Goal: Task Accomplishment & Management: Manage account settings

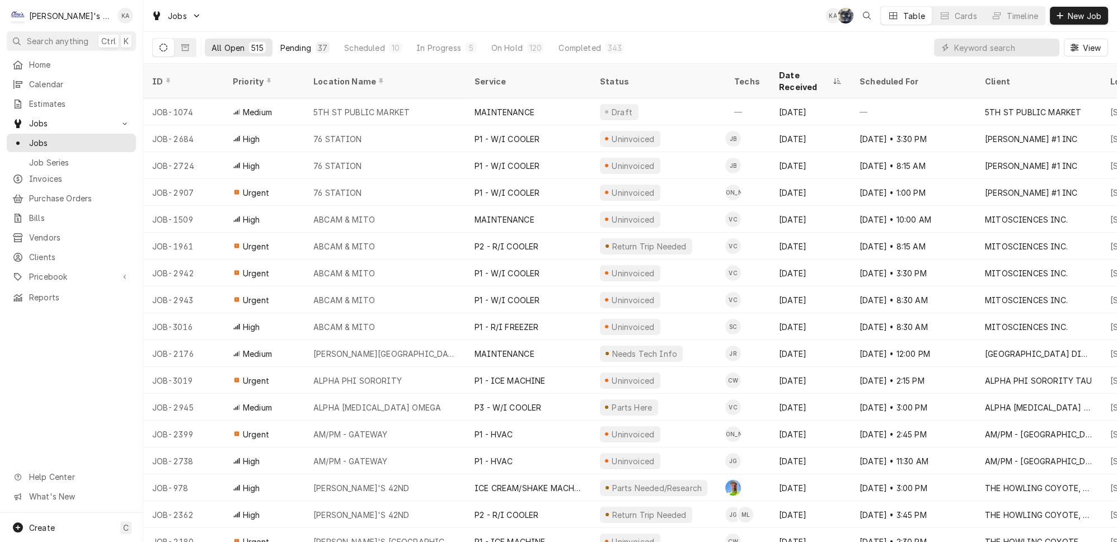
click at [280, 46] on div "Pending" at bounding box center [295, 48] width 31 height 12
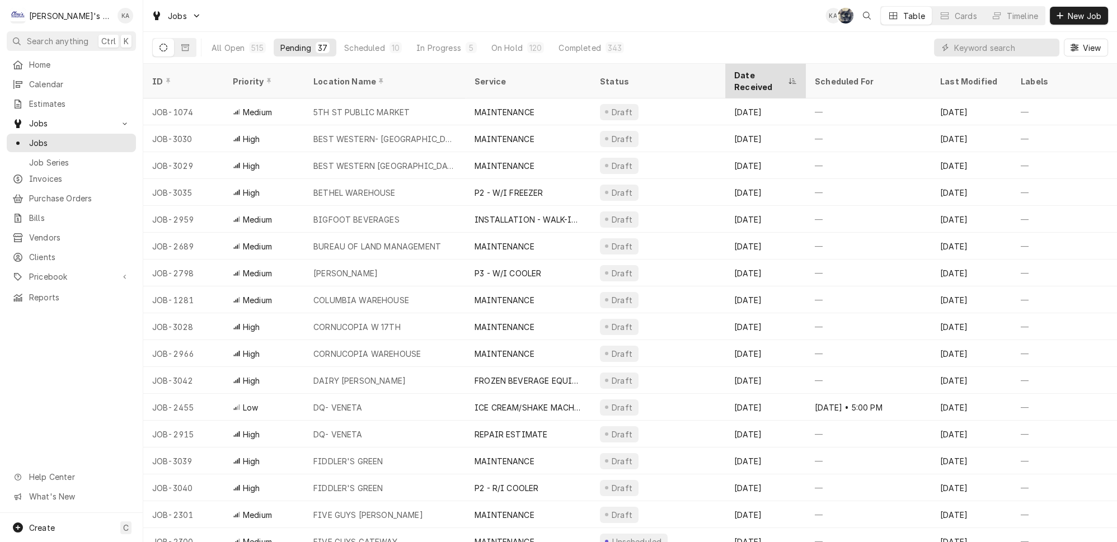
click at [777, 72] on div "Date Received" at bounding box center [759, 81] width 51 height 24
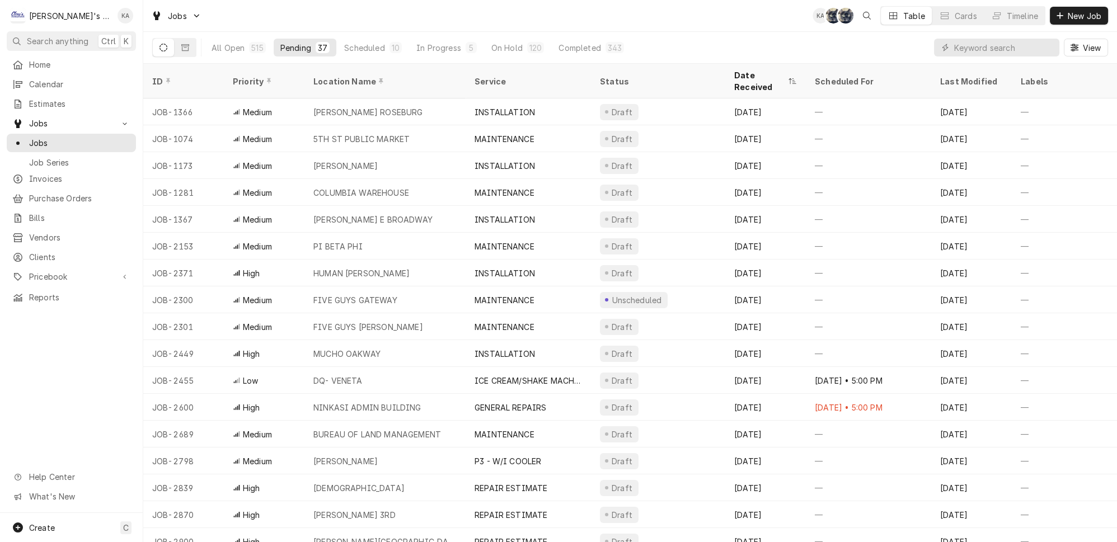
click at [777, 72] on div "Date Received" at bounding box center [759, 81] width 51 height 24
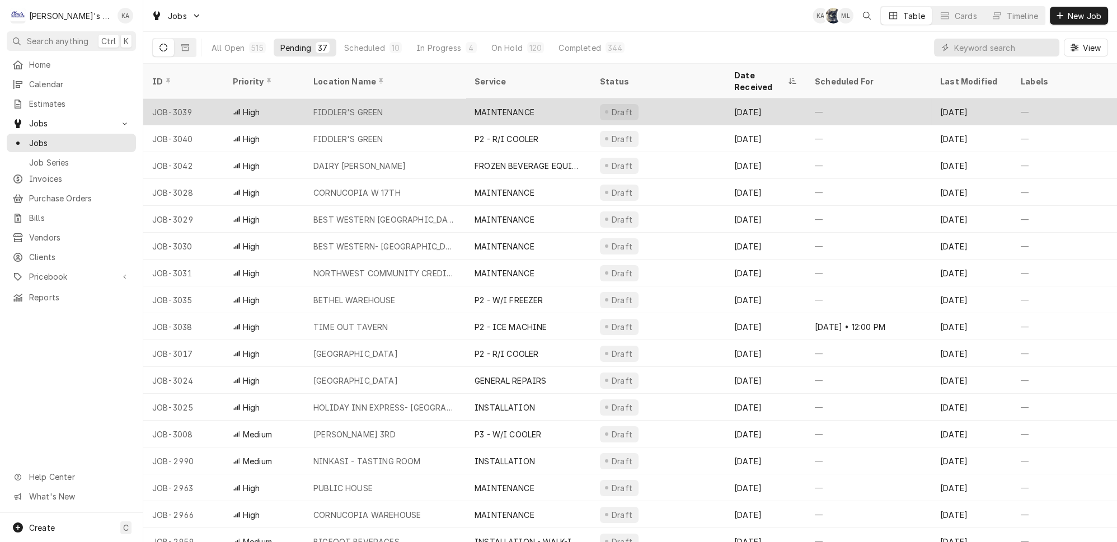
click at [410, 98] on div "FIDDLER'S GREEN" at bounding box center [384, 111] width 161 height 27
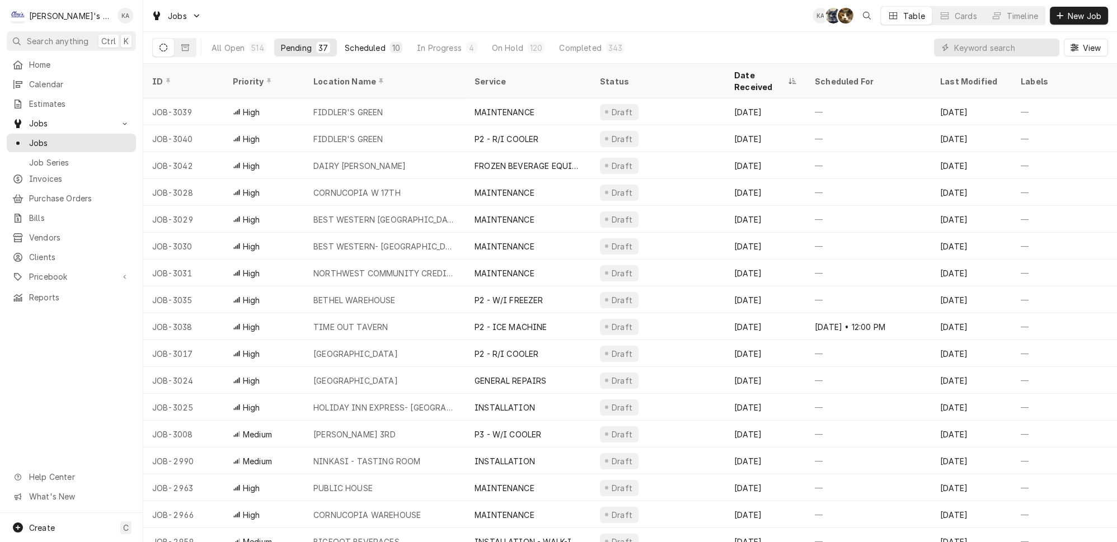
click at [345, 45] on div "Scheduled" at bounding box center [365, 48] width 40 height 12
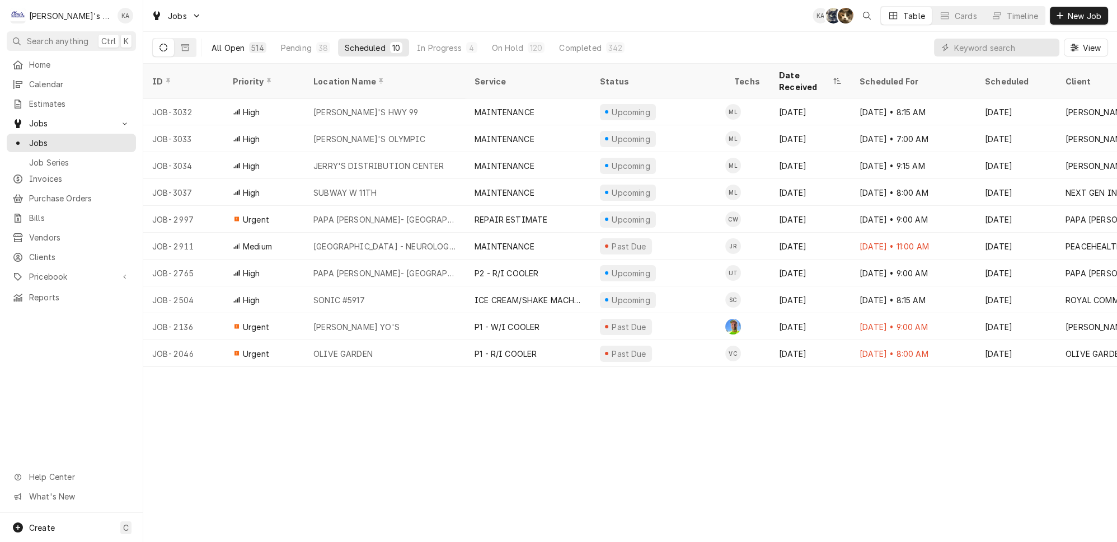
click at [212, 39] on button "All Open 514" at bounding box center [239, 48] width 68 height 18
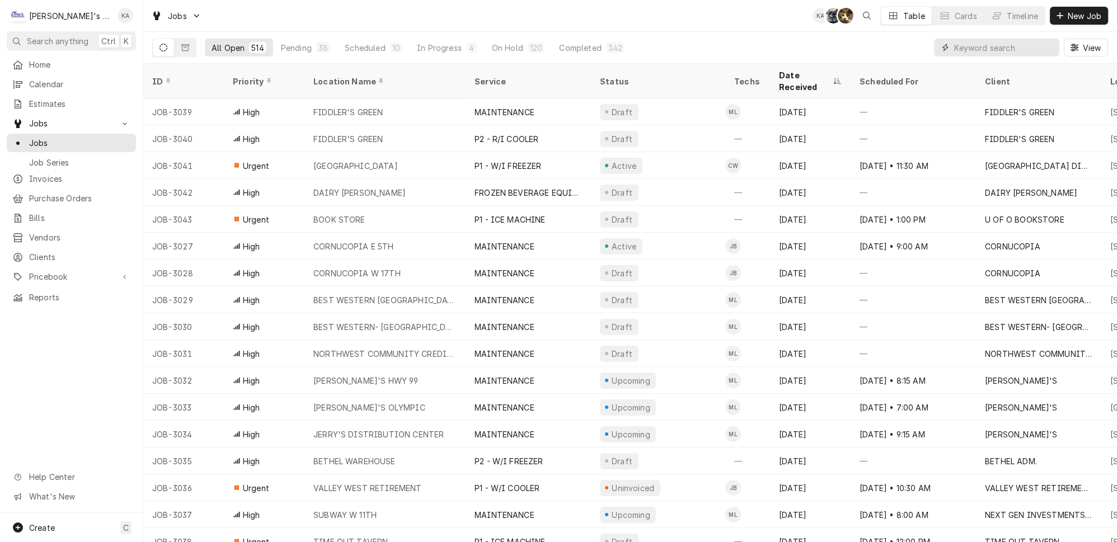
click at [1001, 50] on input "Dynamic Content Wrapper" at bounding box center [1004, 48] width 100 height 18
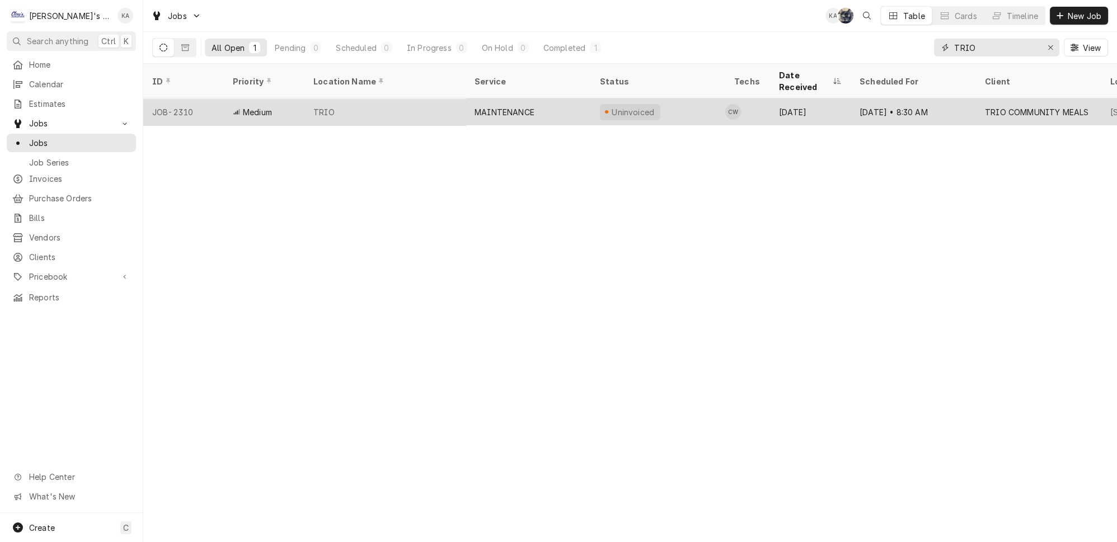
type input "TRIO"
click at [439, 101] on div "TRIO" at bounding box center [384, 111] width 161 height 27
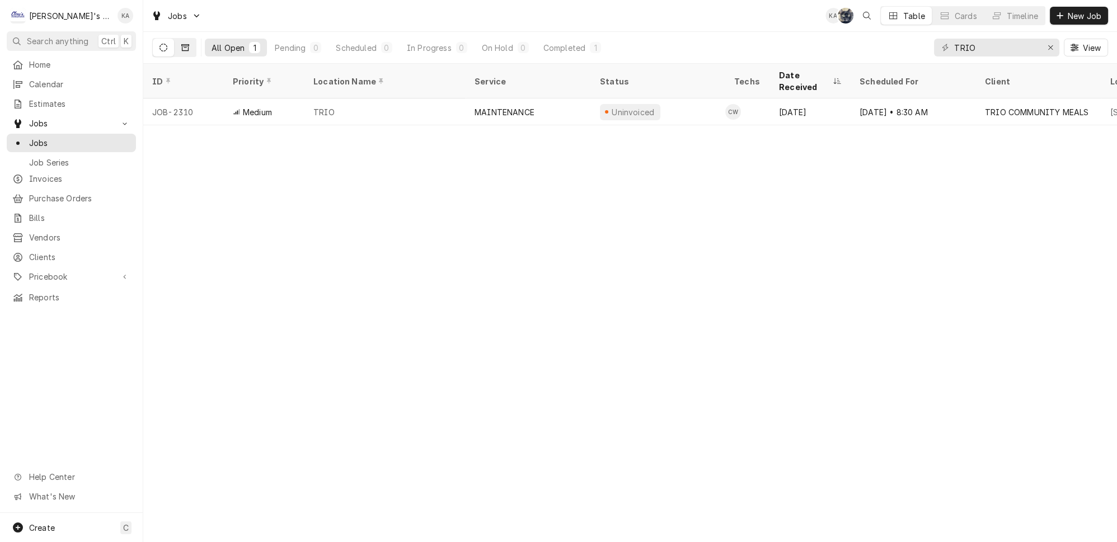
click at [181, 44] on icon "Dynamic Content Wrapper" at bounding box center [185, 47] width 8 height 7
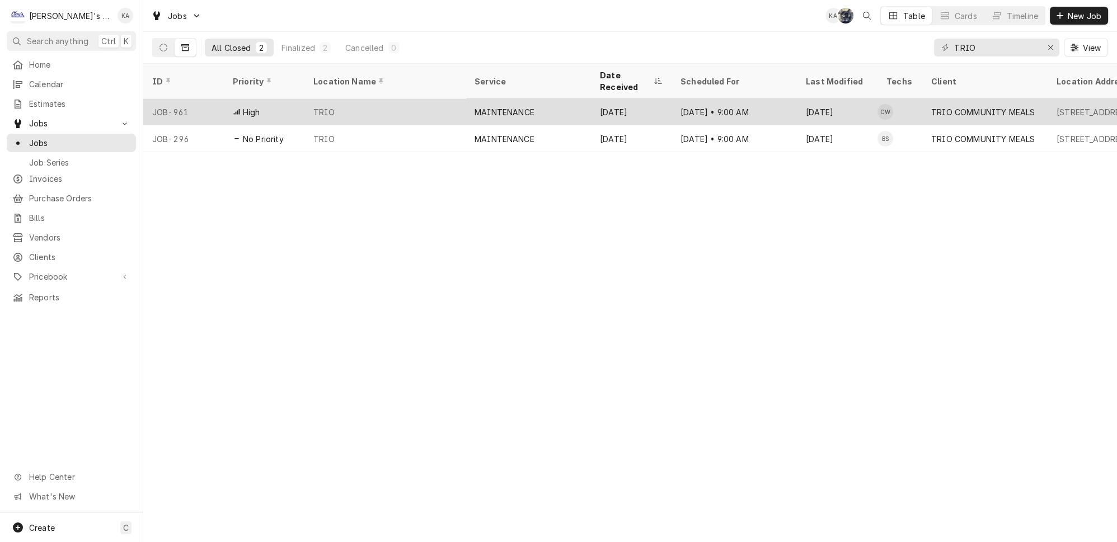
click at [411, 98] on div "TRIO" at bounding box center [384, 111] width 161 height 27
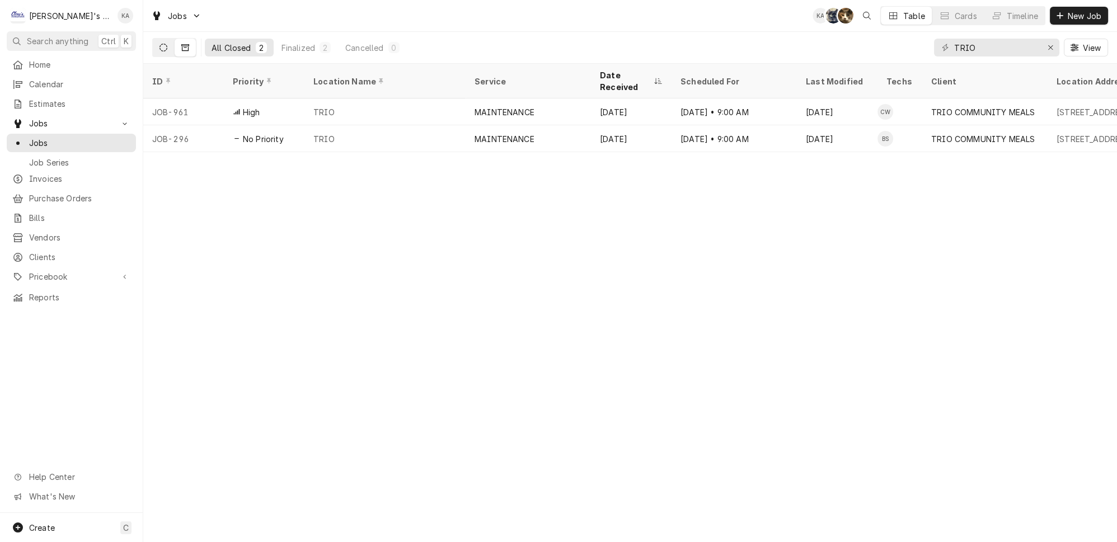
click at [153, 39] on button "Dynamic Content Wrapper" at bounding box center [163, 48] width 21 height 18
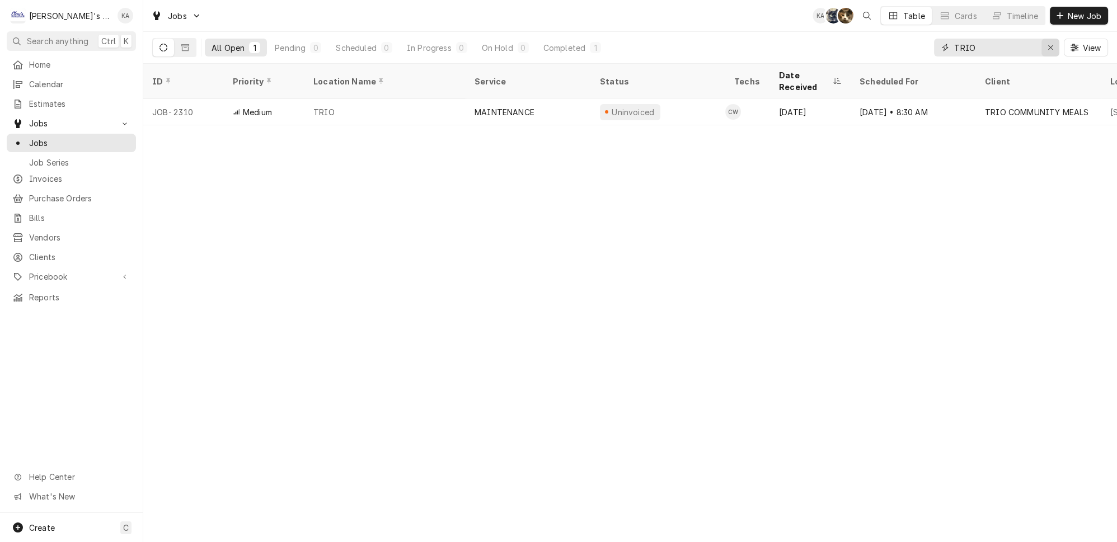
click at [1054, 44] on icon "Erase input" at bounding box center [1051, 48] width 6 height 8
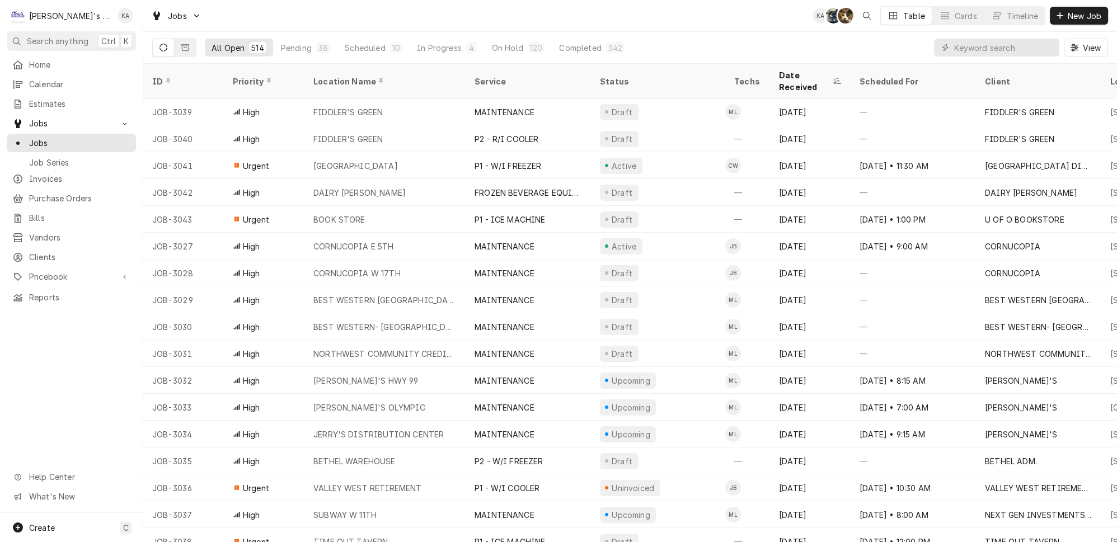
click at [900, 45] on div "All Open 514 Pending 38 Scheduled 10 In Progress 4 On Hold 120 Completed 342 Vi…" at bounding box center [630, 47] width 956 height 31
click at [290, 47] on div "Pending" at bounding box center [296, 48] width 31 height 12
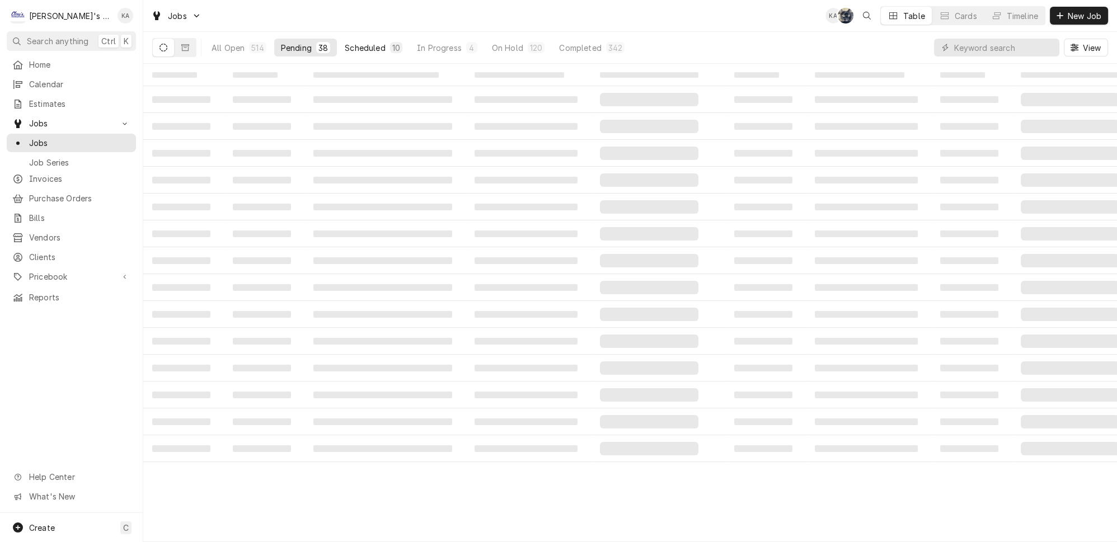
click at [345, 46] on div "Scheduled" at bounding box center [365, 48] width 40 height 12
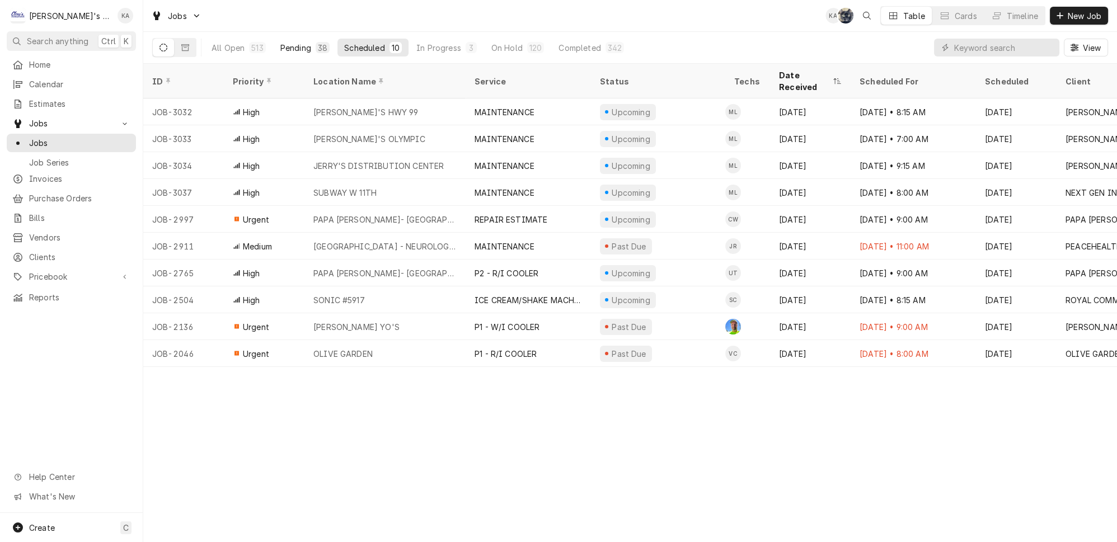
click at [293, 45] on button "Pending 38" at bounding box center [305, 48] width 63 height 18
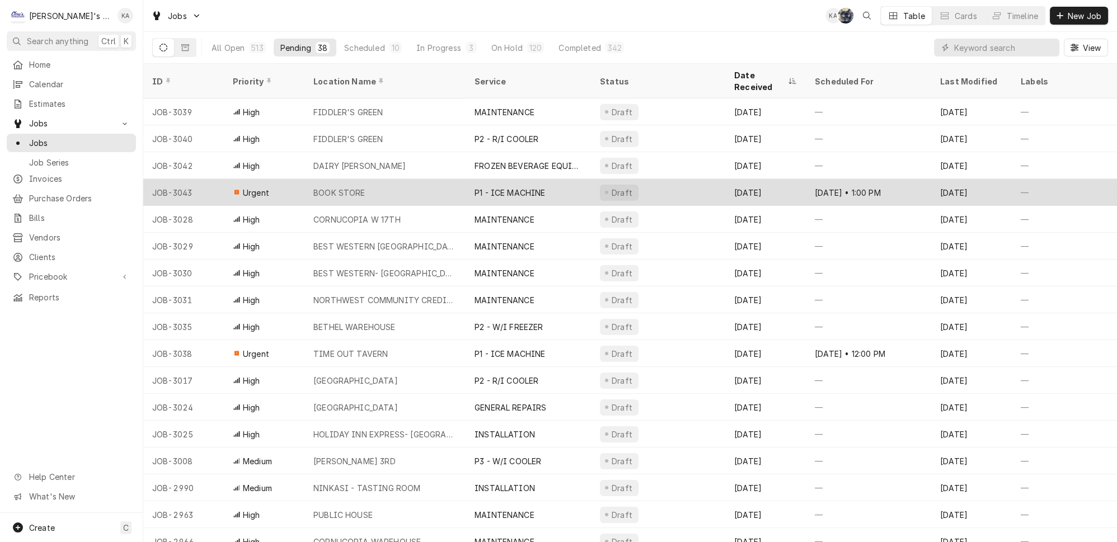
click at [539, 179] on div "P1 - ICE MACHINE" at bounding box center [528, 192] width 125 height 27
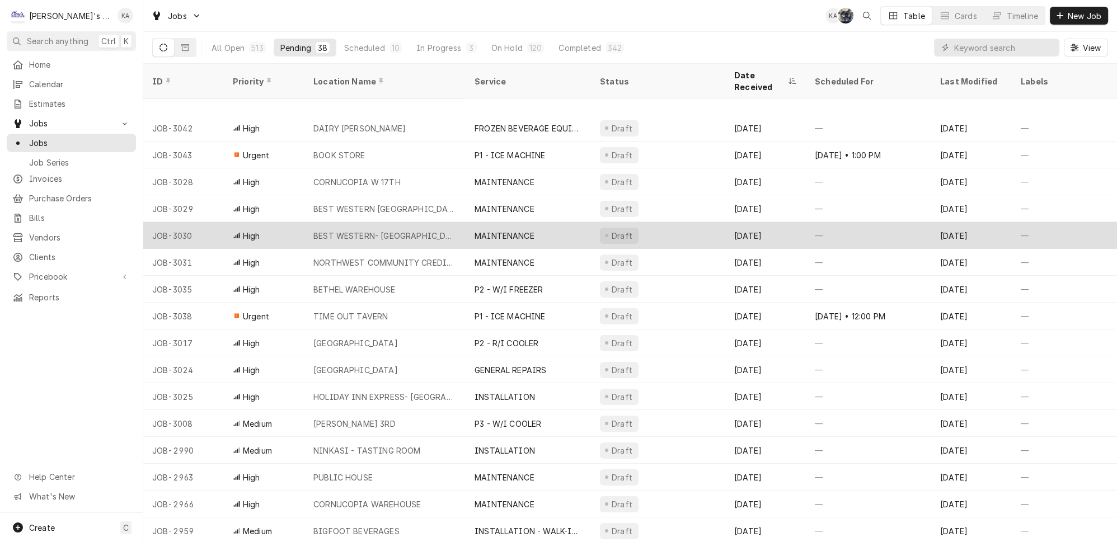
scroll to position [101, 0]
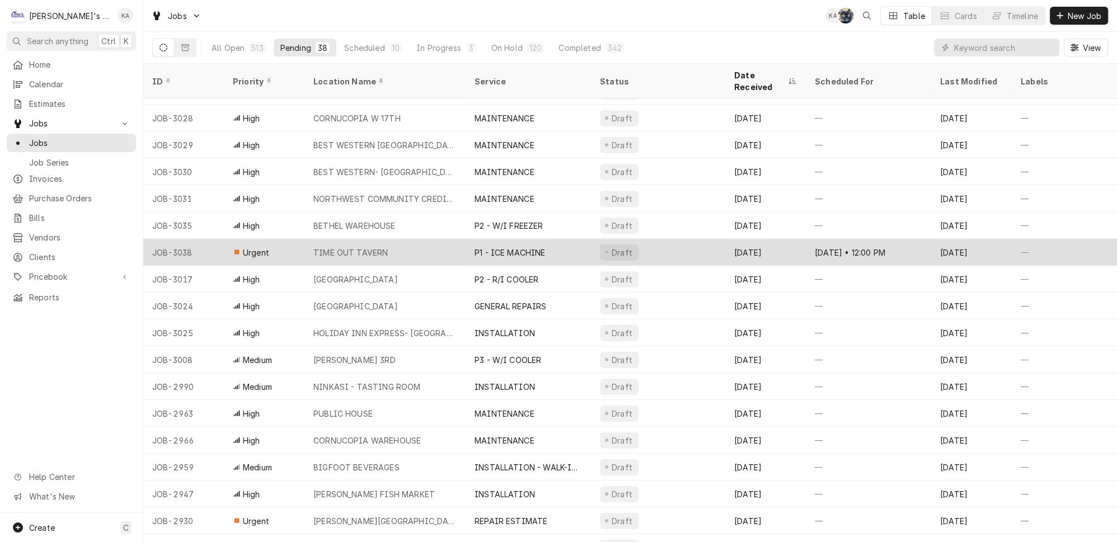
click at [426, 239] on div "TIME OUT TAVERN" at bounding box center [384, 252] width 161 height 27
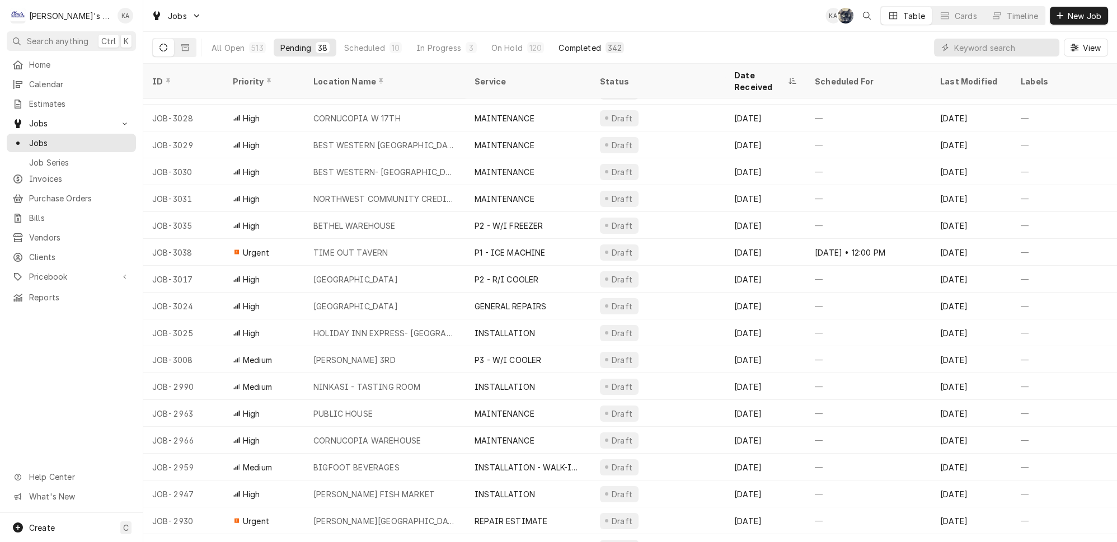
click at [565, 44] on div "Completed" at bounding box center [579, 48] width 42 height 12
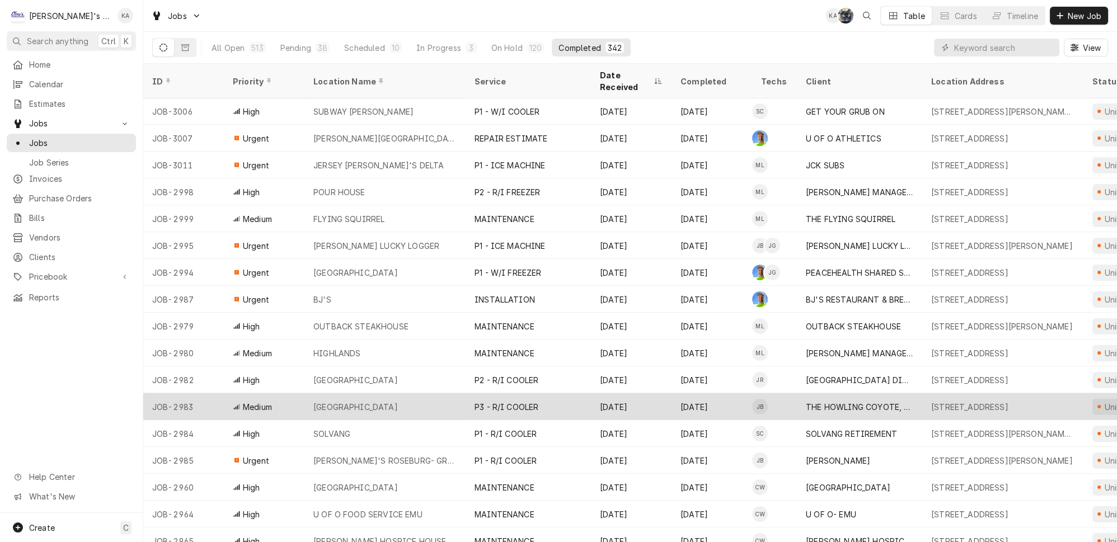
scroll to position [374, 0]
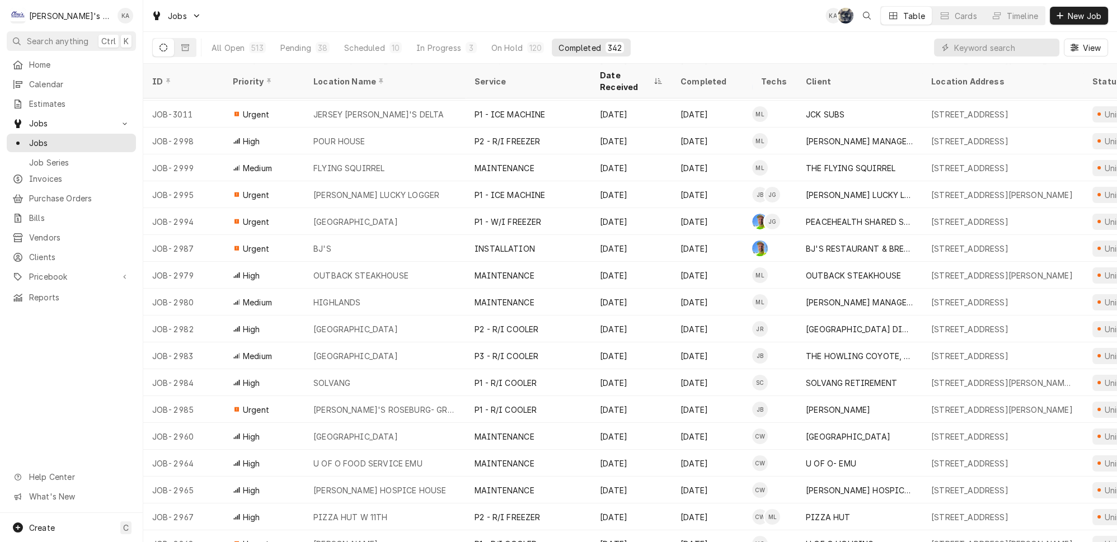
click at [486, 35] on div "All Open 513 Pending 38 Scheduled 10 In Progress 3 On Hold 120 Completed 342" at bounding box center [418, 47] width 426 height 31
click at [485, 39] on button "On Hold 120" at bounding box center [518, 48] width 67 height 18
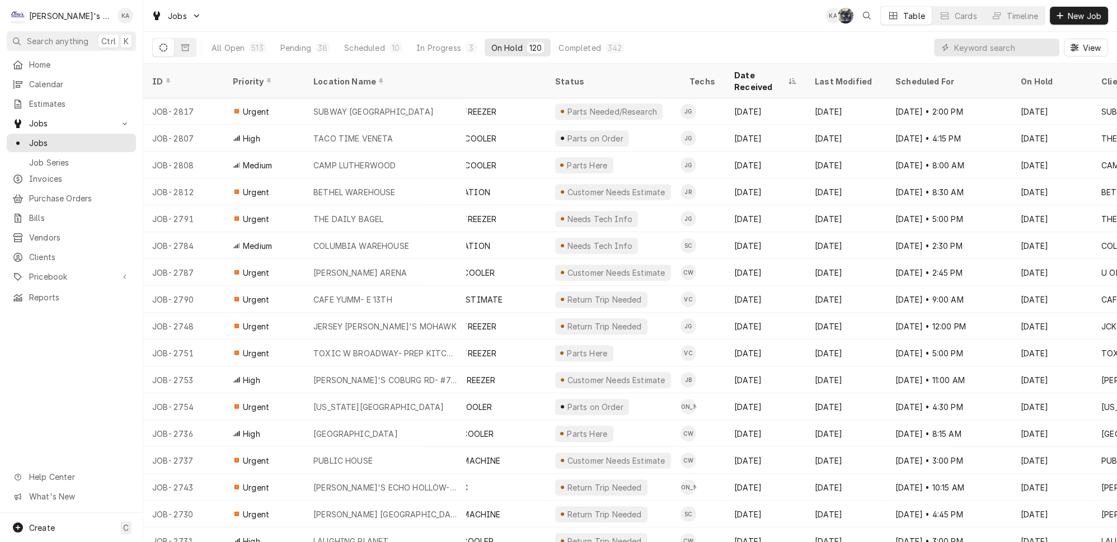
scroll to position [1129, 0]
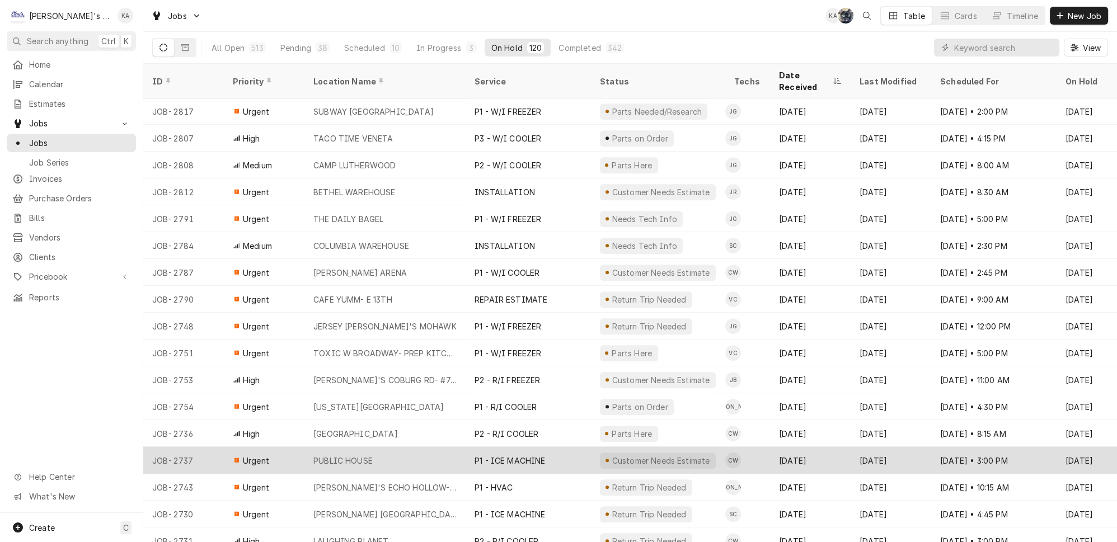
click at [399, 447] on div "PUBLIC HOUSE" at bounding box center [384, 460] width 161 height 27
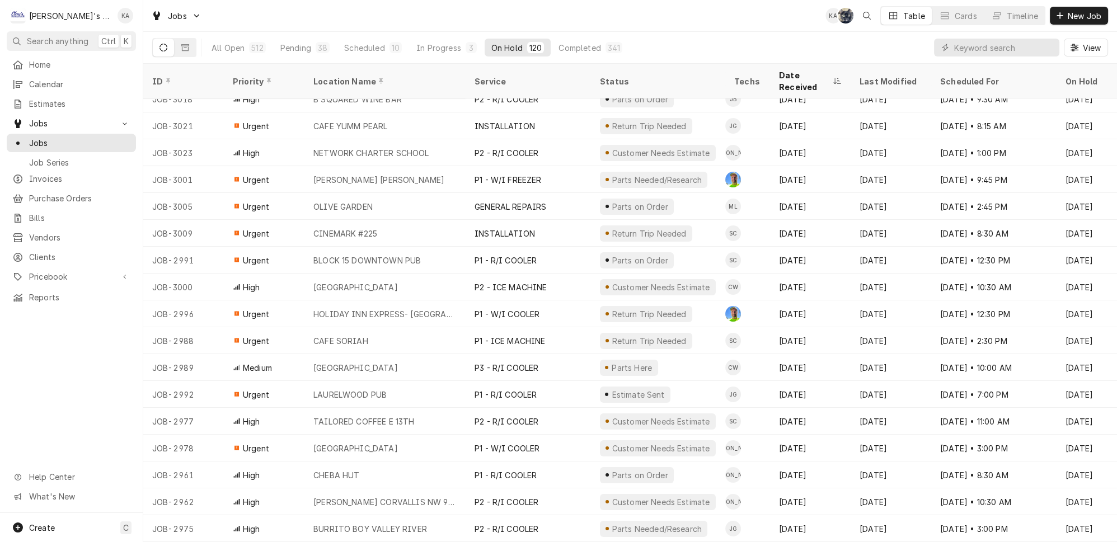
scroll to position [0, 0]
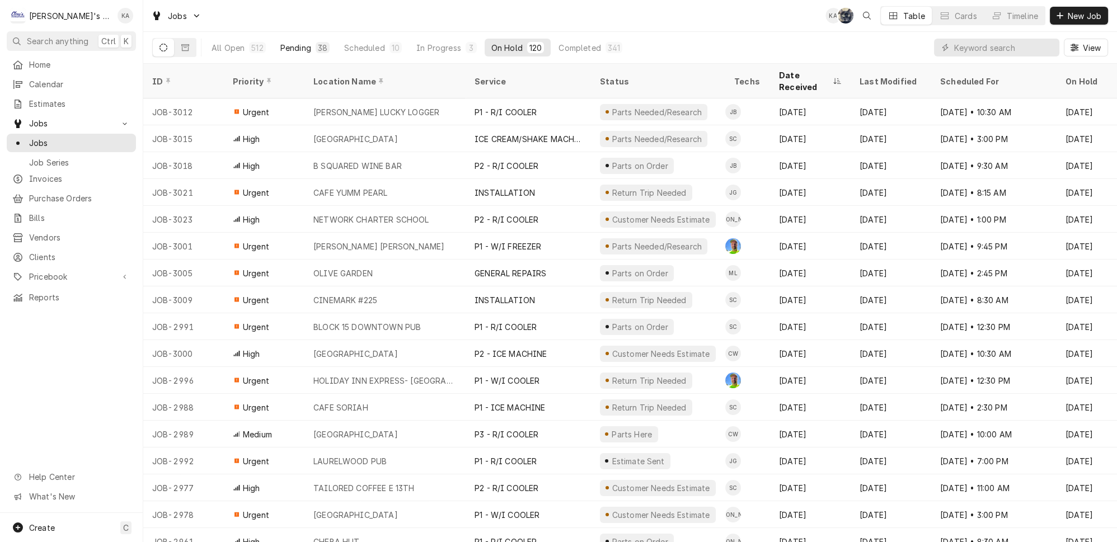
click at [290, 45] on div "Pending" at bounding box center [295, 48] width 31 height 12
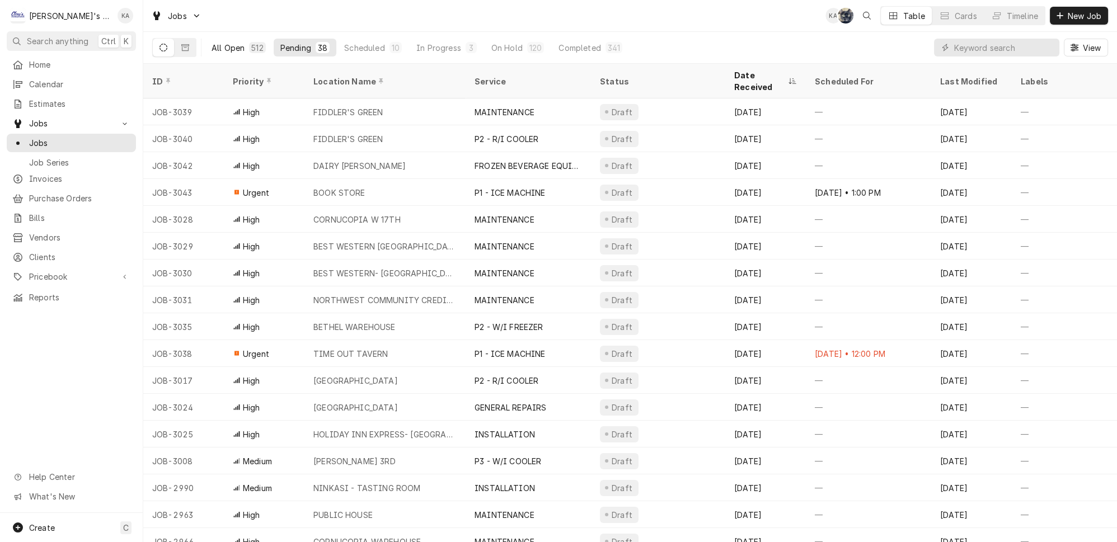
click at [212, 43] on div "All Open" at bounding box center [228, 48] width 33 height 12
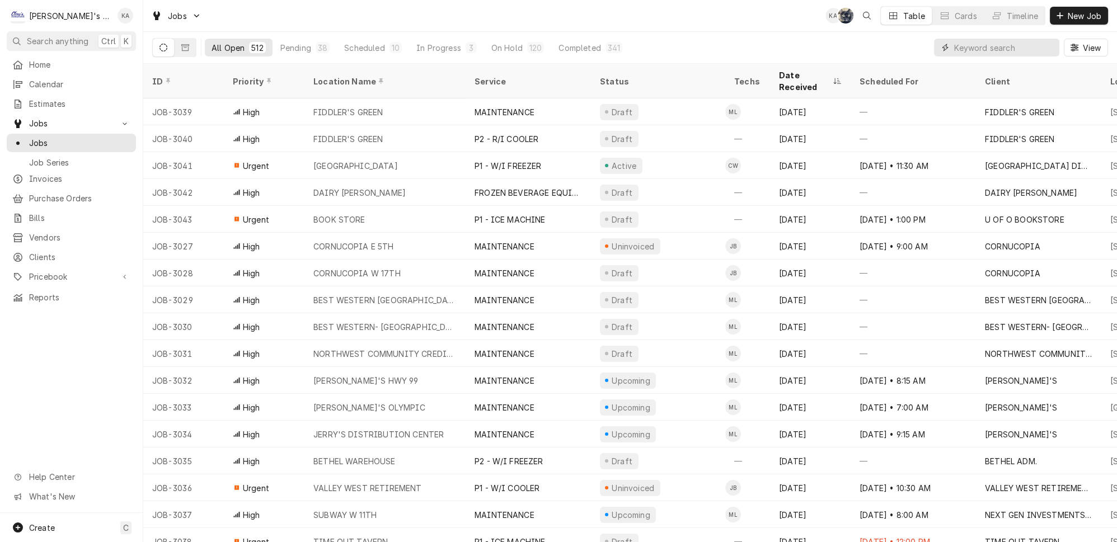
click at [988, 44] on input "Dynamic Content Wrapper" at bounding box center [1004, 48] width 100 height 18
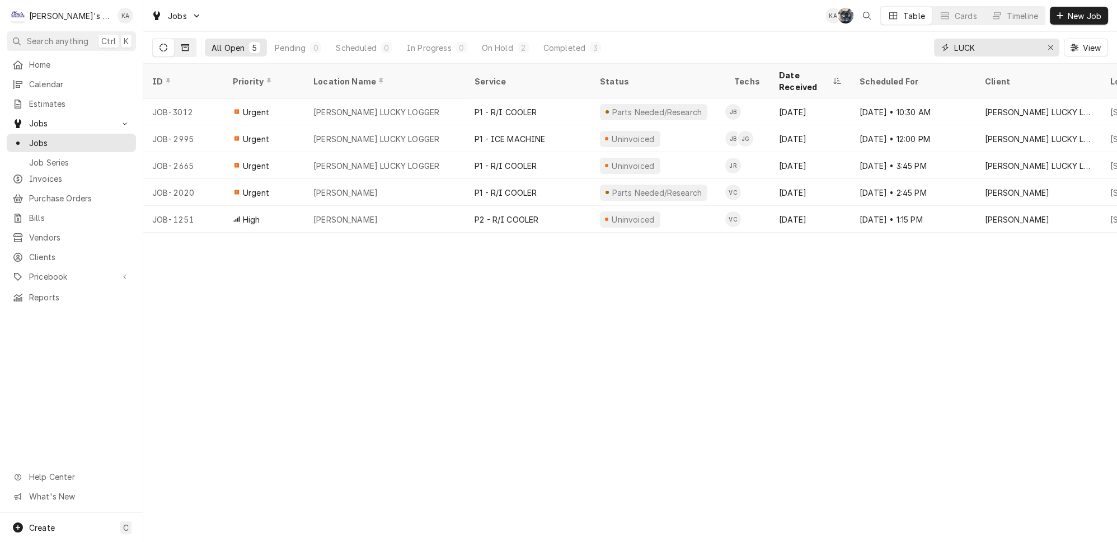
type input "LUCK"
click at [181, 44] on icon "Dynamic Content Wrapper" at bounding box center [185, 48] width 8 height 8
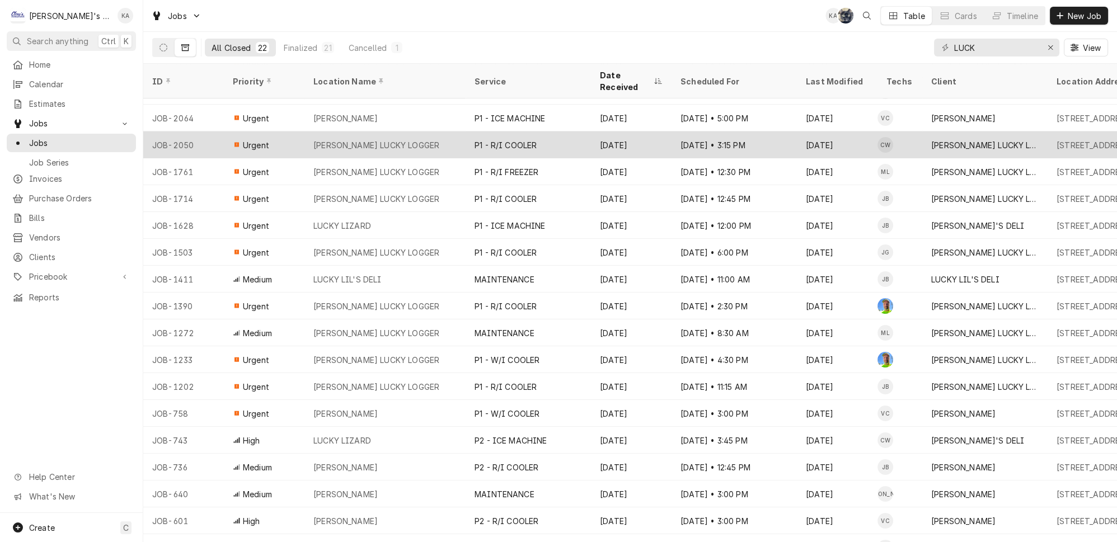
scroll to position [135, 0]
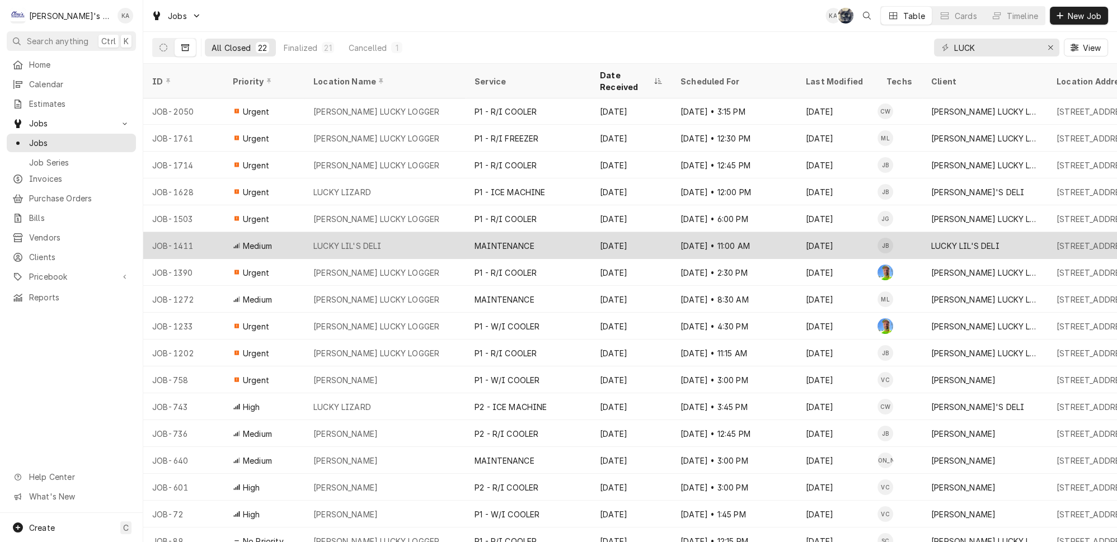
click at [406, 232] on div "LUCKY LIL'S DELI" at bounding box center [384, 245] width 161 height 27
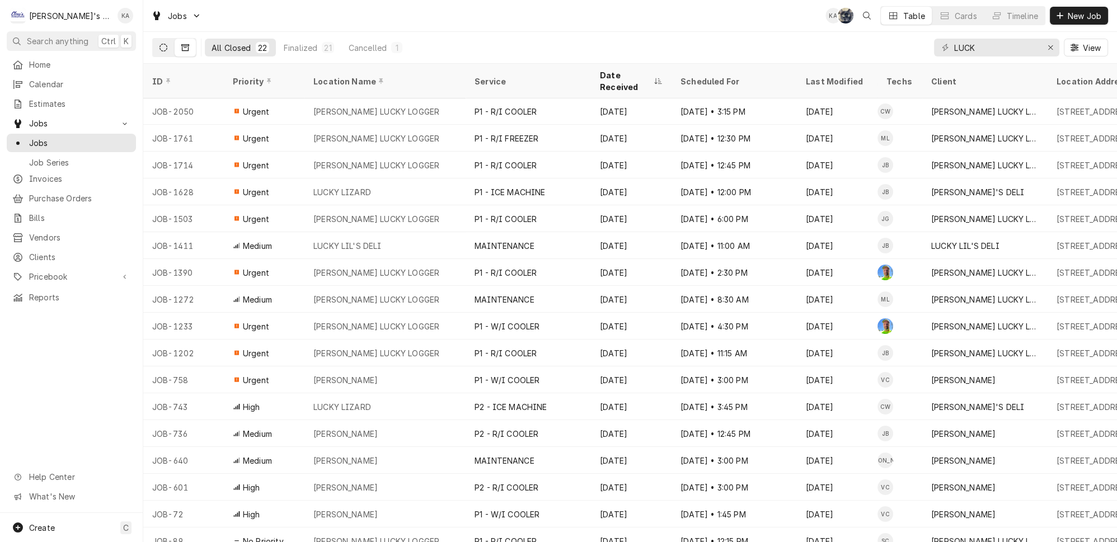
click at [153, 40] on button "Dynamic Content Wrapper" at bounding box center [163, 48] width 21 height 18
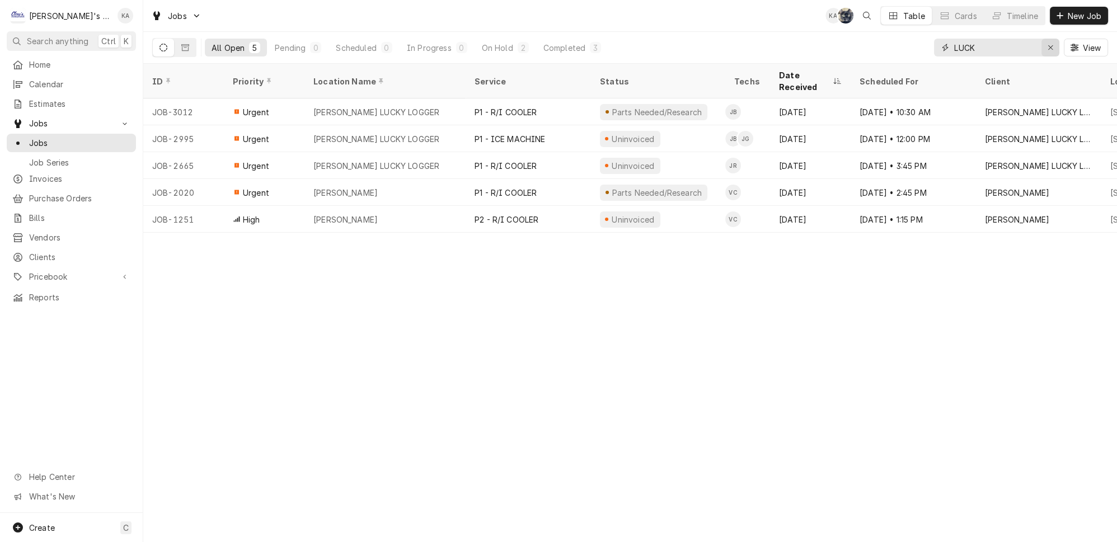
click at [1050, 44] on div "Erase input" at bounding box center [1050, 47] width 11 height 11
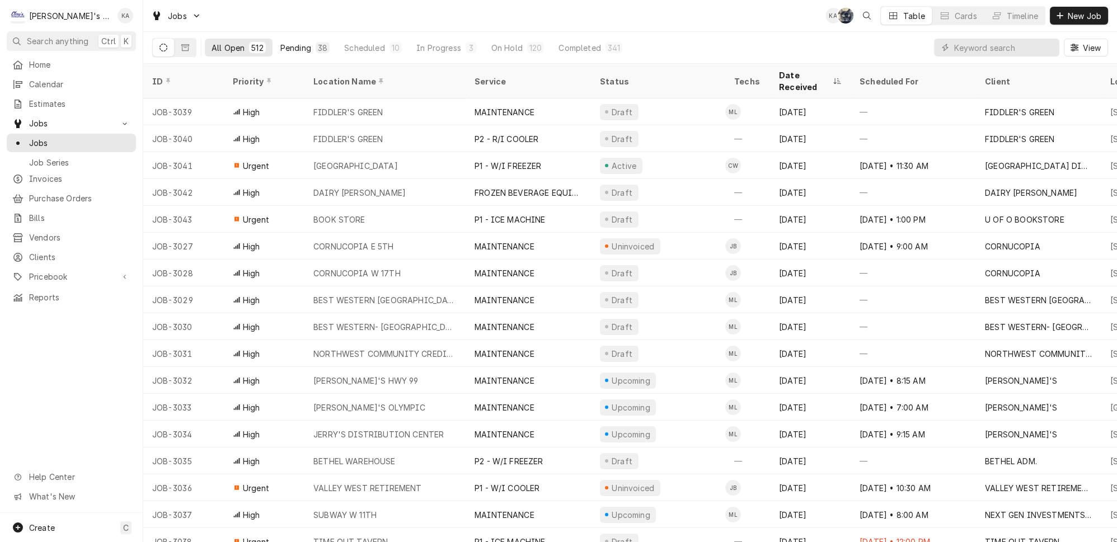
click at [316, 42] on div "38" at bounding box center [323, 47] width 14 height 11
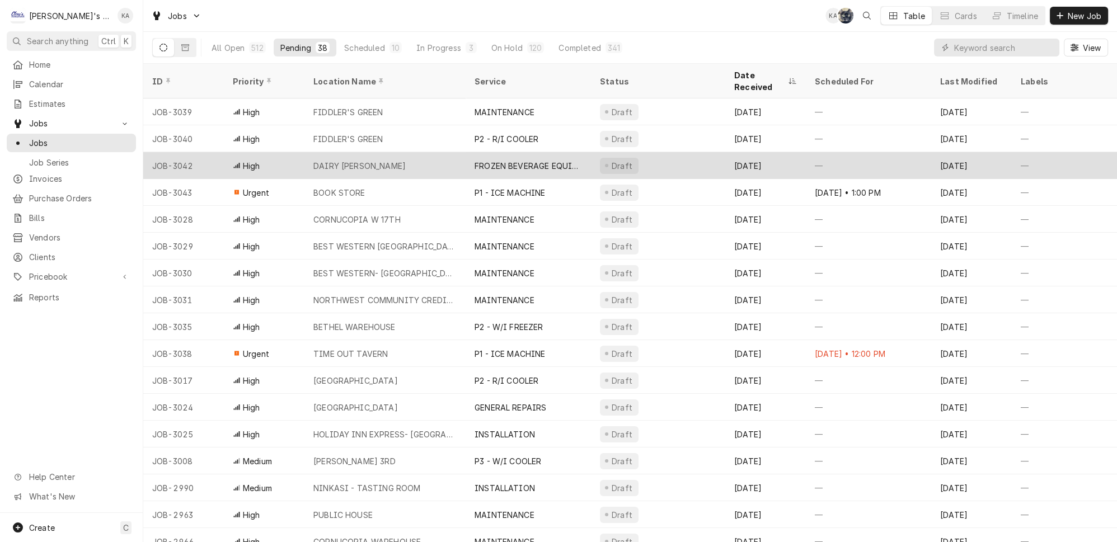
click at [409, 152] on div "DAIRY QUEEN- CRESWELL" at bounding box center [384, 165] width 161 height 27
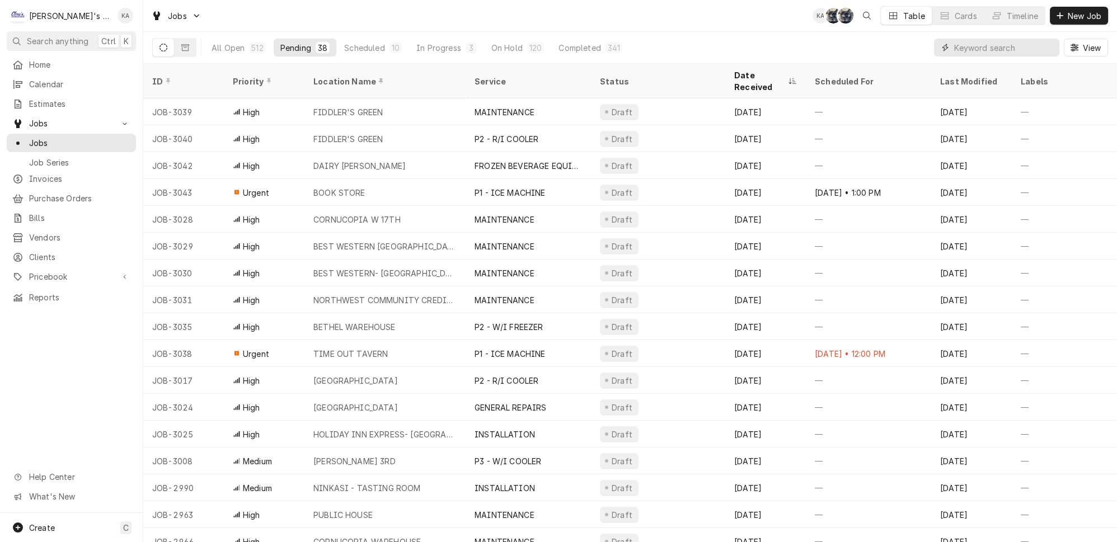
click at [979, 46] on input "Dynamic Content Wrapper" at bounding box center [1004, 48] width 100 height 18
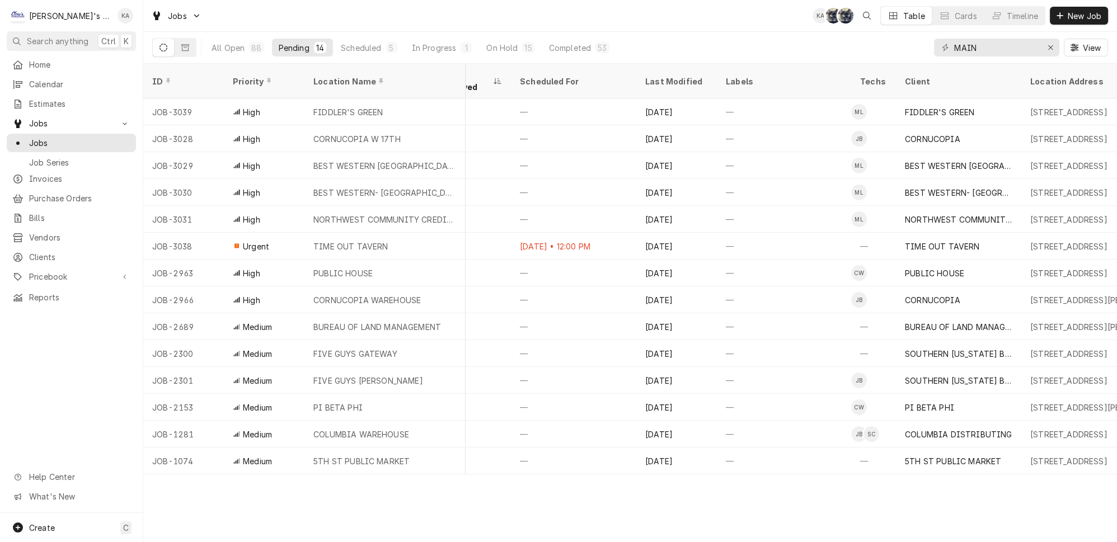
scroll to position [0, 298]
click at [1009, 42] on input "MAIN" at bounding box center [996, 48] width 84 height 18
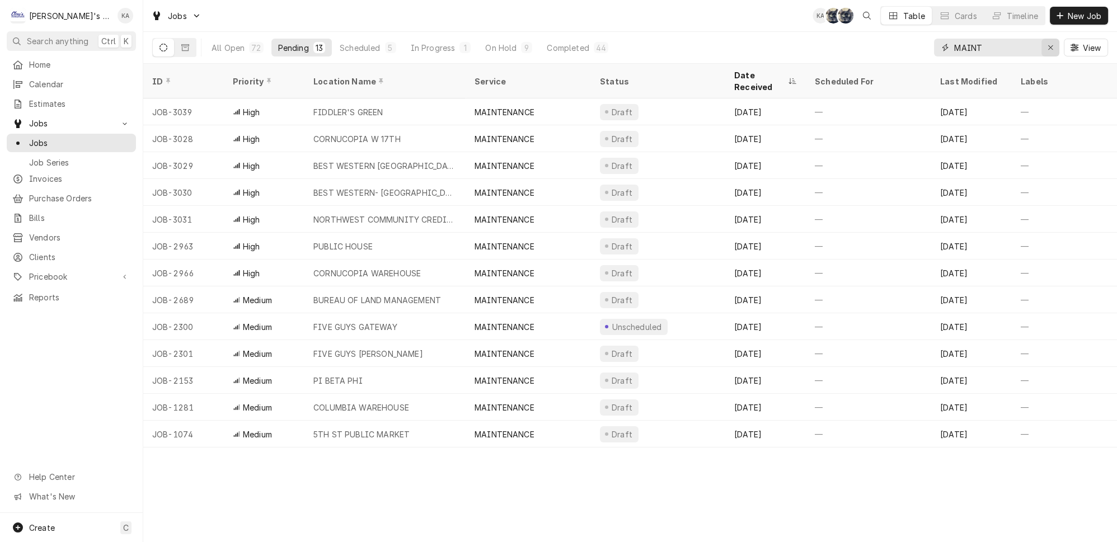
type input "MAINT"
click at [1058, 50] on button "Erase input" at bounding box center [1050, 48] width 18 height 18
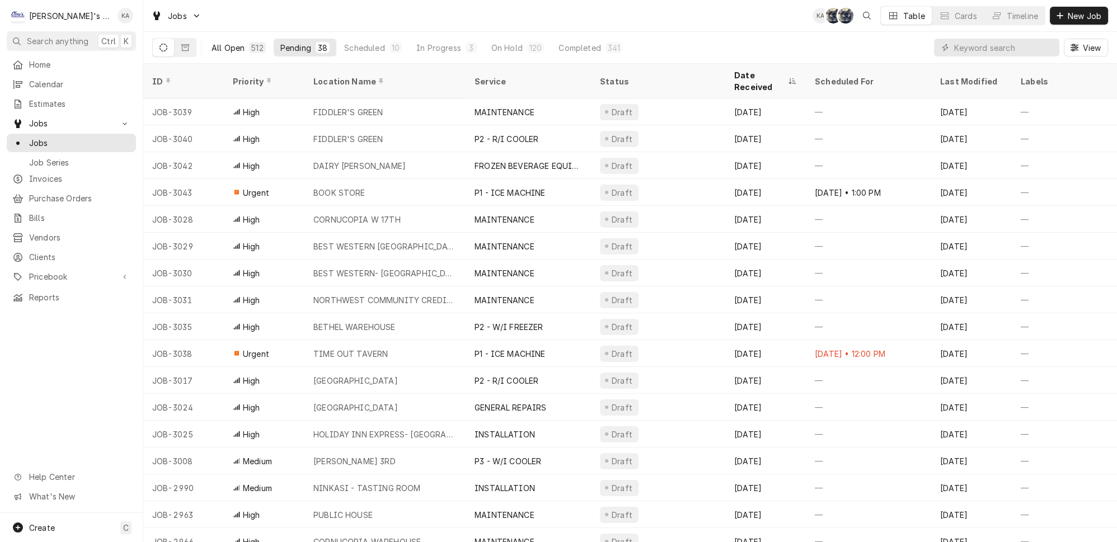
click at [232, 47] on button "All Open 512" at bounding box center [239, 48] width 68 height 18
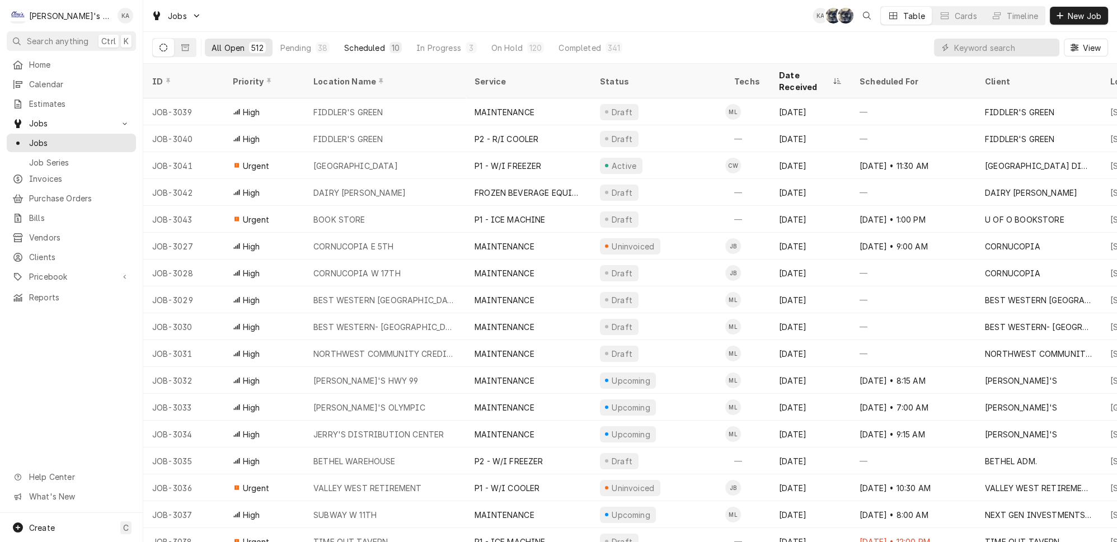
click at [344, 45] on div "Scheduled" at bounding box center [364, 48] width 40 height 12
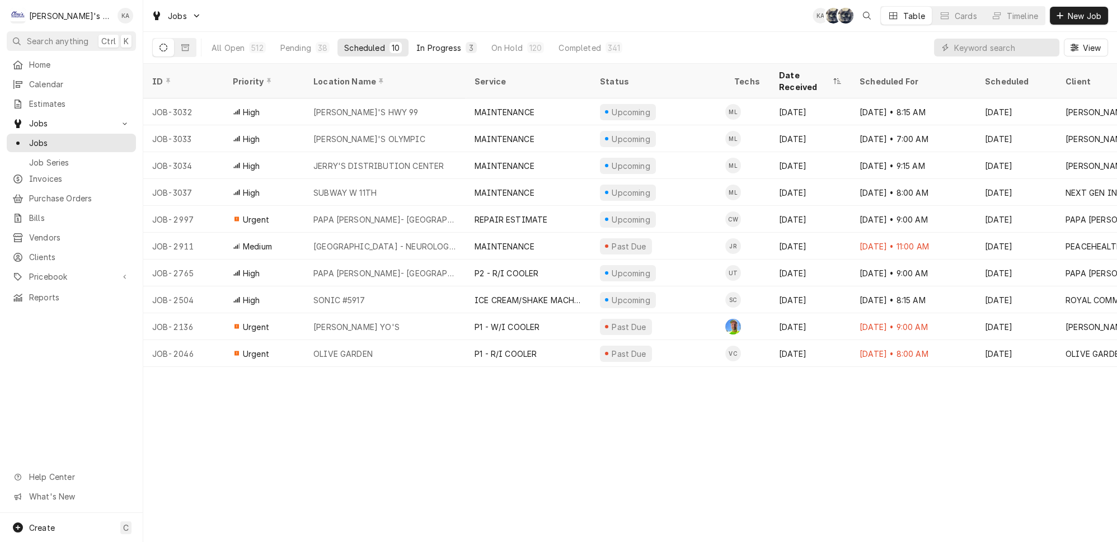
click at [420, 50] on button "In Progress 3" at bounding box center [447, 48] width 74 height 18
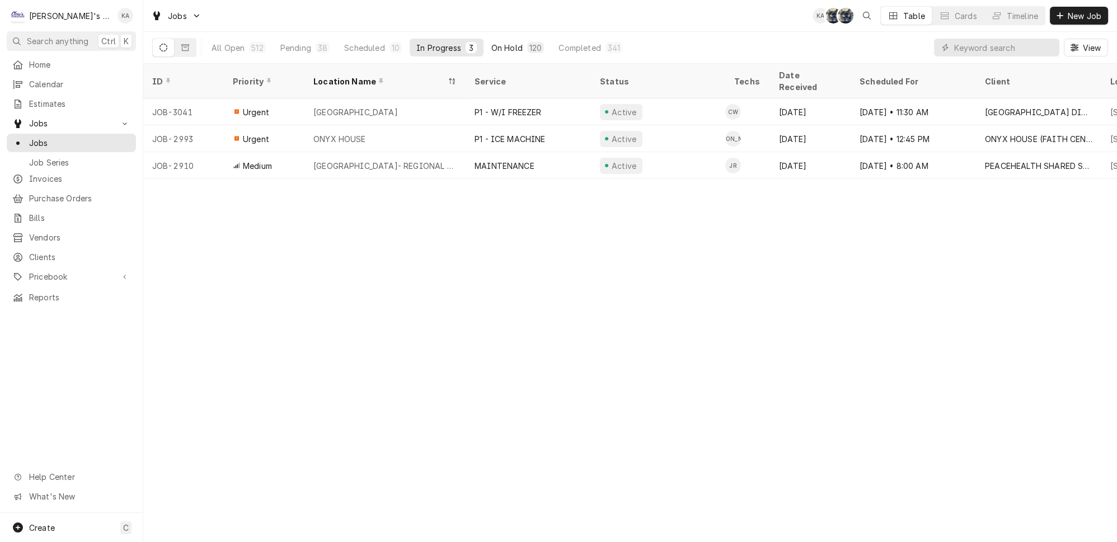
click at [491, 42] on div "On Hold" at bounding box center [506, 48] width 31 height 12
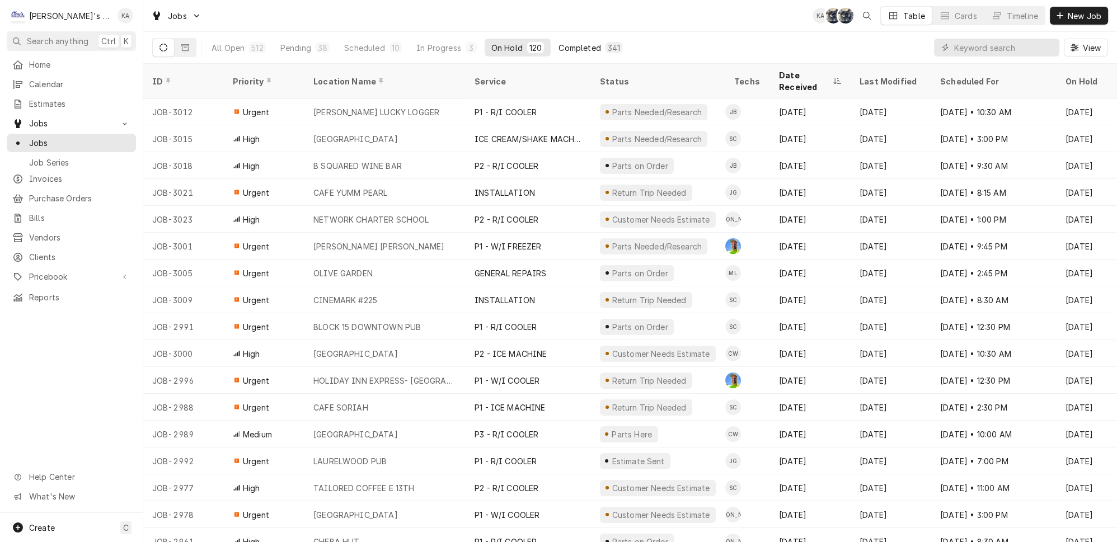
click at [558, 45] on div "Completed" at bounding box center [579, 48] width 42 height 12
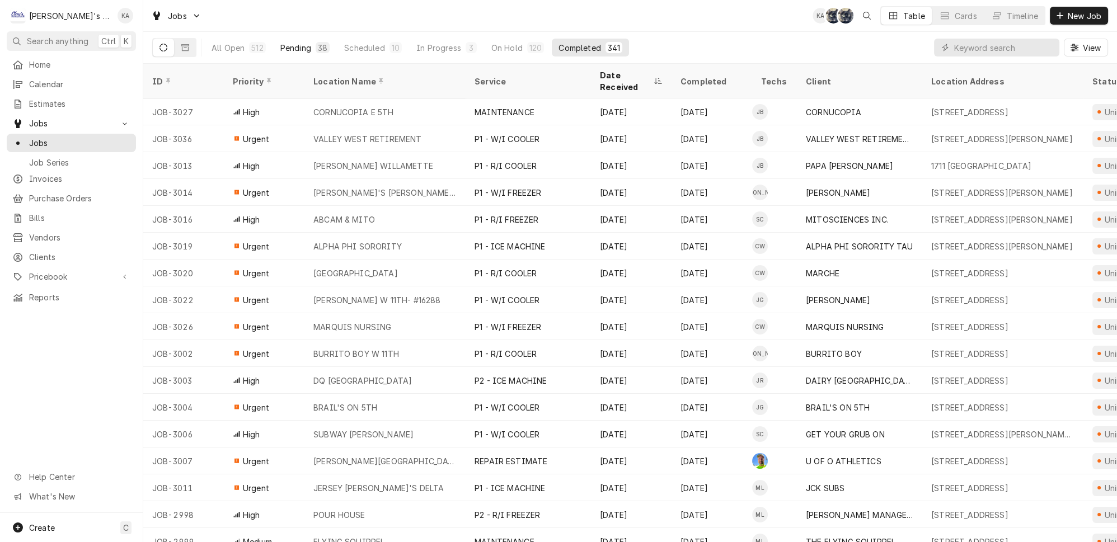
click at [318, 45] on div "38" at bounding box center [323, 48] width 10 height 12
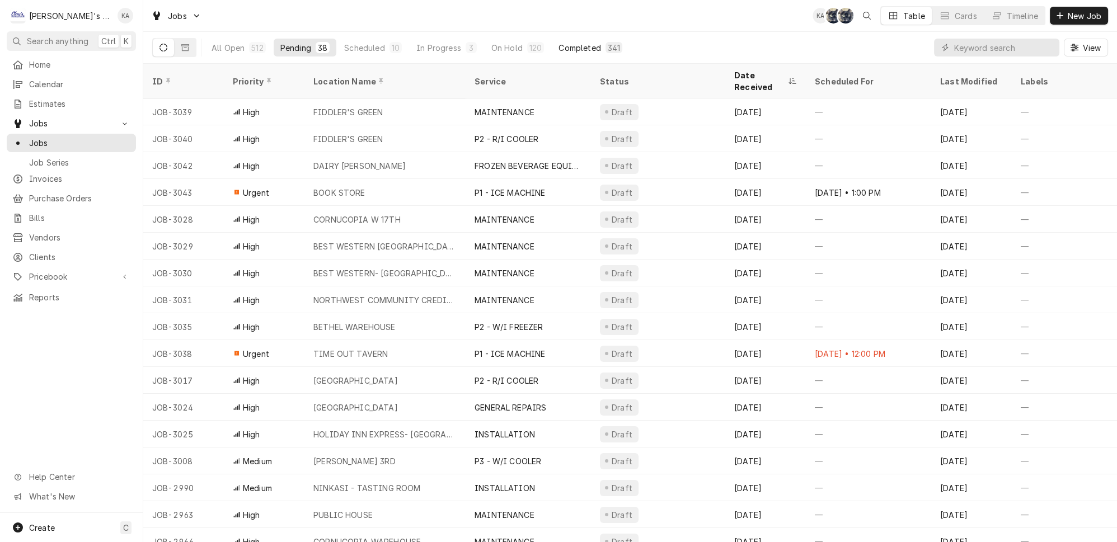
click at [558, 43] on div "Completed" at bounding box center [579, 48] width 42 height 12
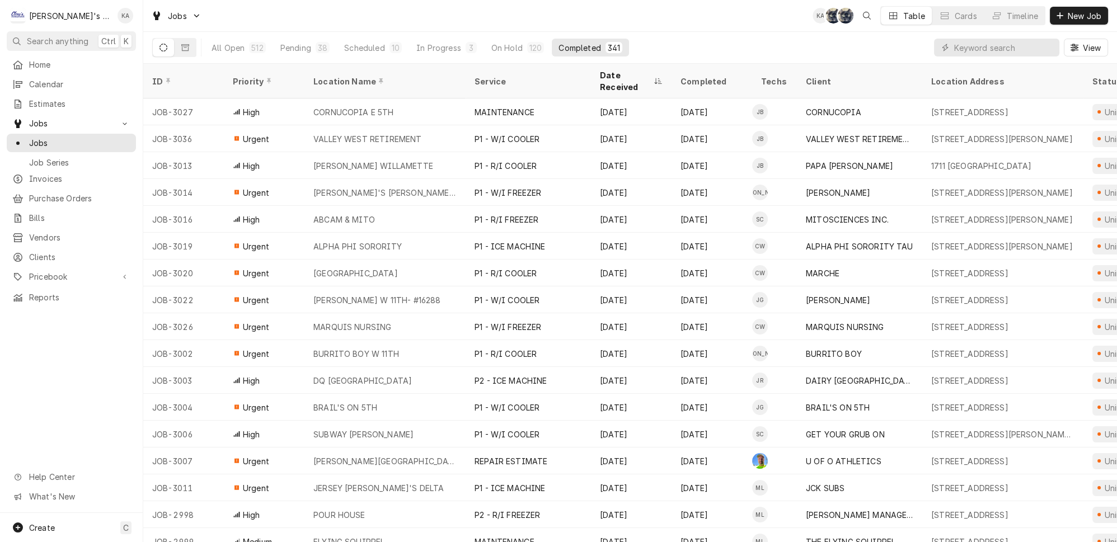
click at [272, 34] on div "All Open 512 Pending 38 Scheduled 10 In Progress 3 On Hold 120 Completed 341" at bounding box center [417, 47] width 424 height 31
click at [280, 47] on div "Pending" at bounding box center [295, 48] width 31 height 12
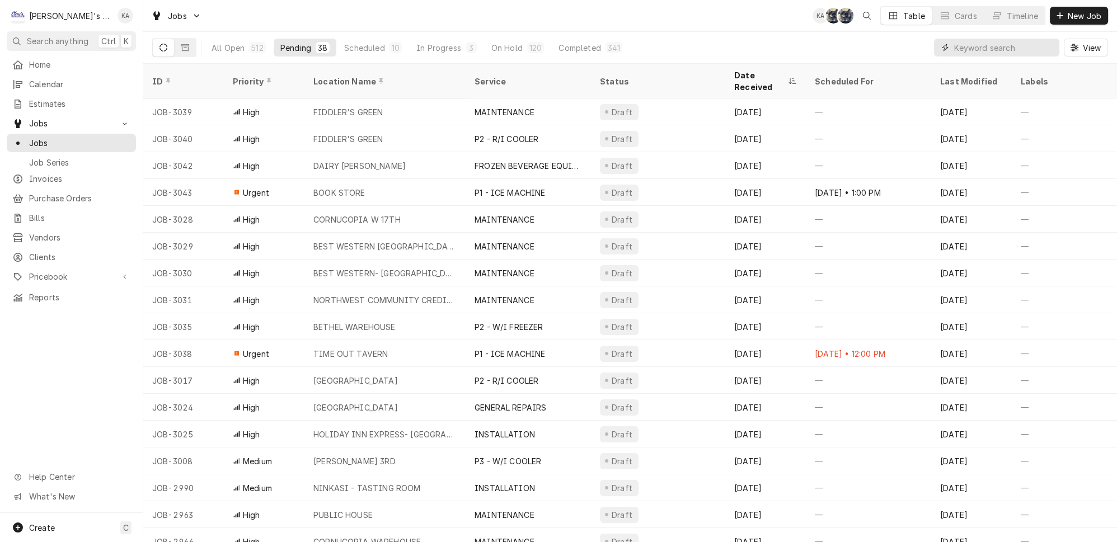
click at [985, 44] on input "Dynamic Content Wrapper" at bounding box center [1004, 48] width 100 height 18
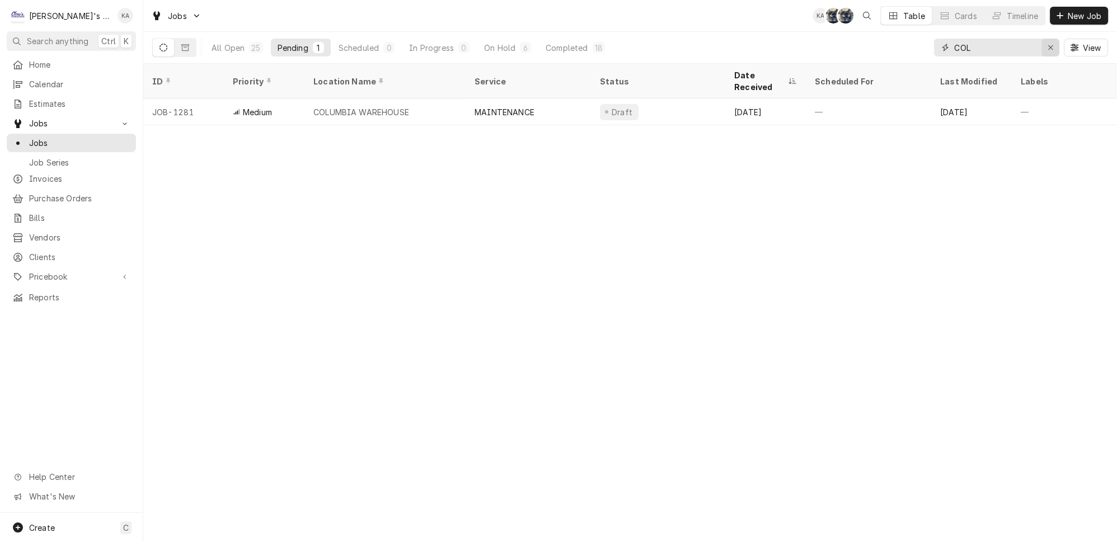
type input "COL"
click at [1047, 47] on button "Erase input" at bounding box center [1050, 48] width 18 height 18
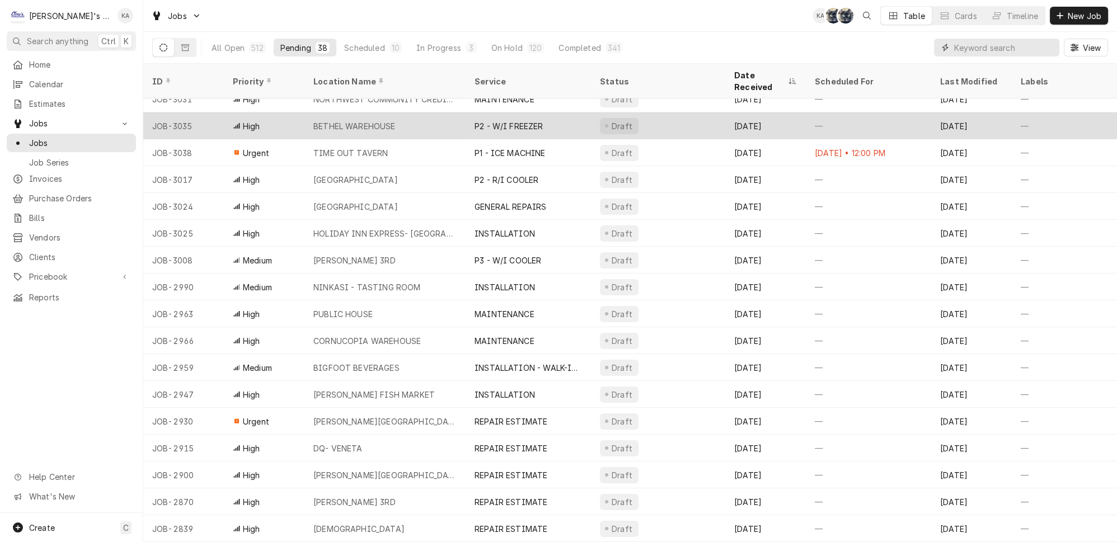
scroll to position [0, 0]
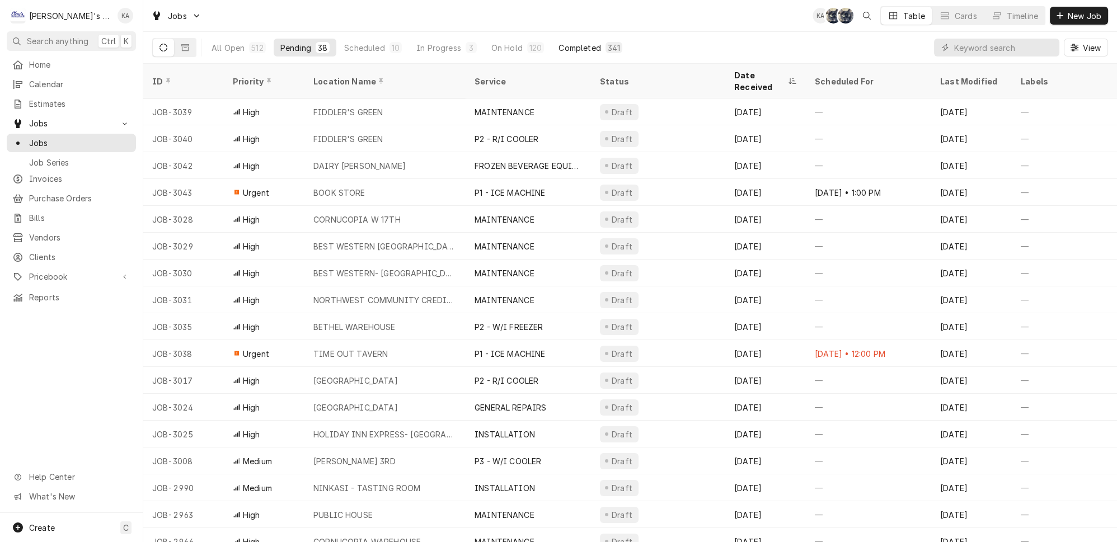
click at [558, 46] on div "Completed" at bounding box center [579, 48] width 42 height 12
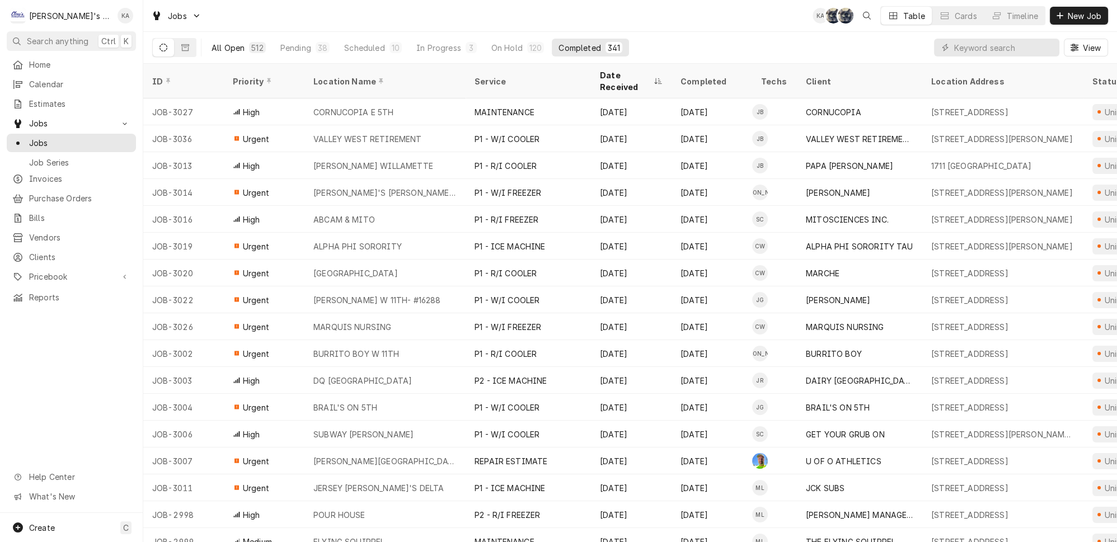
click at [234, 50] on button "All Open 512" at bounding box center [239, 48] width 68 height 18
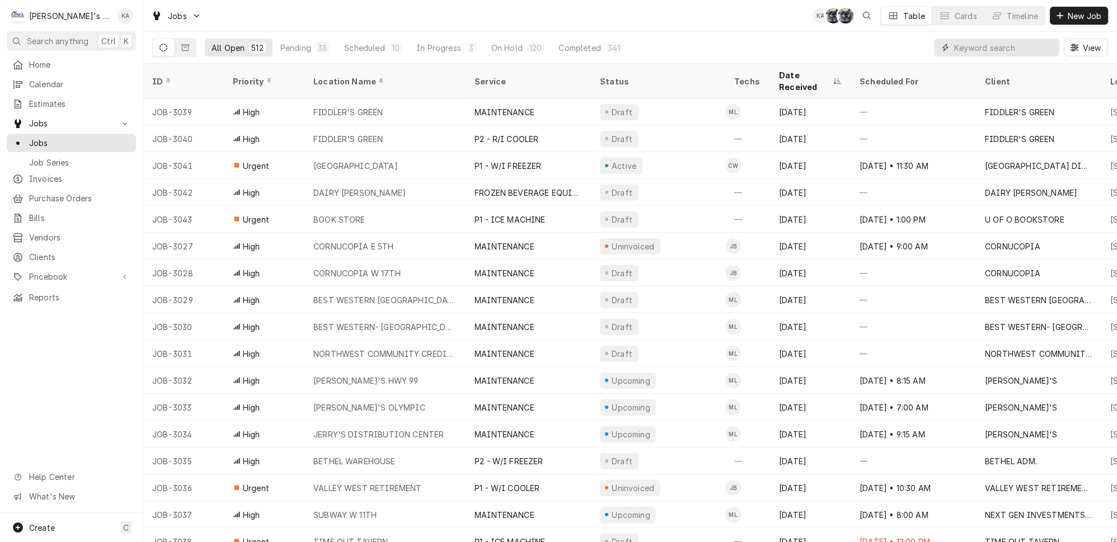
click at [1022, 40] on input "Dynamic Content Wrapper" at bounding box center [1004, 48] width 100 height 18
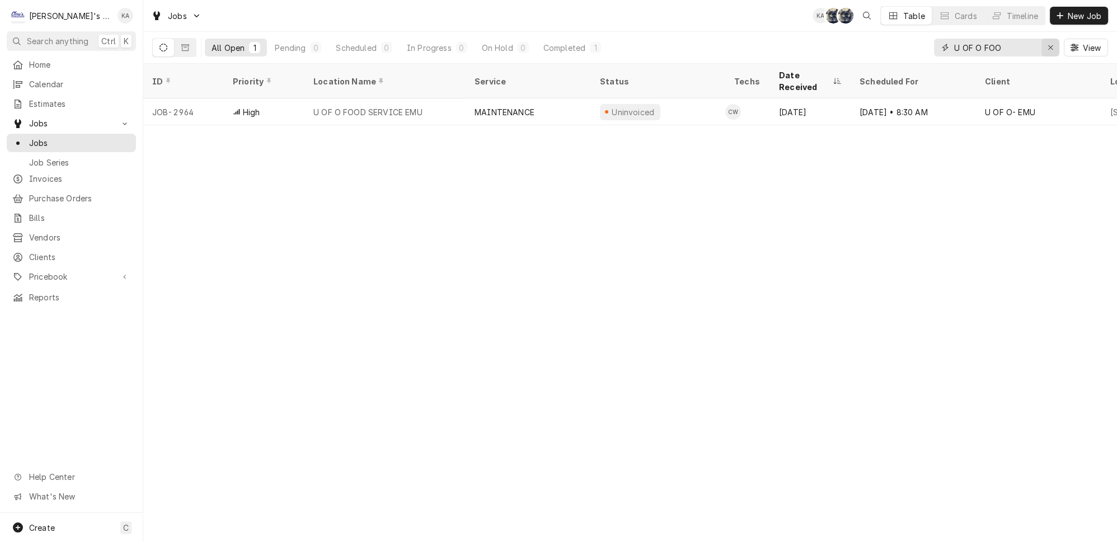
type input "U OF O FOO"
click at [1054, 46] on icon "Erase input" at bounding box center [1051, 48] width 6 height 8
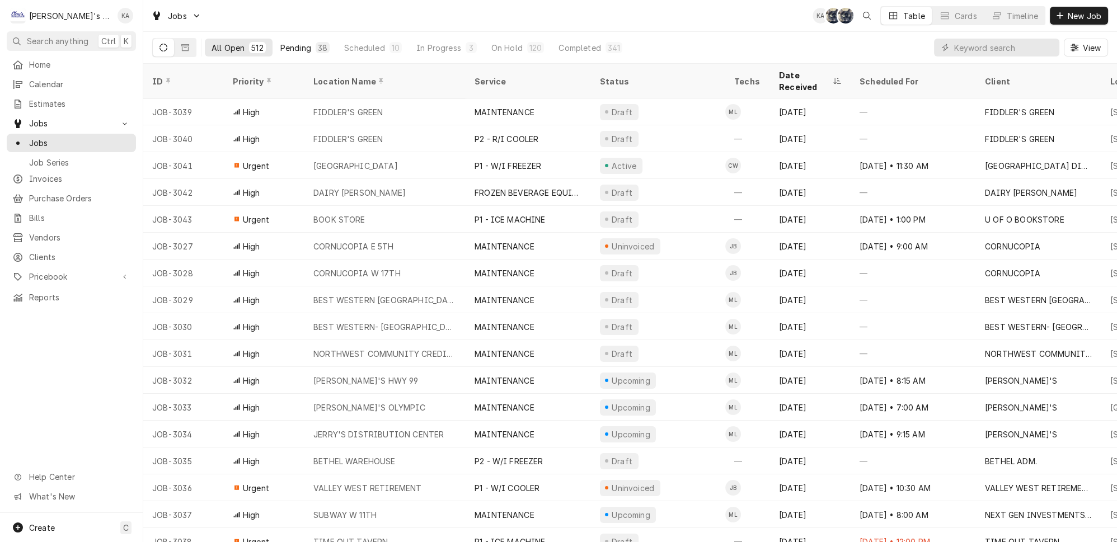
click at [316, 48] on div "38" at bounding box center [323, 47] width 14 height 11
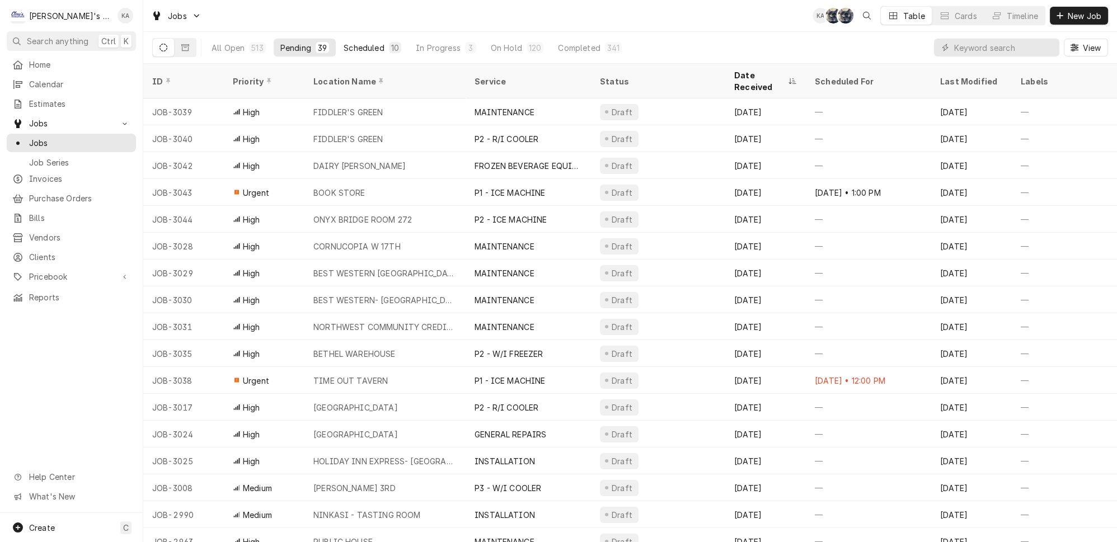
click at [356, 42] on div "Scheduled" at bounding box center [364, 48] width 40 height 12
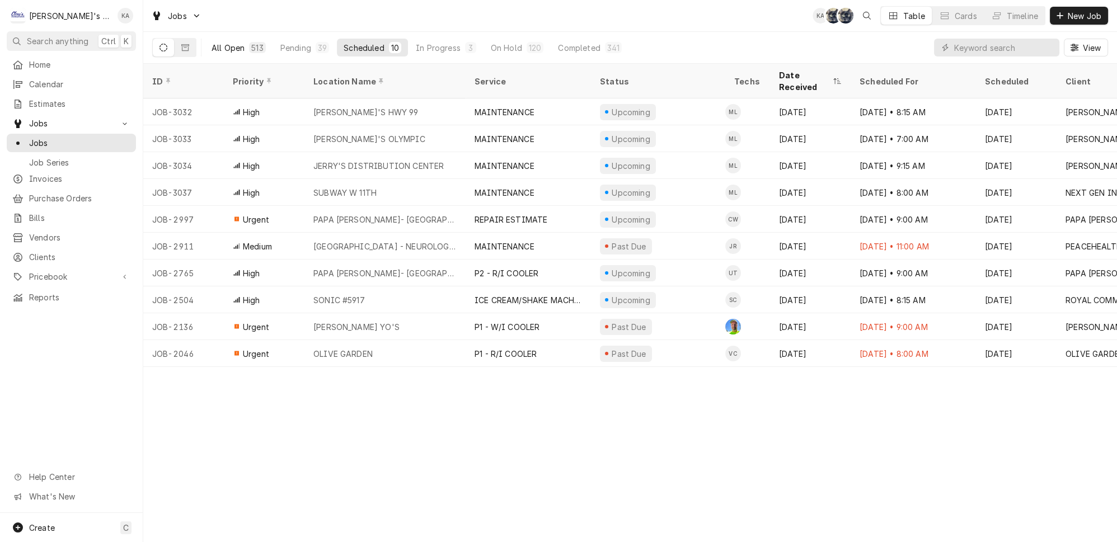
click at [205, 44] on button "All Open 513" at bounding box center [239, 48] width 68 height 18
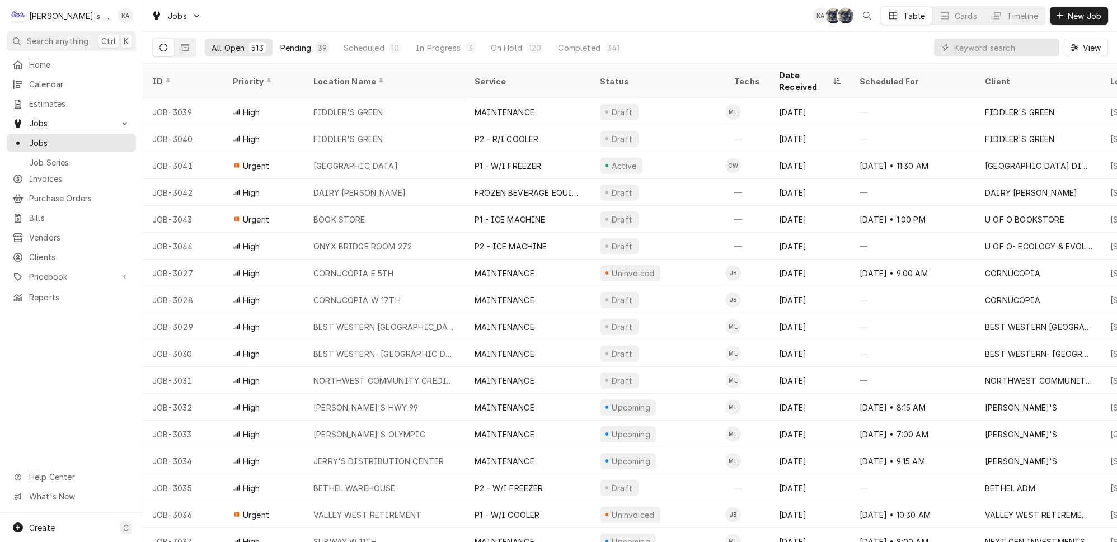
click at [280, 46] on div "Pending" at bounding box center [295, 48] width 31 height 12
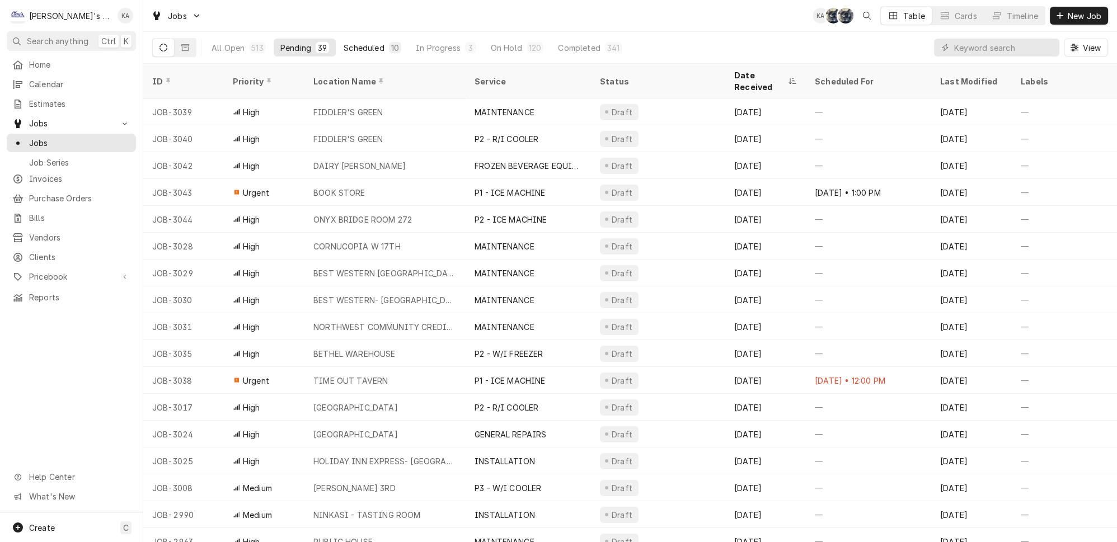
click at [389, 42] on div "10" at bounding box center [395, 47] width 12 height 11
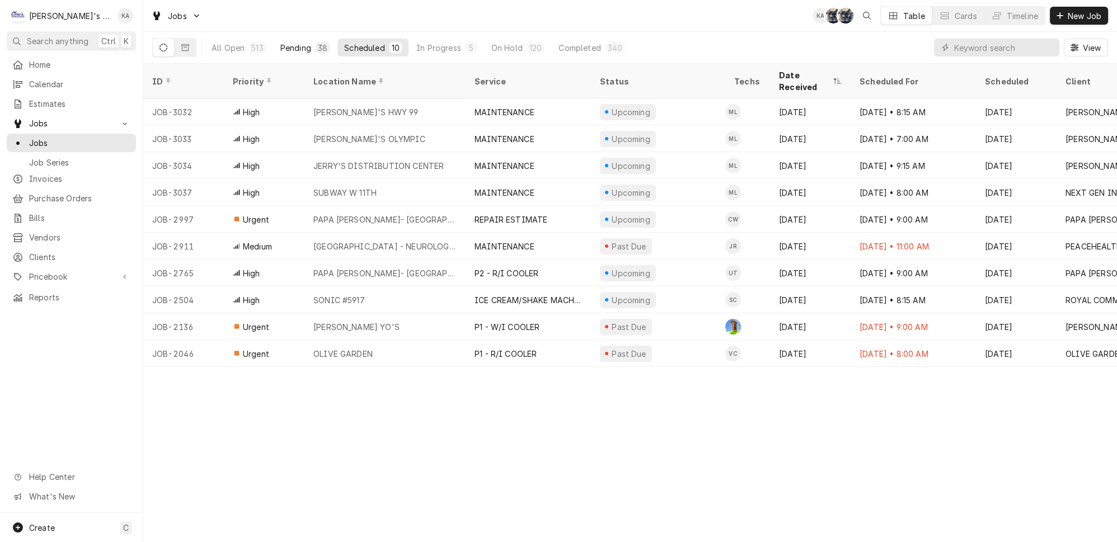
click at [318, 46] on div "38" at bounding box center [323, 48] width 10 height 12
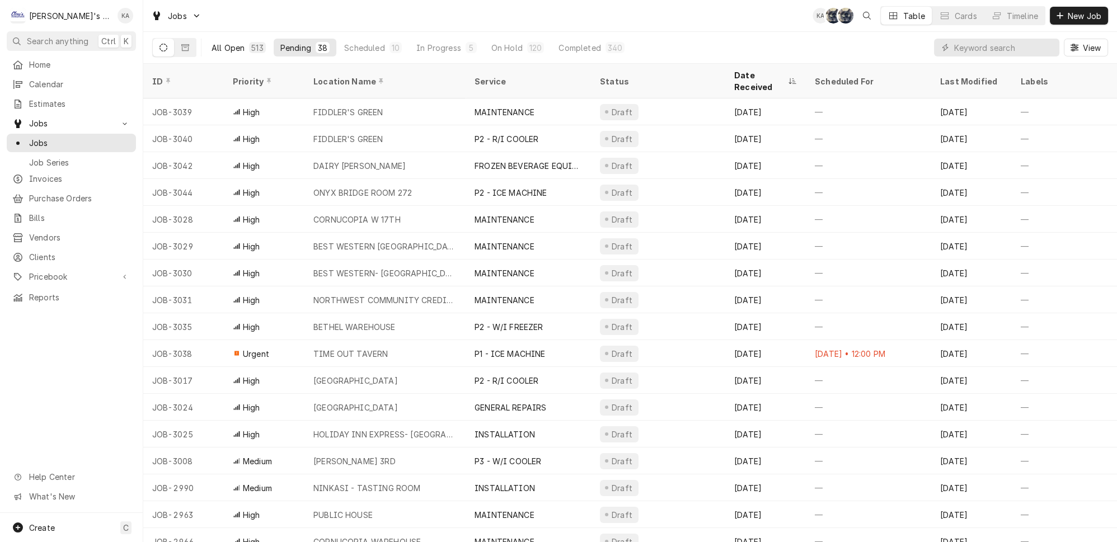
click at [231, 48] on button "All Open 513" at bounding box center [239, 48] width 68 height 18
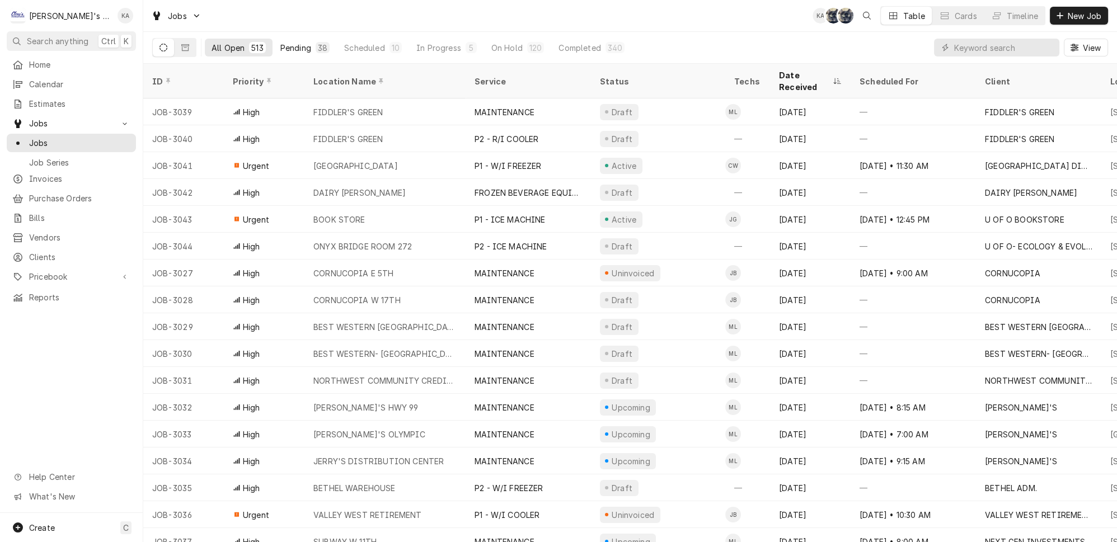
click at [280, 49] on div "Pending" at bounding box center [295, 48] width 31 height 12
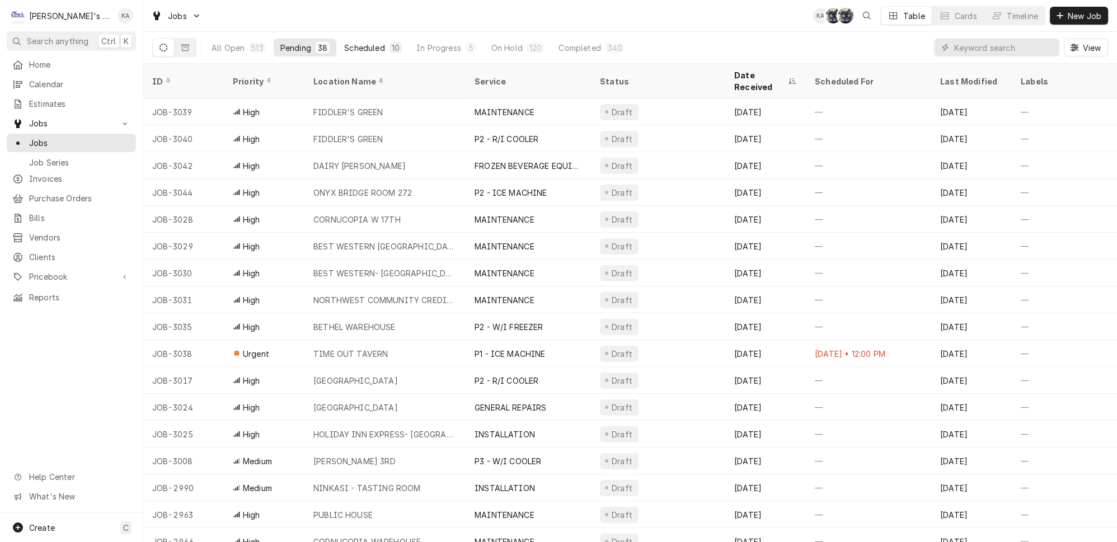
click at [341, 39] on button "Scheduled 10" at bounding box center [372, 48] width 71 height 18
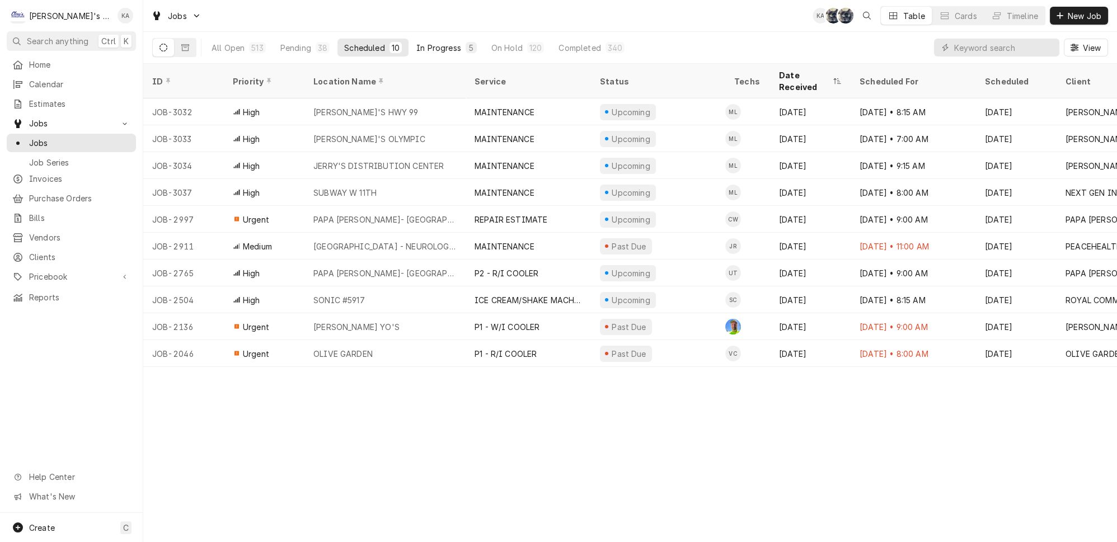
click at [427, 42] on div "In Progress" at bounding box center [438, 48] width 45 height 12
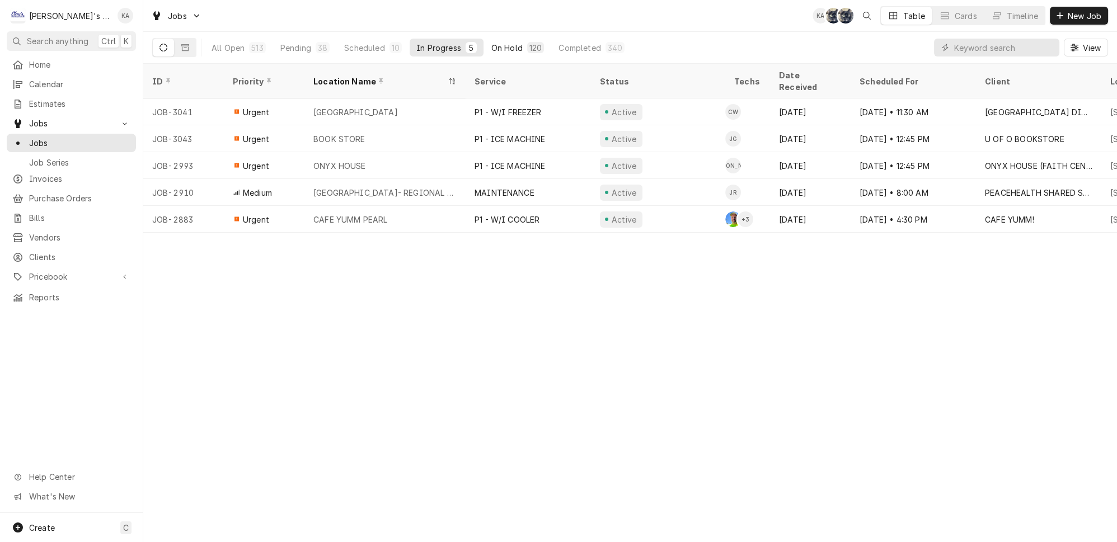
click at [491, 42] on div "On Hold" at bounding box center [506, 48] width 31 height 12
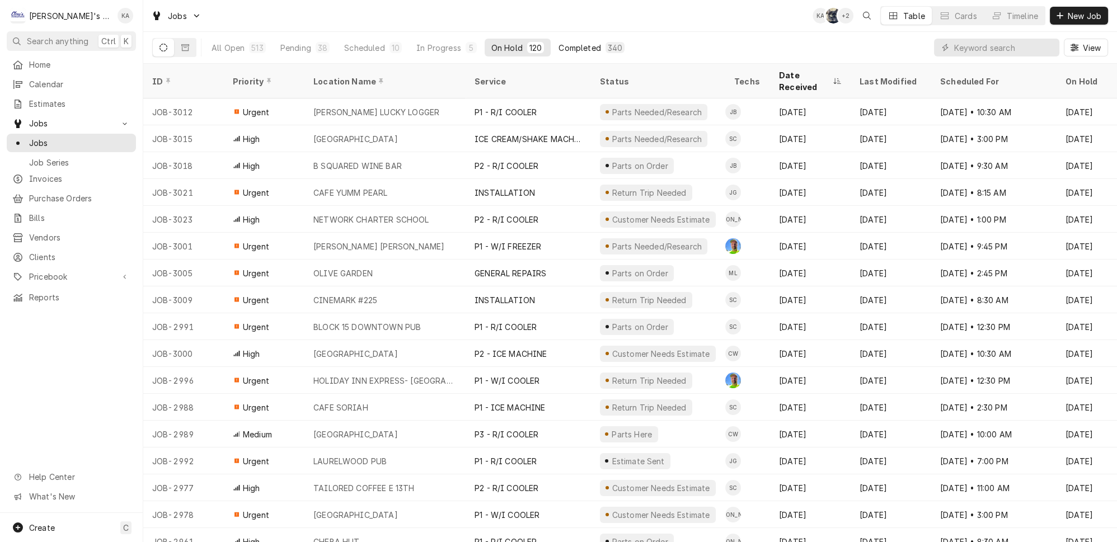
click at [558, 42] on div "Completed" at bounding box center [579, 48] width 42 height 12
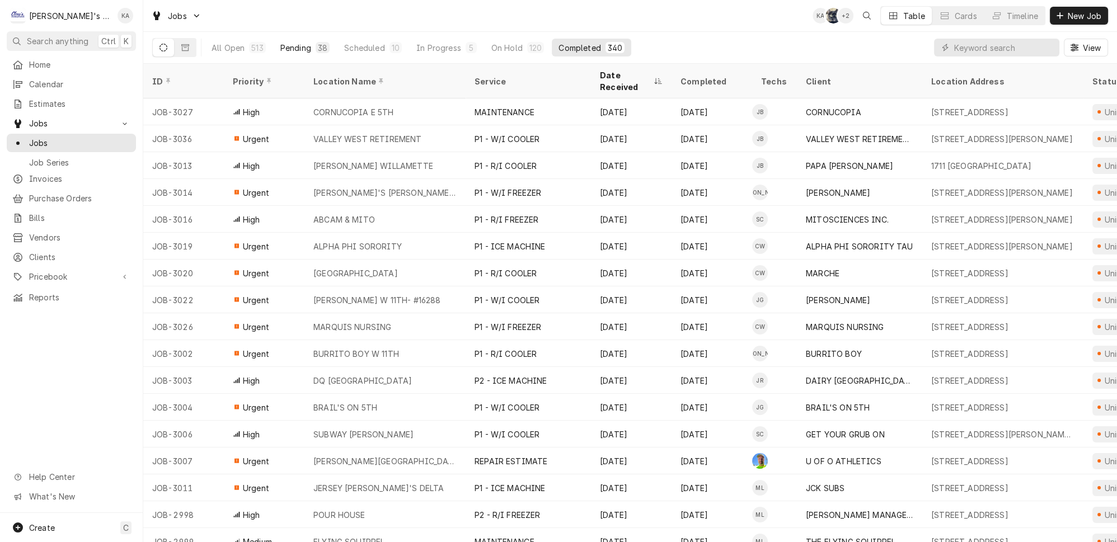
click at [288, 42] on div "Pending" at bounding box center [295, 48] width 31 height 12
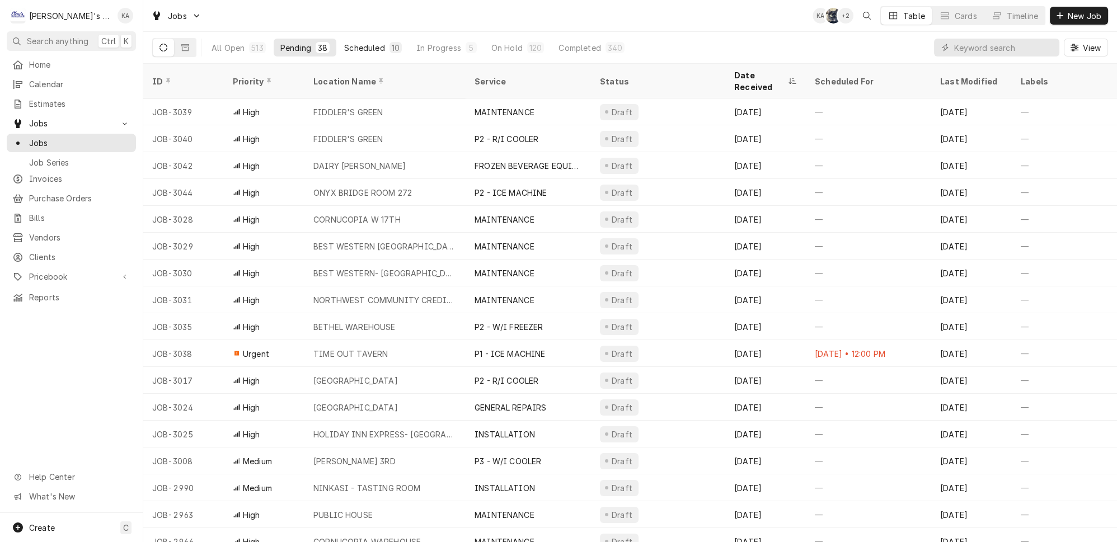
click at [344, 42] on div "Scheduled" at bounding box center [364, 48] width 40 height 12
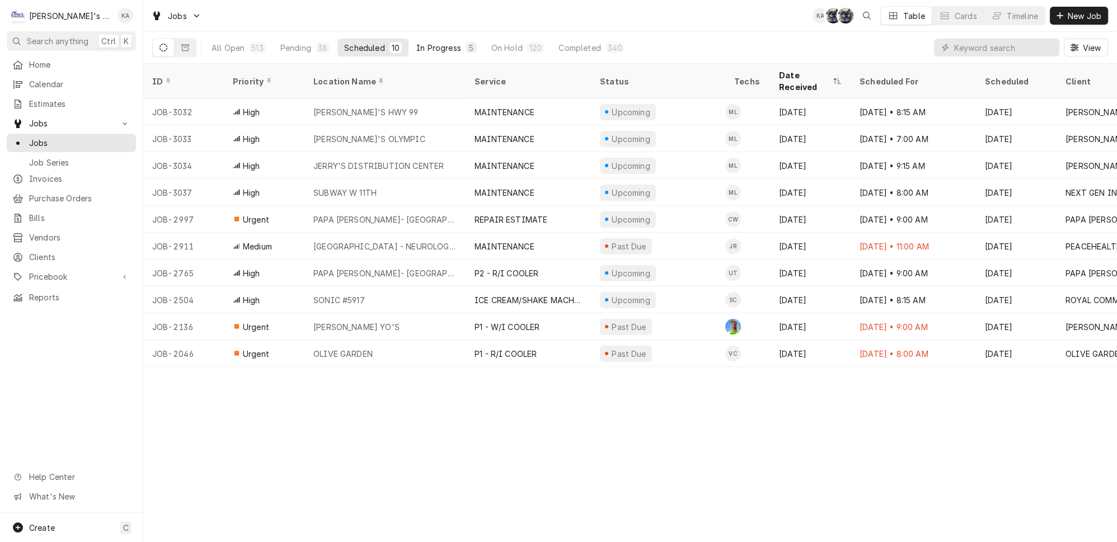
click at [416, 47] on div "In Progress" at bounding box center [438, 48] width 45 height 12
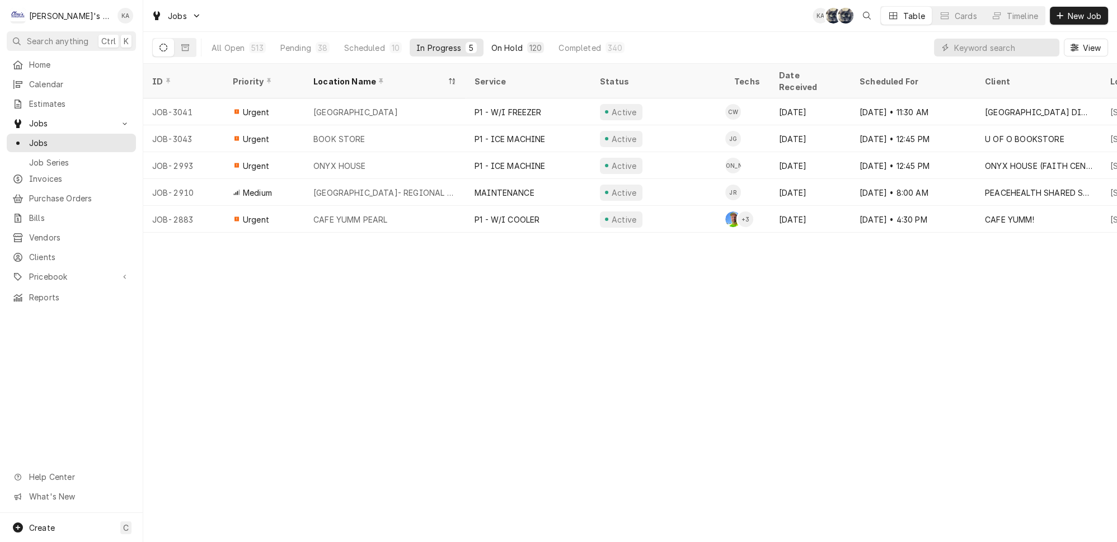
click at [491, 42] on div "On Hold" at bounding box center [506, 48] width 31 height 12
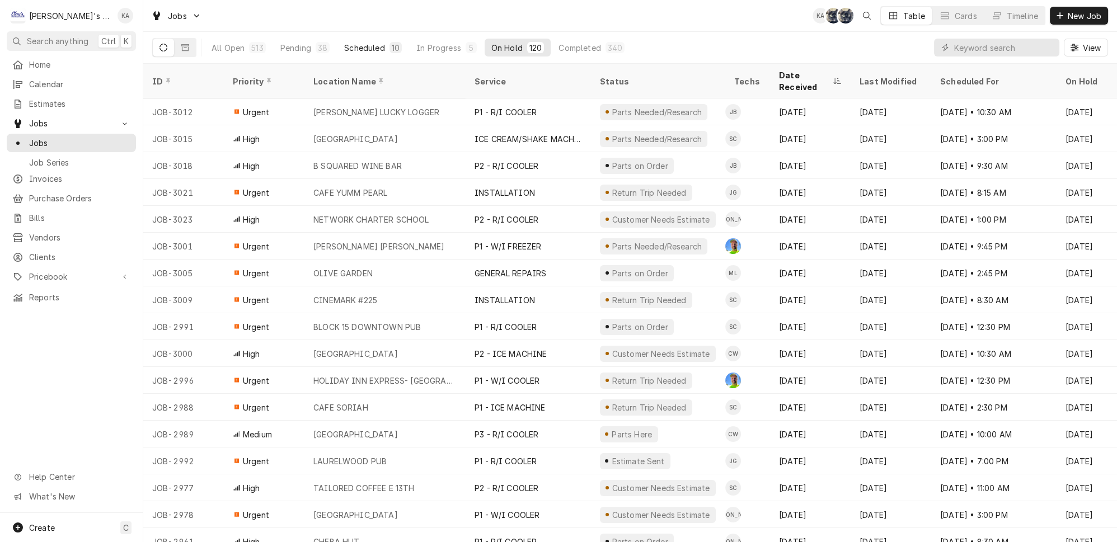
click at [344, 42] on div "Scheduled" at bounding box center [364, 48] width 40 height 12
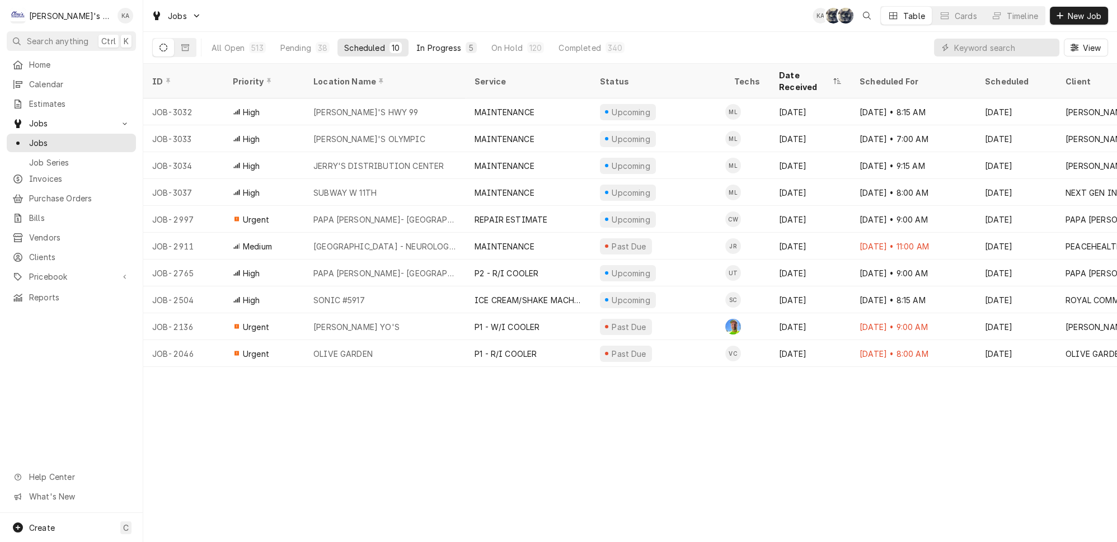
click at [416, 42] on div "In Progress" at bounding box center [438, 48] width 45 height 12
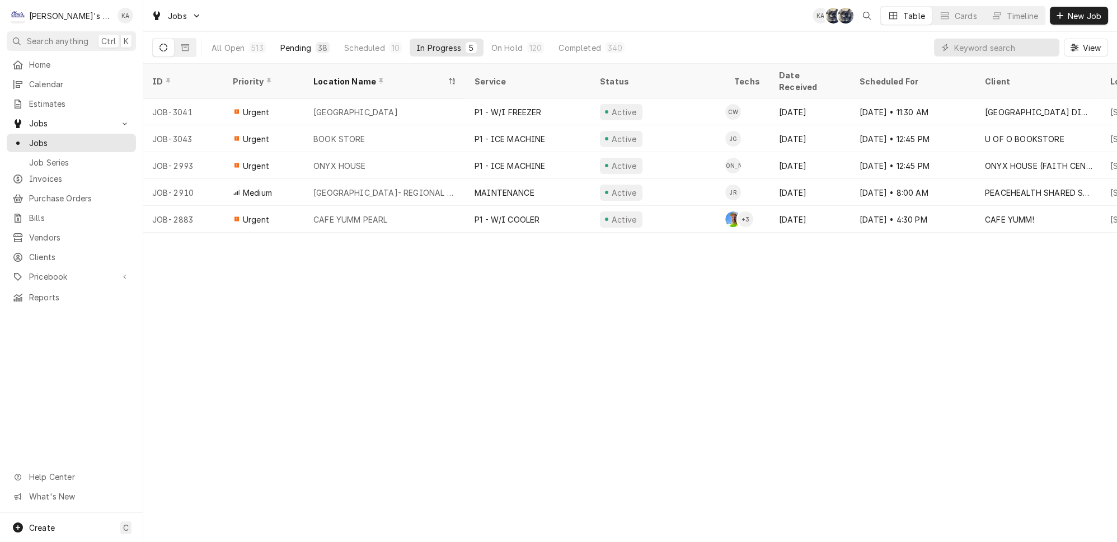
click at [280, 43] on div "Pending" at bounding box center [295, 48] width 31 height 12
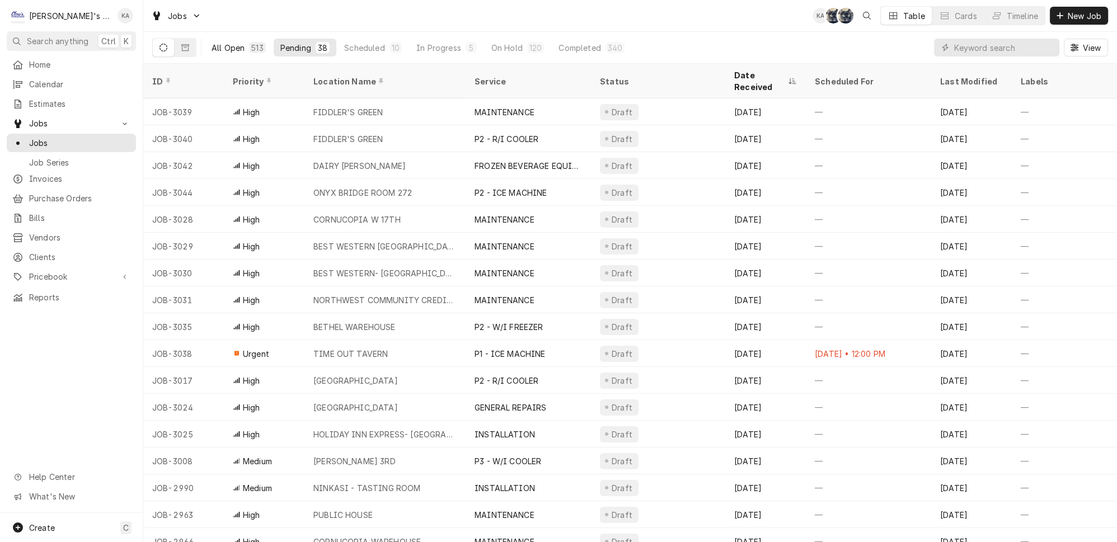
click at [251, 47] on div "513" at bounding box center [257, 48] width 12 height 12
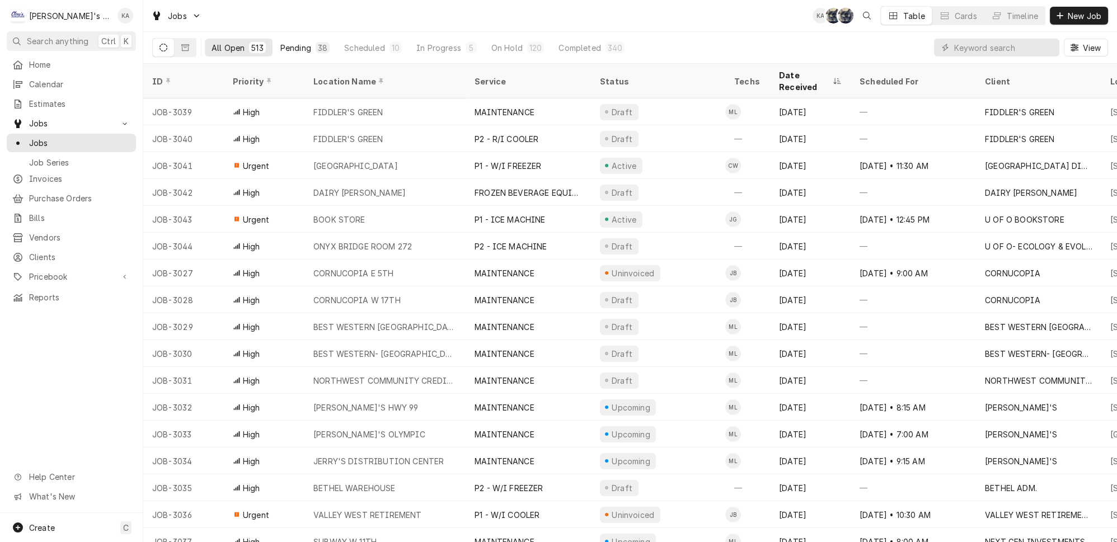
click at [316, 44] on div "38" at bounding box center [323, 47] width 14 height 11
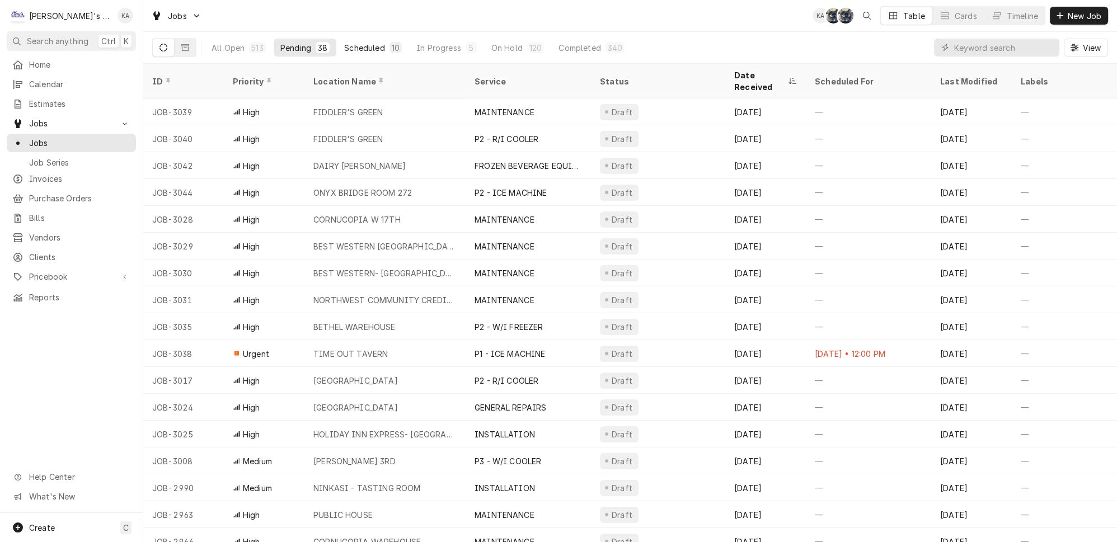
click at [344, 42] on div "Scheduled" at bounding box center [364, 48] width 40 height 12
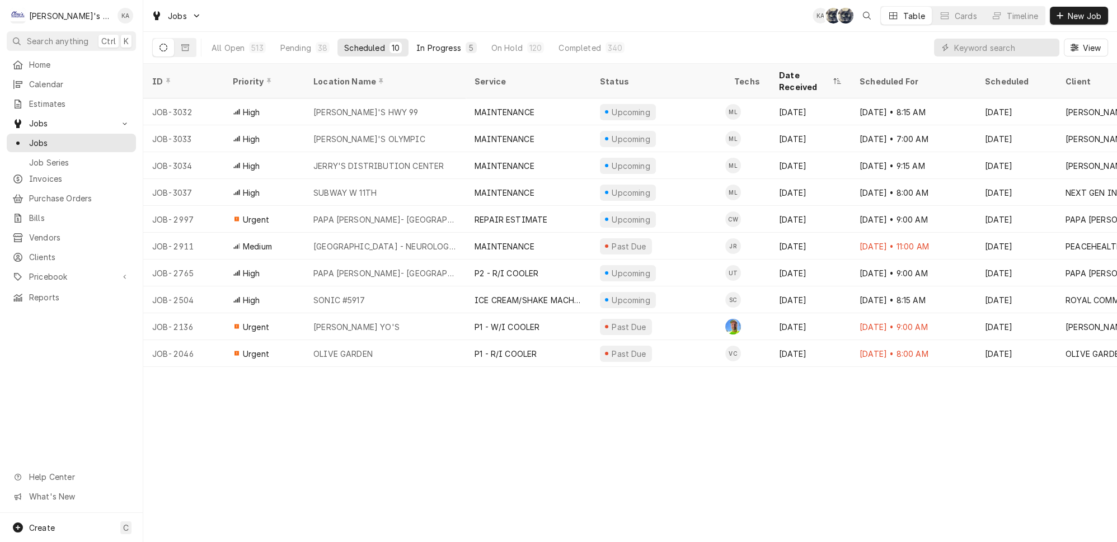
click at [436, 50] on button "In Progress 5" at bounding box center [447, 48] width 74 height 18
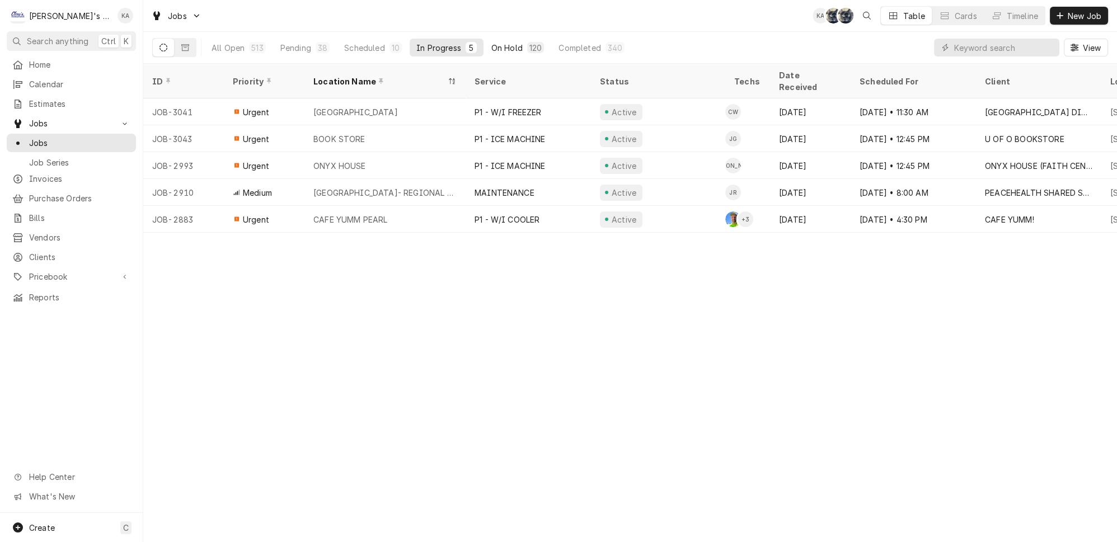
click at [509, 51] on button "On Hold 120" at bounding box center [518, 48] width 67 height 18
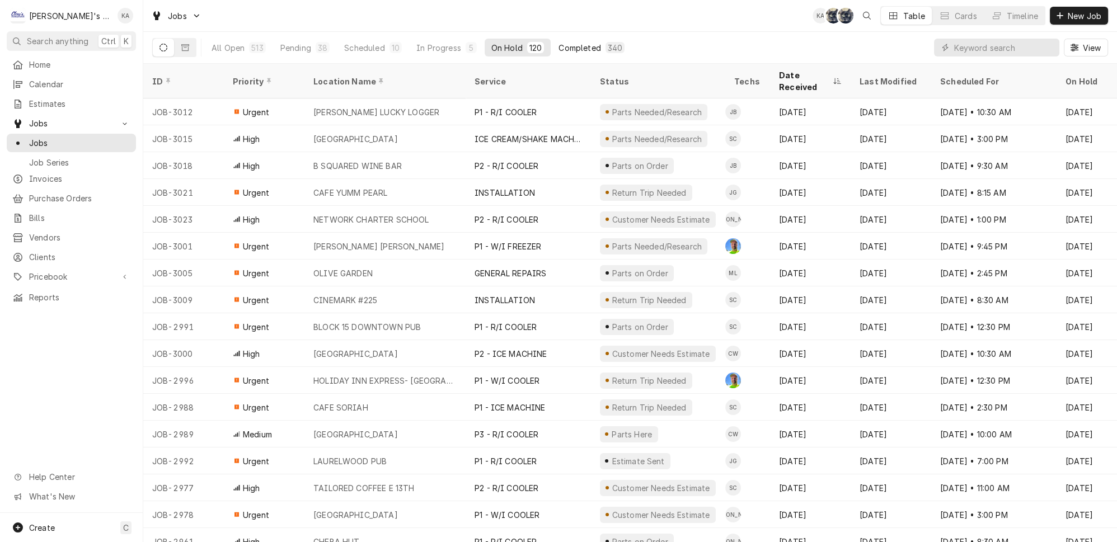
click at [552, 49] on button "Completed 340" at bounding box center [591, 48] width 79 height 18
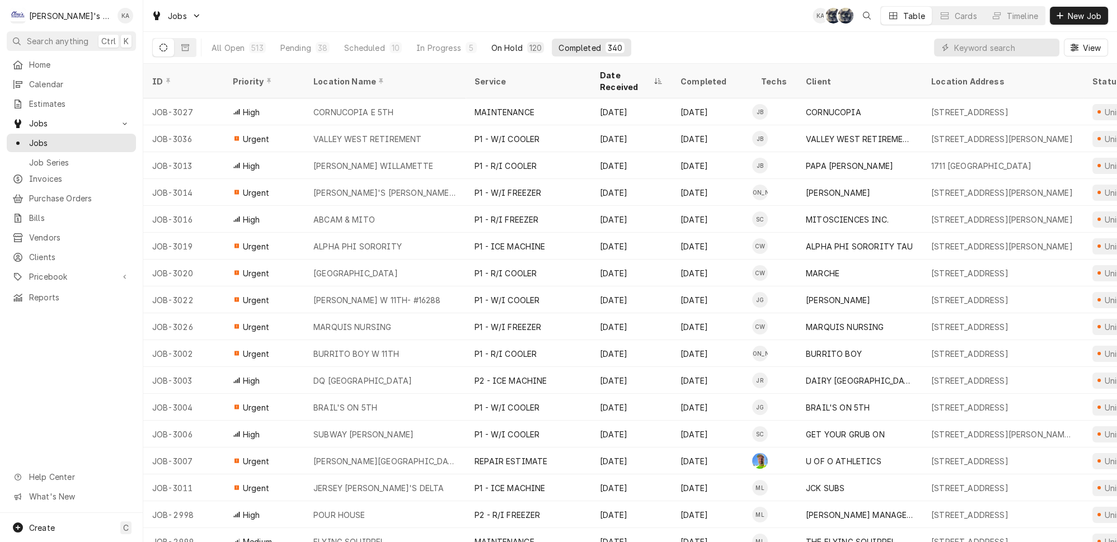
click at [509, 51] on button "On Hold 120" at bounding box center [518, 48] width 67 height 18
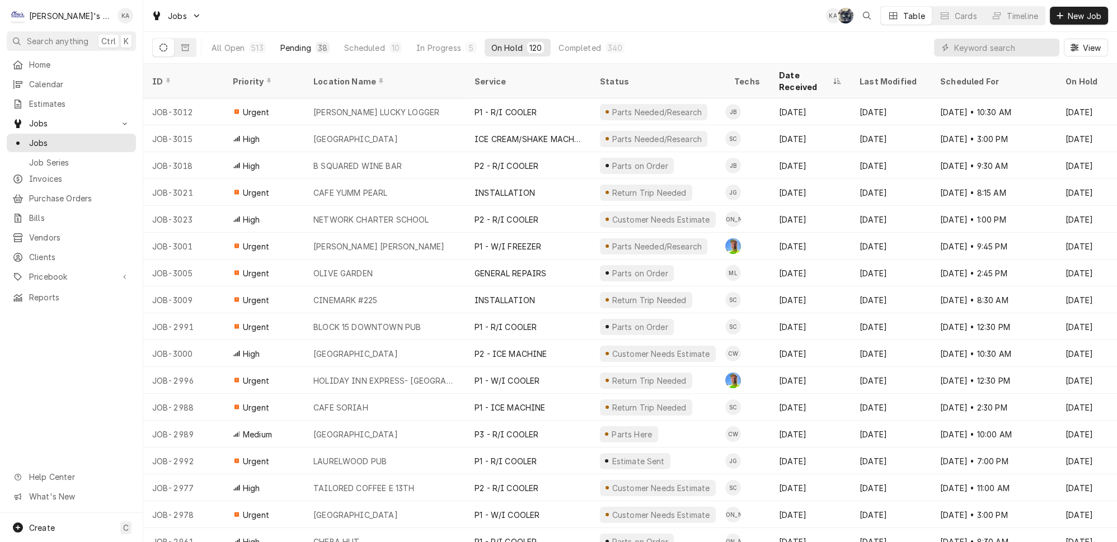
click at [292, 42] on div "Pending" at bounding box center [295, 48] width 31 height 12
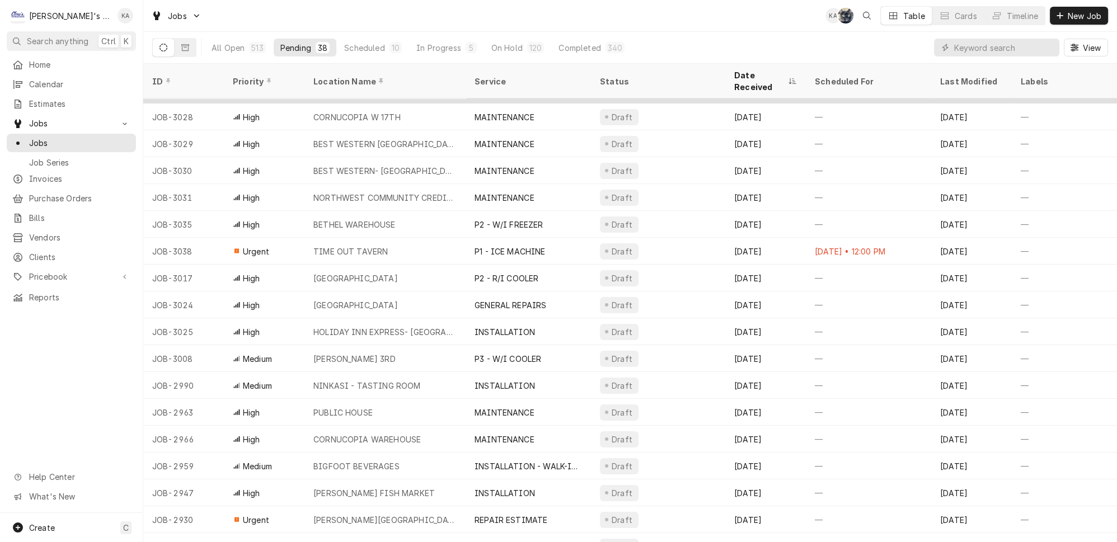
scroll to position [108, 0]
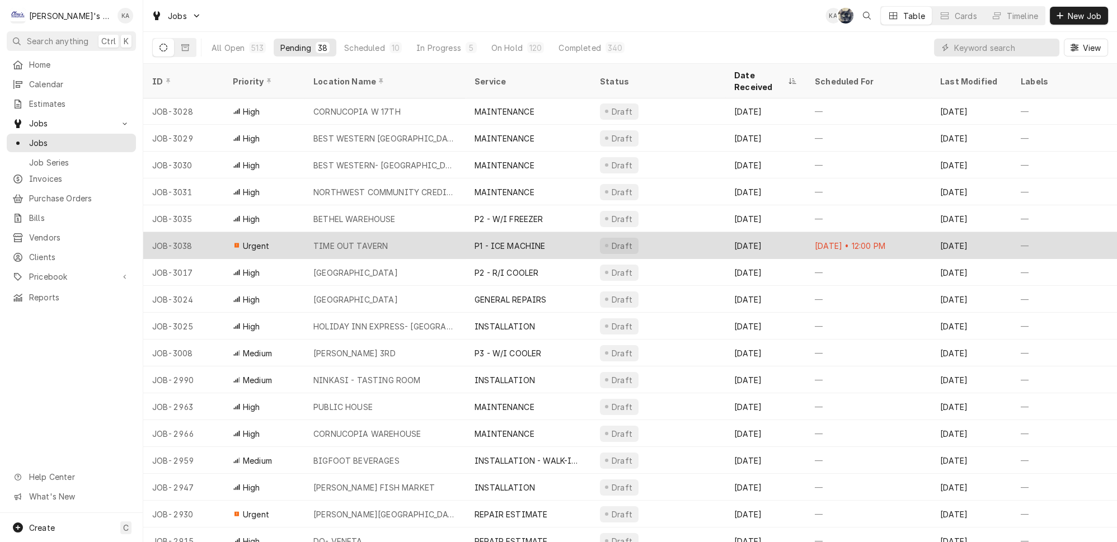
click at [412, 232] on div "TIME OUT TAVERN" at bounding box center [384, 245] width 161 height 27
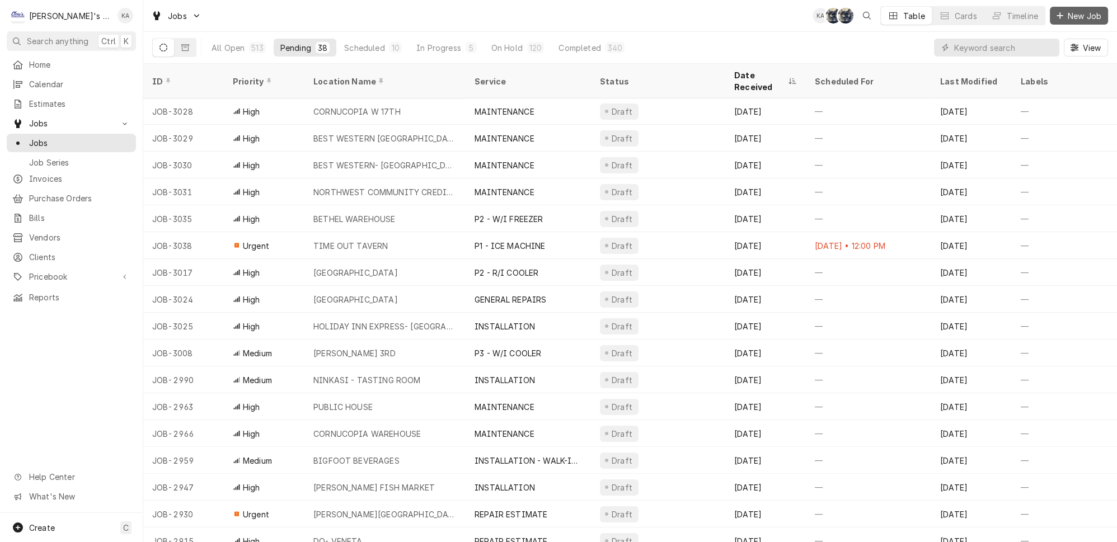
click at [1063, 17] on icon "Dynamic Content Wrapper" at bounding box center [1060, 16] width 7 height 8
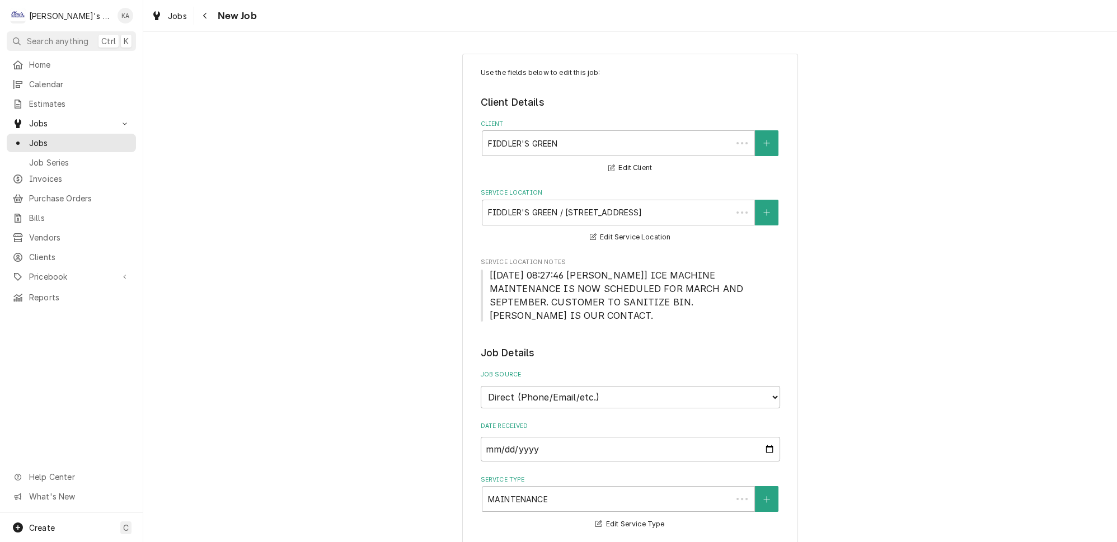
type textarea "x"
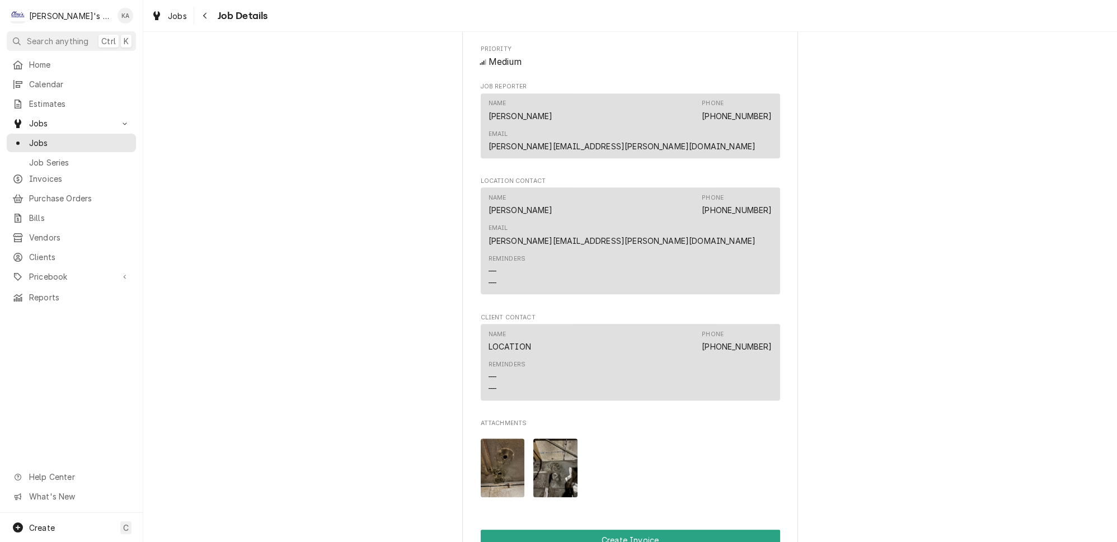
scroll to position [966, 0]
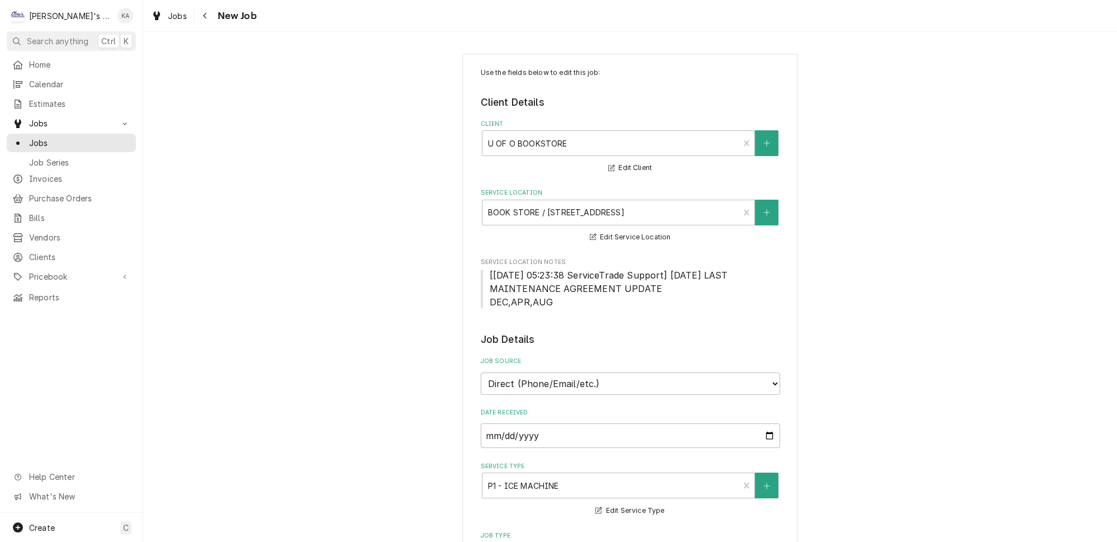
type textarea "x"
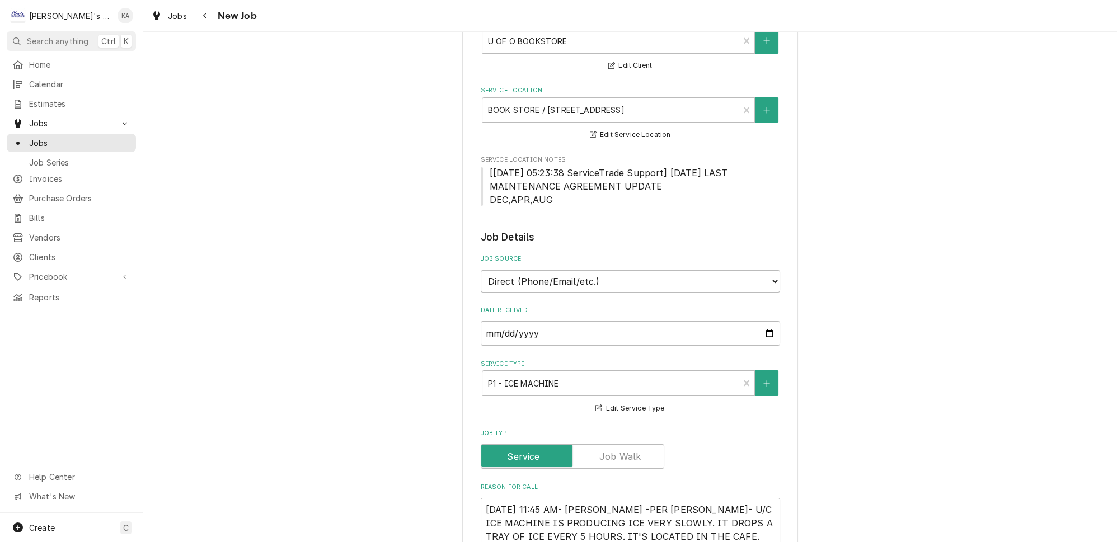
scroll to position [101, 0]
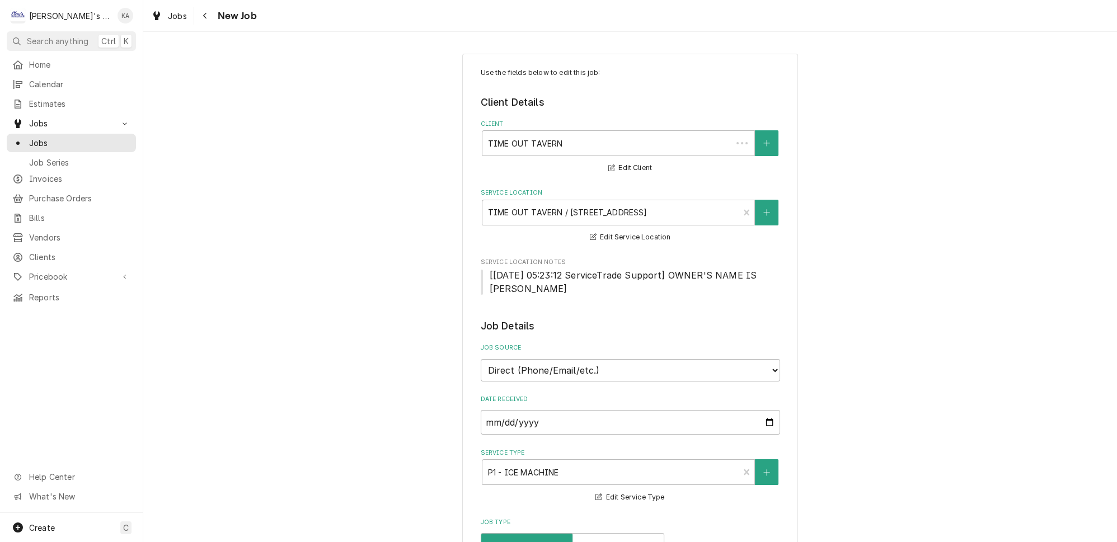
type textarea "x"
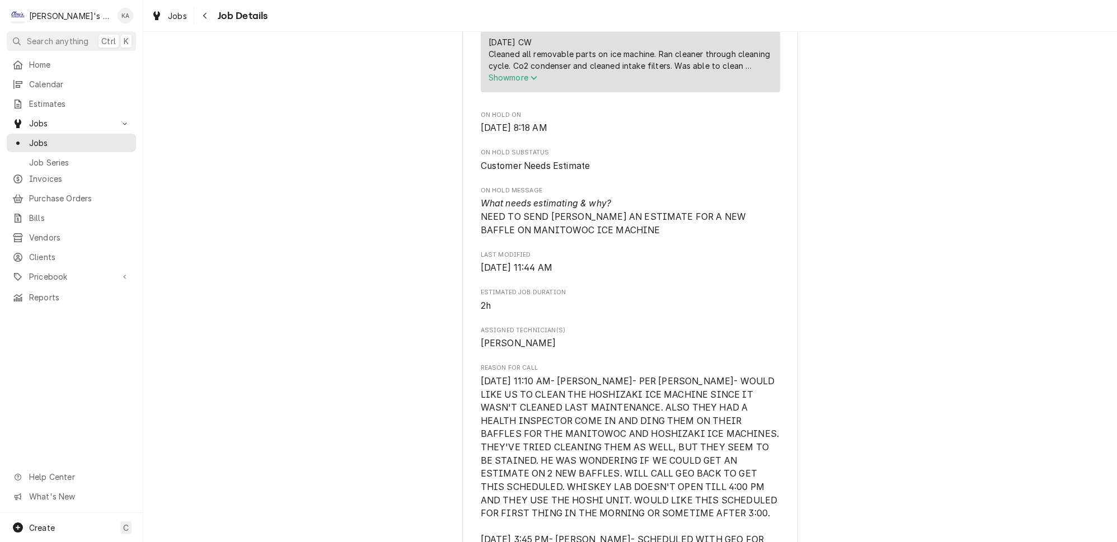
scroll to position [458, 0]
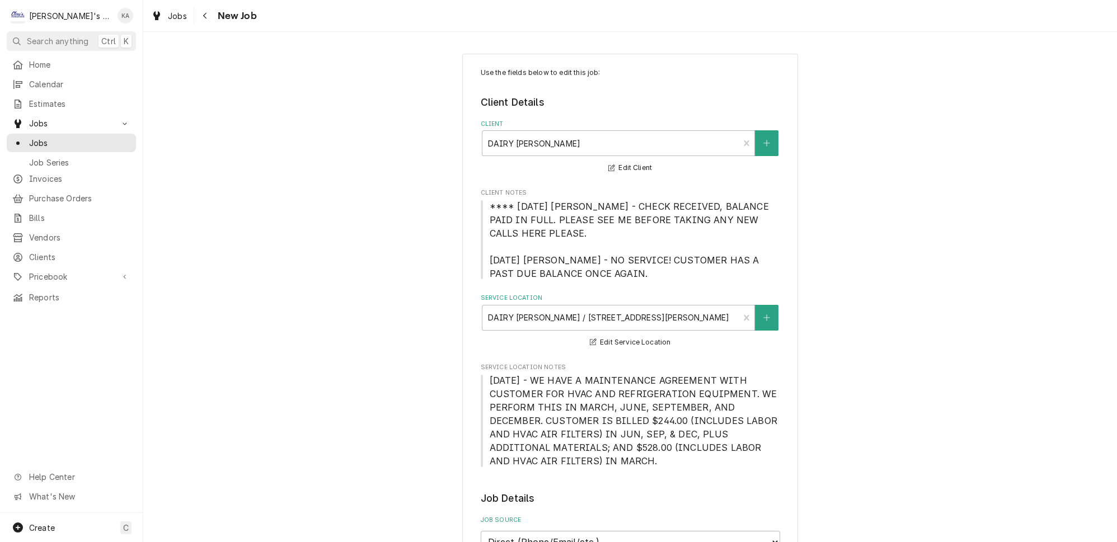
type textarea "x"
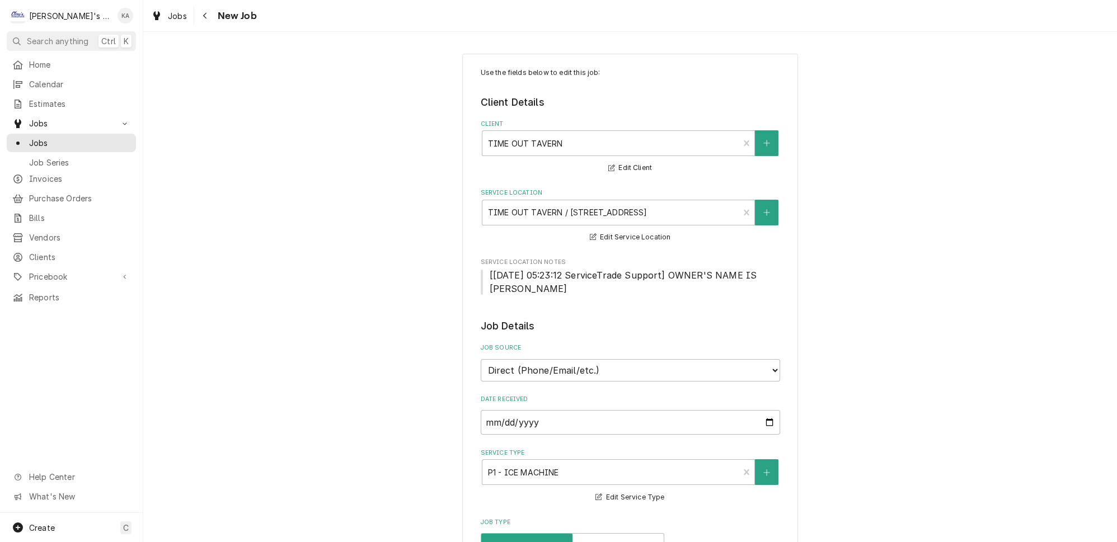
type textarea "x"
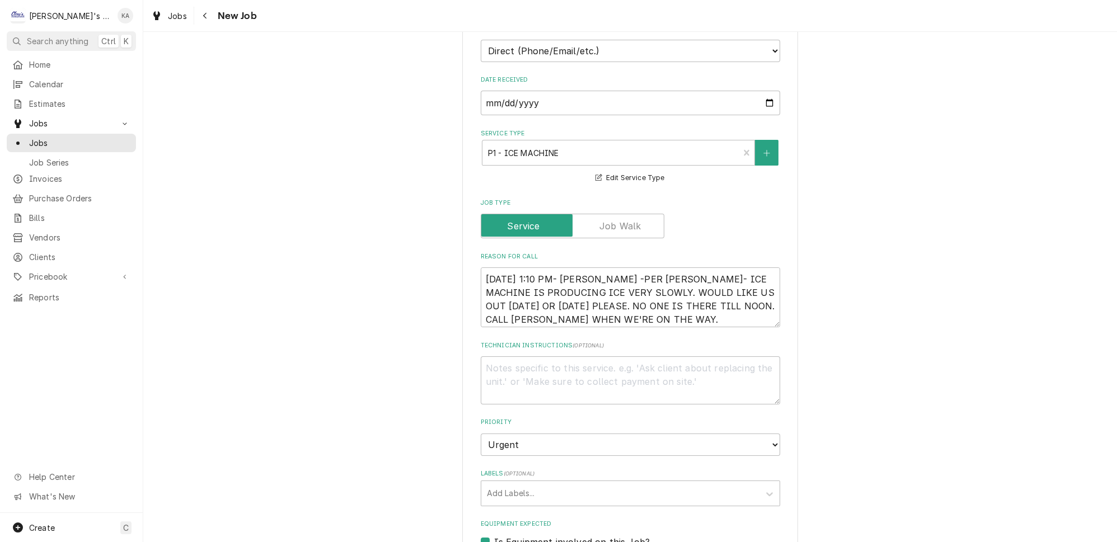
scroll to position [356, 0]
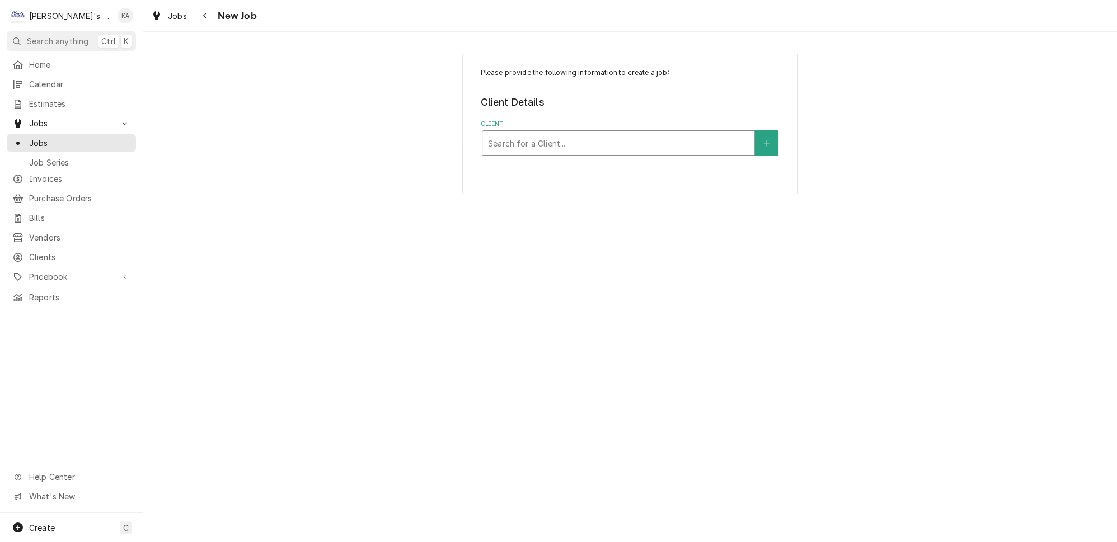
click at [510, 137] on div "Client" at bounding box center [618, 143] width 261 height 20
type input "carso"
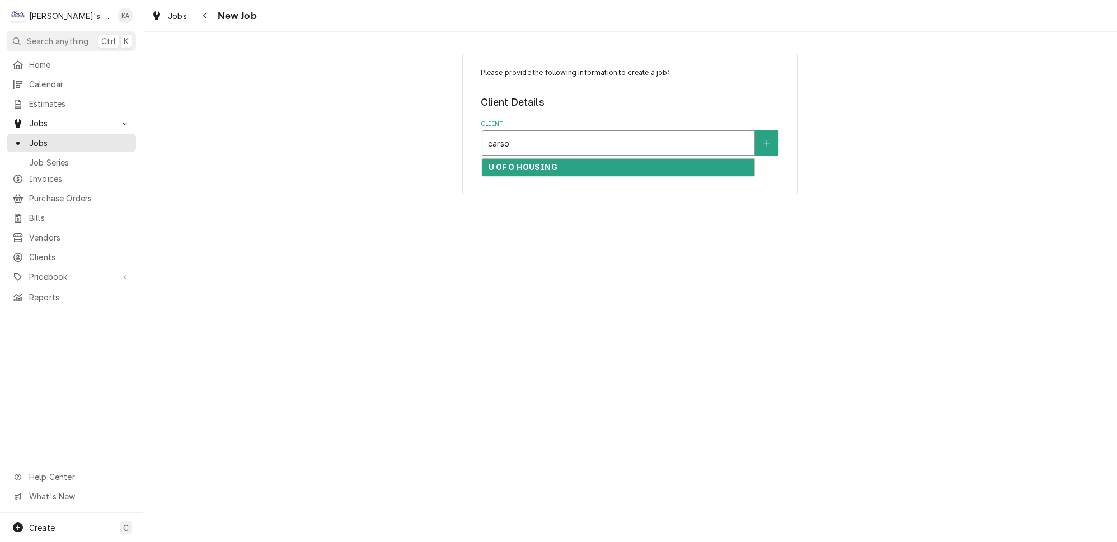
click at [518, 162] on strong "U OF O HOUSING" at bounding box center [522, 167] width 69 height 10
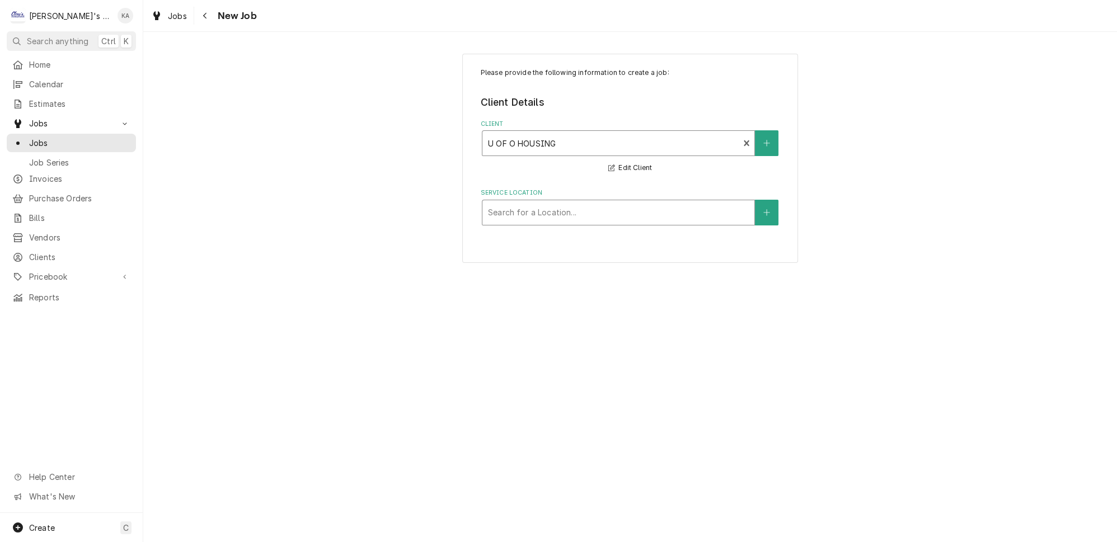
click at [530, 203] on div "Service Location" at bounding box center [618, 213] width 261 height 20
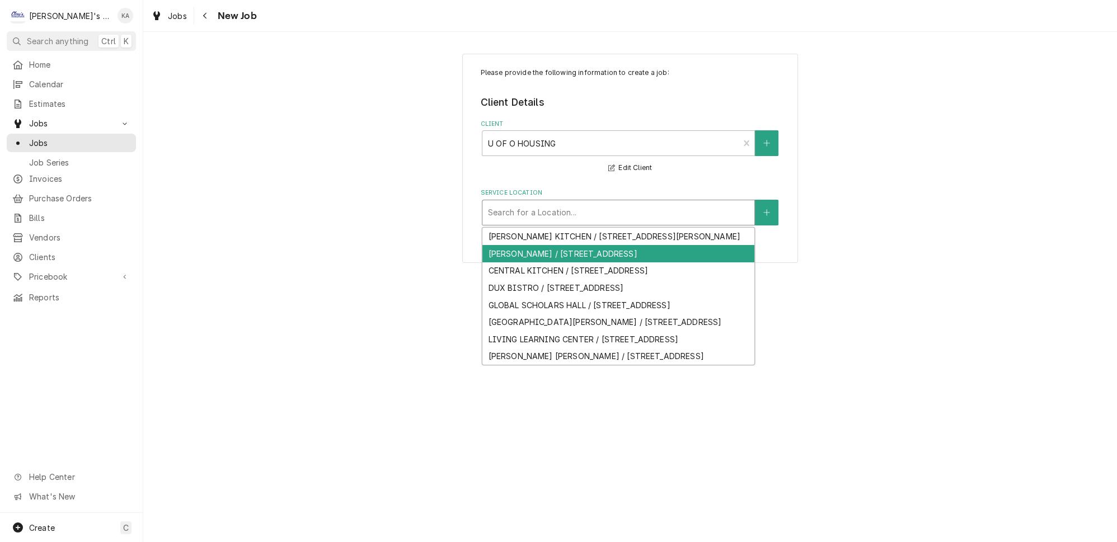
click at [550, 245] on div "[PERSON_NAME] / [STREET_ADDRESS]" at bounding box center [618, 253] width 272 height 17
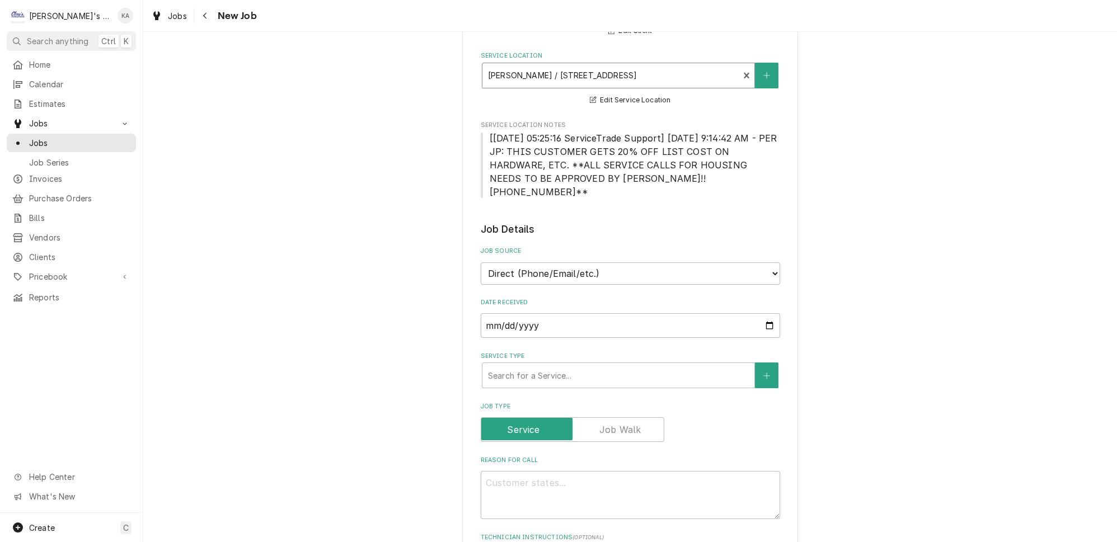
scroll to position [152, 0]
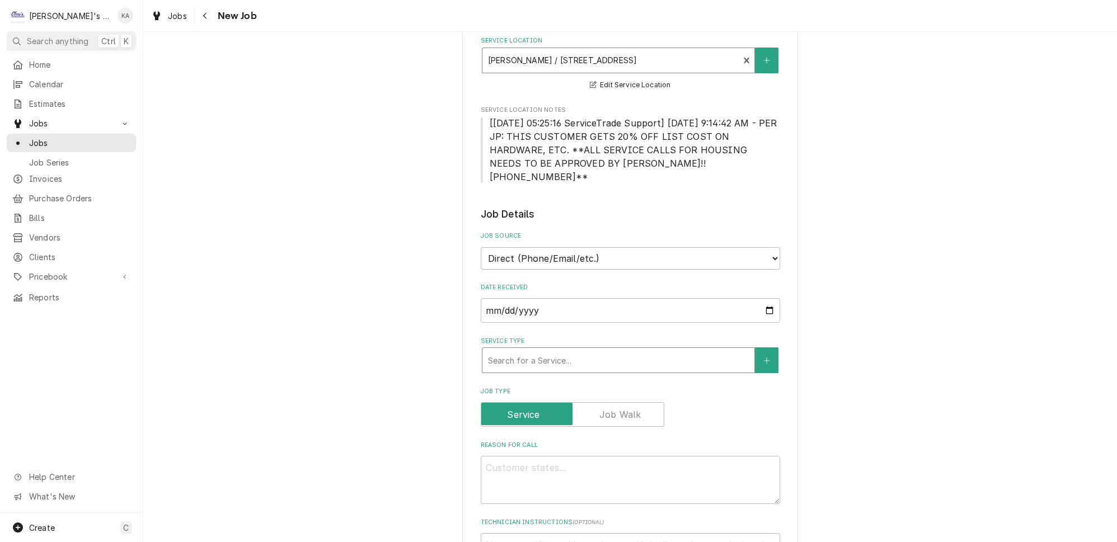
click at [547, 350] on div "Service Type" at bounding box center [618, 360] width 261 height 20
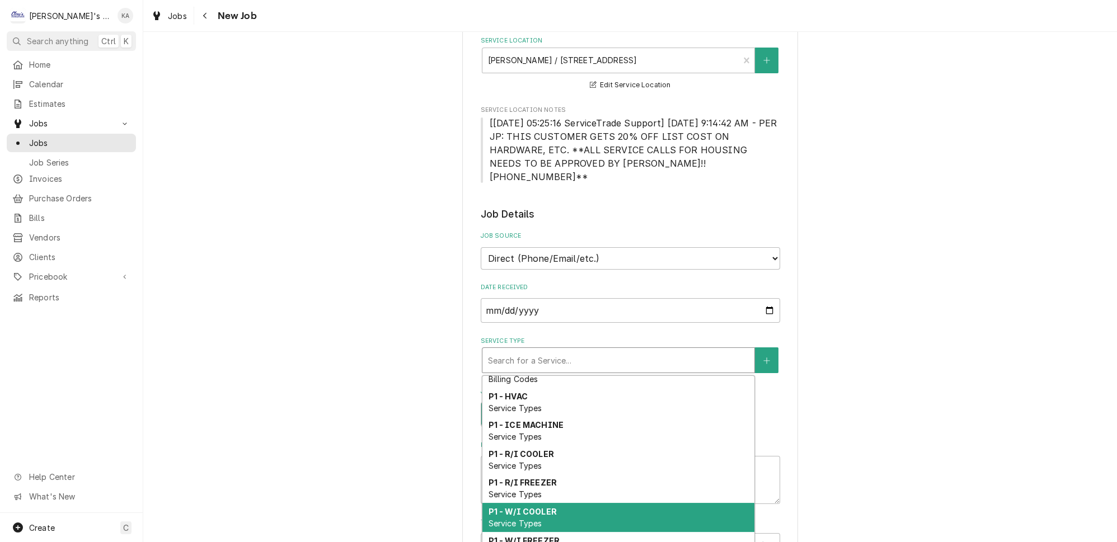
scroll to position [356, 0]
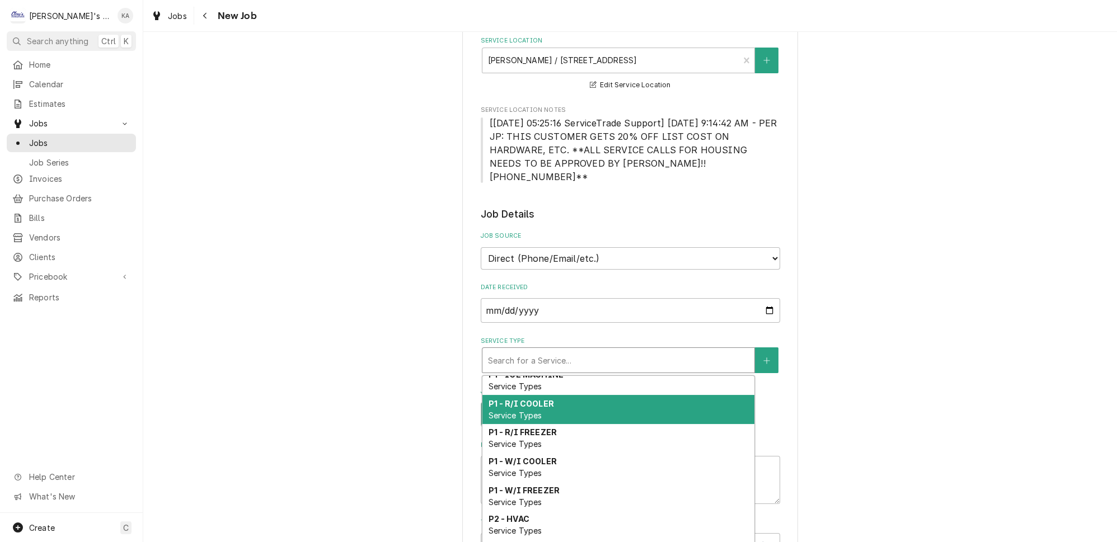
click at [515, 411] on span "Service Types" at bounding box center [515, 416] width 54 height 10
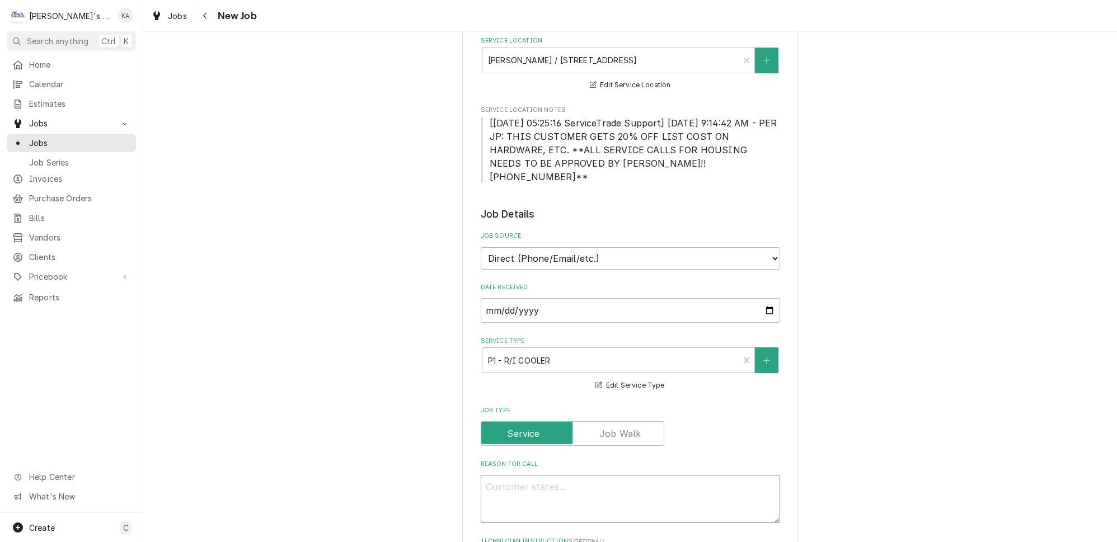
click at [538, 475] on textarea "Reason For Call" at bounding box center [630, 499] width 299 height 48
type textarea "x"
type textarea "9"
type textarea "x"
type textarea "9/"
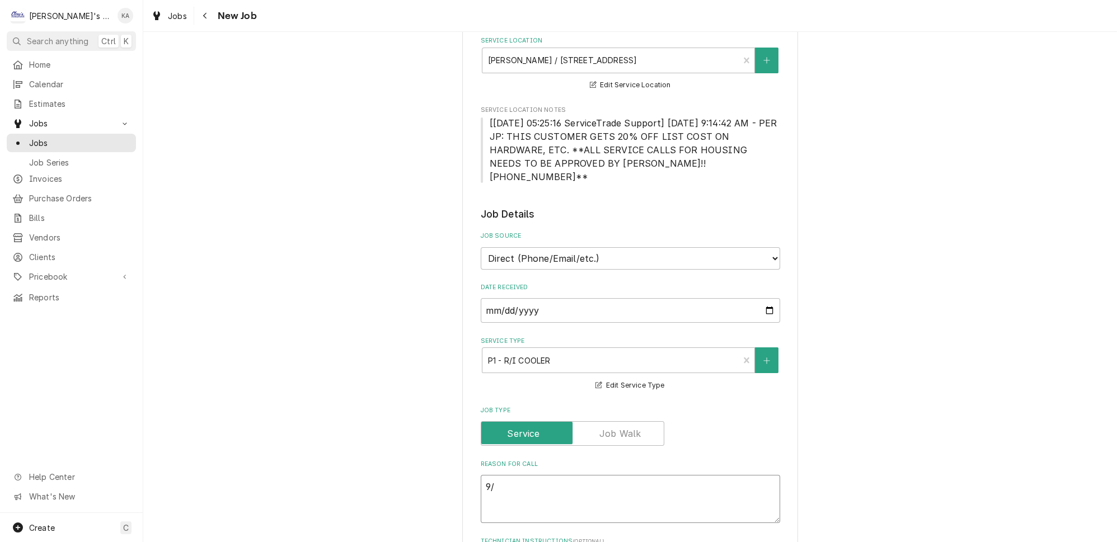
type textarea "x"
type textarea "9/2"
type textarea "x"
type textarea "9/26"
type textarea "x"
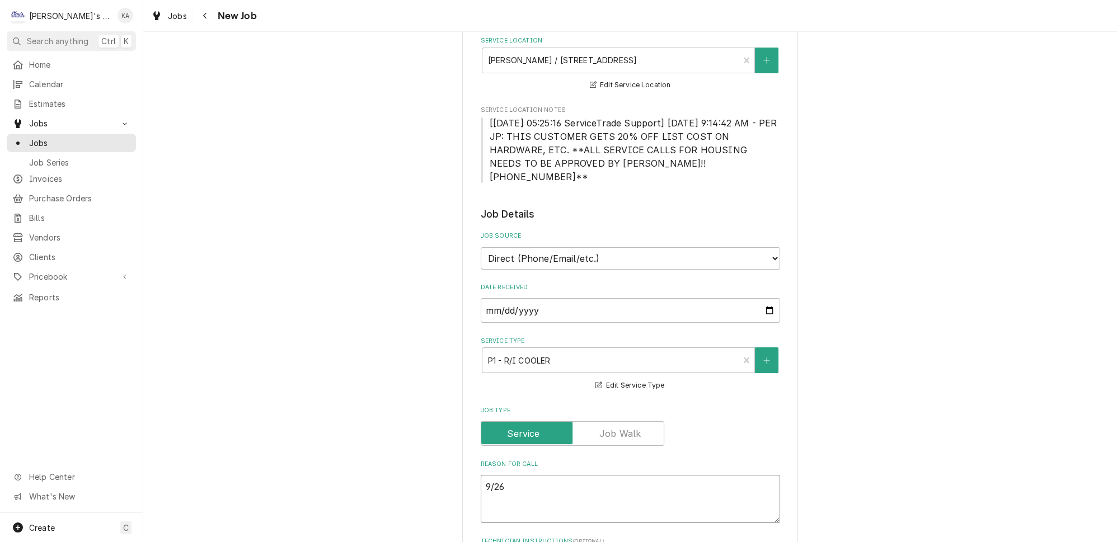
type textarea "9/26/"
type textarea "x"
type textarea "9/26/2"
type textarea "x"
type textarea "9/26/20"
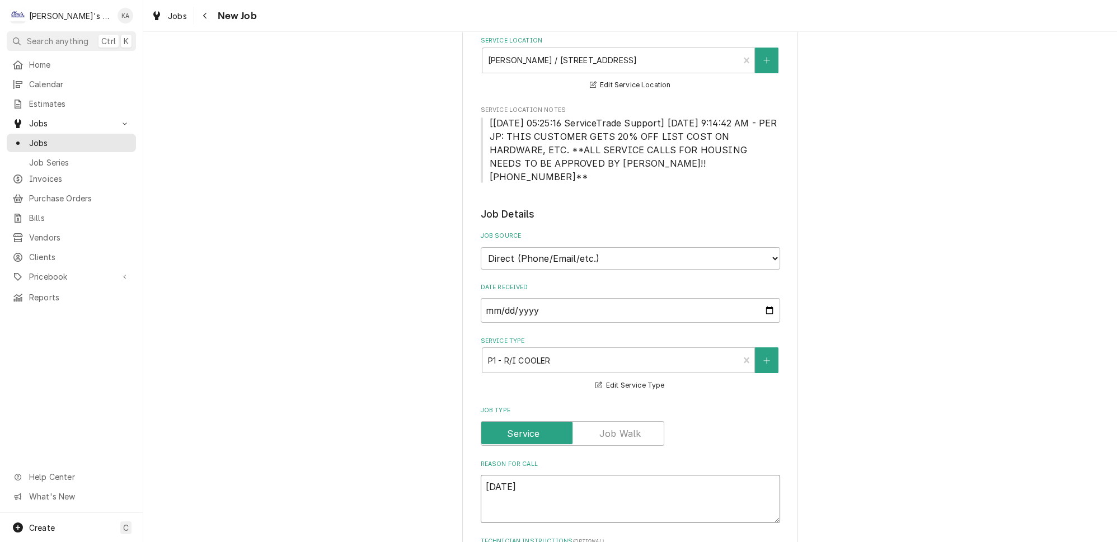
type textarea "x"
type textarea "9/26/202"
type textarea "x"
type textarea "9/26/2025"
type textarea "x"
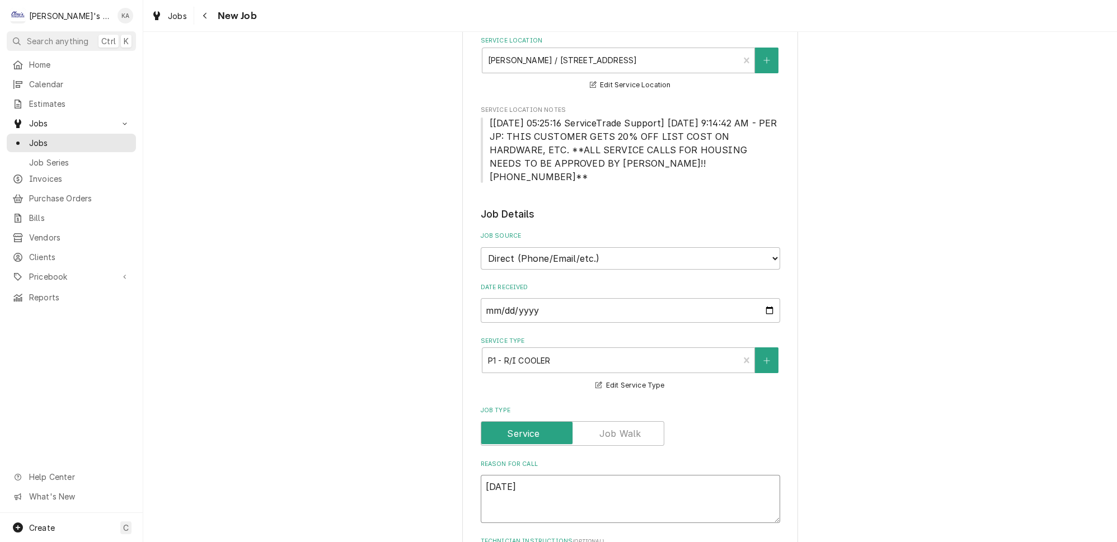
type textarea "9/26/2025"
type textarea "x"
type textarea "9/26/2025 1"
type textarea "x"
type textarea "9/26/2025 1:"
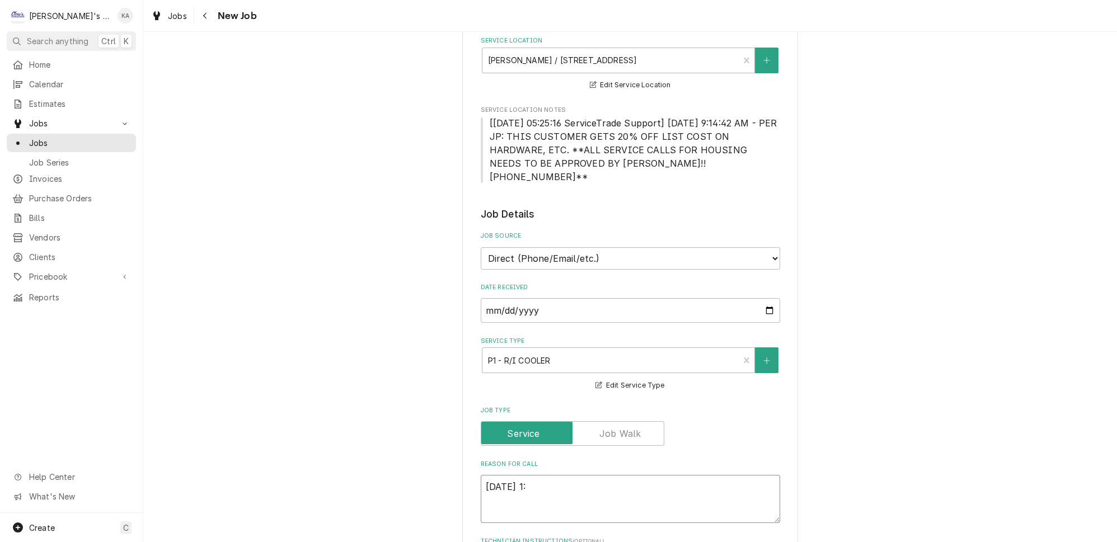
type textarea "x"
type textarea "9/26/2025 1:0"
type textarea "x"
type textarea "9/26/2025 1:00"
type textarea "x"
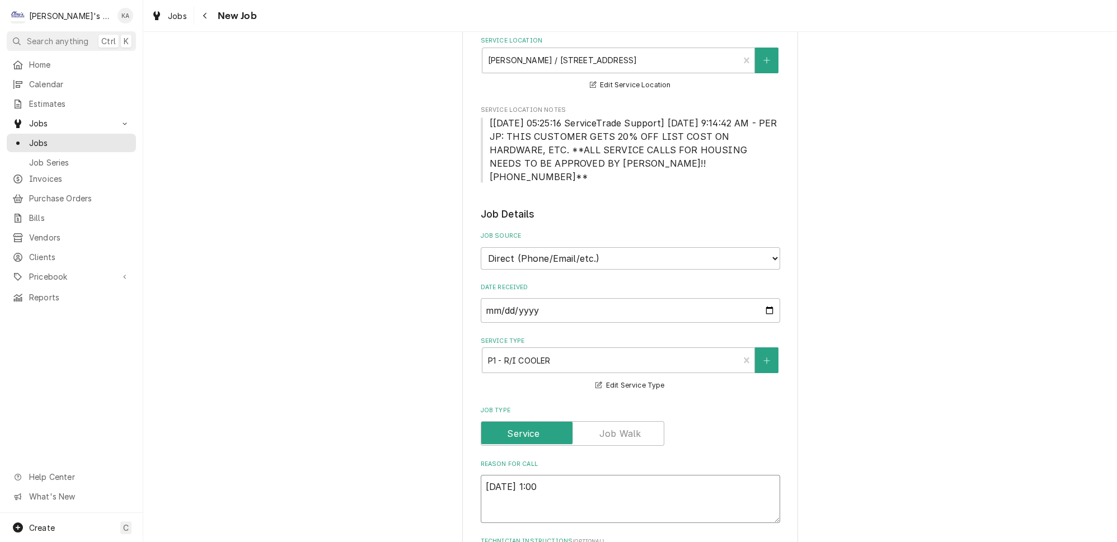
type textarea "9/26/2025 1:00"
type textarea "x"
type textarea "9/26/2025 1:00 P"
type textarea "x"
type textarea "9/26/2025 1:00 PM"
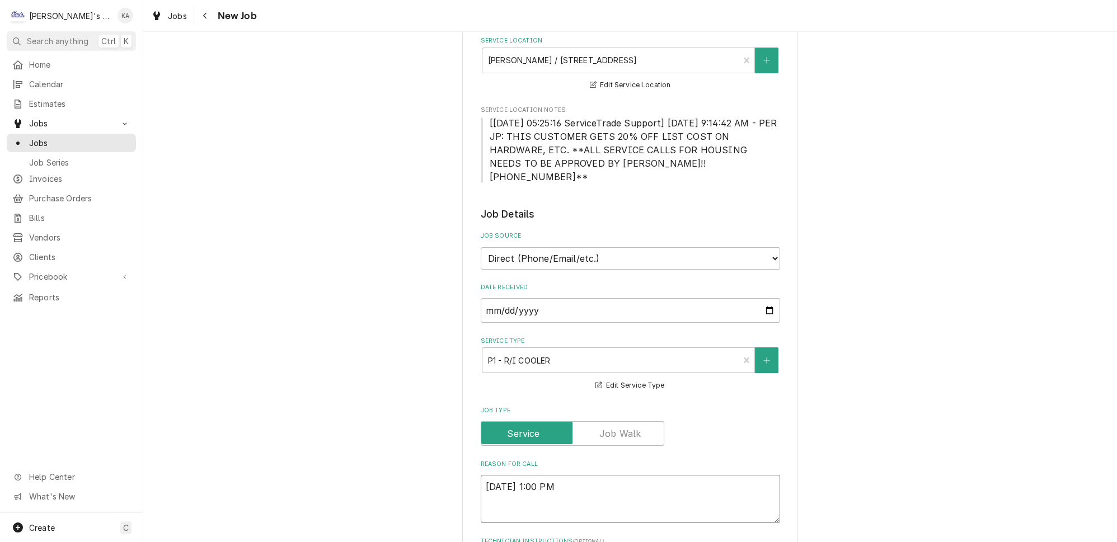
type textarea "x"
type textarea "9/26/2025 1:00 PM-"
type textarea "x"
type textarea "9/26/2025 1:00 PM-"
type textarea "x"
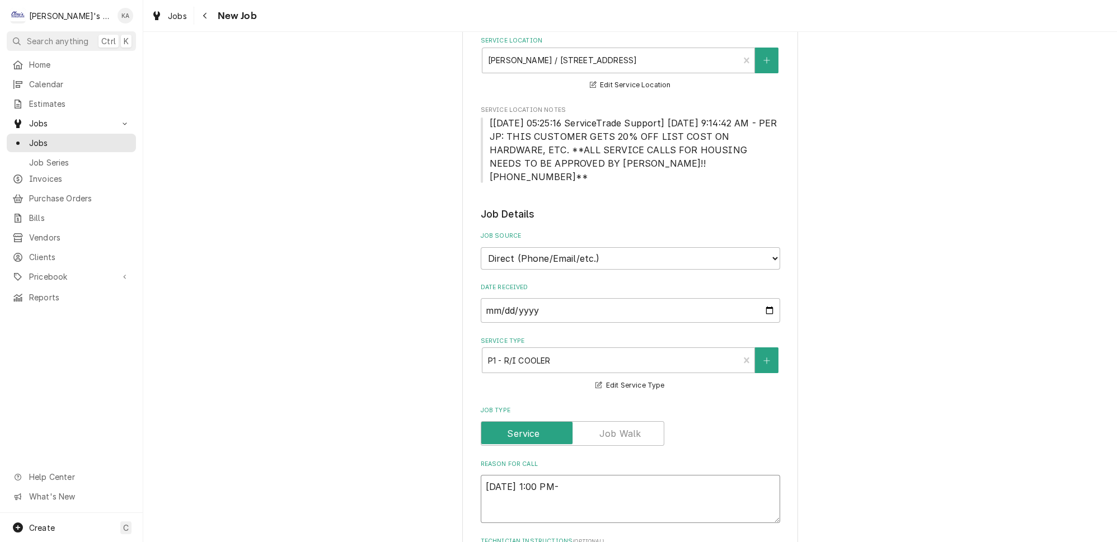
type textarea "9/26/2025 1:00 PM- B"
type textarea "x"
type textarea "9/26/2025 1:00 PM- BE"
type textarea "x"
type textarea "9/26/2025 1:00 PM- BEC"
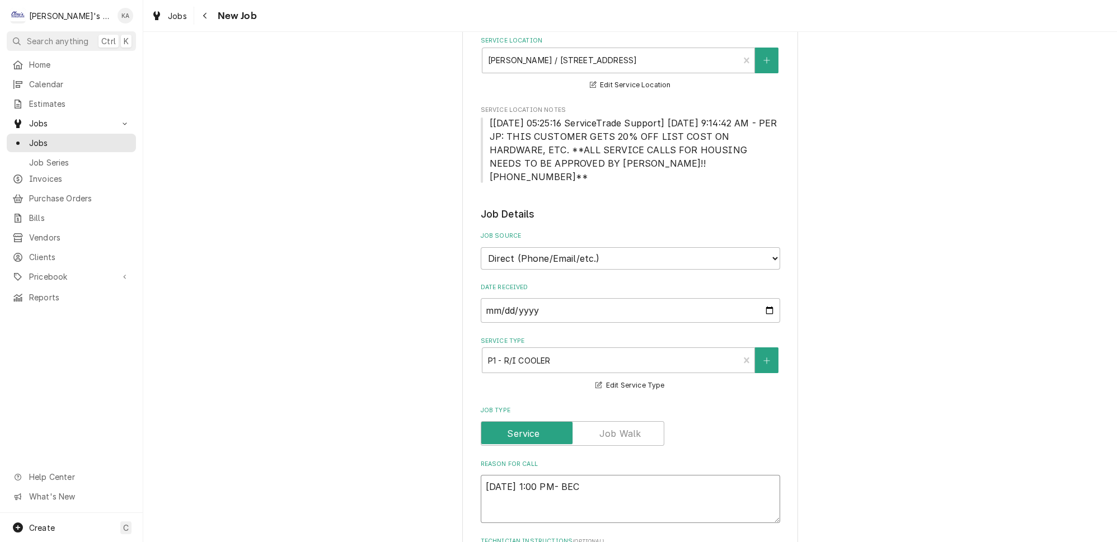
type textarea "x"
type textarea "9/26/2025 1:00 PM- BECK"
type textarea "x"
type textarea "9/26/2025 1:00 PM- BECKE"
type textarea "x"
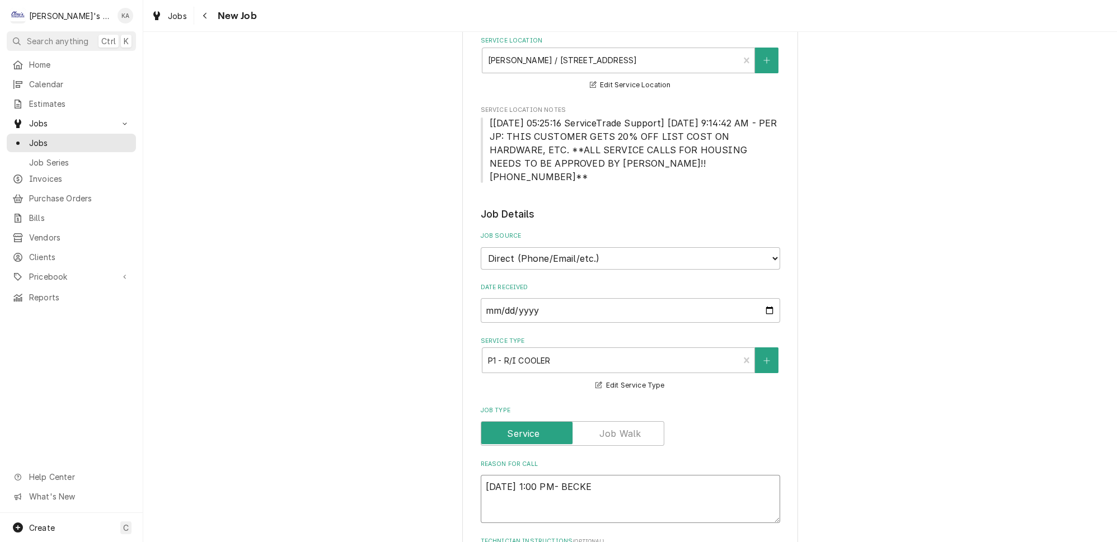
type textarea "9/26/2025 1:00 PM- BECKET"
type textarea "x"
type textarea "9/26/2025 1:00 PM- BECKETT"
click at [546, 475] on textarea "9/26/2025 1:00 PM- BECKETT" at bounding box center [630, 499] width 299 height 48
type textarea "x"
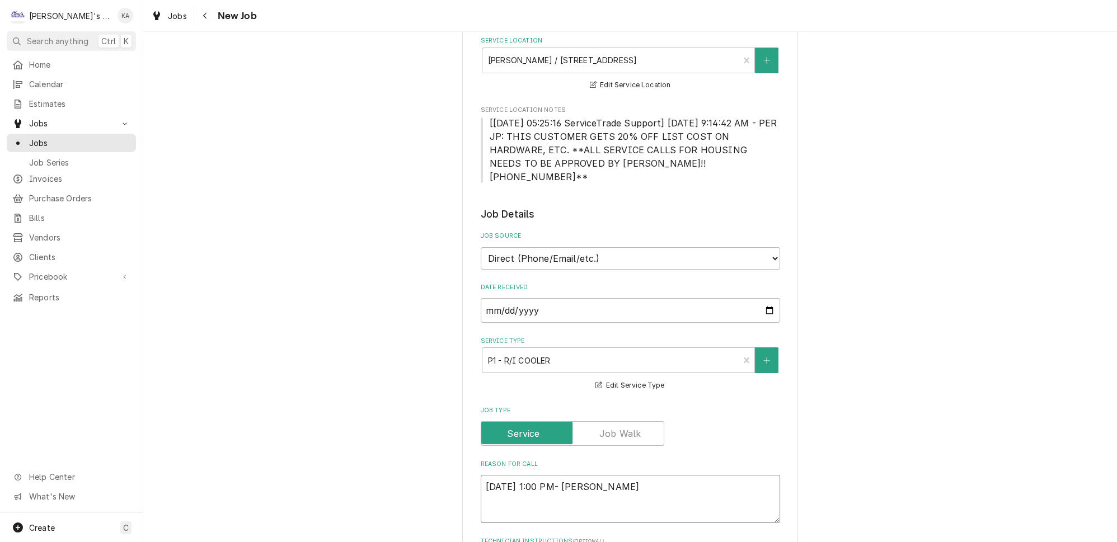
type textarea "9/26/2025 1:0 PM- BECKETT"
type textarea "x"
type textarea "9/26/2025 1:05 PM- BECKETT"
click at [616, 475] on textarea "9/26/2025 1:05 PM- BECKETT" at bounding box center [630, 499] width 299 height 48
type textarea "x"
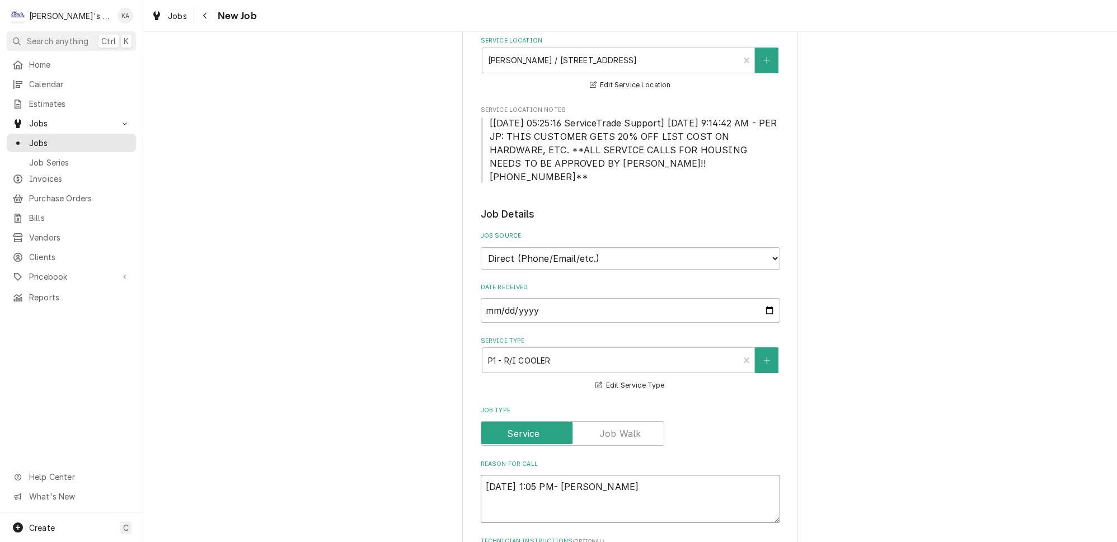
type textarea "9/26/2025 1:05 PM- BECKETT-"
type textarea "x"
type textarea "9/26/2025 1:05 PM- BECKETT-"
type textarea "x"
type textarea "9/26/2025 1:05 PM- BECKETT- P"
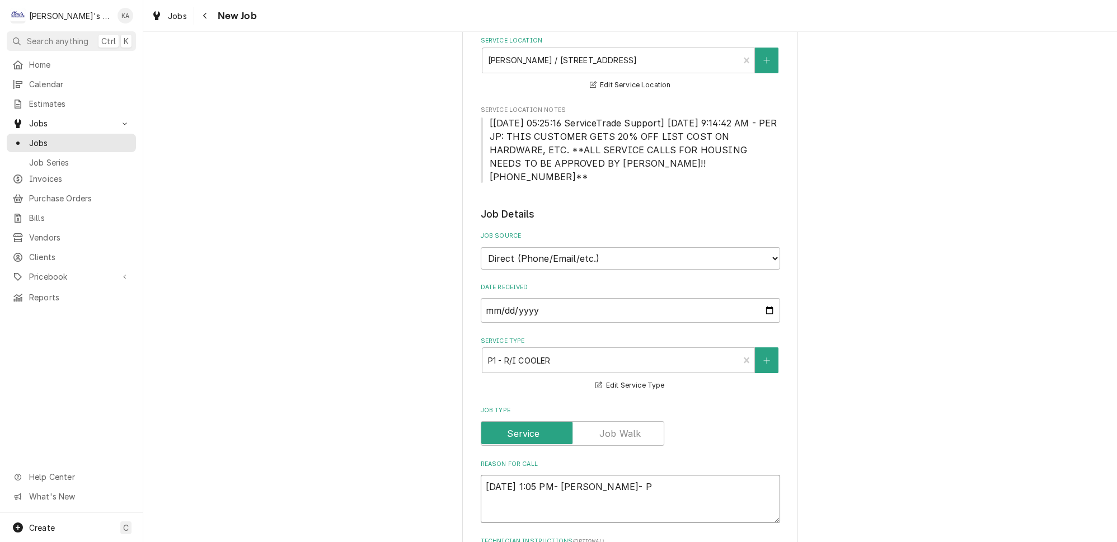
type textarea "x"
type textarea "9/26/2025 1:05 PM- BECKETT- PE"
type textarea "x"
type textarea "9/26/2025 1:05 PM- BECKETT- PER"
type textarea "x"
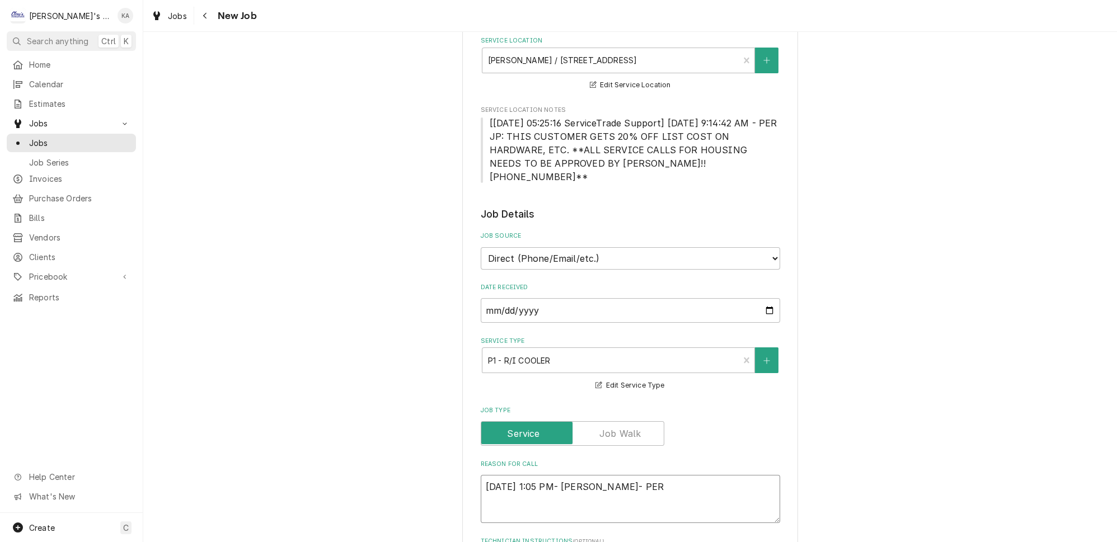
type textarea "9/26/2025 1:05 PM- BECKETT- PER"
type textarea "x"
type textarea "9/26/2025 1:05 PM- BECKETT- PER A"
type textarea "x"
type textarea "9/26/2025 1:05 PM- BECKETT- PER AR"
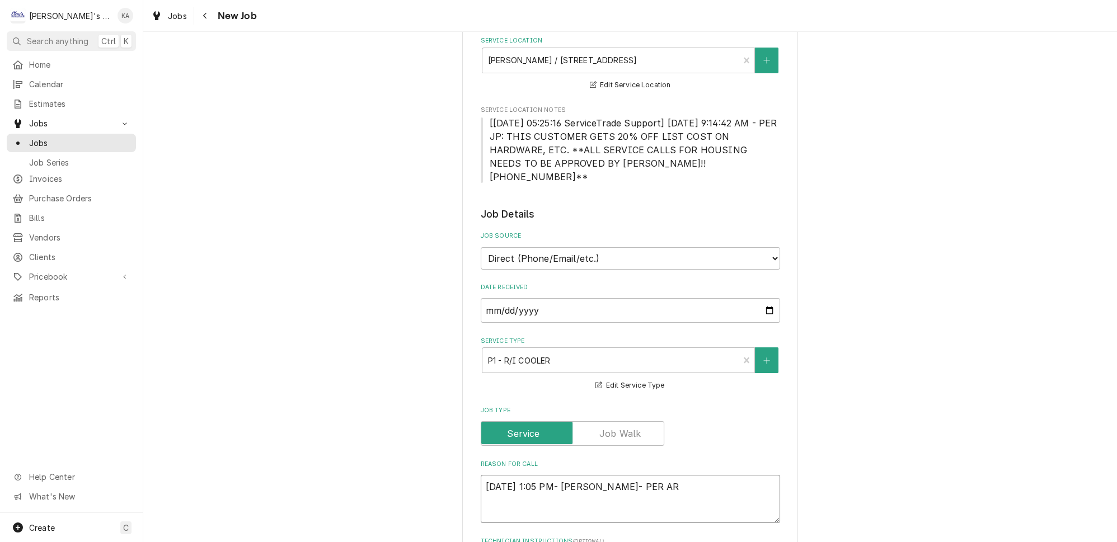
type textarea "x"
type textarea "9/26/2025 1:05 PM- BECKETT- PER ARI"
type textarea "x"
type textarea "9/26/2025 1:05 PM- BECKETT- PER ARIE"
type textarea "x"
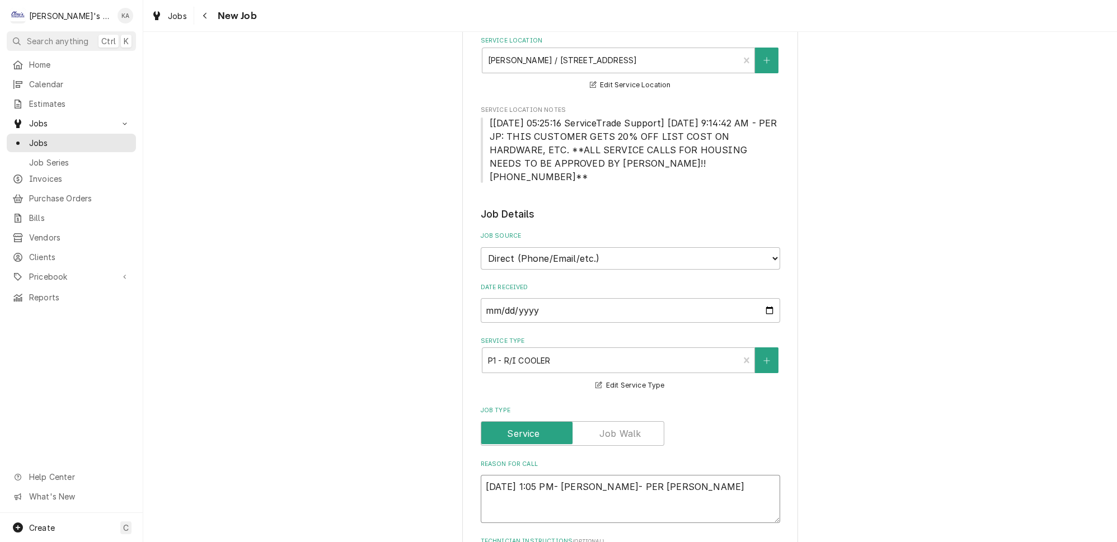
type textarea "9/26/2025 1:05 PM- BECKETT- PER ARIEL"
type textarea "x"
type textarea "9/26/2025 1:05 PM- BECKETT- PER ARIEL-"
type textarea "x"
type textarea "9/26/2025 1:05 PM- BECKETT- PER ARIEL-"
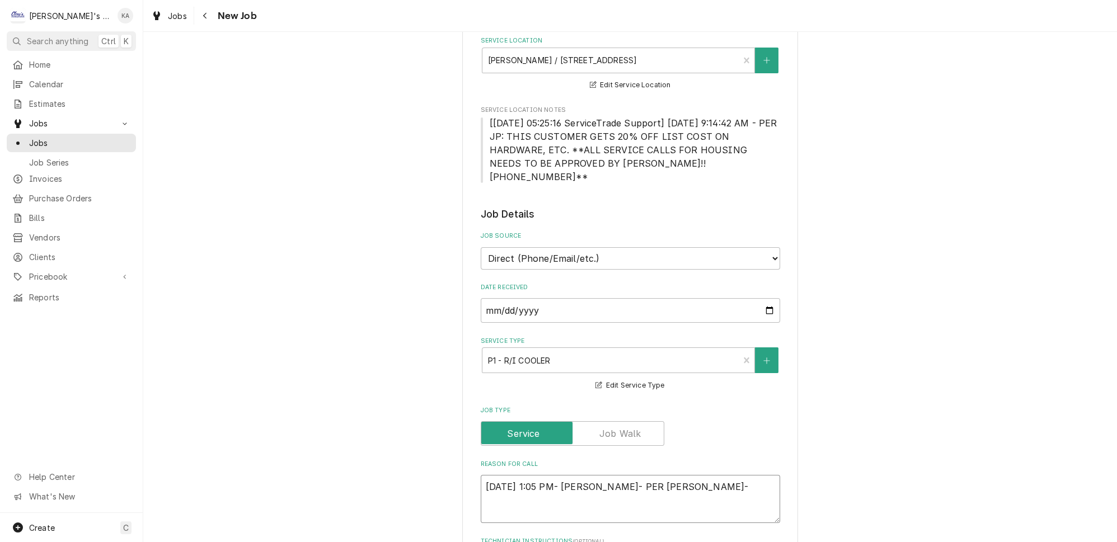
type textarea "x"
type textarea "9/26/2025 1:05 PM- BECKETT- PER ARIEL- S"
type textarea "x"
type textarea "9/26/2025 1:05 PM- BECKETT- PER ARIEL- SI"
type textarea "x"
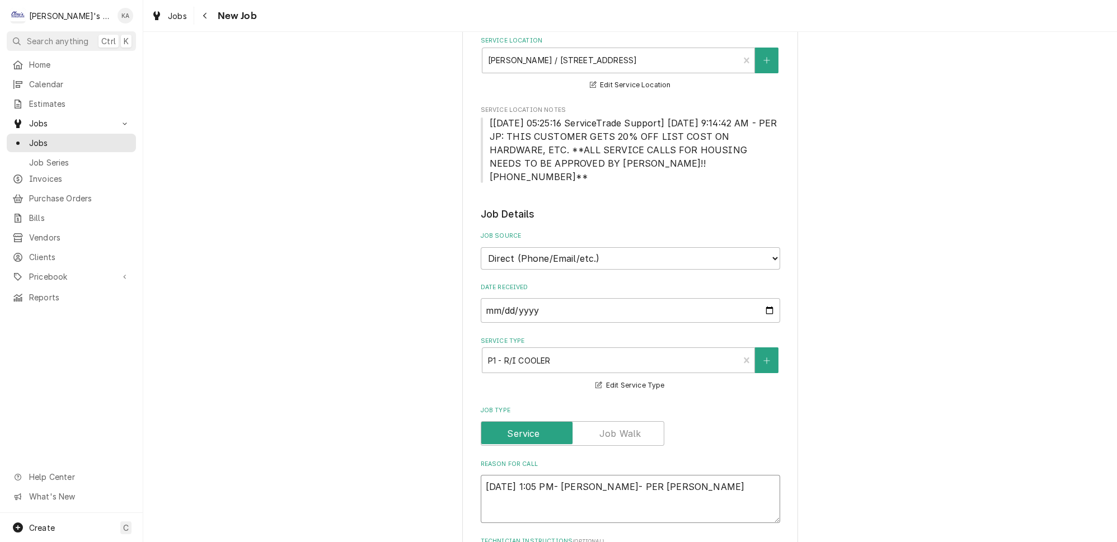
type textarea "9/26/2025 1:05 PM- BECKETT- PER ARIEL- SIL"
type textarea "x"
type textarea "9/26/2025 1:05 PM- BECKETT- PER ARIEL- SILV"
type textarea "x"
type textarea "9/26/2025 1:05 PM- BECKETT- PER ARIEL- SILVE"
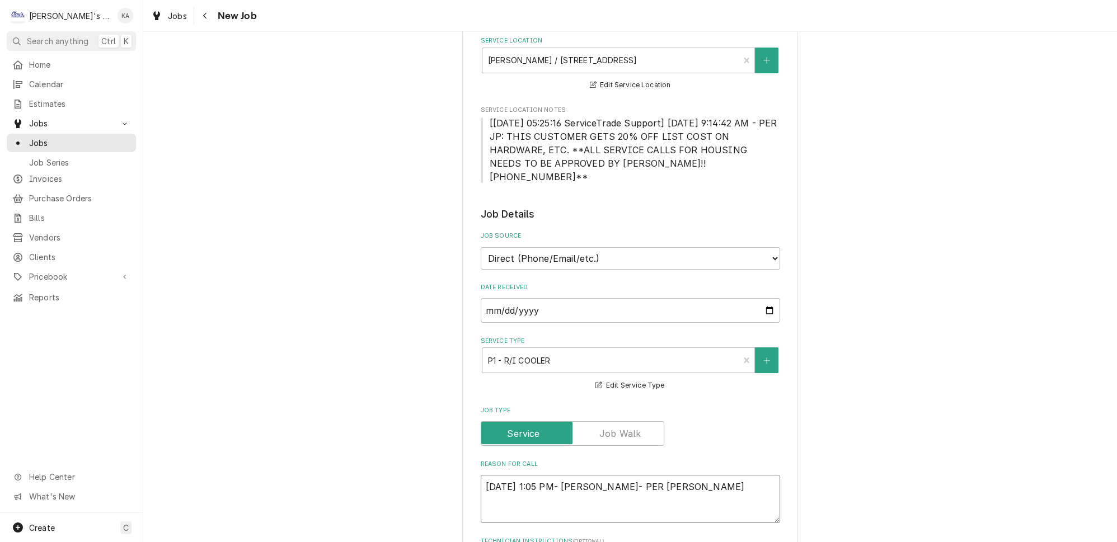
type textarea "x"
type textarea "9/26/2025 1:05 PM- BECKETT- PER ARIEL- SILVER"
type textarea "x"
type textarea "9/26/2025 1:05 PM- BECKETT- PER ARIEL- SILVERK"
type textarea "x"
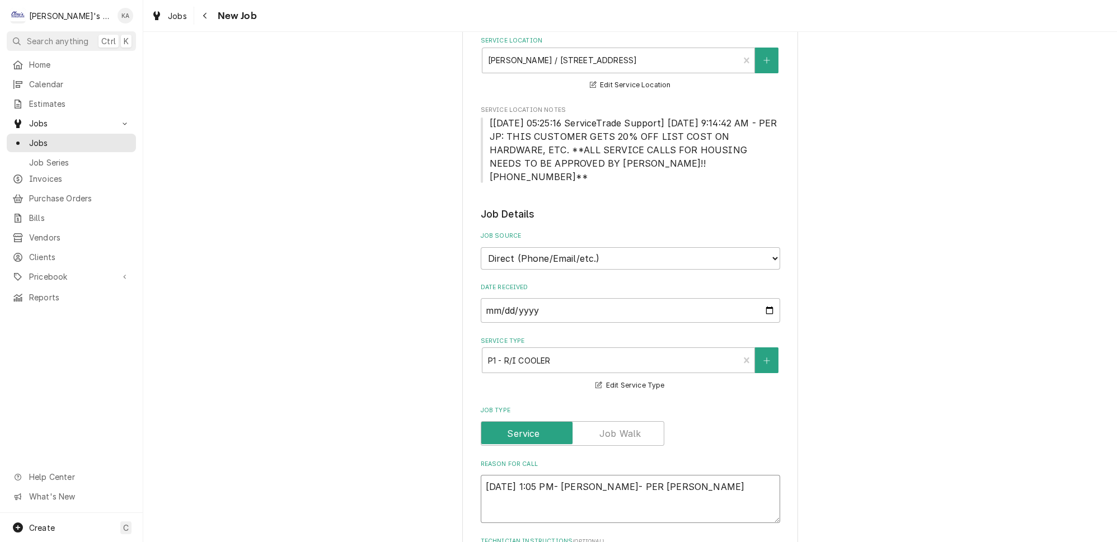
type textarea "9/26/2025 1:05 PM- BECKETT- PER ARIEL- SILVERKI"
type textarea "x"
type textarea "9/26/2025 1:05 PM- BECKETT- PER ARIEL- SILVERKIN"
type textarea "x"
type textarea "9/26/2025 1:05 PM- BECKETT- PER ARIEL- SILVERKING"
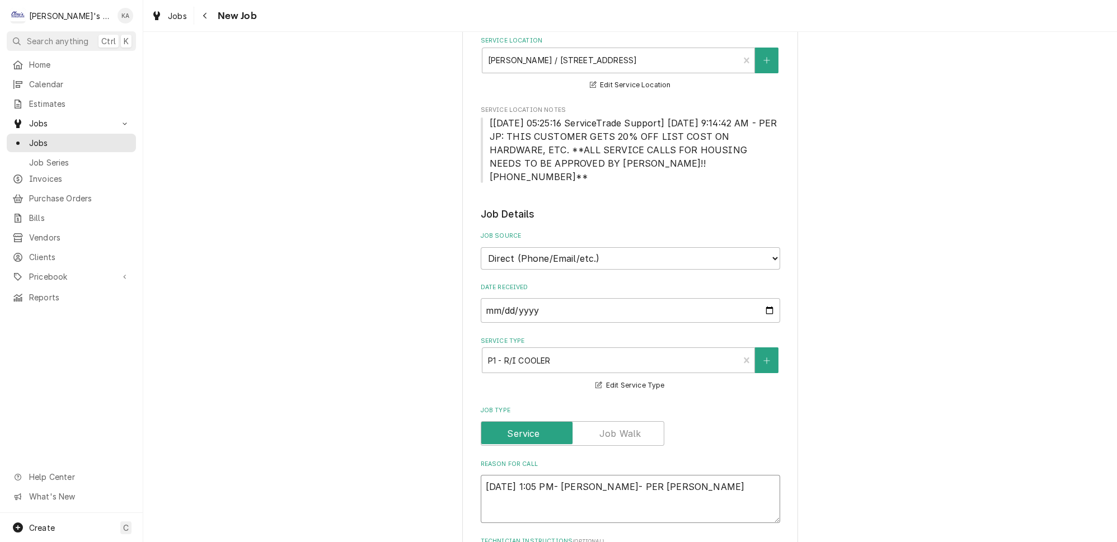
type textarea "x"
type textarea "9/26/2025 1:05 PM- BECKETT- PER ARIEL- SILVERKING"
type textarea "x"
type textarea "9/26/2025 1:05 PM- BECKETT- PER ARIEL- SILVERKING O"
type textarea "x"
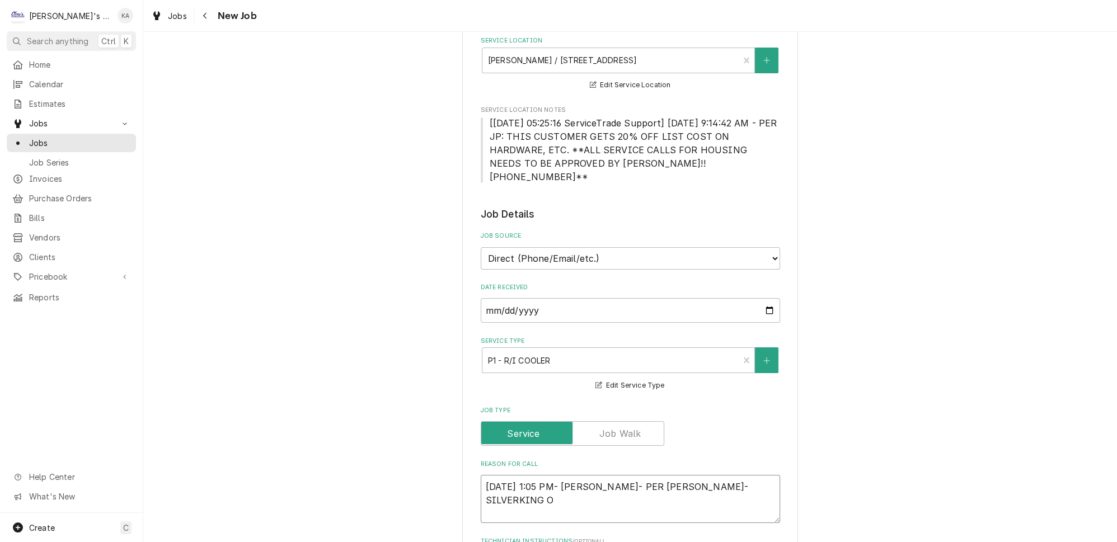
type textarea "9/26/2025 1:05 PM- BECKETT- PER ARIEL- SILVERKING OP"
type textarea "x"
type textarea "9/26/2025 1:05 PM- BECKETT- PER ARIEL- SILVERKING OPE"
type textarea "x"
type textarea "9/26/2025 1:05 PM- BECKETT- PER ARIEL- SILVERKING OPEN"
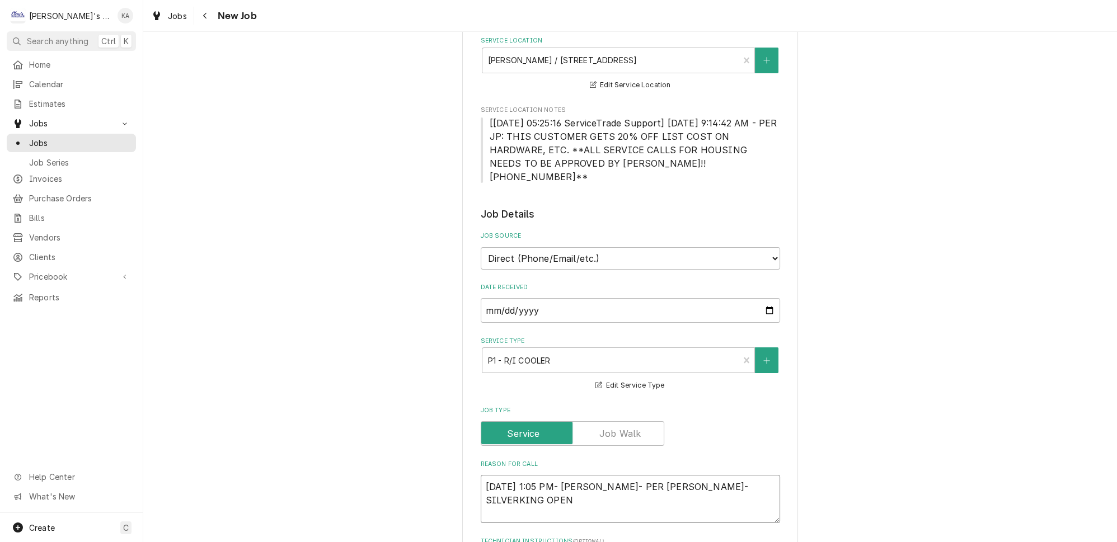
type textarea "x"
type textarea "9/26/2025 1:05 PM- BECKETT- PER ARIEL- SILVERKING OPEN"
type textarea "x"
type textarea "9/26/2025 1:05 PM- BECKETT- PER ARIEL- SILVERKING OPEN A"
type textarea "x"
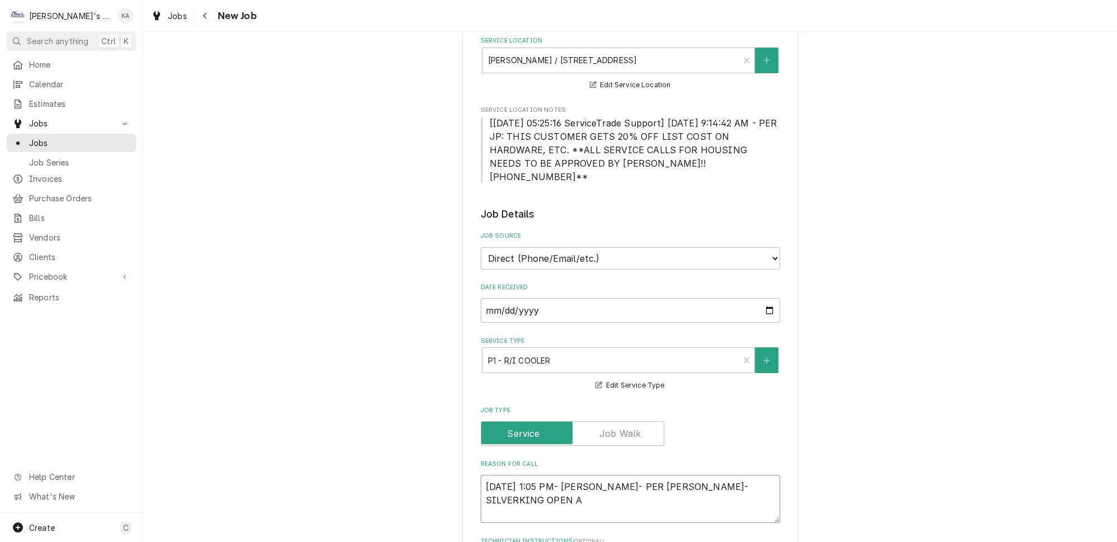
type textarea "9/26/2025 1:05 PM- BECKETT- PER ARIEL- SILVERKING OPEN AI"
type textarea "x"
type textarea "9/26/2025 1:05 PM- BECKETT- PER ARIEL- SILVERKING OPEN AIR"
type textarea "x"
type textarea "9/26/2025 1:05 PM- BECKETT- PER ARIEL- SILVERKING OPEN AIR"
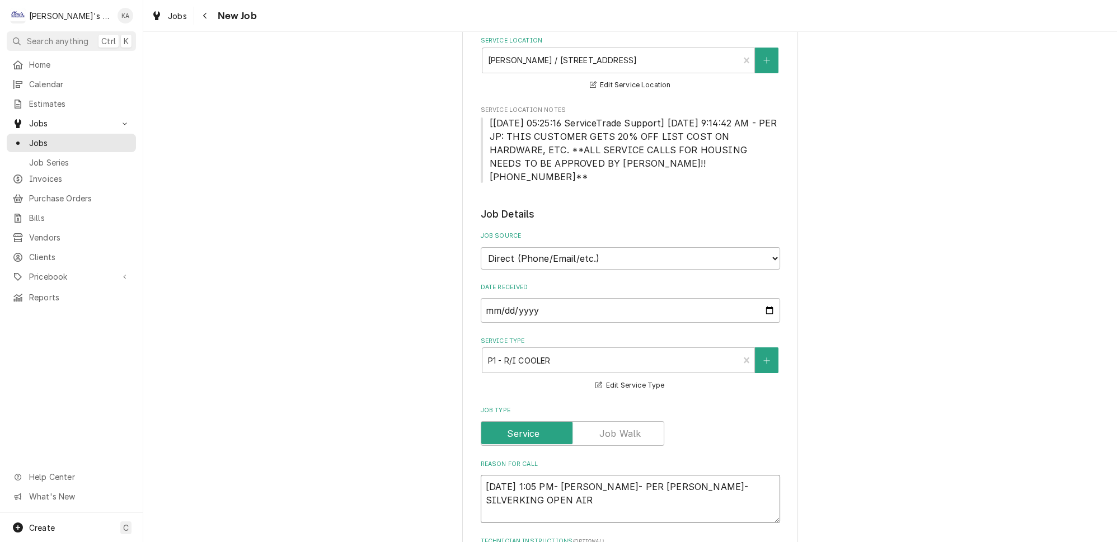
type textarea "x"
type textarea "9/26/2025 1:05 PM- BECKETT- PER ARIEL- SILVERKING OPEN AIR C"
type textarea "x"
type textarea "9/26/2025 1:05 PM- BECKETT- PER ARIEL- SILVERKING OPEN AIR CA"
type textarea "x"
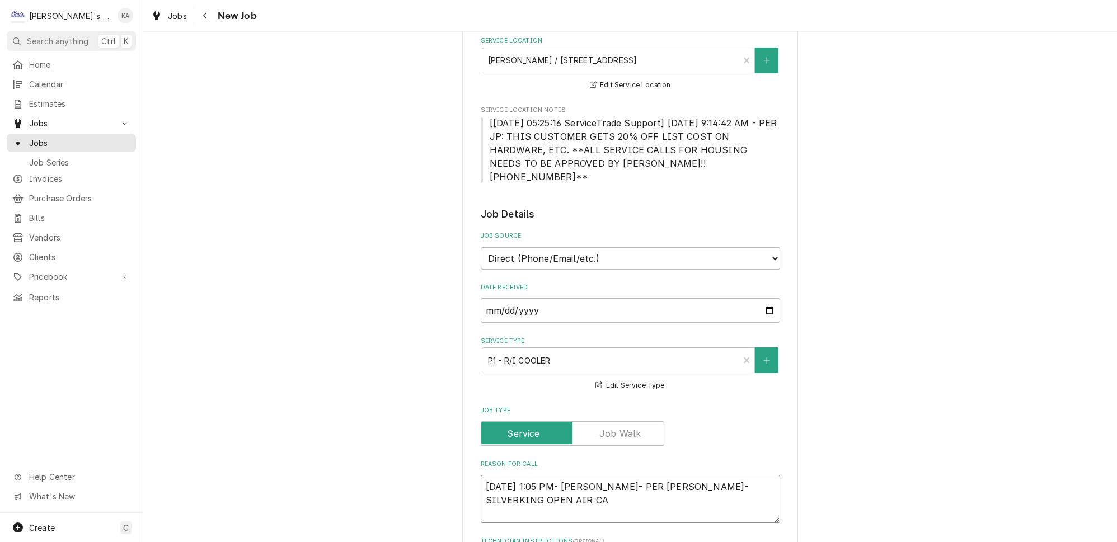
type textarea "9/26/2025 1:05 PM- BECKETT- PER ARIEL- SILVERKING OPEN AIR CAS"
type textarea "x"
type textarea "9/26/2025 1:05 PM- BECKETT- PER ARIEL- SILVERKING OPEN AIR CASE"
type textarea "x"
type textarea "9/26/2025 1:05 PM- BECKETT- PER ARIEL- SILVERKING OPEN AIR CASE"
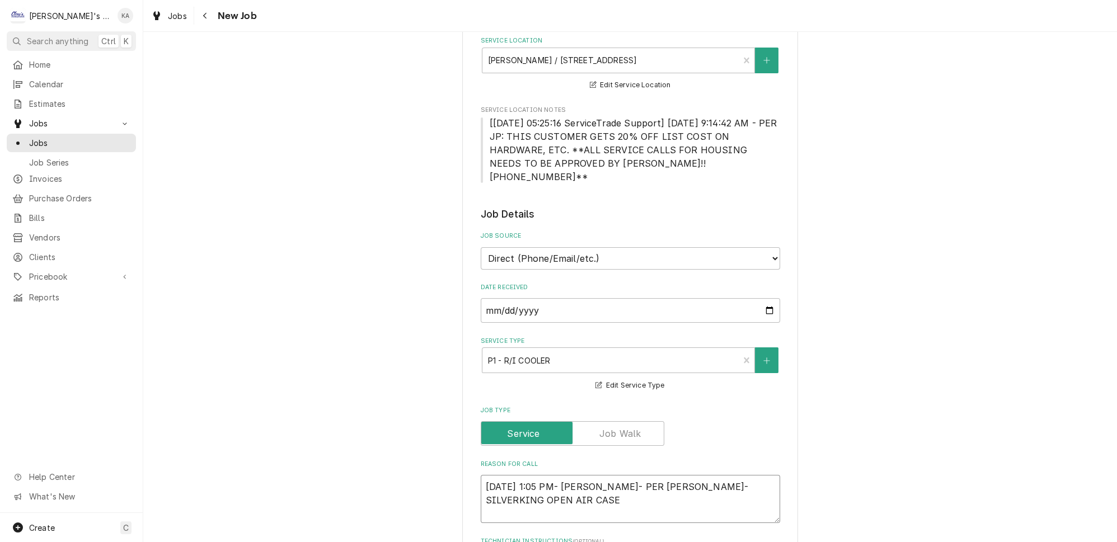
drag, startPoint x: 534, startPoint y: 473, endPoint x: 719, endPoint y: 459, distance: 184.6
click at [719, 475] on textarea "9/26/2025 1:05 PM- BECKETT- PER ARIEL- SILVERKING OPEN AIR CASE" at bounding box center [630, 499] width 299 height 48
type textarea "x"
type textarea "9/26/2025 1:05 PM- BECKETT- PER ARIEL- SILVERKING M"
type textarea "x"
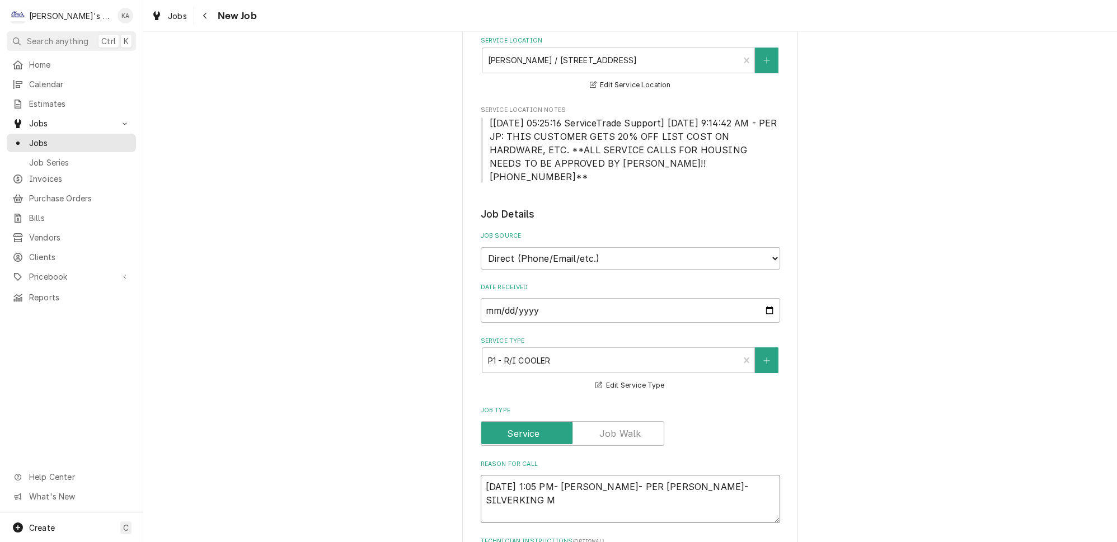
type textarea "9/26/2025 1:05 PM- BECKETT- PER ARIEL- SILVERKING MI"
type textarea "x"
type textarea "9/26/2025 1:05 PM- BECKETT- PER ARIEL- SILVERKING MIL"
type textarea "x"
type textarea "9/26/2025 1:05 PM- BECKETT- PER ARIEL- SILVERKING MILK"
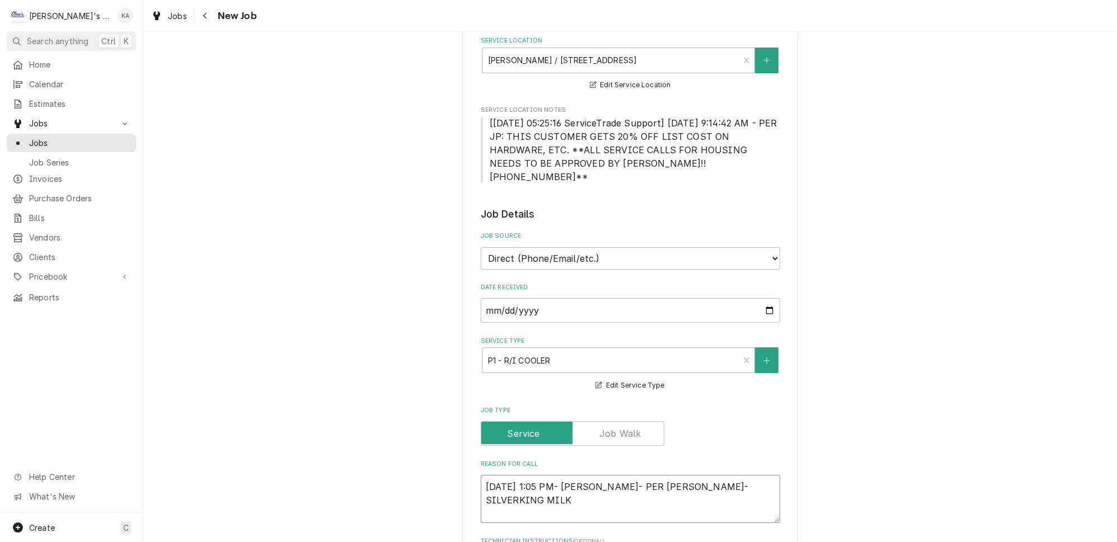
type textarea "x"
type textarea "9/26/2025 1:05 PM- BECKETT- PER ARIEL- SILVERKING MILK"
type textarea "x"
type textarea "9/26/2025 1:05 PM- BECKETT- PER ARIEL- SILVERKING MILK C"
type textarea "x"
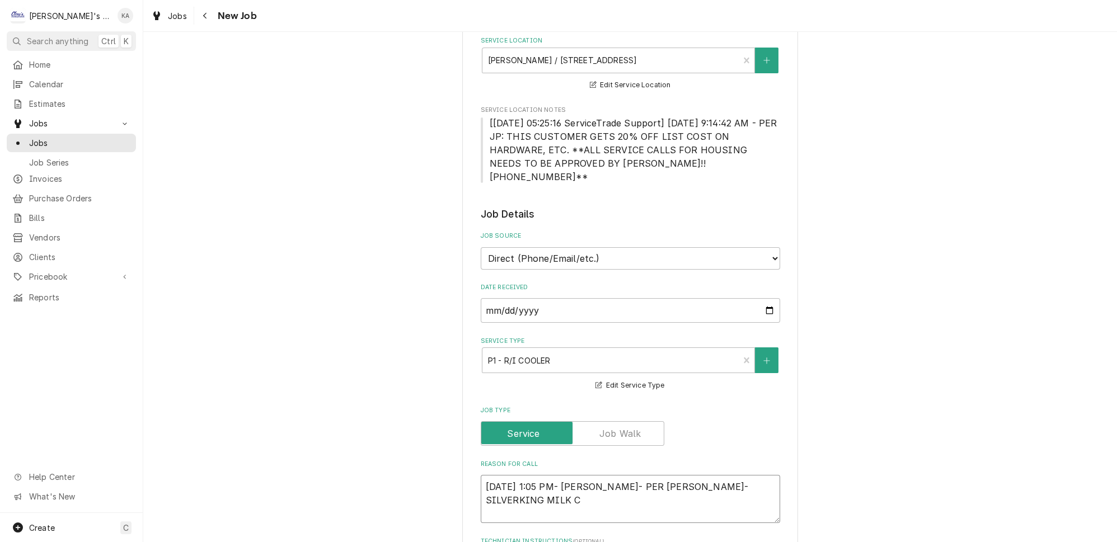
type textarea "9/26/2025 1:05 PM- BECKETT- PER ARIEL- SILVERKING MILK CO"
type textarea "x"
type textarea "9/26/2025 1:05 PM- BECKETT- PER ARIEL- SILVERKING MILK COO"
type textarea "x"
type textarea "9/26/2025 1:05 PM- BECKETT- PER ARIEL- SILVERKING MILK COOL"
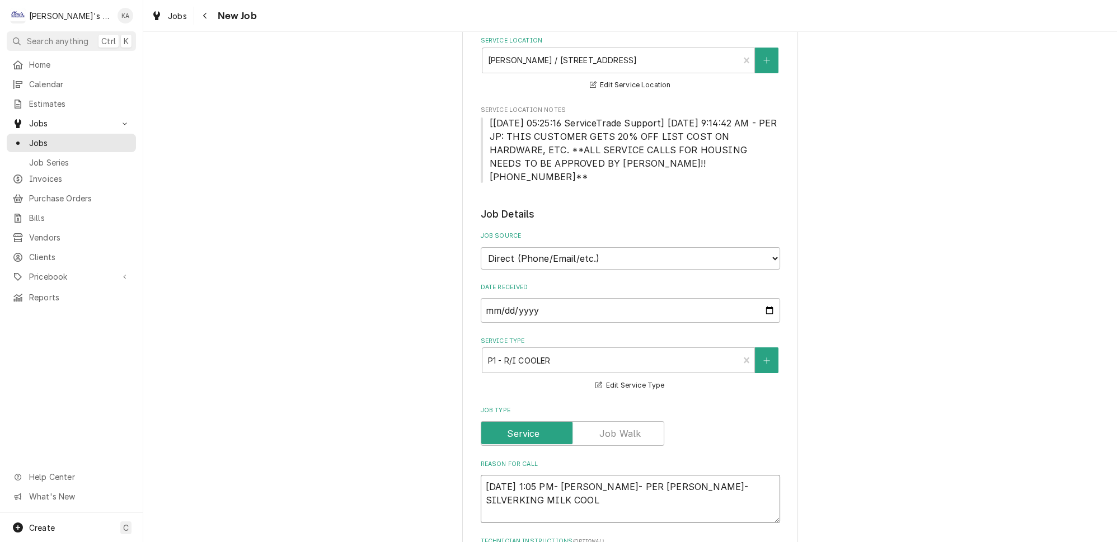
type textarea "x"
type textarea "9/26/2025 1:05 PM- BECKETT- PER ARIEL- SILVERKING MILK COOLE"
type textarea "x"
type textarea "9/26/2025 1:05 PM- BECKETT- PER ARIEL- SILVERKING MILK COOLER"
type textarea "x"
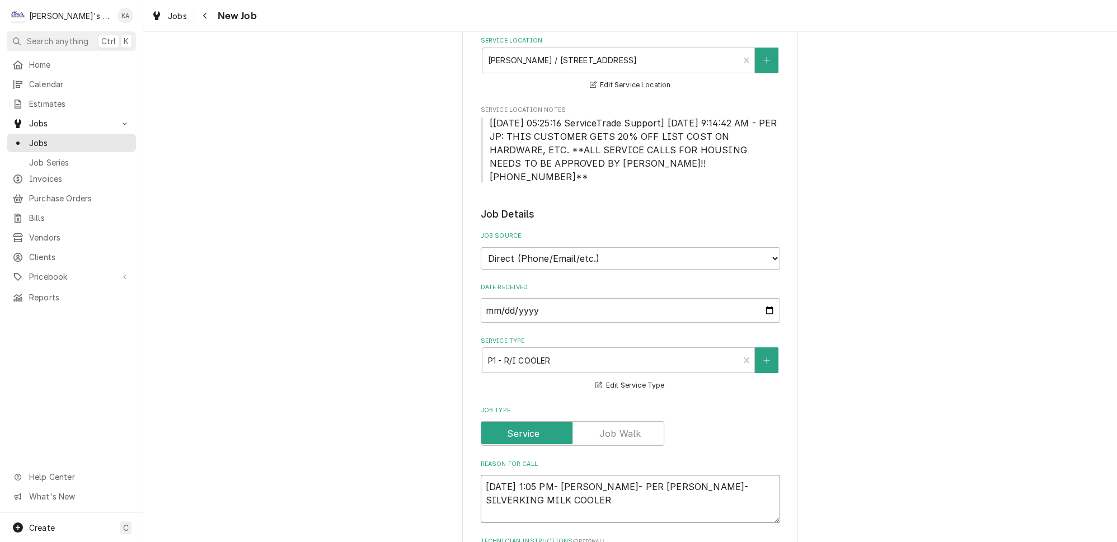
type textarea "9/26/2025 1:05 PM- BECKETT- PER ARIEL- SILVERKING MILK COOLER"
type textarea "x"
type textarea "9/26/2025 1:05 PM- BECKETT- PER ARIEL- SILVERKING MILK COOLER I"
type textarea "x"
type textarea "9/26/2025 1:05 PM- BECKETT- PER ARIEL- SILVERKING MILK COOLER IS"
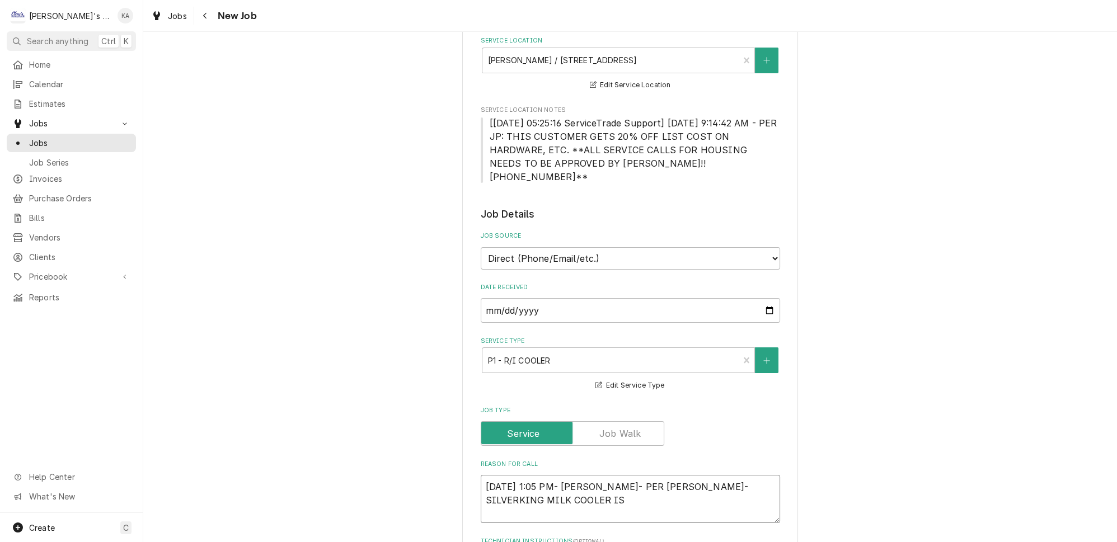
type textarea "x"
type textarea "9/26/2025 1:05 PM- BECKETT- PER ARIEL- SILVERKING MILK COOLER IS"
type textarea "x"
type textarea "9/26/2025 1:05 PM- BECKETT- PER ARIEL- SILVERKING MILK COOLER IS R"
type textarea "x"
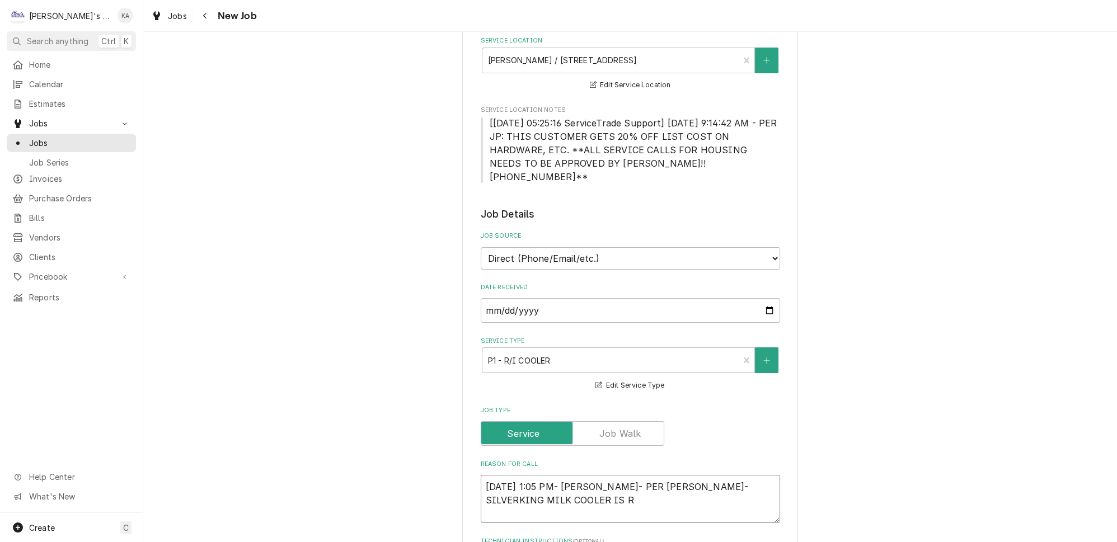
type textarea "9/26/2025 1:05 PM- BECKETT- PER ARIEL- SILVERKING MILK COOLER IS RU"
type textarea "x"
type textarea "9/26/2025 1:05 PM- BECKETT- PER ARIEL- SILVERKING MILK COOLER IS RUN"
type textarea "x"
type textarea "9/26/2025 1:05 PM- BECKETT- PER ARIEL- SILVERKING MILK COOLER IS RUNN"
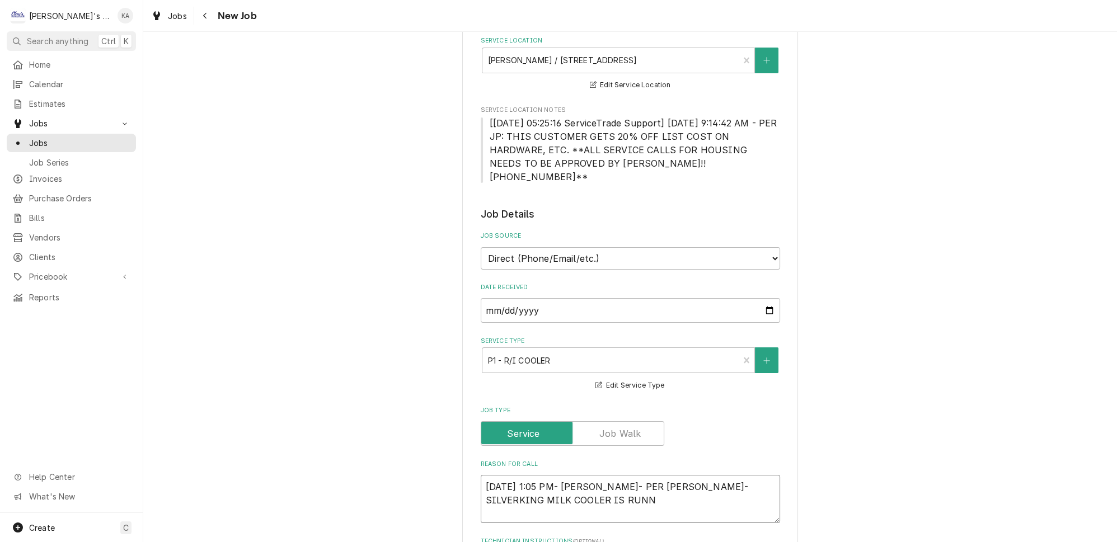
type textarea "x"
type textarea "9/26/2025 1:05 PM- BECKETT- PER ARIEL- SILVERKING MILK COOLER IS RUNNI"
type textarea "x"
type textarea "9/26/2025 1:05 PM- BECKETT- PER ARIEL- SILVERKING MILK COOLER IS RUNNIN"
type textarea "x"
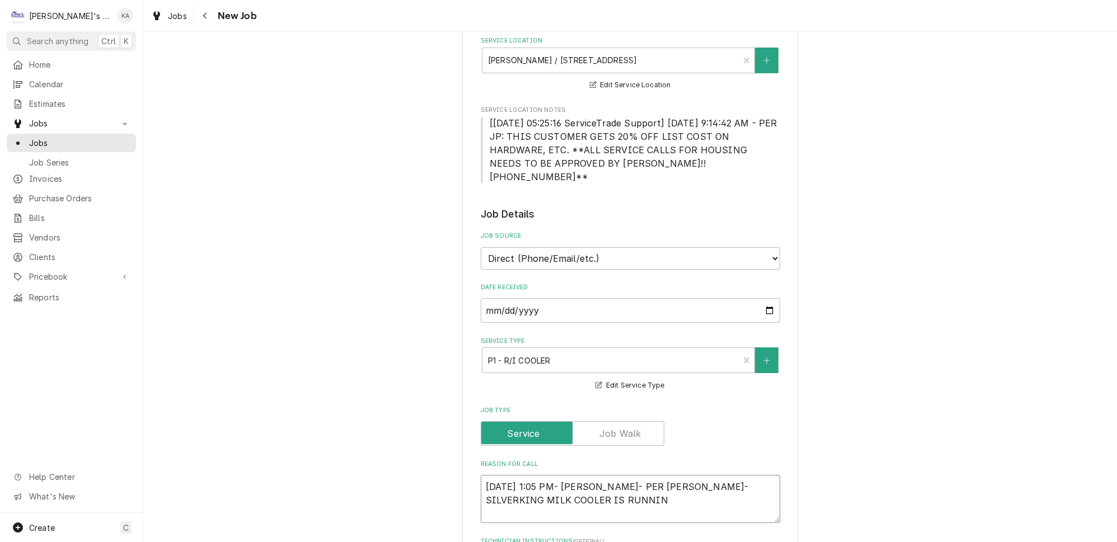
type textarea "9/26/2025 1:05 PM- BECKETT- PER ARIEL- SILVERKING MILK COOLER IS RUNNING"
type textarea "x"
type textarea "9/26/2025 1:05 PM- BECKETT- PER ARIEL- SILVERKING MILK COOLER IS RUNNING"
type textarea "x"
type textarea "9/26/2025 1:05 PM- BECKETT- PER ARIEL- SILVERKING MILK COOLER IS RUNNING W"
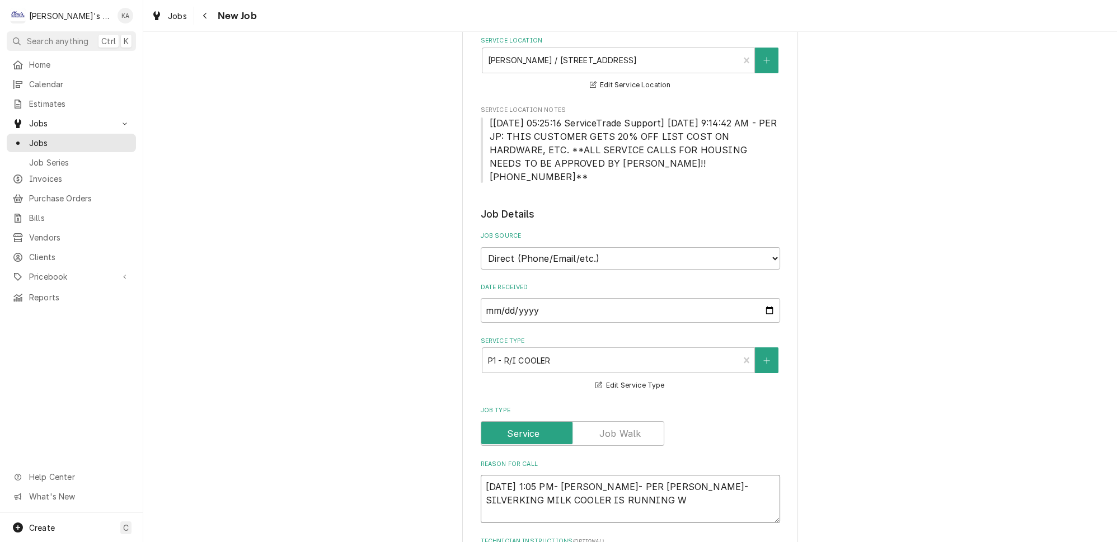
type textarea "x"
type textarea "9/26/2025 1:05 PM- BECKETT- PER ARIEL- SILVERKING MILK COOLER IS RUNNING WA"
type textarea "x"
type textarea "9/26/2025 1:05 PM- BECKETT- PER ARIEL- SILVERKING MILK COOLER IS RUNNING WAR"
type textarea "x"
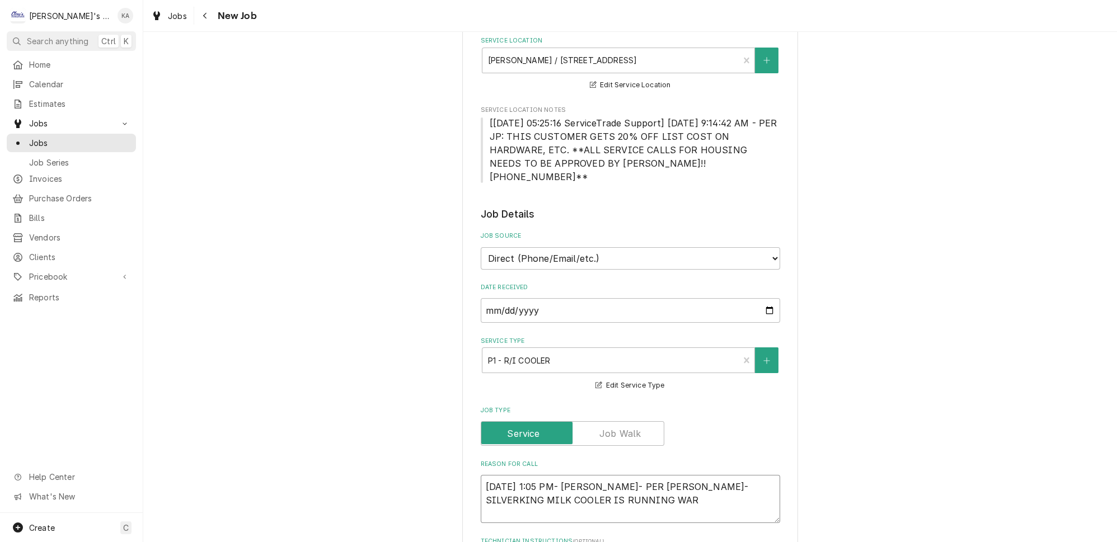
type textarea "9/26/2025 1:05 PM- BECKETT- PER ARIEL- SILVERKING MILK COOLER IS RUNNING WARM"
type textarea "x"
type textarea "9/26/2025 1:05 PM- BECKETT- PER ARIEL- SILVERKING MILK COOLER IS RUNNING WARM."
type textarea "x"
type textarea "9/26/2025 1:05 PM- BECKETT- PER ARIEL- SILVERKING MILK COOLER IS RUNNING WARM."
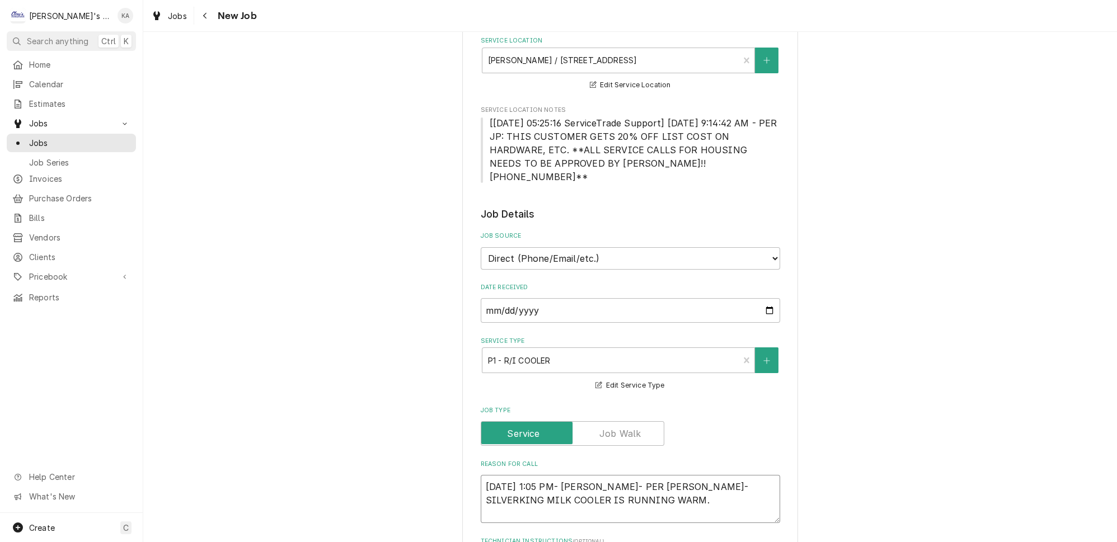
type textarea "x"
type textarea "9/26/2025 1:05 PM- BECKETT- PER ARIEL- SILVERKING MILK COOLER IS RUNNING WARM. H"
type textarea "x"
type textarea "9/26/2025 1:05 PM- BECKETT- PER ARIEL- SILVERKING MILK COOLER IS RUNNING WARM. …"
type textarea "x"
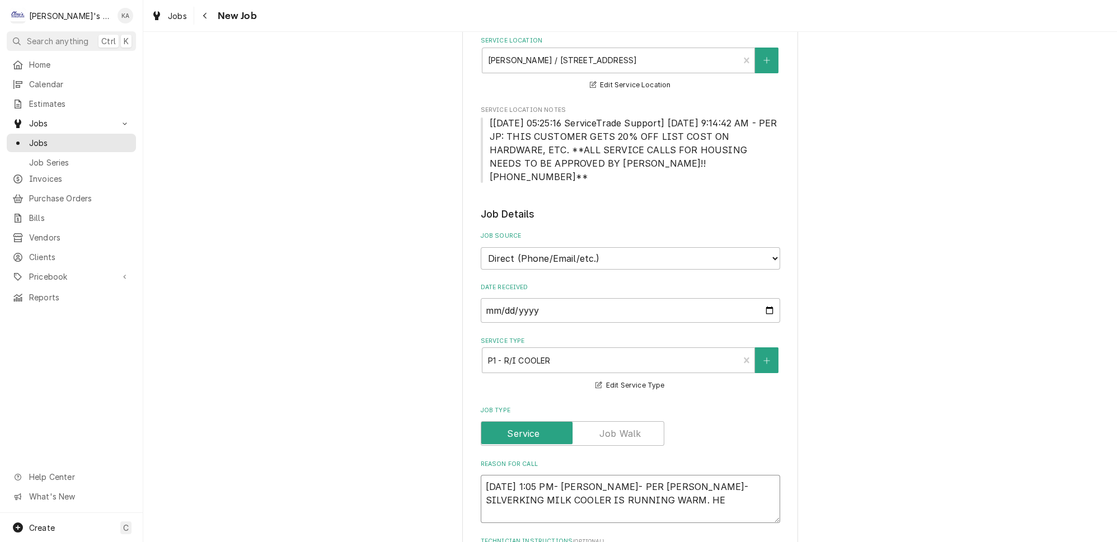
type textarea "9/26/2025 1:05 PM- BECKETT- PER ARIEL- SILVERKING MILK COOLER IS RUNNING WARM. …"
type textarea "x"
type textarea "9/26/2025 1:05 PM- BECKETT- PER ARIEL- SILVERKING MILK COOLER IS RUNNING WARM. …"
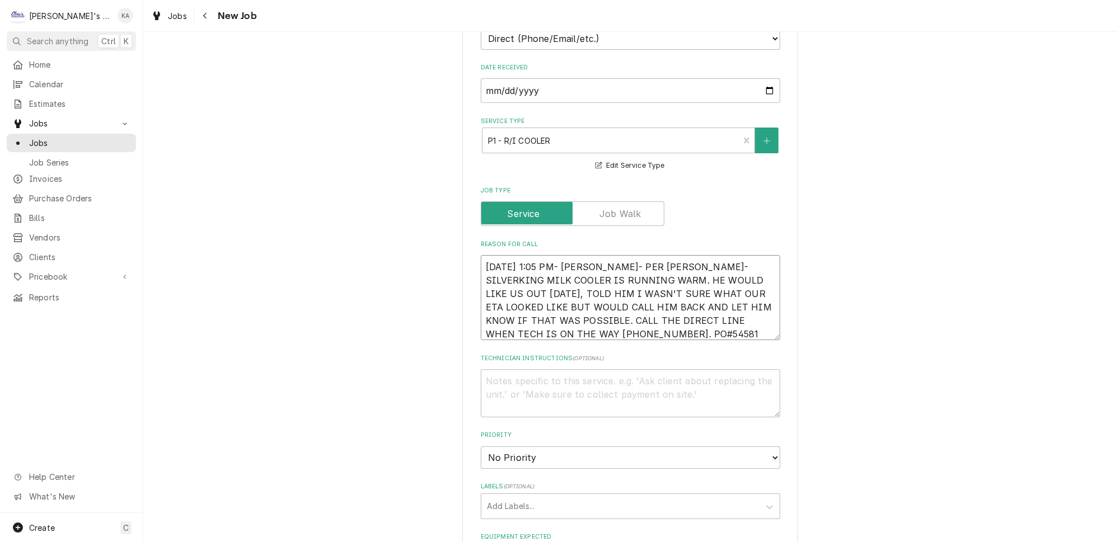
scroll to position [458, 0]
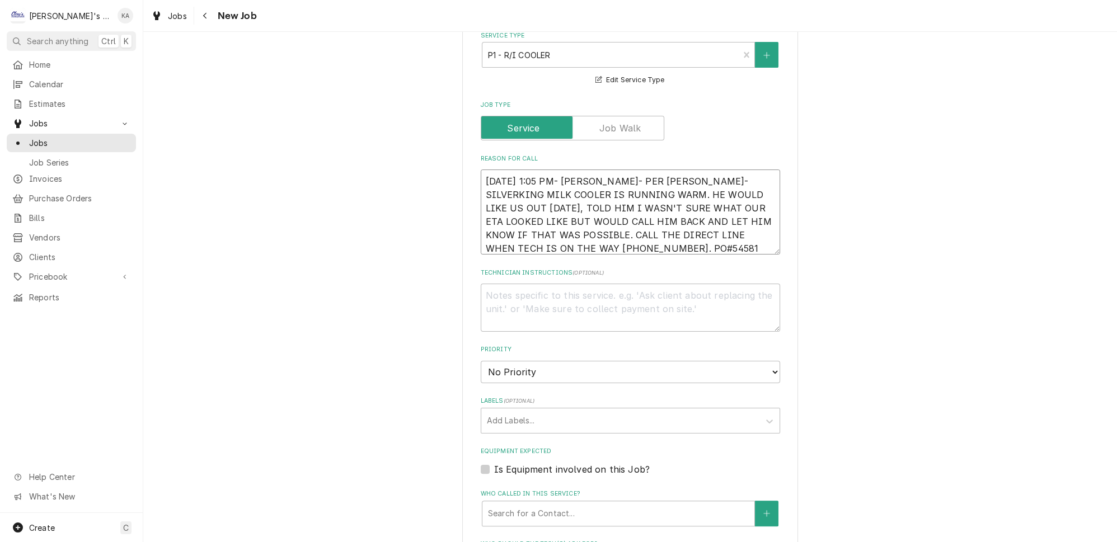
click at [557, 218] on textarea "9/26/2025 1:05 PM- BECKETT- PER ARIEL- SILVERKING MILK COOLER IS RUNNING WARM. …" at bounding box center [630, 212] width 299 height 85
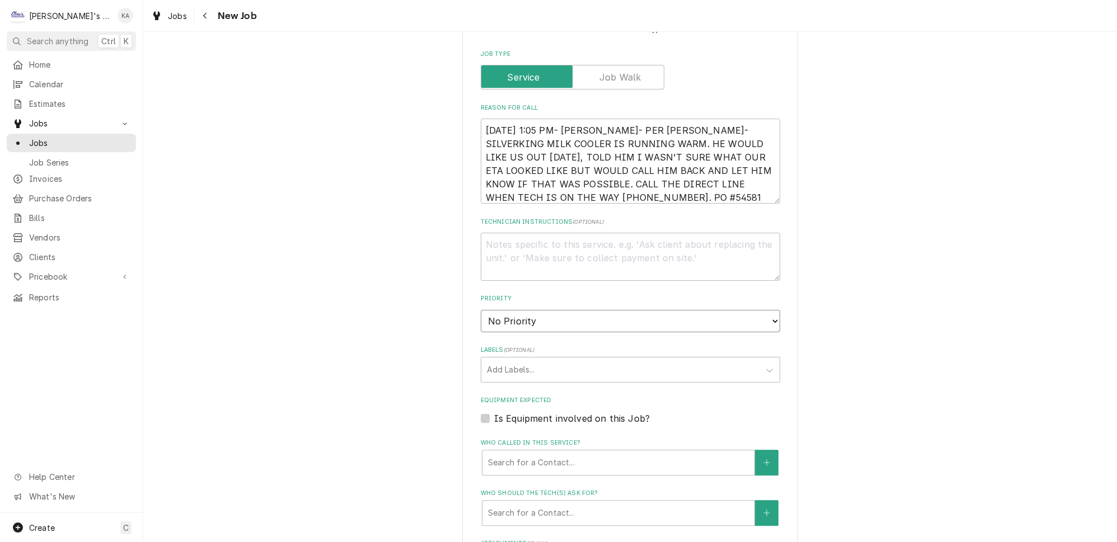
click at [565, 310] on select "No Priority Urgent High Medium Low" at bounding box center [630, 321] width 299 height 22
click at [481, 310] on select "No Priority Urgent High Medium Low" at bounding box center [630, 321] width 299 height 22
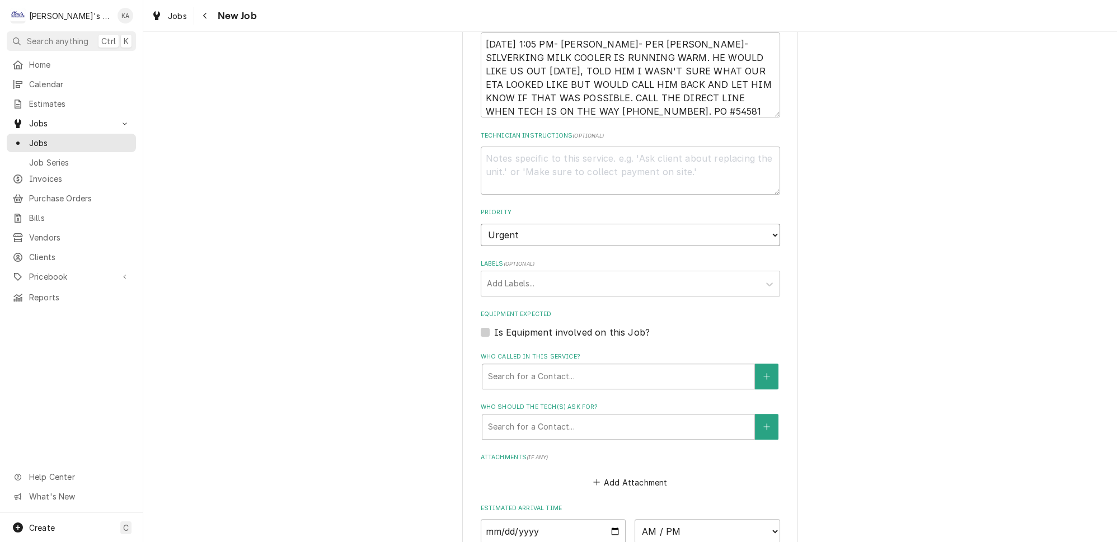
scroll to position [610, 0]
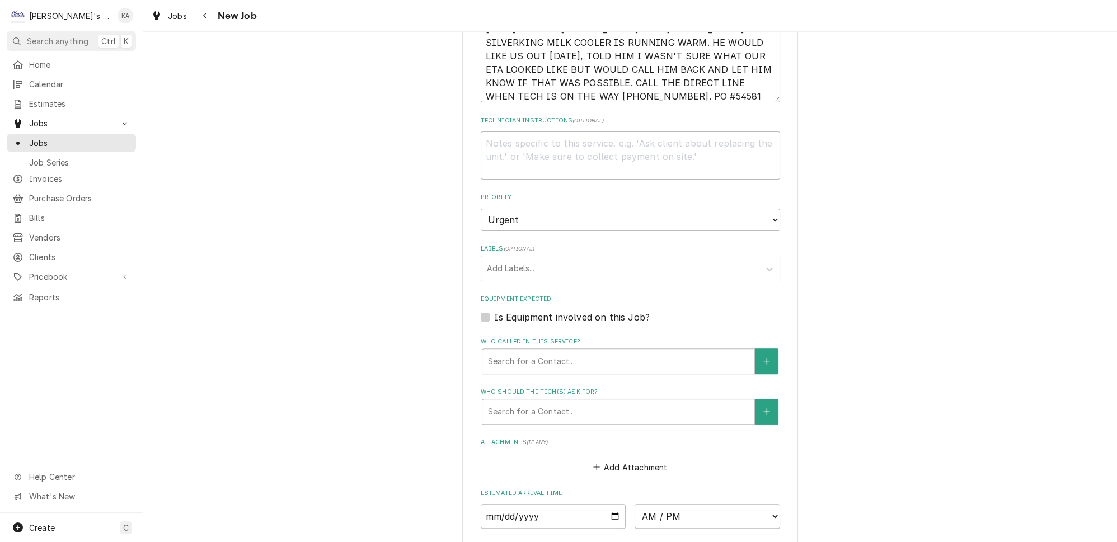
click at [503, 311] on label "Is Equipment involved on this Job?" at bounding box center [572, 317] width 156 height 13
click at [503, 311] on input "Equipment Expected" at bounding box center [643, 323] width 299 height 25
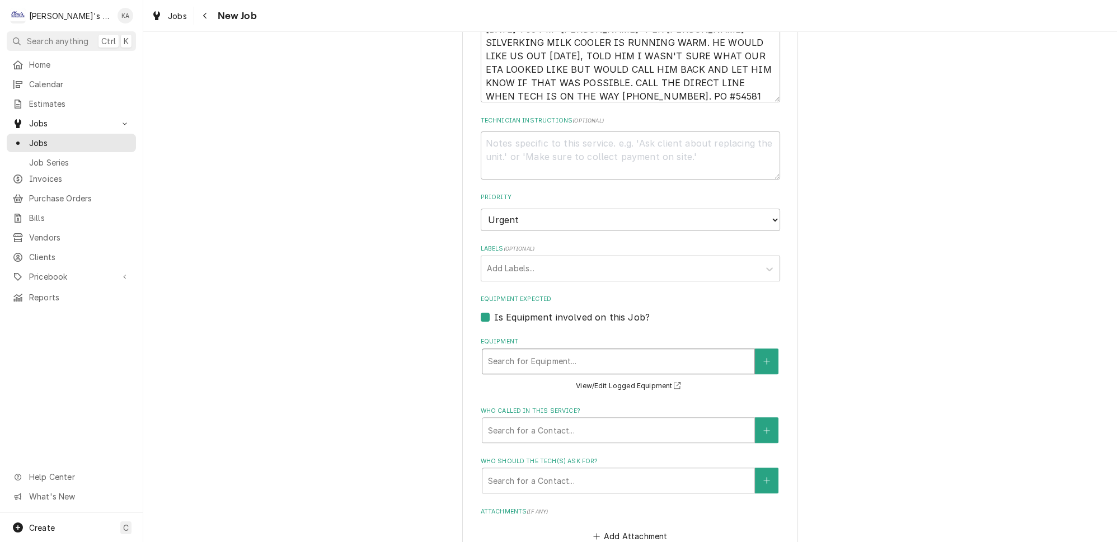
click at [521, 351] on div "Equipment" at bounding box center [618, 361] width 261 height 20
click at [755, 349] on button "Equipment" at bounding box center [767, 362] width 24 height 26
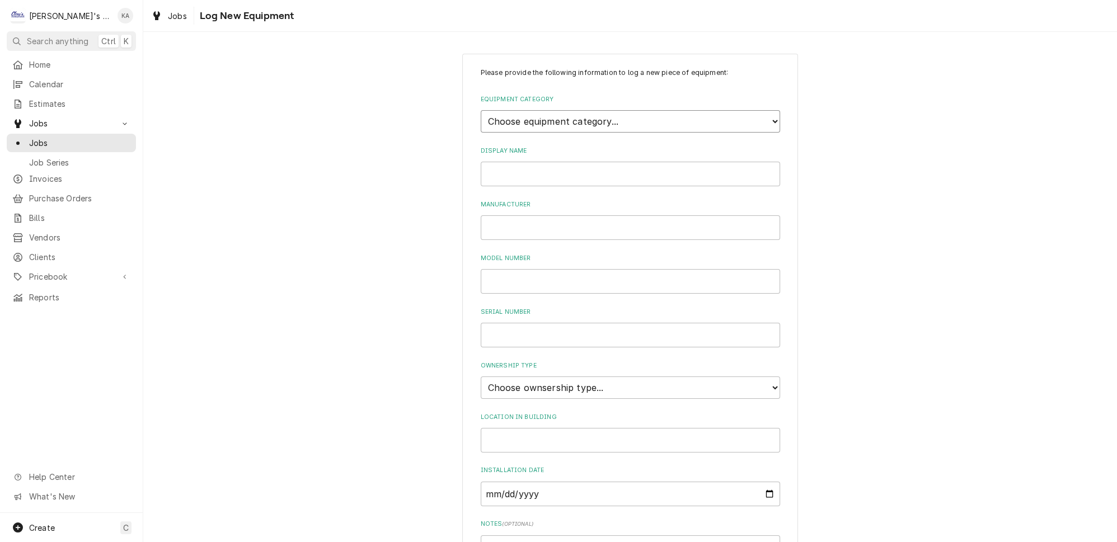
click at [522, 110] on select "Choose equipment category... Ice Machines Refrigeration HVAC Other" at bounding box center [630, 121] width 299 height 22
click at [481, 110] on select "Choose equipment category... Ice Machines Refrigeration HVAC Other" at bounding box center [630, 121] width 299 height 22
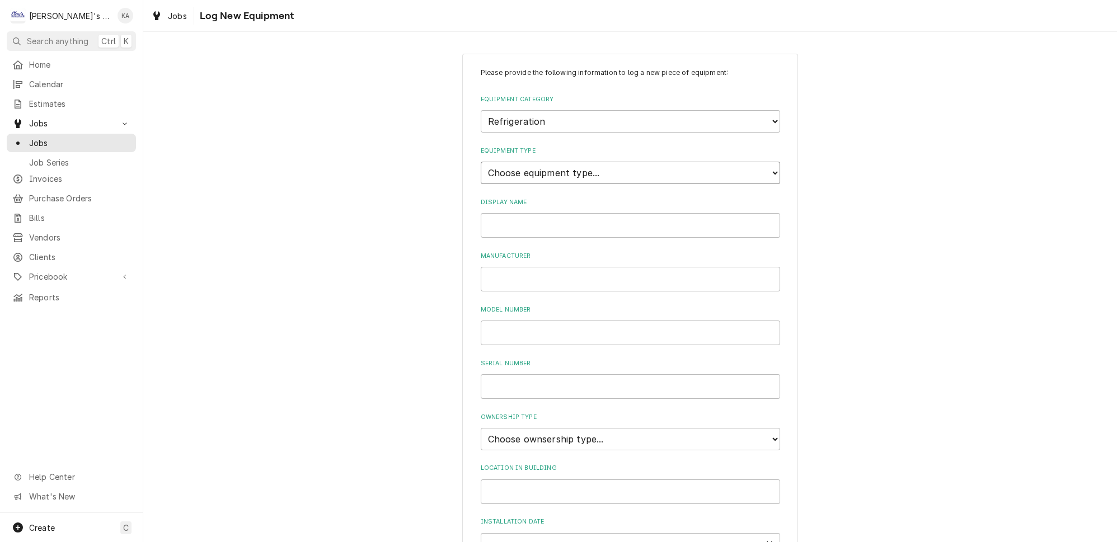
click at [520, 169] on select "Choose equipment type... Bar Refrigeration Blast Chiller Chef Base Freezer Chef…" at bounding box center [630, 173] width 299 height 22
click at [481, 162] on select "Choose equipment type... Bar Refrigeration Blast Chiller Chef Base Freezer Chef…" at bounding box center [630, 173] width 299 height 22
click at [523, 226] on input "Display Name" at bounding box center [630, 225] width 299 height 25
click at [529, 267] on input "Manufacturer" at bounding box center [630, 279] width 299 height 25
click at [539, 321] on input "Model Number" at bounding box center [630, 333] width 299 height 25
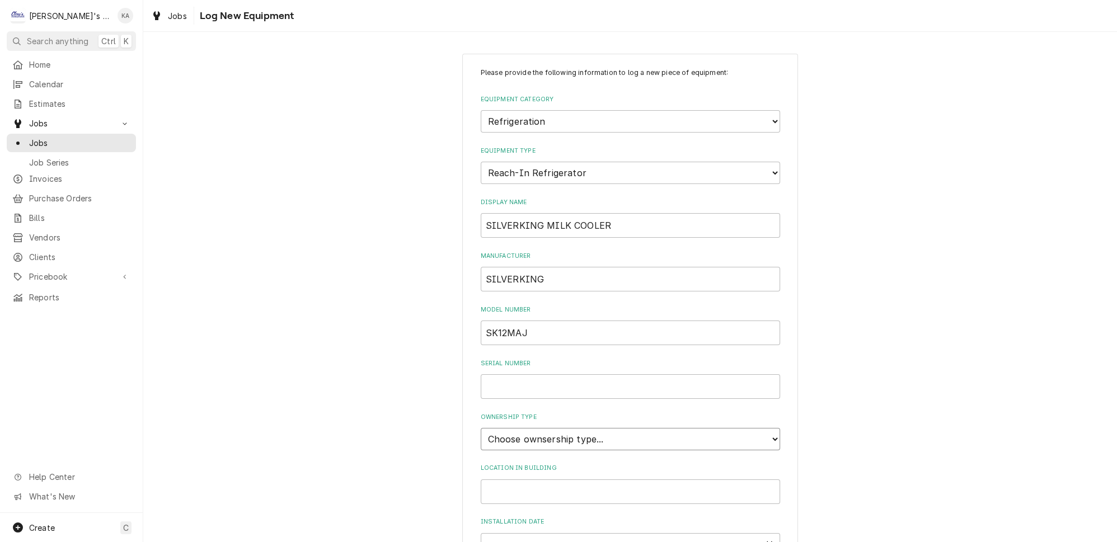
click at [528, 428] on select "Choose ownsership type... Unknown Owned Leased Rented" at bounding box center [630, 439] width 299 height 22
click at [481, 428] on select "Choose ownsership type... Unknown Owned Leased Rented" at bounding box center [630, 439] width 299 height 22
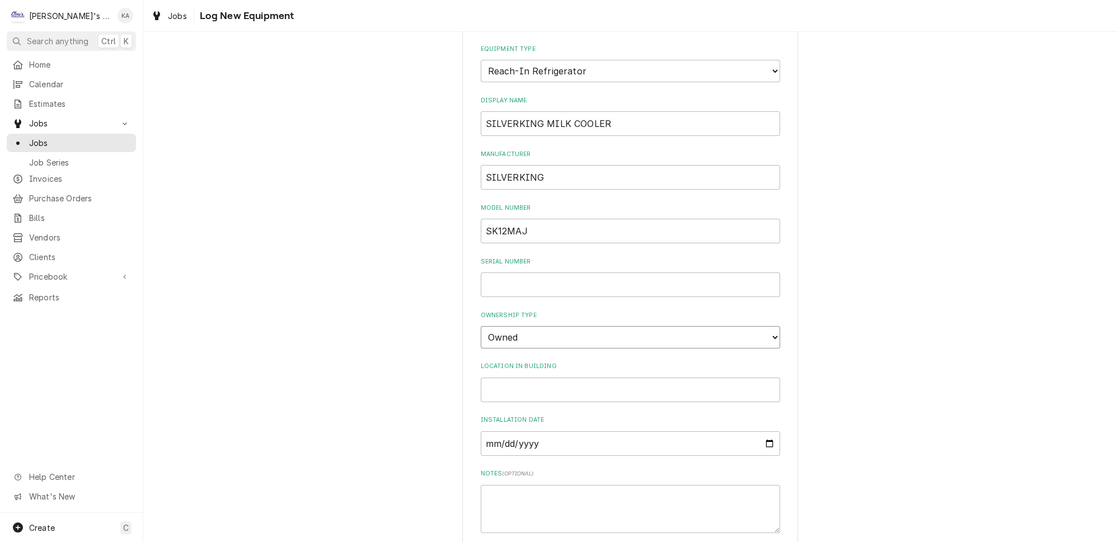
scroll to position [195, 0]
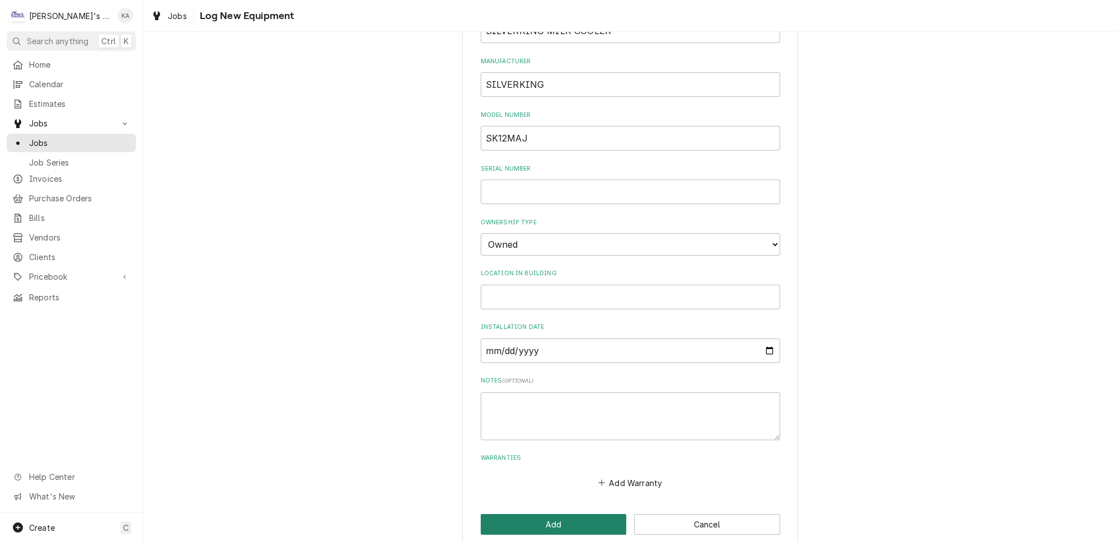
click at [563, 514] on button "Add" at bounding box center [554, 524] width 146 height 21
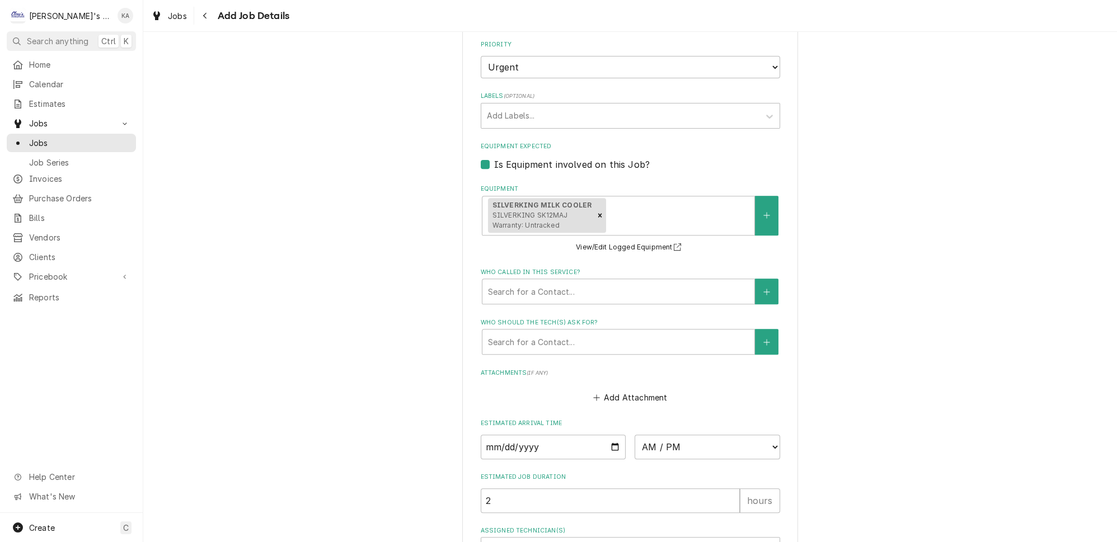
scroll to position [851, 0]
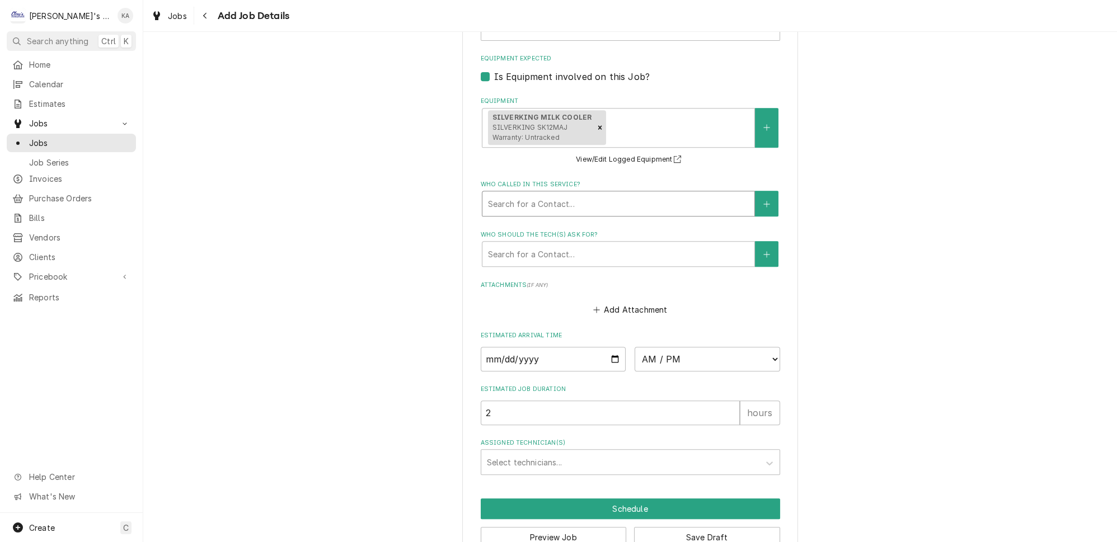
click at [565, 194] on div "Who called in this service?" at bounding box center [618, 204] width 261 height 20
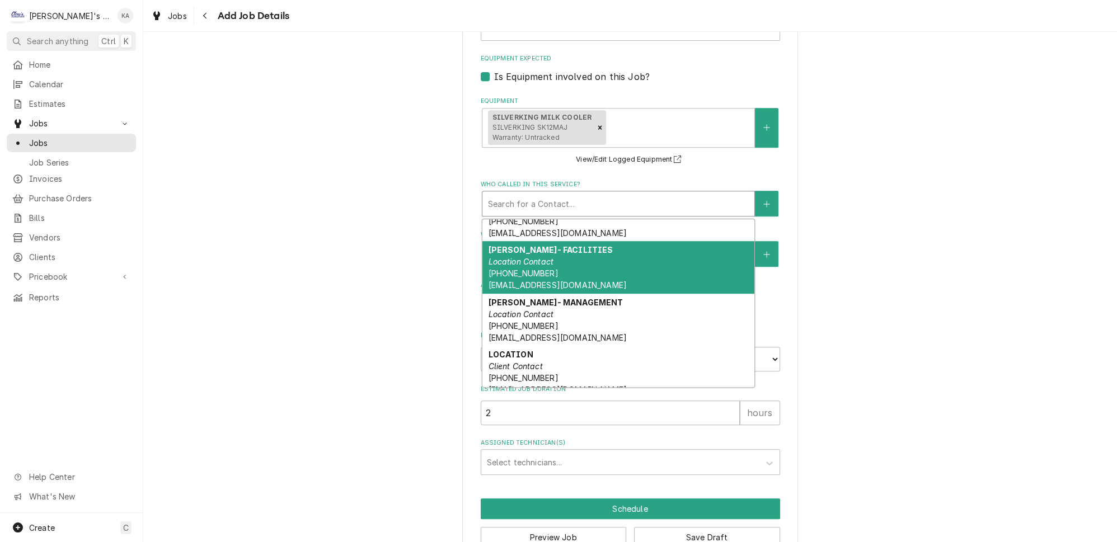
scroll to position [191, 0]
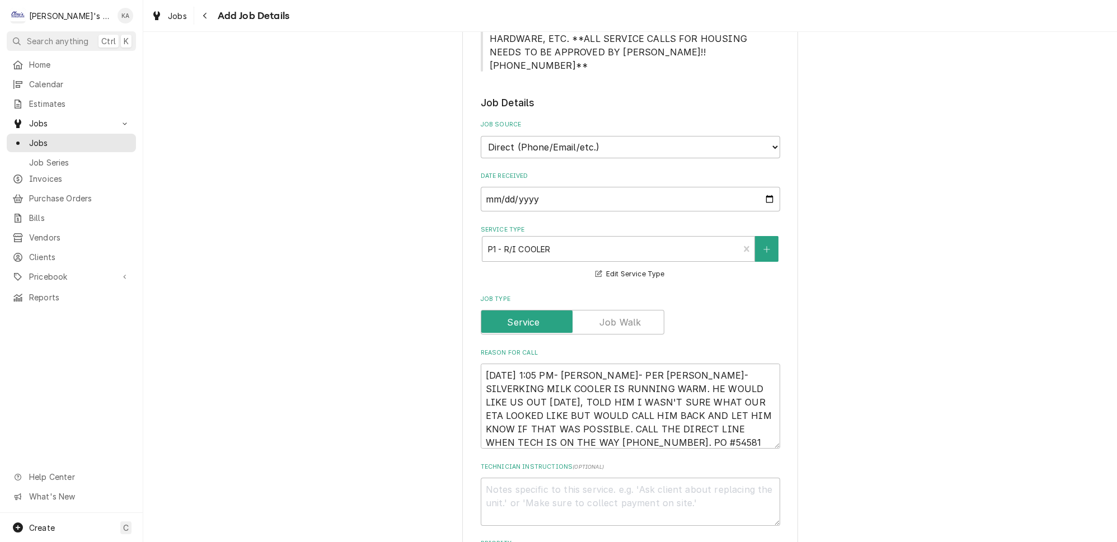
scroll to position [291, 0]
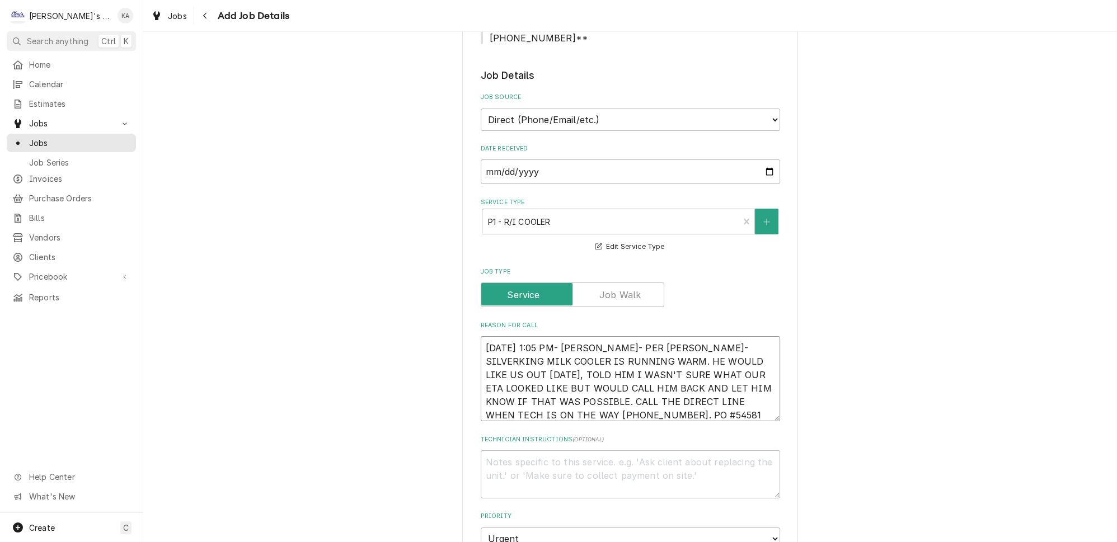
click at [527, 372] on textarea "9/26/2025 1:05 PM- BECKETT- PER ARIEL- SILVERKING MILK COOLER IS RUNNING WARM. …" at bounding box center [630, 378] width 299 height 85
click at [536, 374] on textarea "9/26/2025 1:05 PM- BECKETT- PER ARIEL- SILVERKING MILK COOLER IS RUNNING WARM. …" at bounding box center [630, 378] width 299 height 85
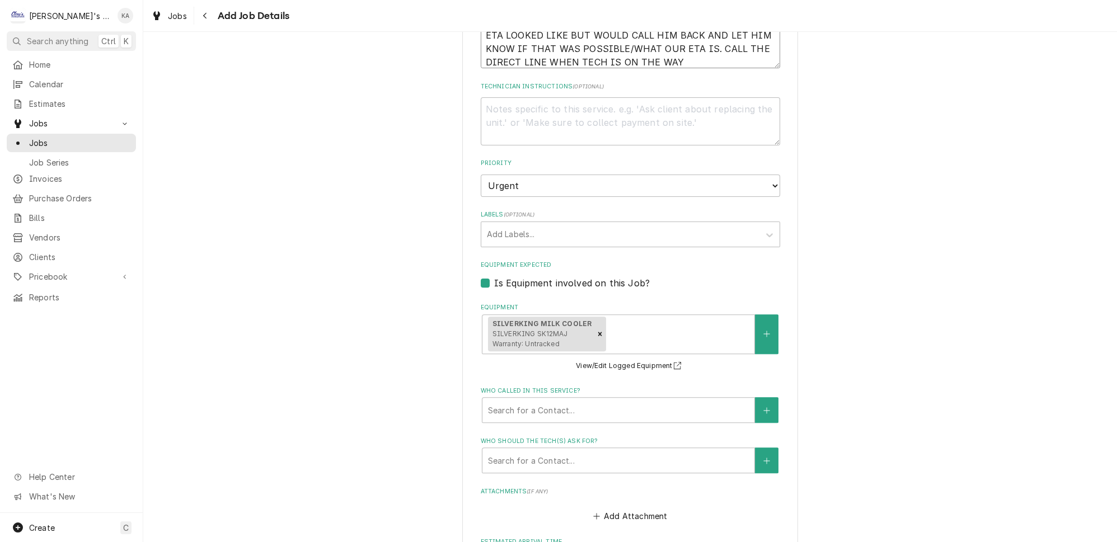
scroll to position [851, 0]
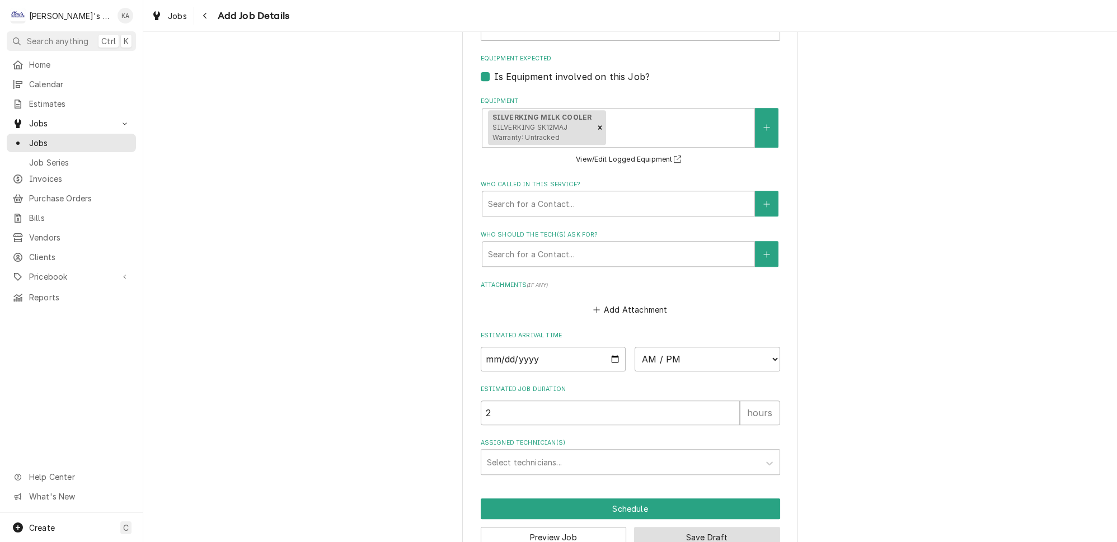
click at [661, 527] on button "Save Draft" at bounding box center [707, 537] width 146 height 21
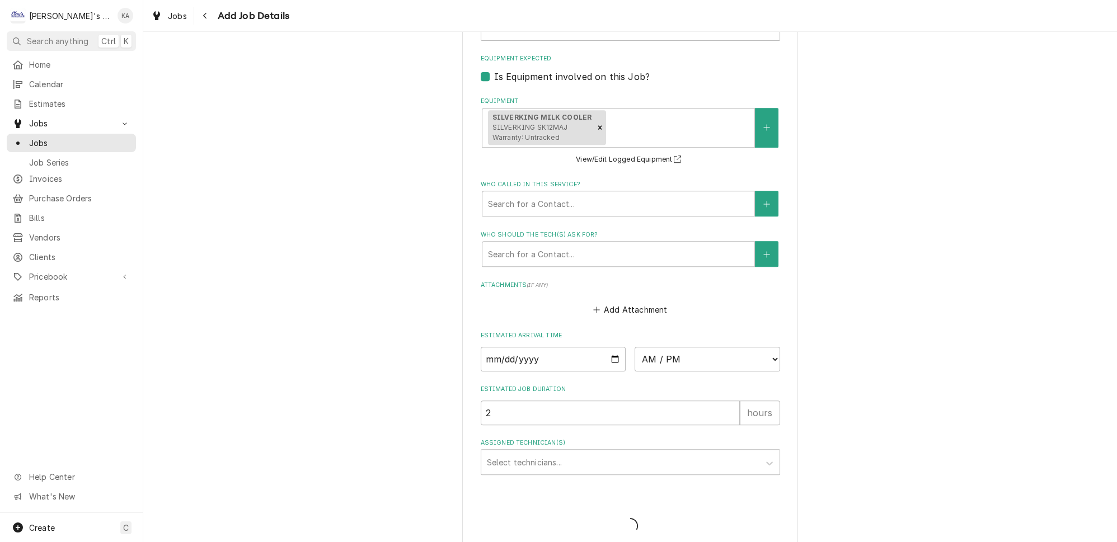
scroll to position [841, 0]
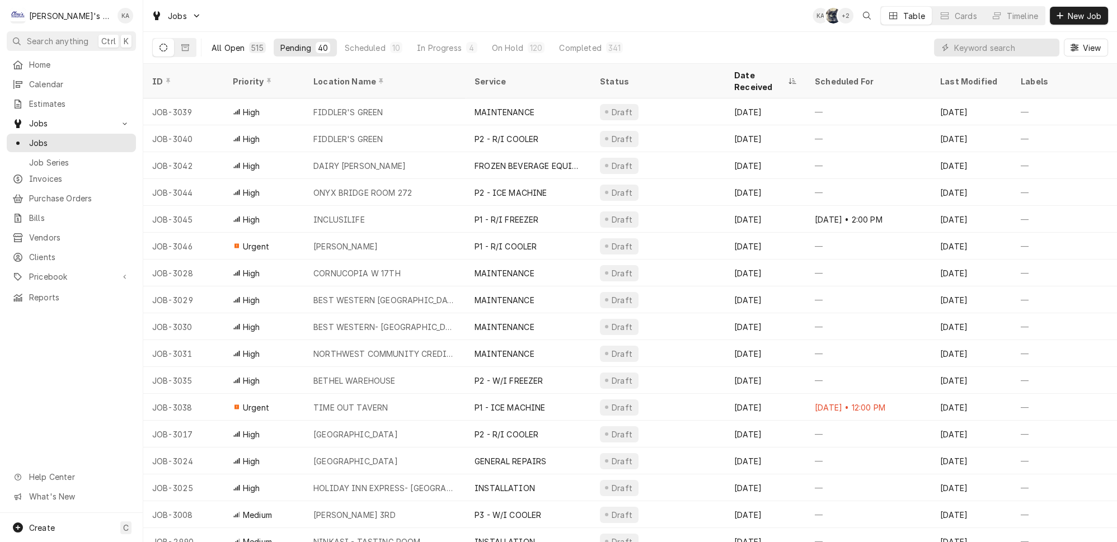
click at [228, 50] on button "All Open 515" at bounding box center [239, 48] width 68 height 18
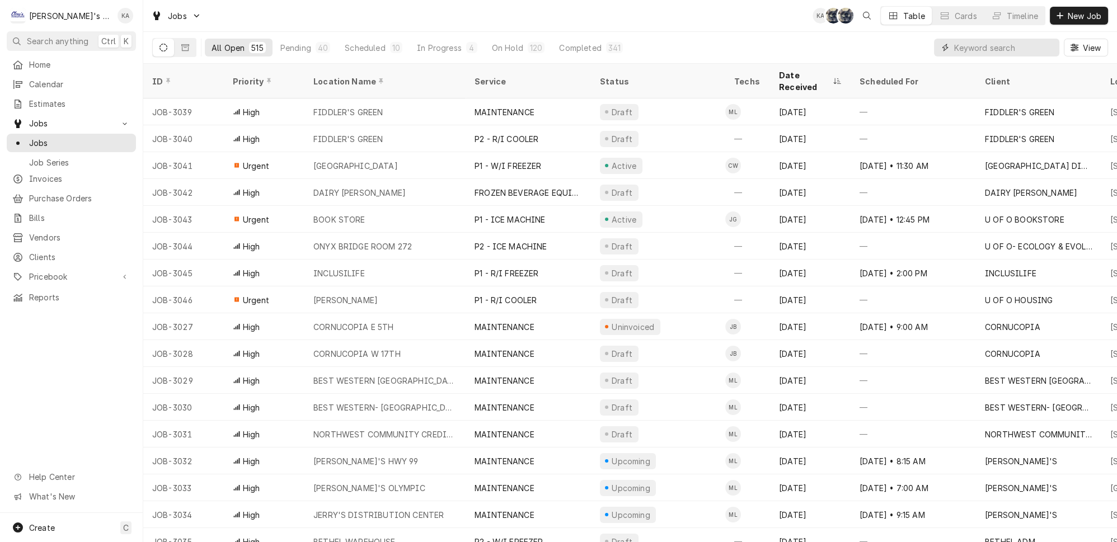
click at [981, 41] on input "Dynamic Content Wrapper" at bounding box center [1004, 48] width 100 height 18
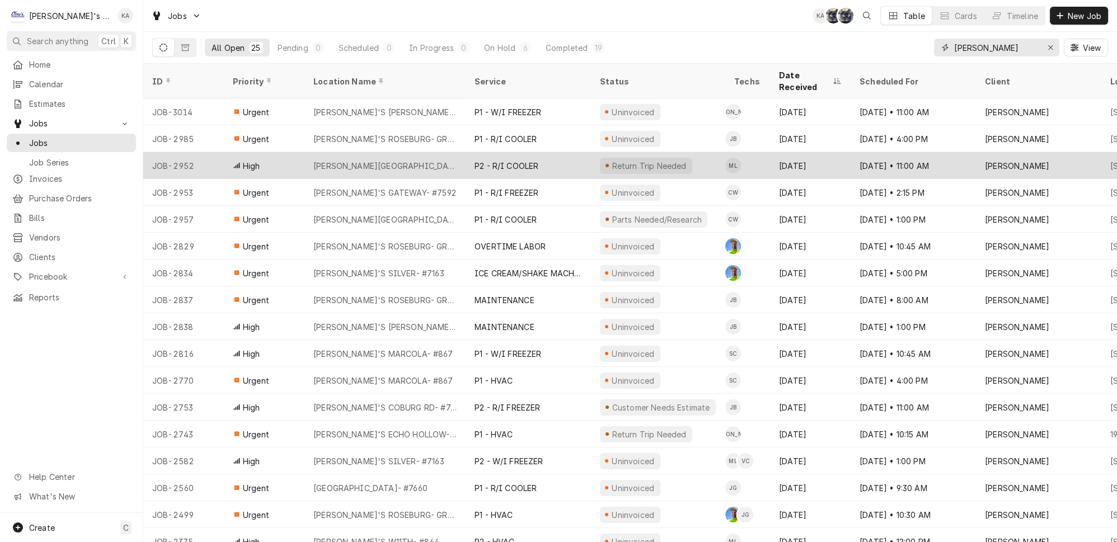
type input "[PERSON_NAME]"
click at [556, 152] on div "P2 - R/I COOLER" at bounding box center [528, 165] width 125 height 27
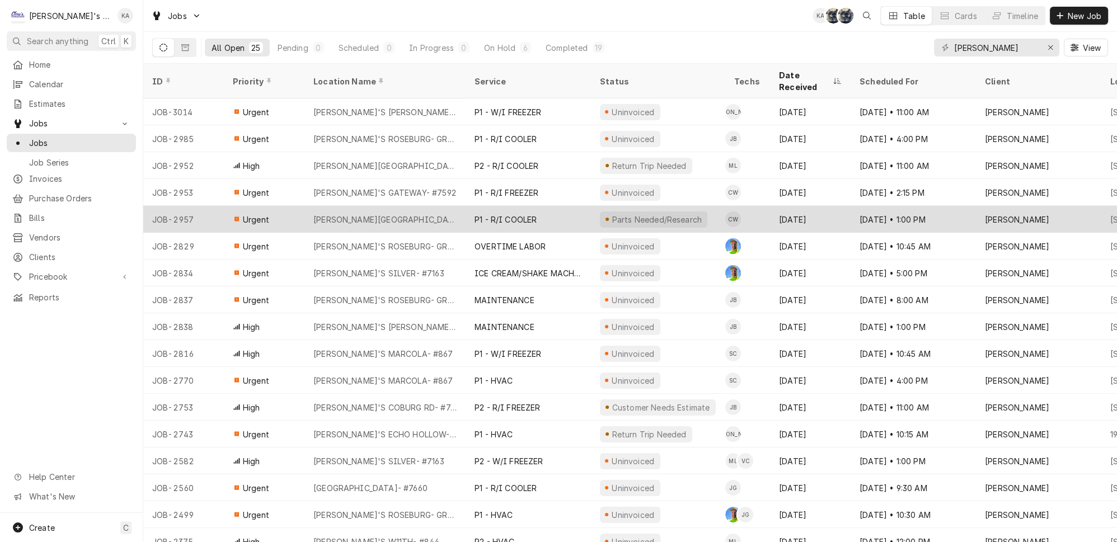
click at [426, 206] on div "[PERSON_NAME][GEOGRAPHIC_DATA]- #896" at bounding box center [384, 219] width 161 height 27
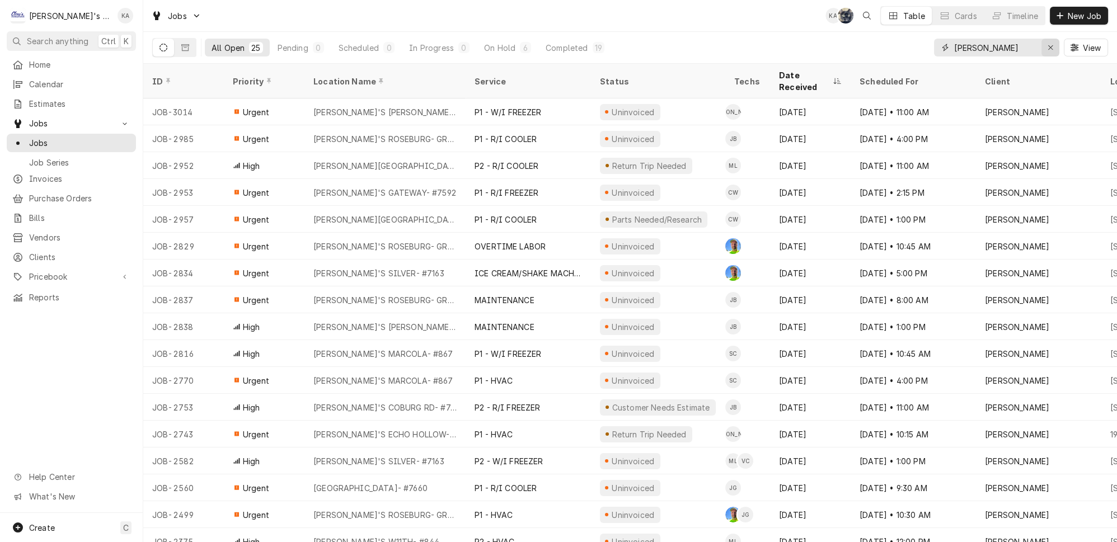
click at [1049, 44] on div "Erase input" at bounding box center [1050, 47] width 11 height 11
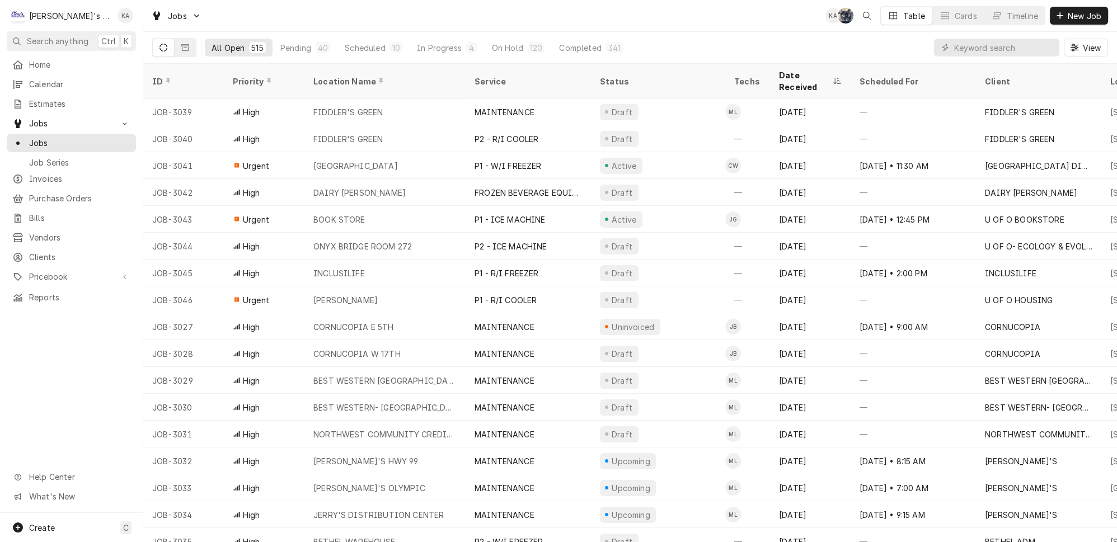
click at [660, 45] on div "All Open 515 Pending 40 Scheduled 10 In Progress 4 On Hold 120 Completed 341 Vi…" at bounding box center [630, 47] width 956 height 31
click at [318, 42] on div "40" at bounding box center [323, 48] width 10 height 12
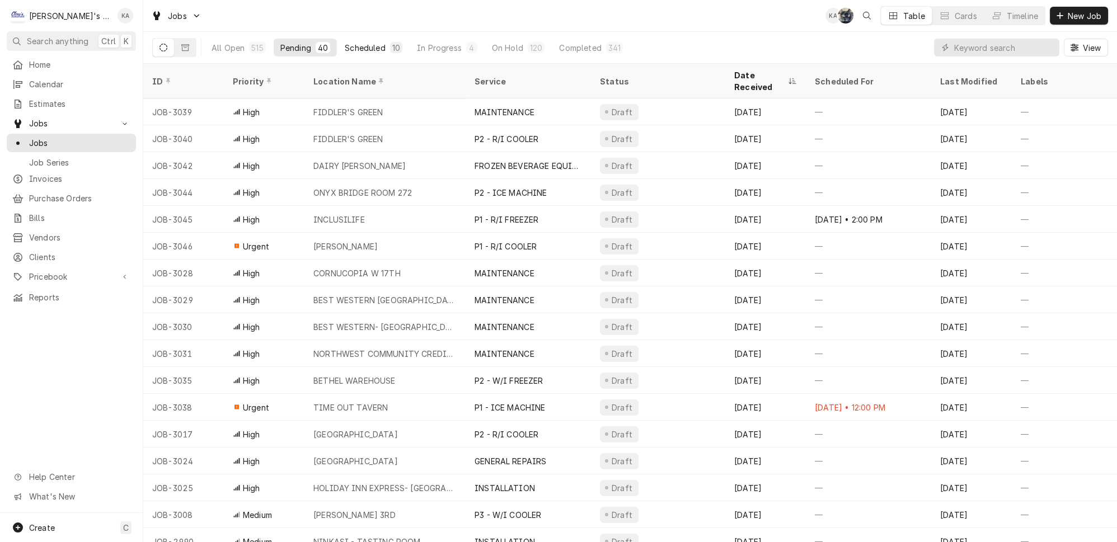
click at [346, 45] on div "Scheduled" at bounding box center [365, 48] width 40 height 12
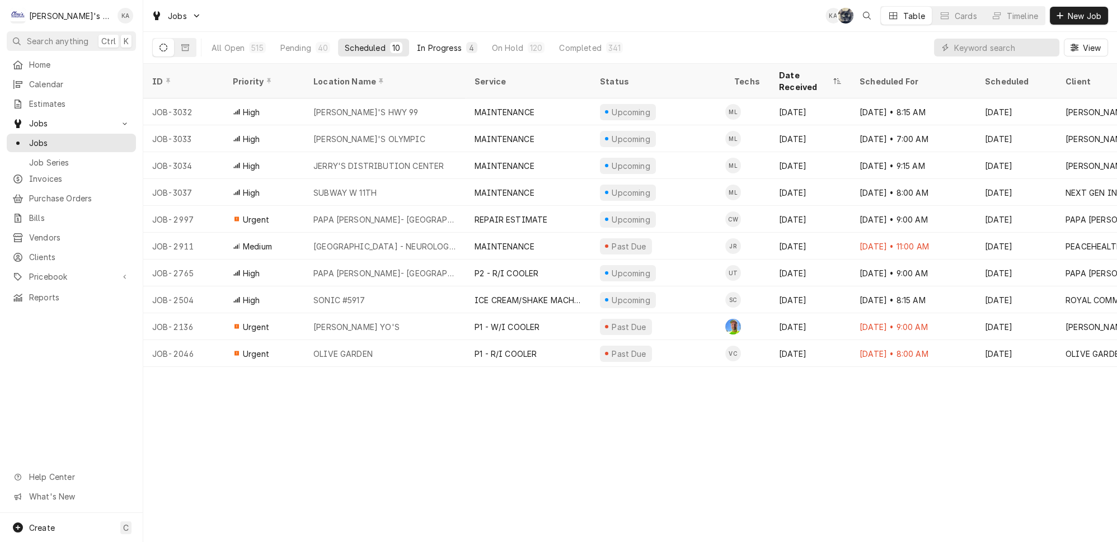
click at [417, 43] on div "In Progress" at bounding box center [439, 48] width 45 height 12
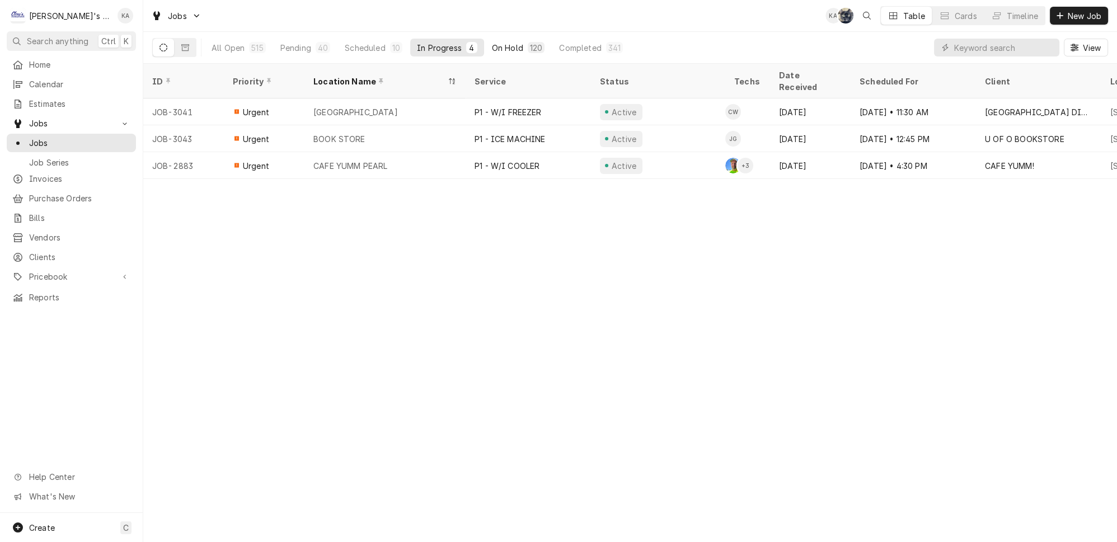
click at [492, 42] on div "On Hold" at bounding box center [507, 48] width 31 height 12
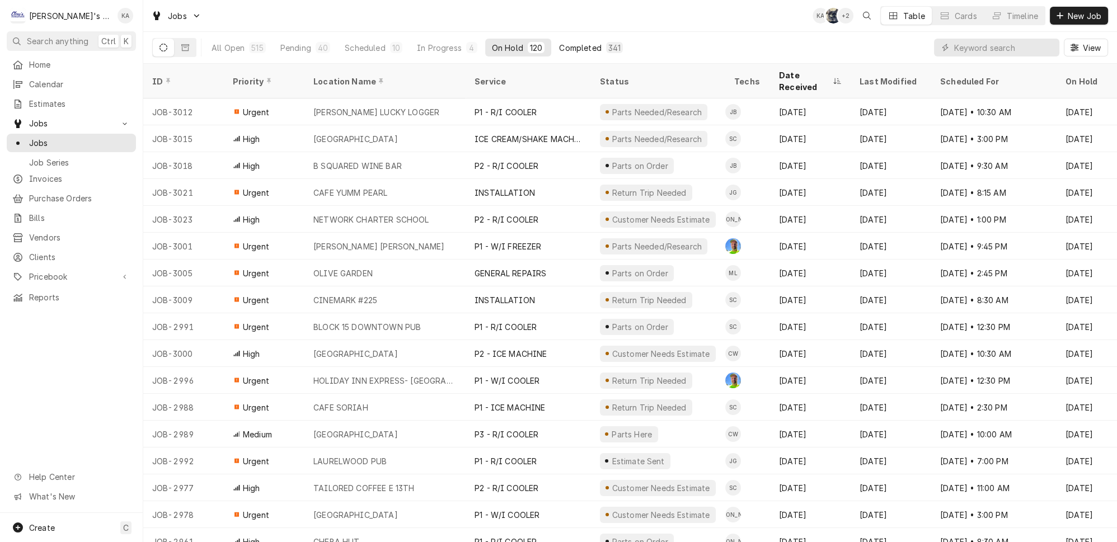
click at [559, 48] on div "Completed" at bounding box center [580, 48] width 42 height 12
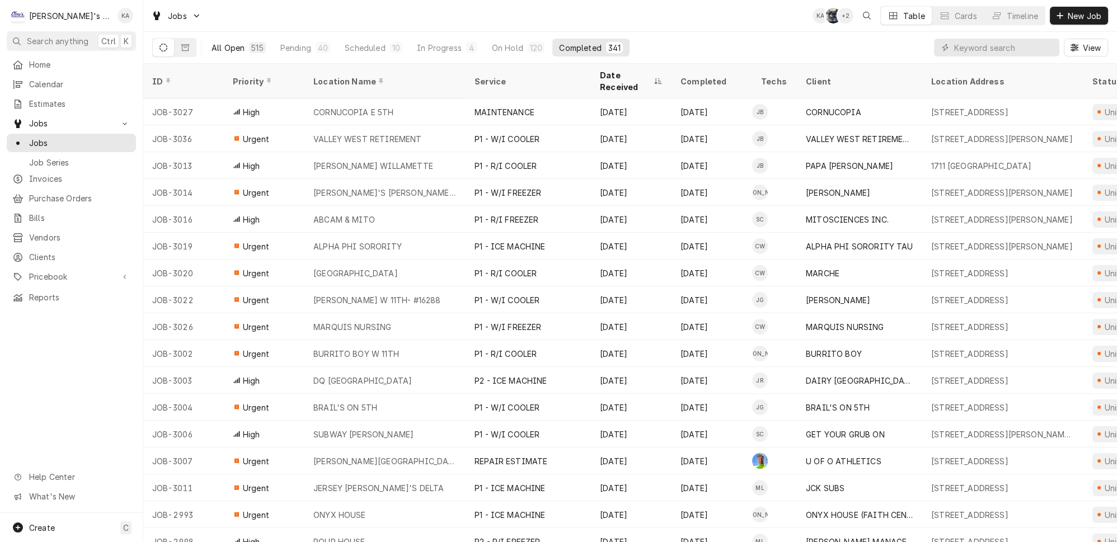
click at [249, 46] on div "515" at bounding box center [257, 47] width 16 height 11
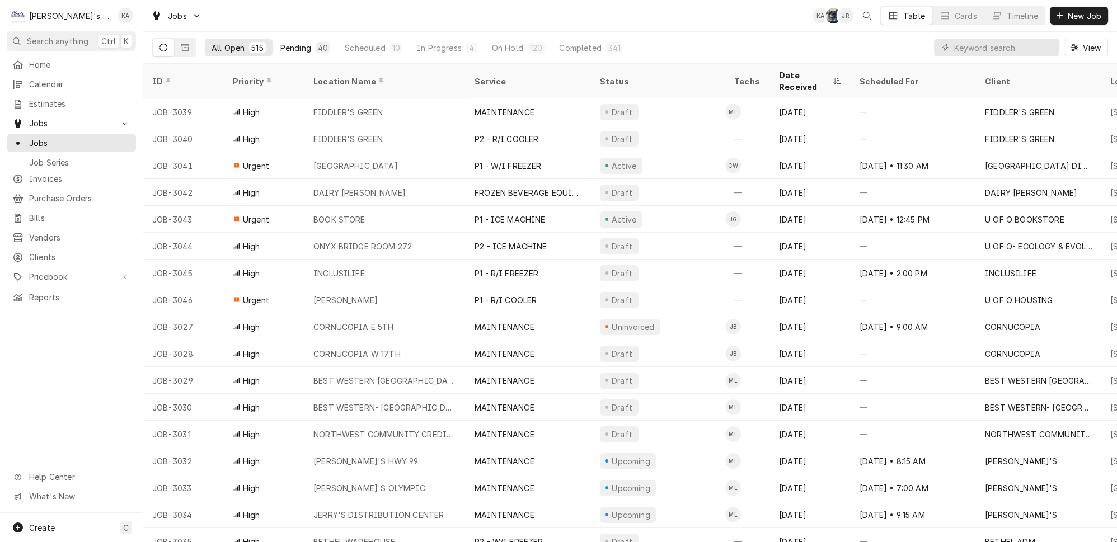
click at [280, 42] on div "Pending" at bounding box center [295, 48] width 31 height 12
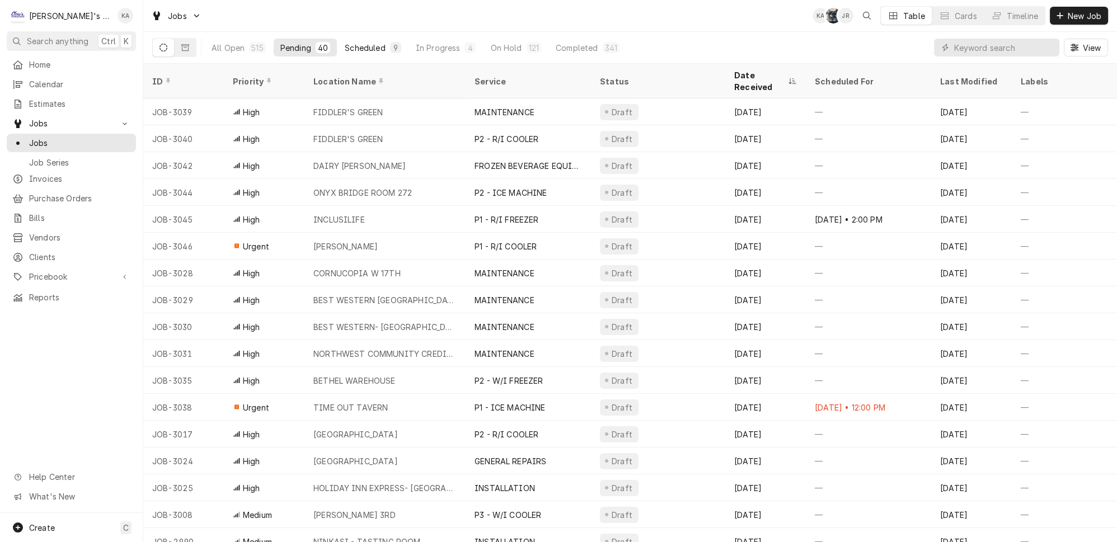
click at [360, 51] on button "Scheduled 9" at bounding box center [372, 48] width 69 height 18
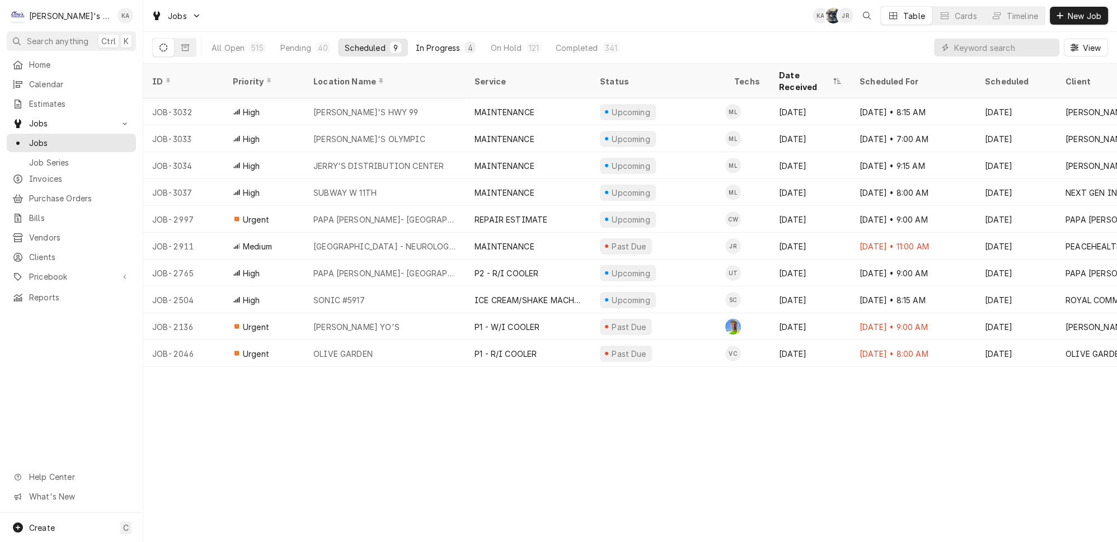
click at [429, 47] on div "In Progress" at bounding box center [438, 48] width 45 height 12
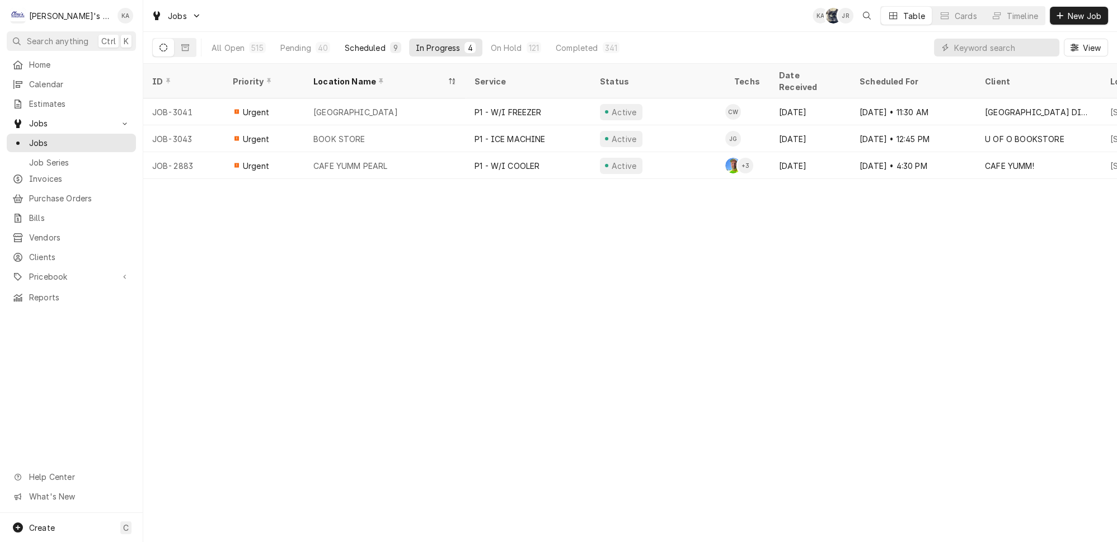
click at [381, 44] on button "Scheduled 9" at bounding box center [372, 48] width 69 height 18
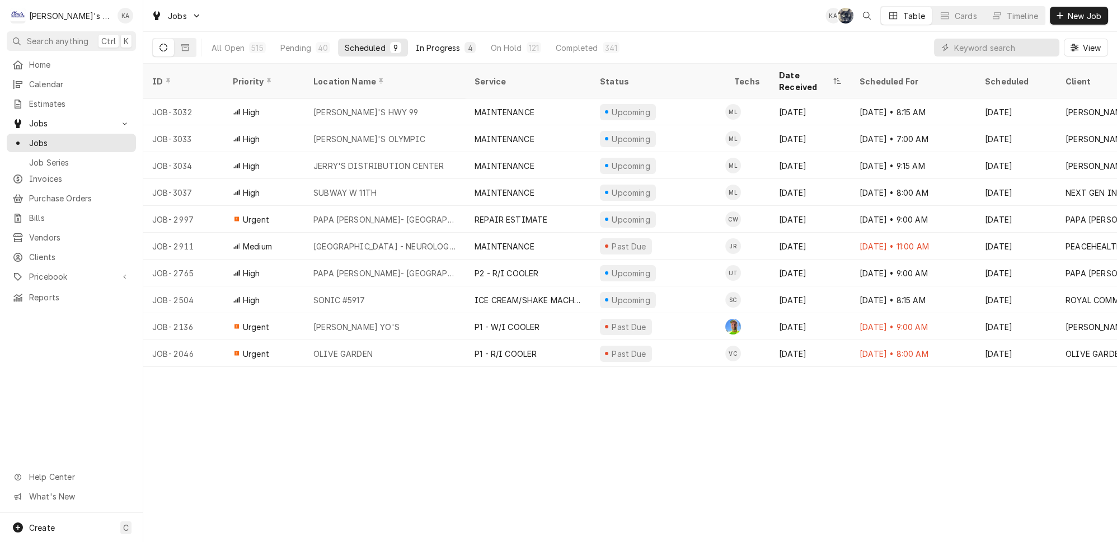
click at [416, 48] on div "In Progress" at bounding box center [438, 48] width 45 height 12
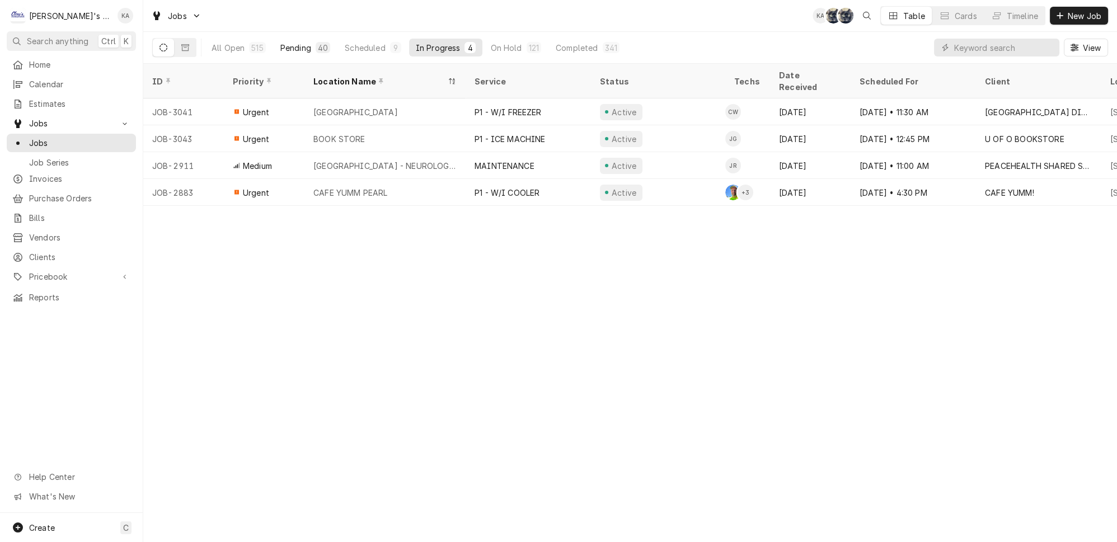
click at [280, 46] on div "Pending" at bounding box center [295, 48] width 31 height 12
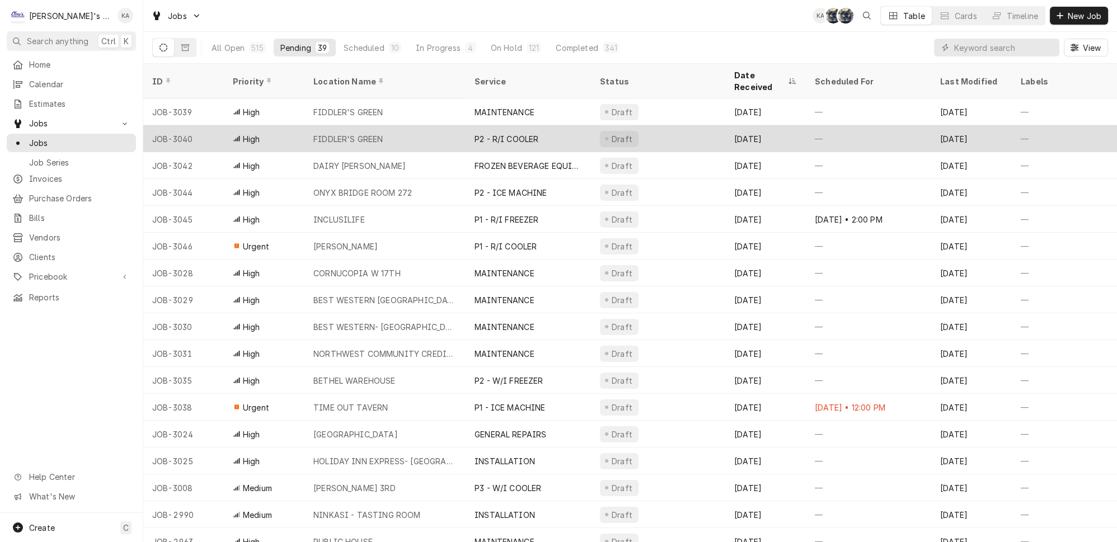
click at [264, 125] on div "High" at bounding box center [264, 138] width 81 height 27
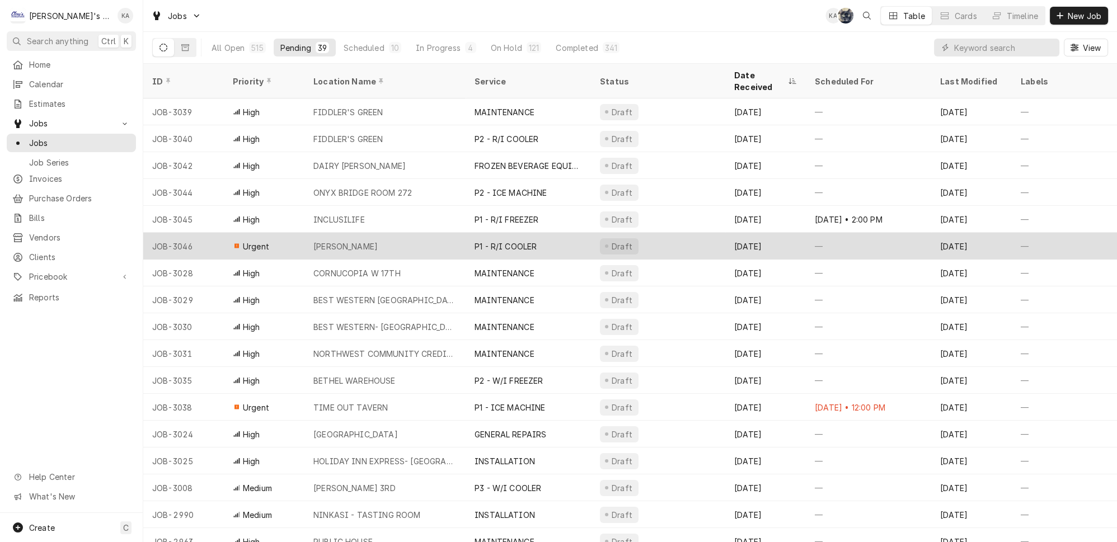
click at [466, 233] on div "P1 - R/I COOLER" at bounding box center [528, 246] width 125 height 27
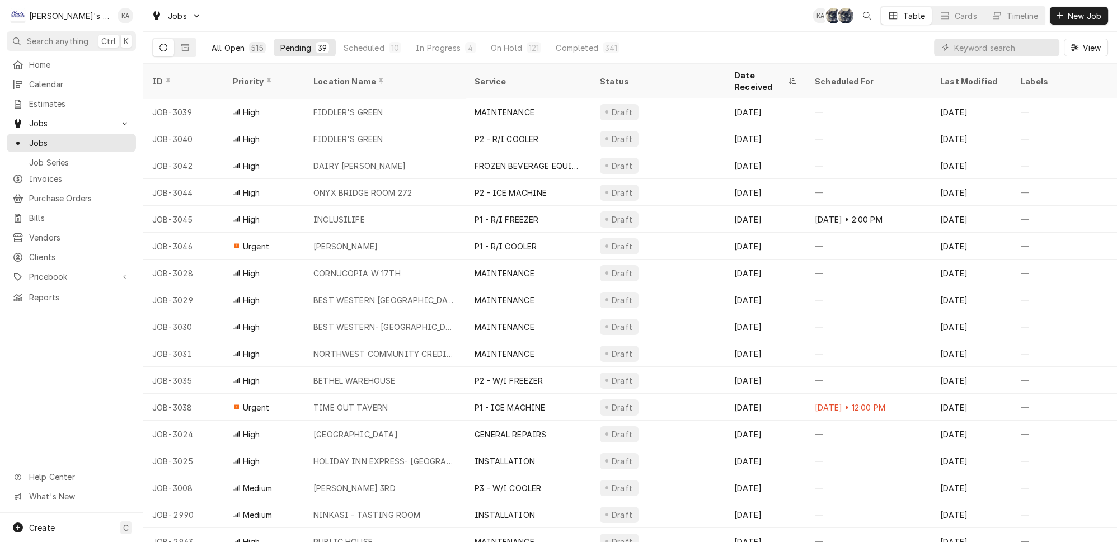
click at [251, 45] on div "515" at bounding box center [257, 48] width 12 height 12
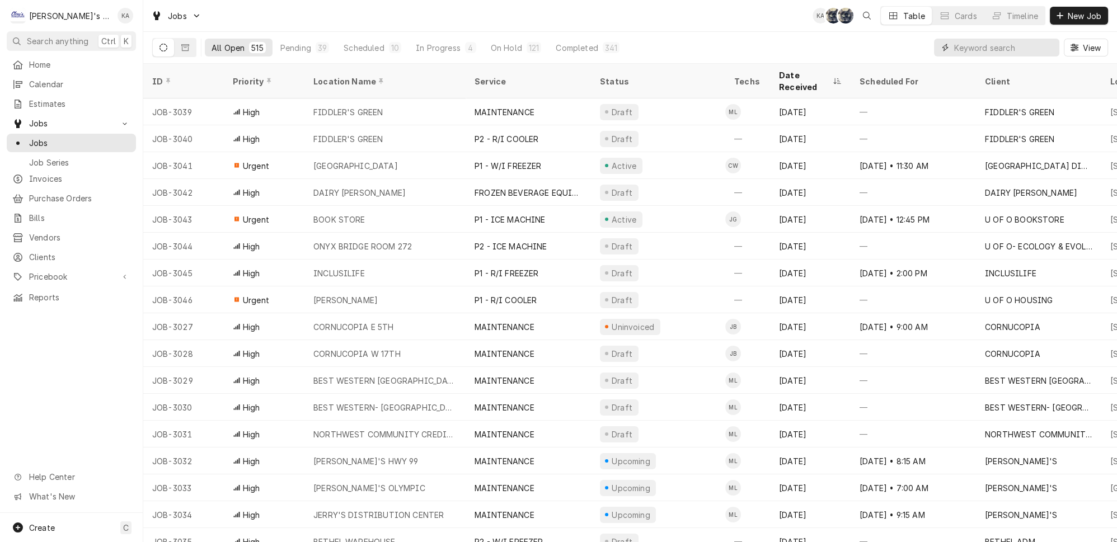
click at [1035, 46] on input "Dynamic Content Wrapper" at bounding box center [1004, 48] width 100 height 18
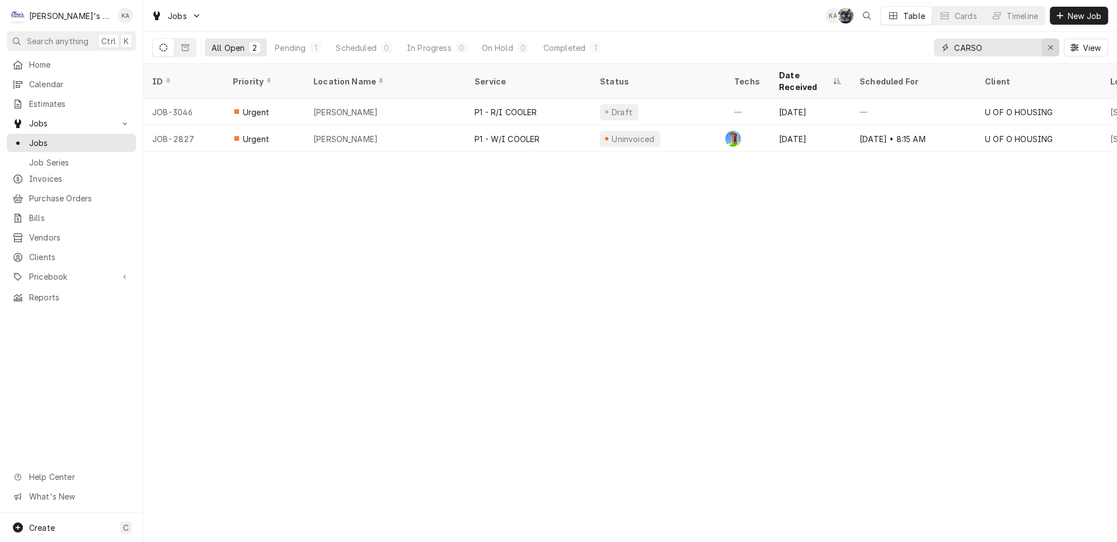
type input "CARSO"
click at [1054, 44] on icon "Erase input" at bounding box center [1051, 48] width 6 height 8
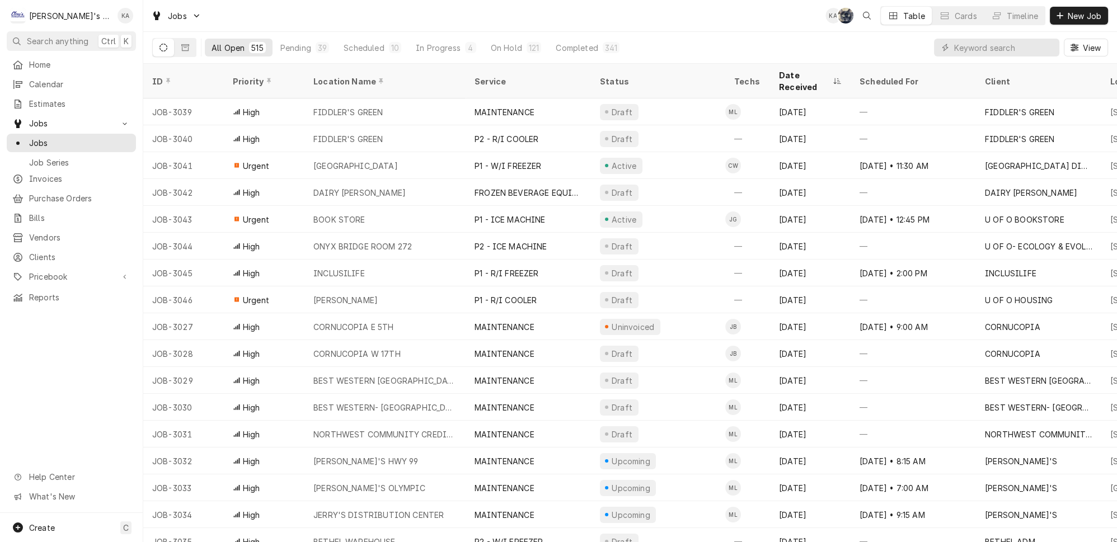
click at [882, 48] on div "All Open 515 Pending 39 Scheduled 10 In Progress 4 On Hold 121 Completed 341 Vi…" at bounding box center [630, 47] width 956 height 31
click at [312, 48] on button "Pending 39" at bounding box center [305, 48] width 62 height 18
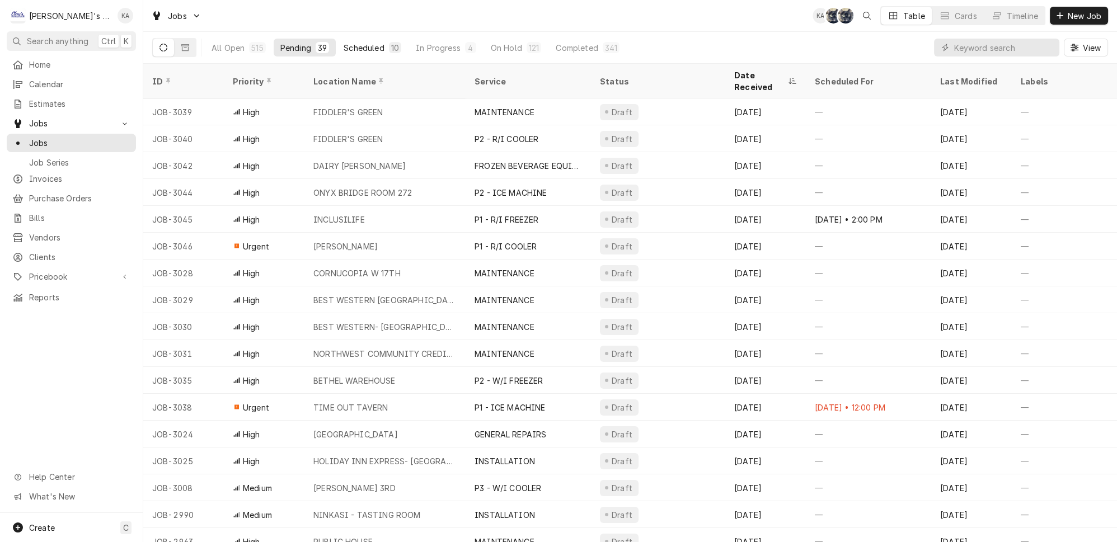
click at [391, 42] on div "10" at bounding box center [395, 48] width 8 height 12
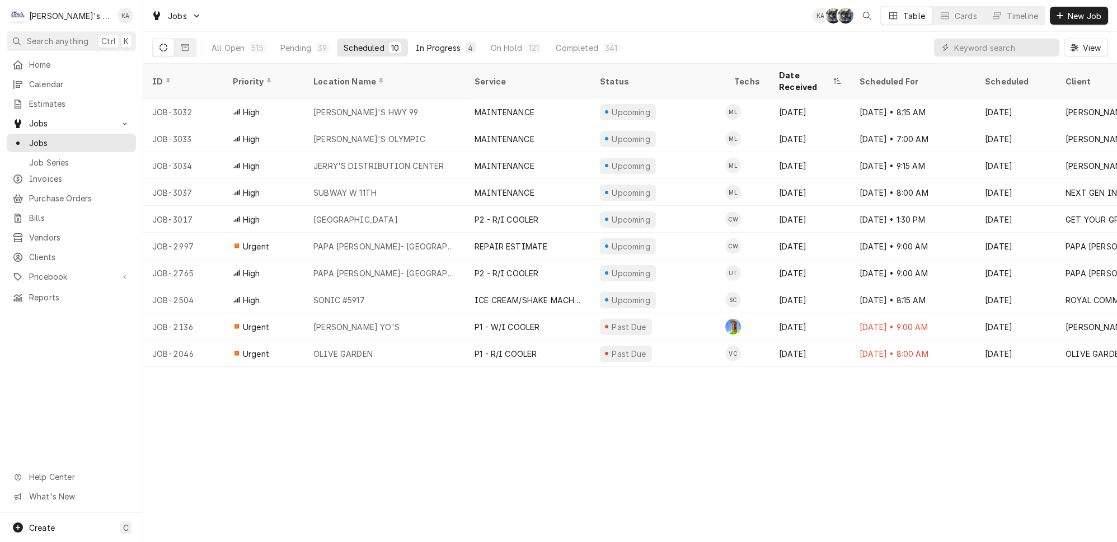
click at [416, 42] on div "In Progress" at bounding box center [438, 48] width 45 height 12
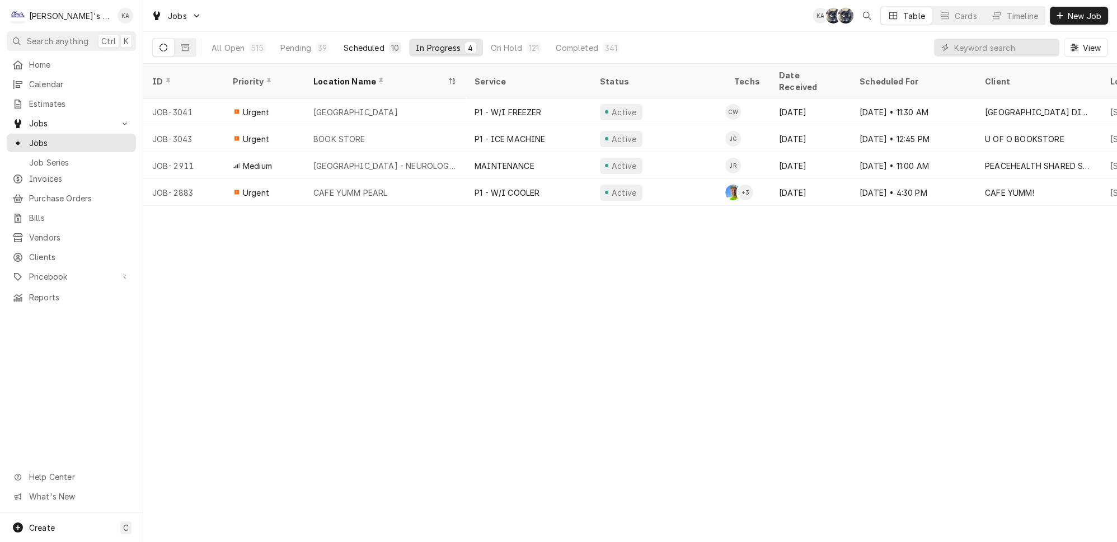
click at [363, 48] on button "Scheduled 10" at bounding box center [372, 48] width 71 height 18
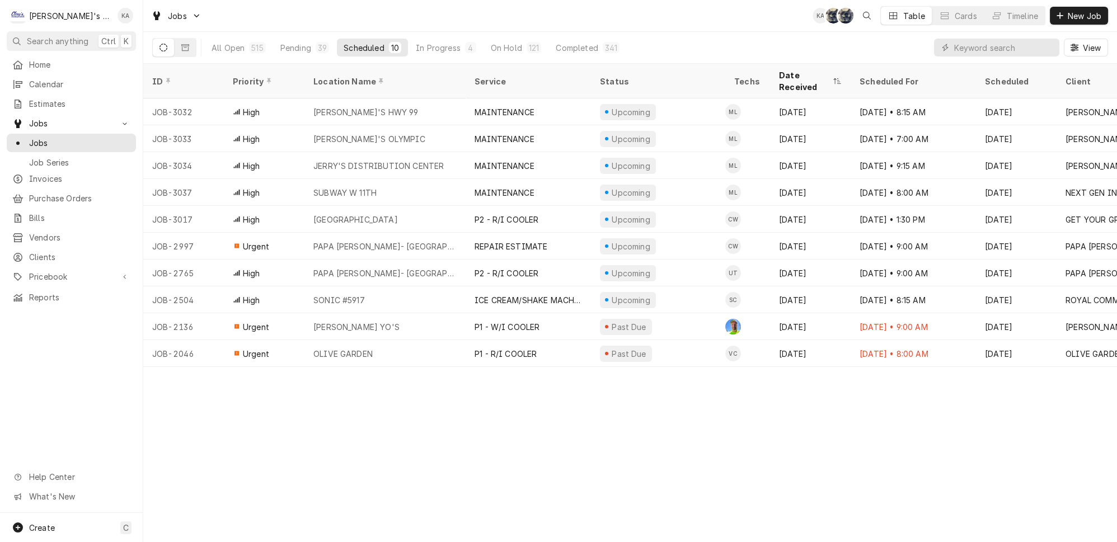
drag, startPoint x: 428, startPoint y: 29, endPoint x: 419, endPoint y: 53, distance: 25.7
click at [426, 32] on div "Jobs KA SB SB Table Cards Timeline New Job All Open 515 Pending 39 Scheduled 10…" at bounding box center [630, 32] width 974 height 64
click at [421, 45] on div "In Progress" at bounding box center [438, 48] width 45 height 12
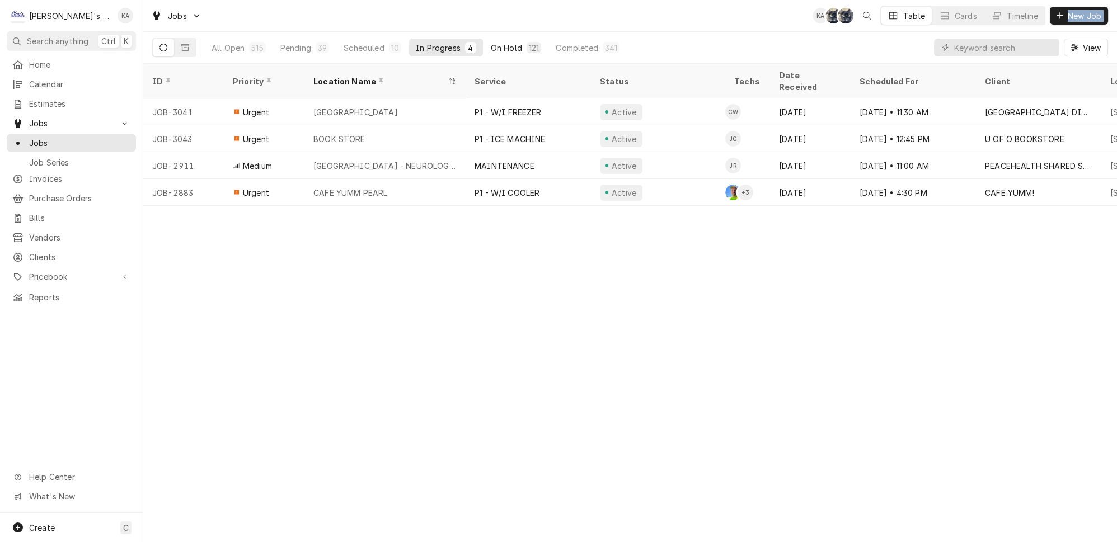
click at [491, 42] on div "On Hold" at bounding box center [506, 48] width 31 height 12
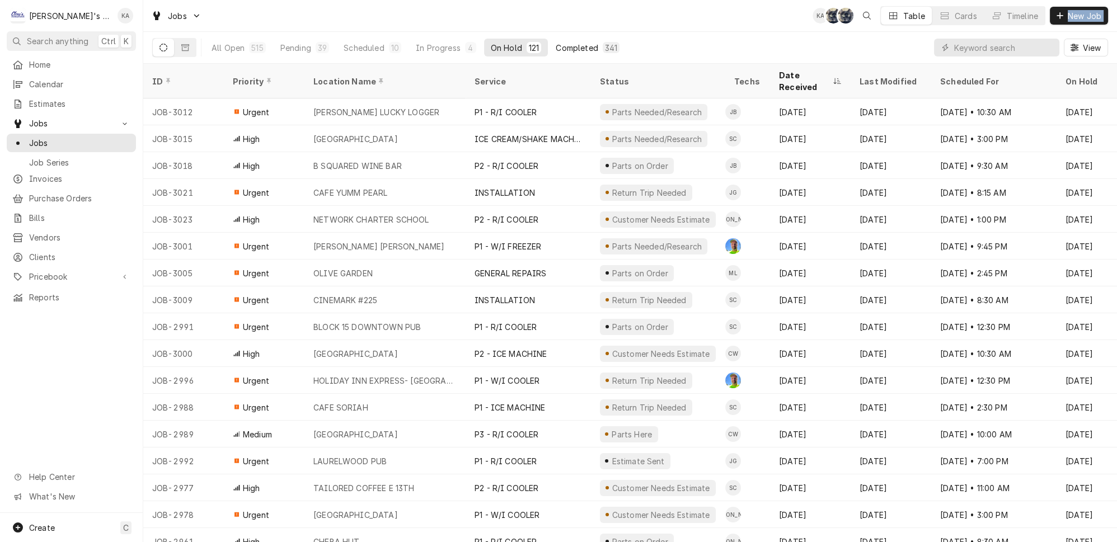
click at [556, 45] on div "Completed" at bounding box center [577, 48] width 42 height 12
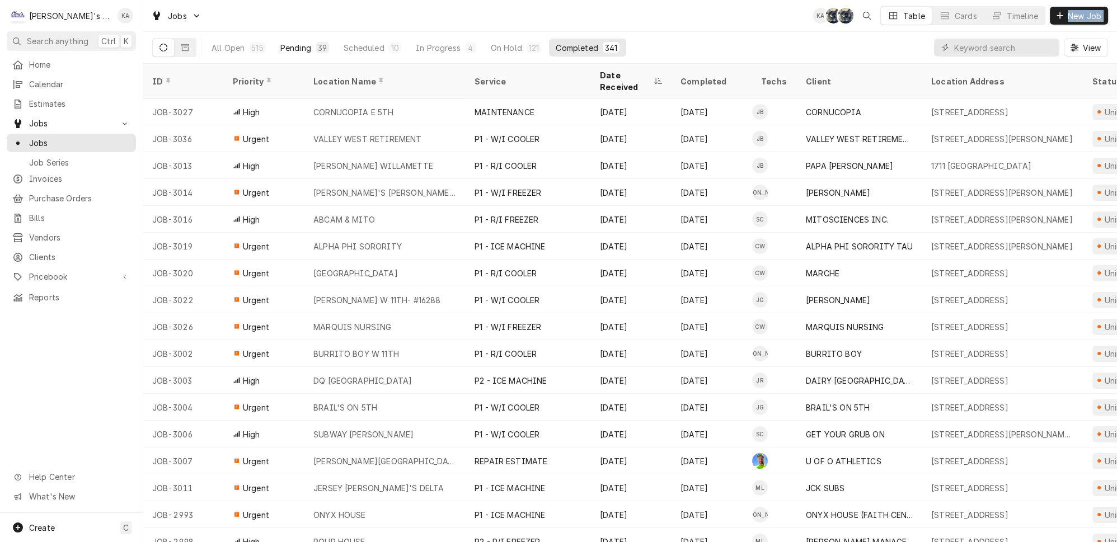
click at [280, 49] on div "Pending" at bounding box center [295, 48] width 31 height 12
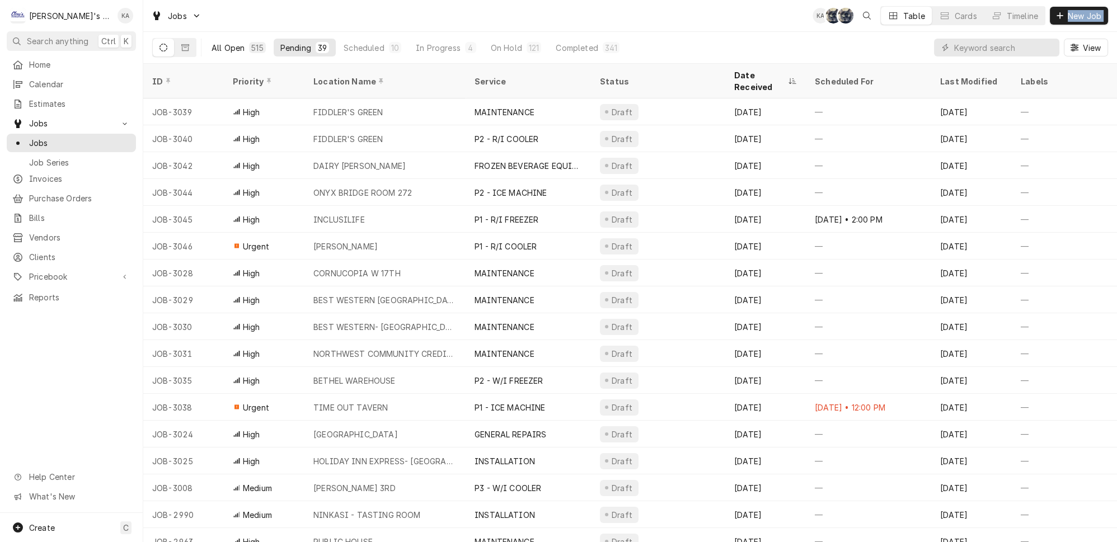
click at [251, 48] on div "515" at bounding box center [257, 48] width 12 height 12
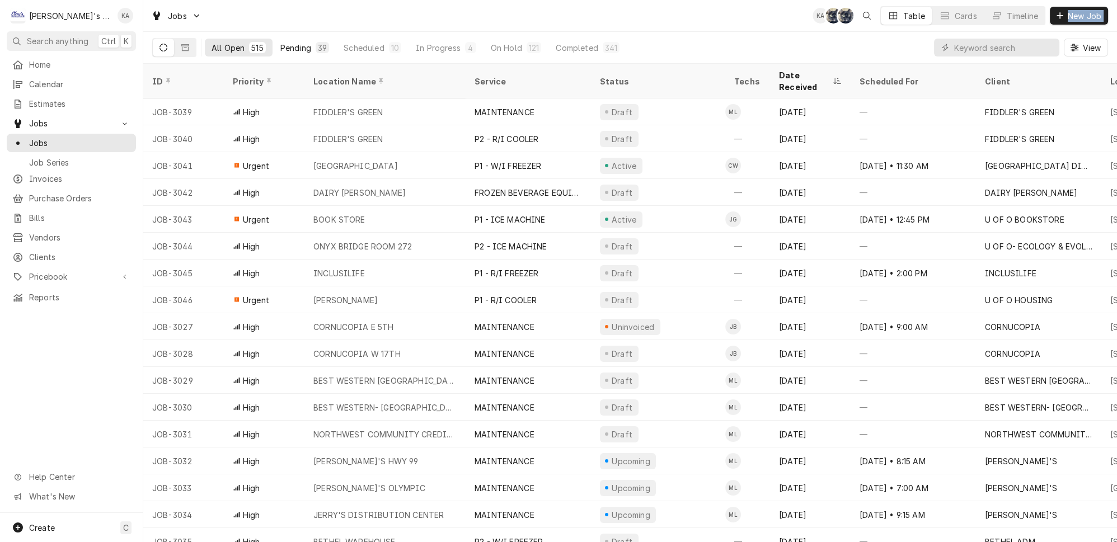
click at [293, 46] on button "Pending 39" at bounding box center [305, 48] width 62 height 18
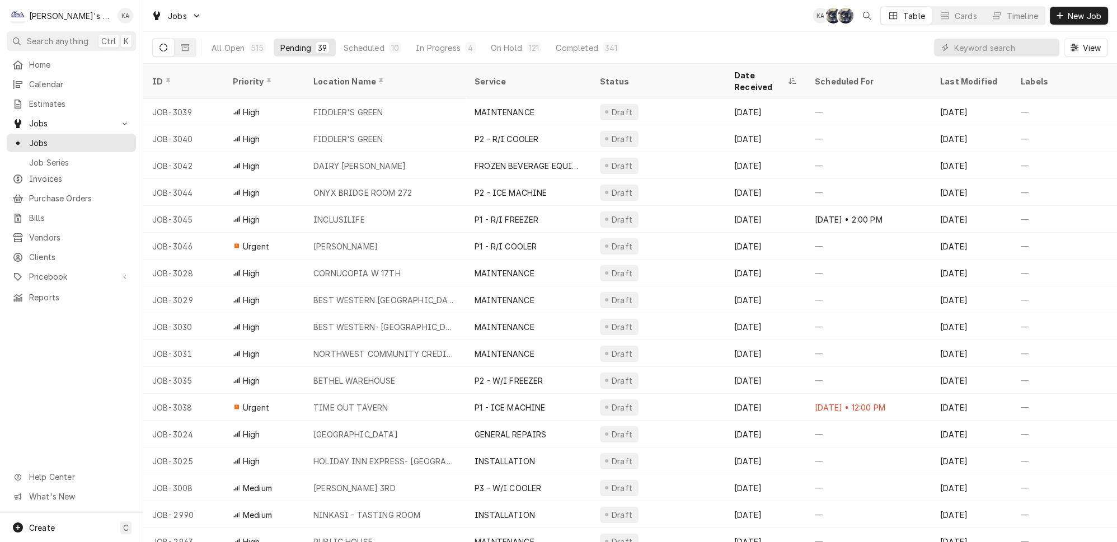
click at [721, 24] on div "Jobs KA SB SB Table Cards Timeline New Job" at bounding box center [630, 15] width 974 height 31
click at [344, 44] on div "Scheduled" at bounding box center [364, 48] width 40 height 12
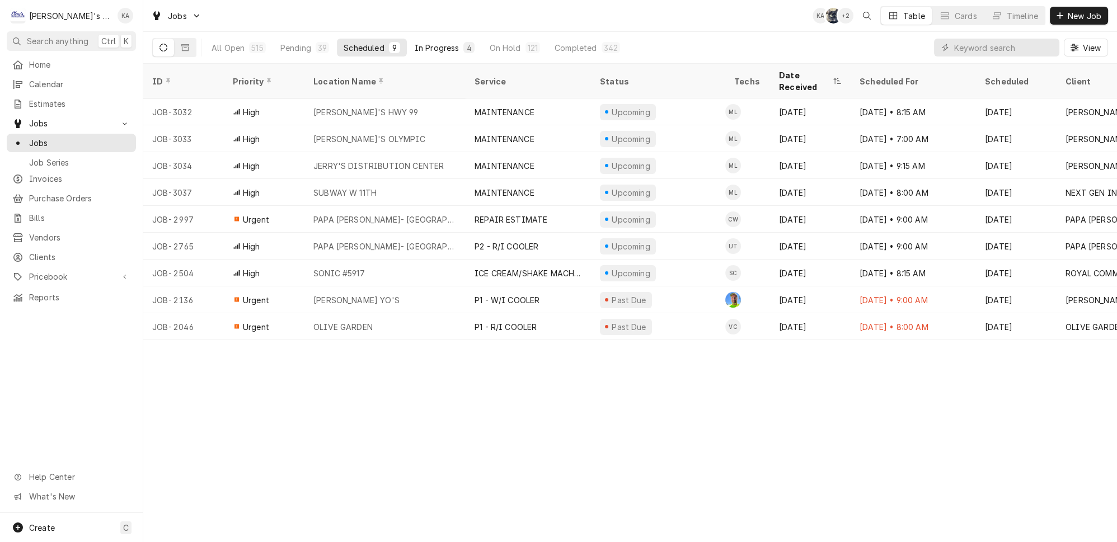
click at [415, 49] on div "In Progress" at bounding box center [437, 48] width 45 height 12
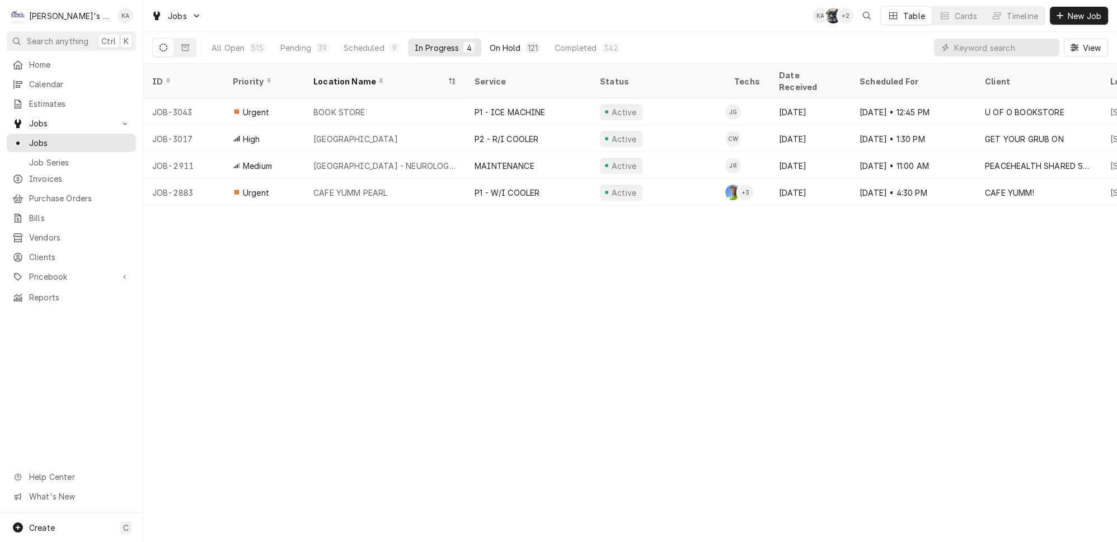
click at [491, 46] on button "On Hold 121" at bounding box center [514, 48] width 64 height 18
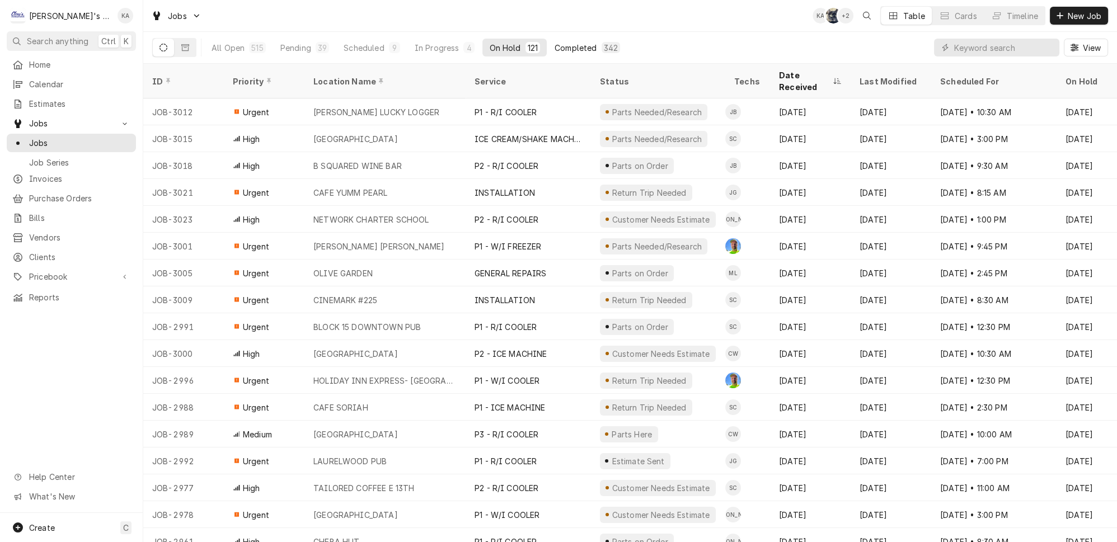
click at [555, 42] on div "Completed" at bounding box center [576, 48] width 42 height 12
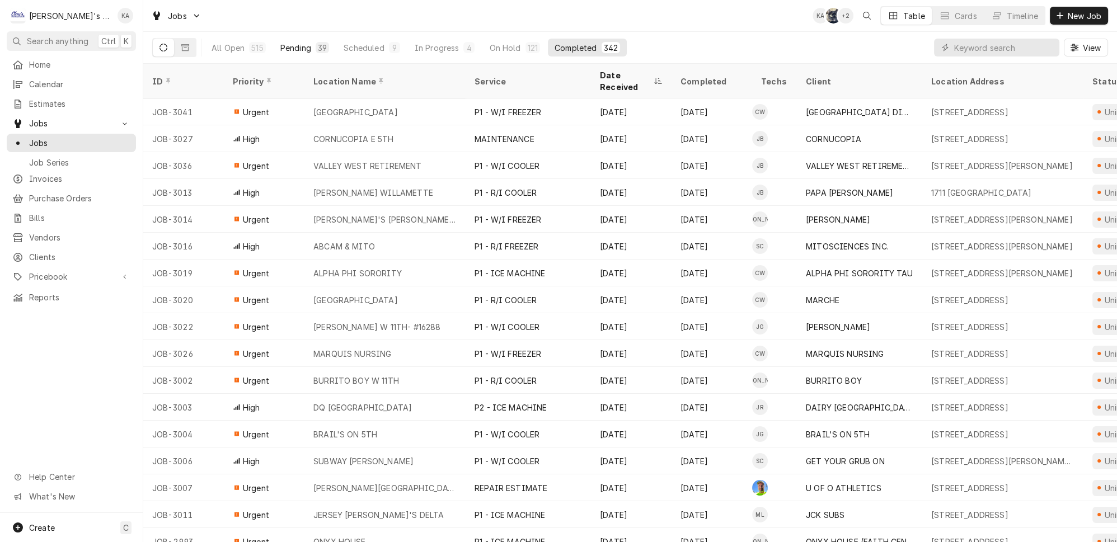
click at [294, 48] on button "Pending 39" at bounding box center [305, 48] width 62 height 18
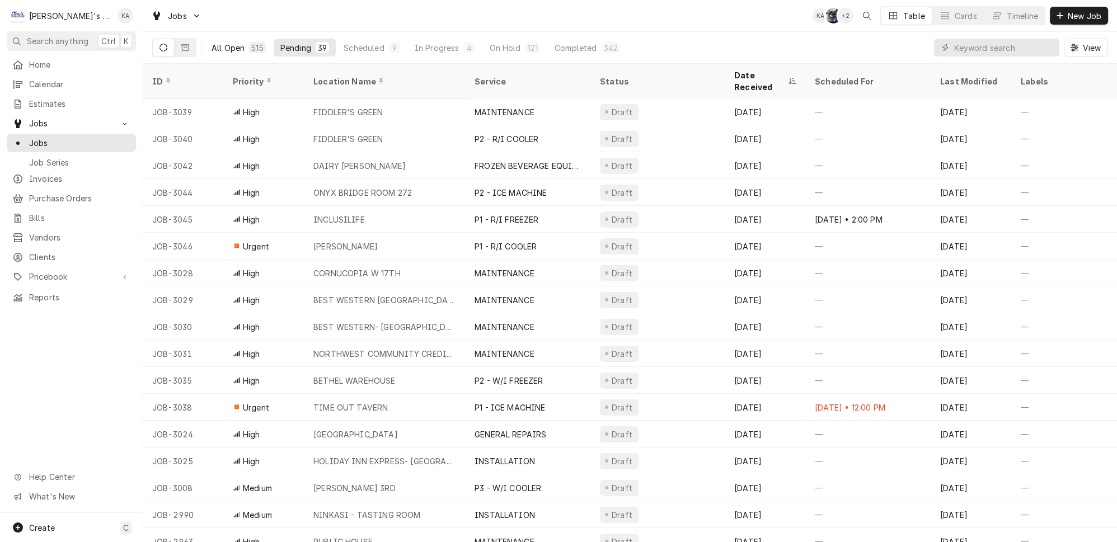
click at [217, 42] on div "All Open" at bounding box center [228, 48] width 33 height 12
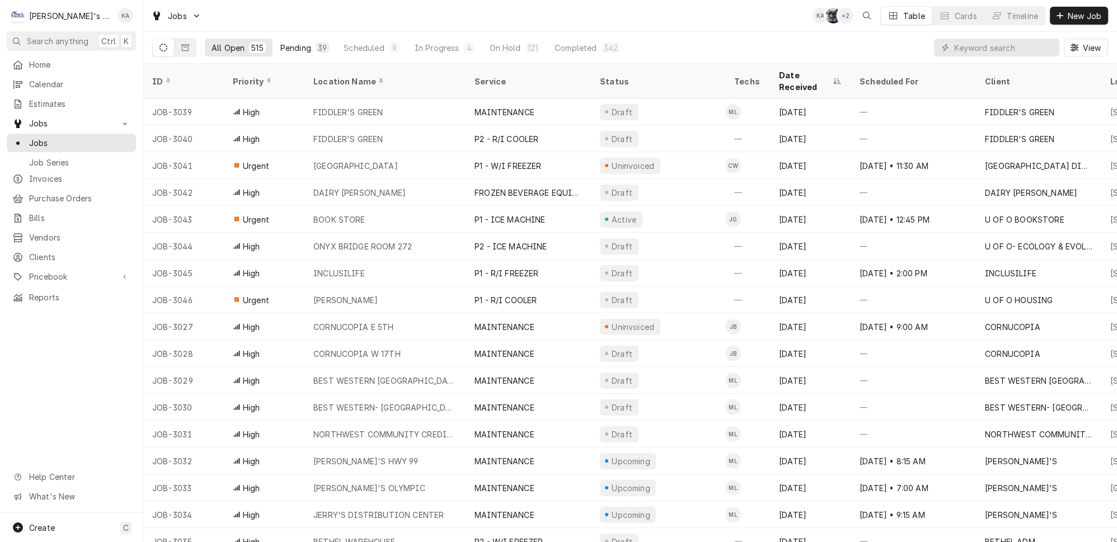
click at [280, 43] on div "Pending" at bounding box center [295, 48] width 31 height 12
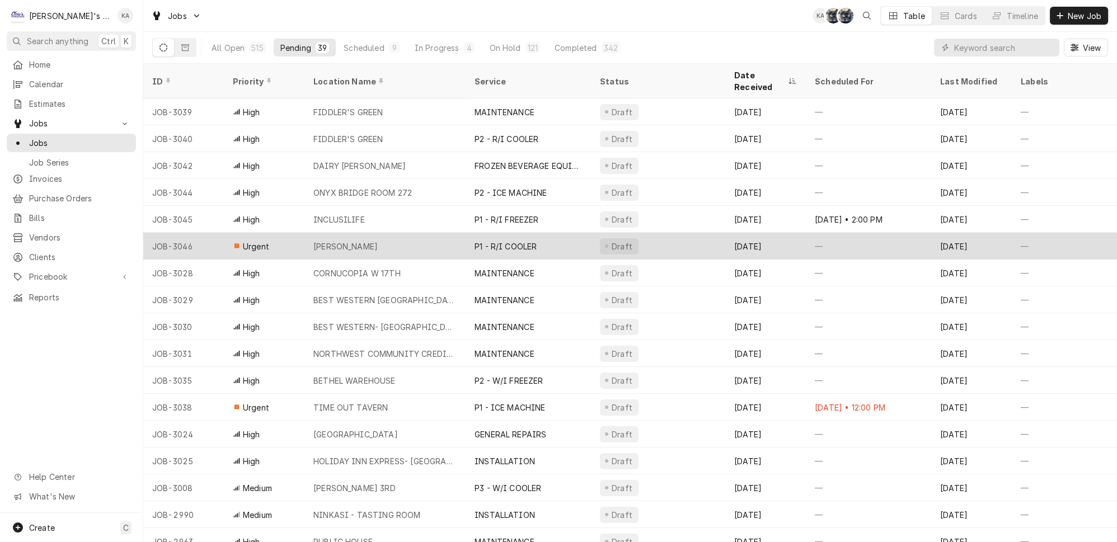
click at [416, 233] on div "CARSON KITCHEN" at bounding box center [384, 246] width 161 height 27
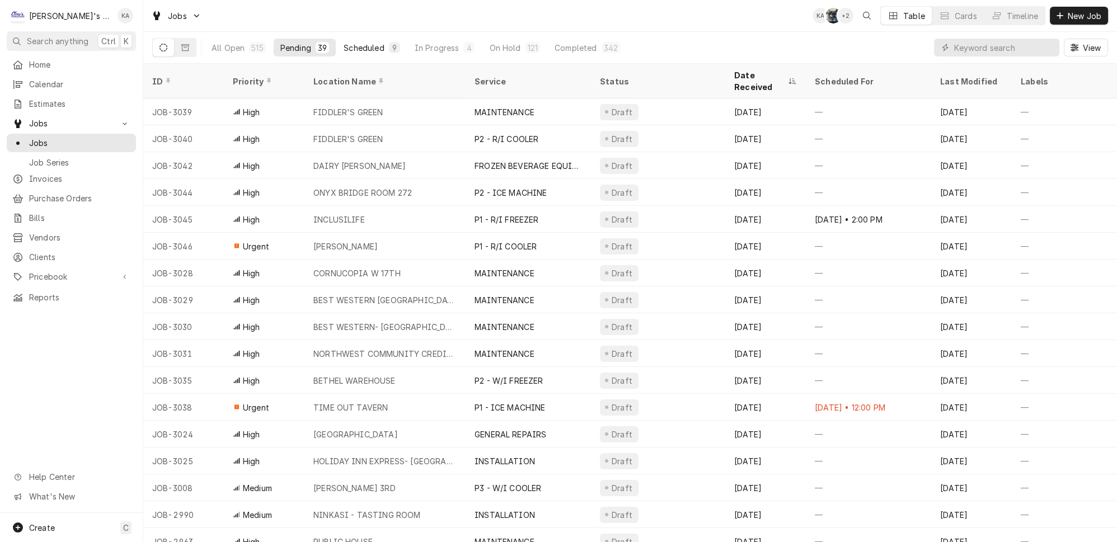
click at [350, 43] on div "Scheduled" at bounding box center [364, 48] width 40 height 12
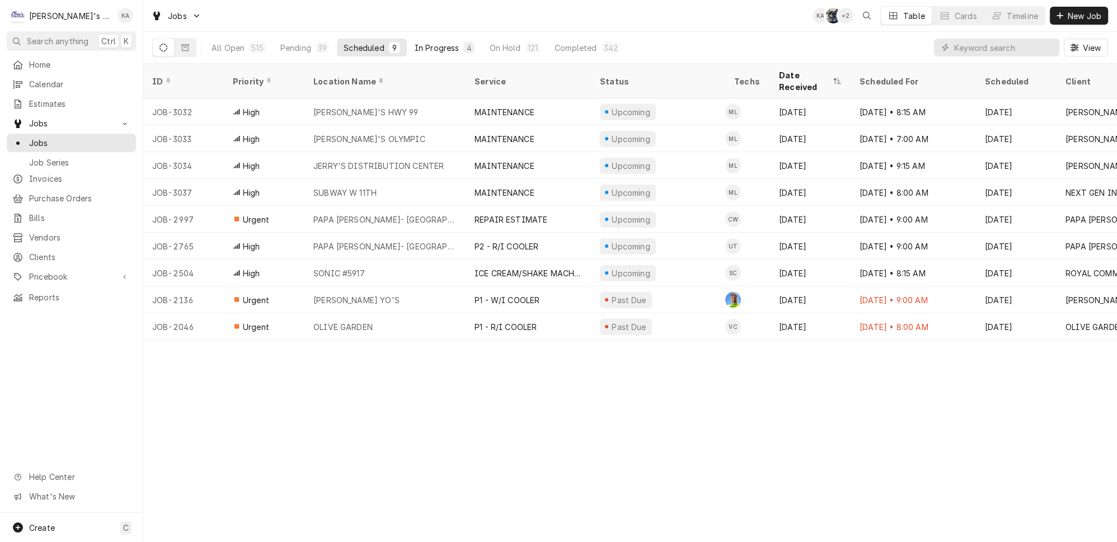
click at [415, 43] on div "In Progress" at bounding box center [437, 48] width 45 height 12
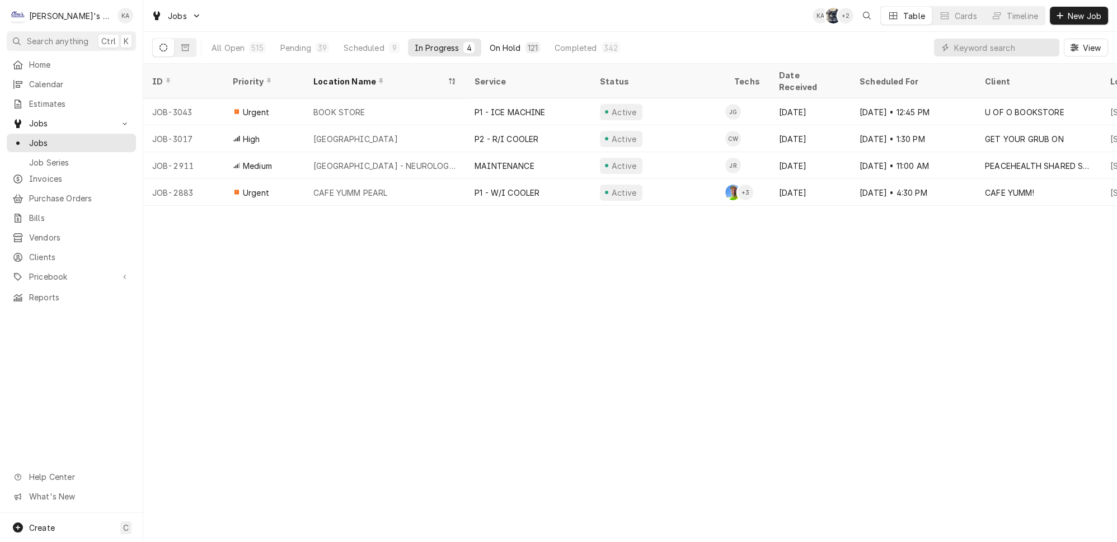
click at [489, 43] on div "On Hold" at bounding box center [504, 48] width 31 height 12
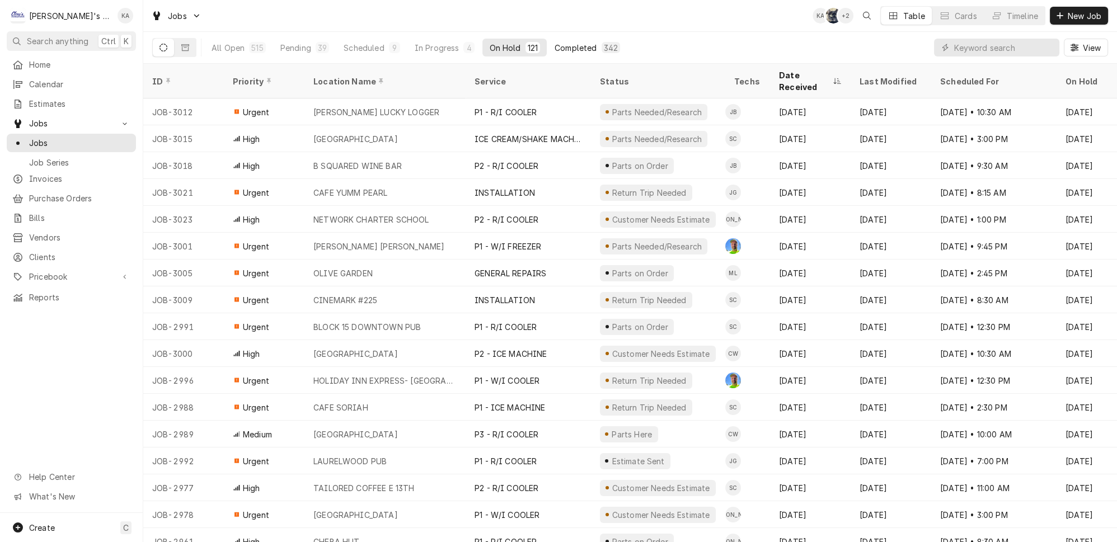
click at [555, 42] on div "Completed" at bounding box center [576, 48] width 42 height 12
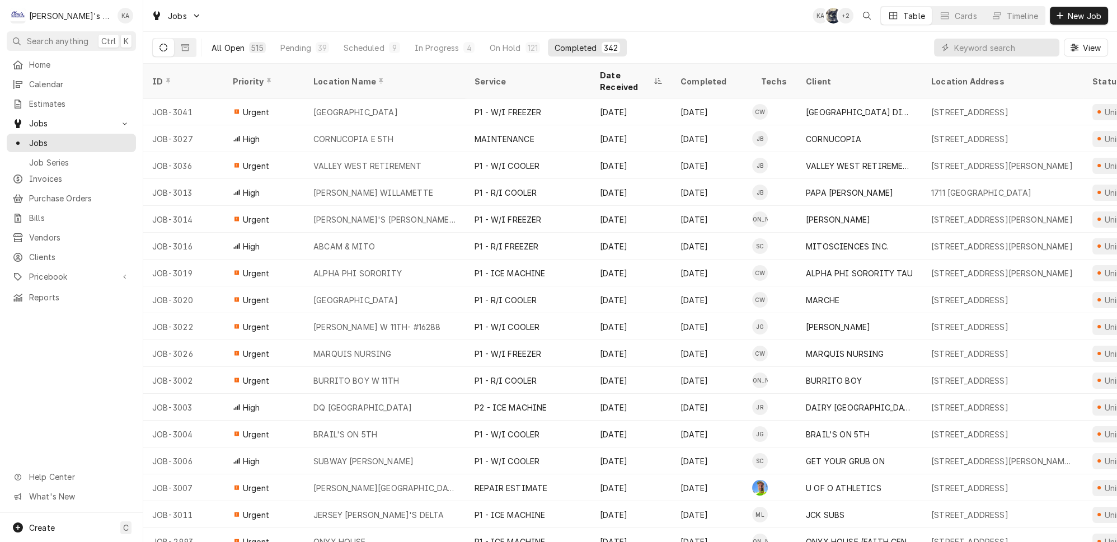
click at [223, 42] on div "All Open" at bounding box center [228, 48] width 33 height 12
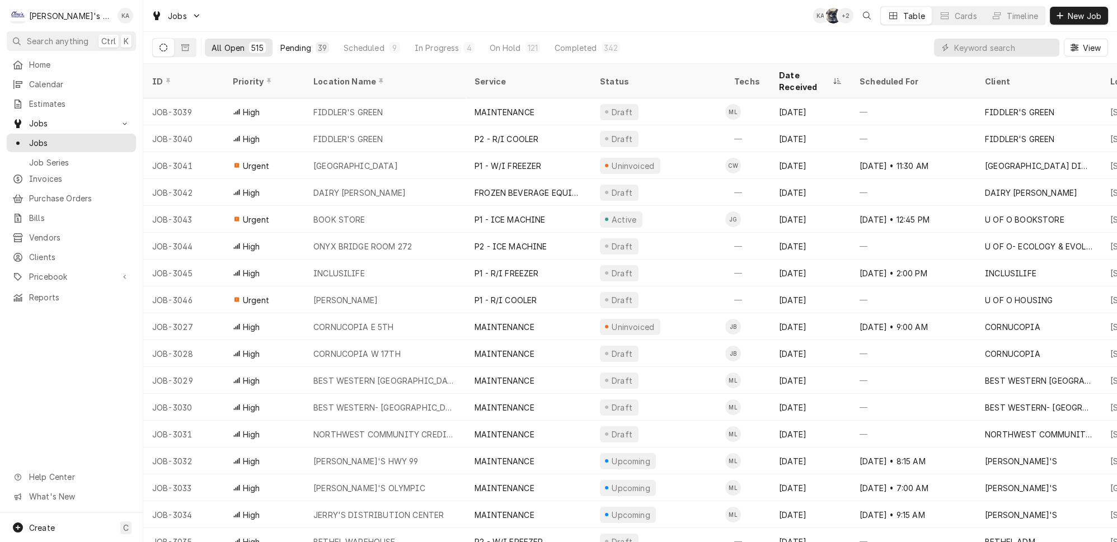
click at [284, 49] on div "Pending" at bounding box center [295, 48] width 31 height 12
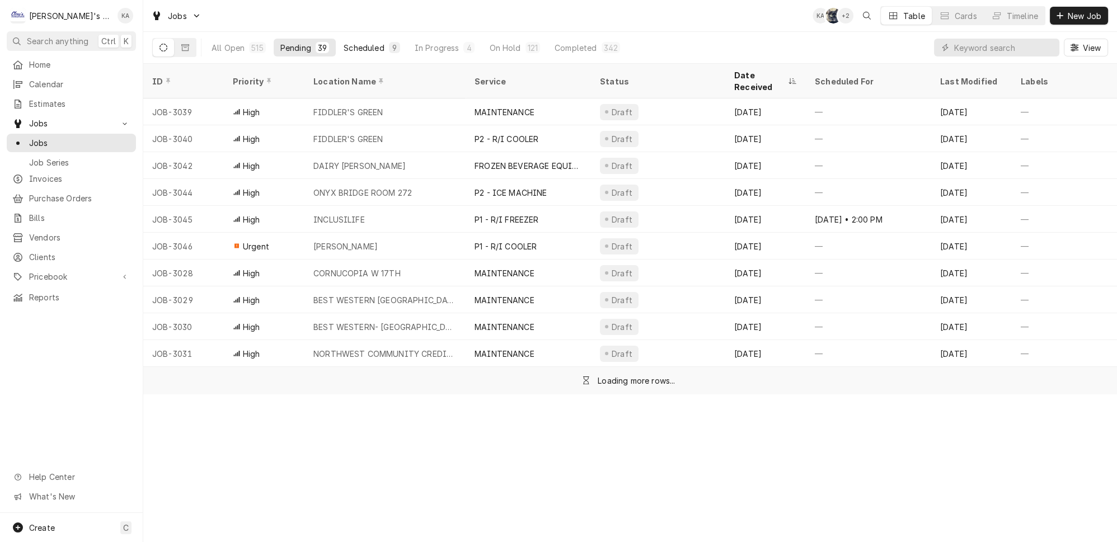
click at [389, 42] on div "9" at bounding box center [394, 47] width 11 height 11
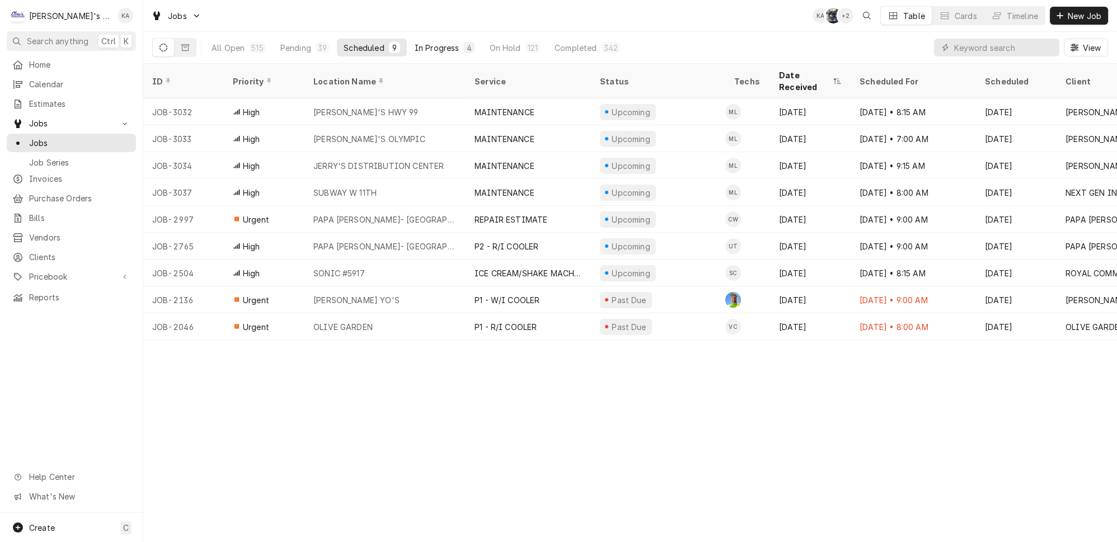
click at [415, 48] on div "In Progress" at bounding box center [437, 48] width 45 height 12
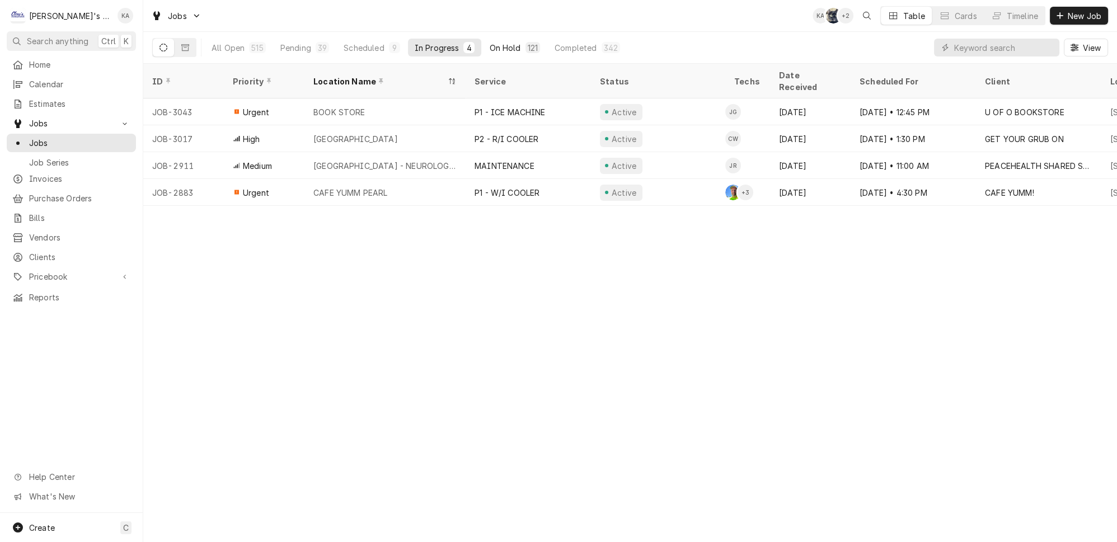
click at [482, 39] on button "On Hold 121" at bounding box center [514, 48] width 64 height 18
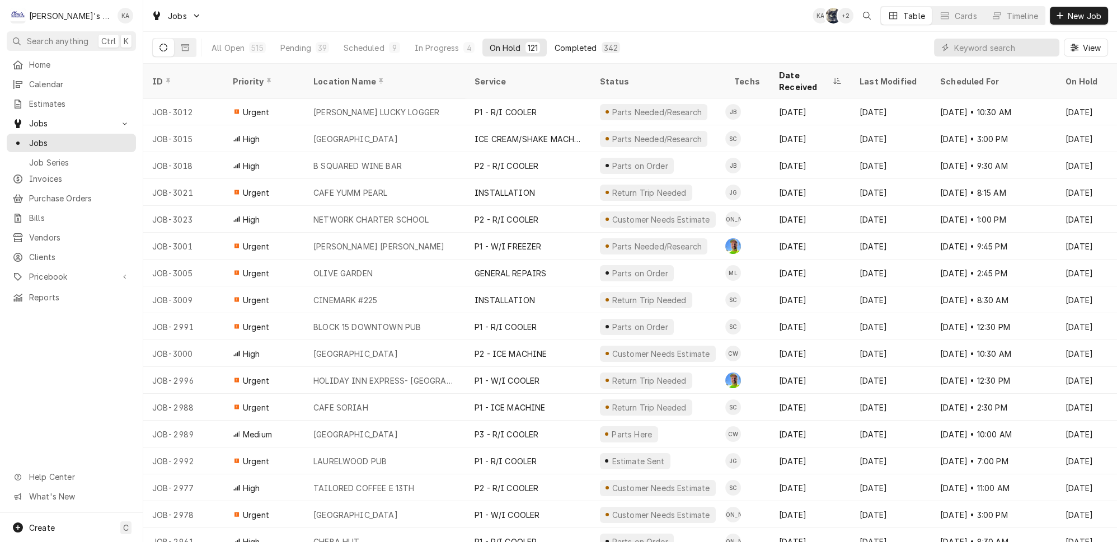
click at [562, 49] on button "Completed 342" at bounding box center [587, 48] width 79 height 18
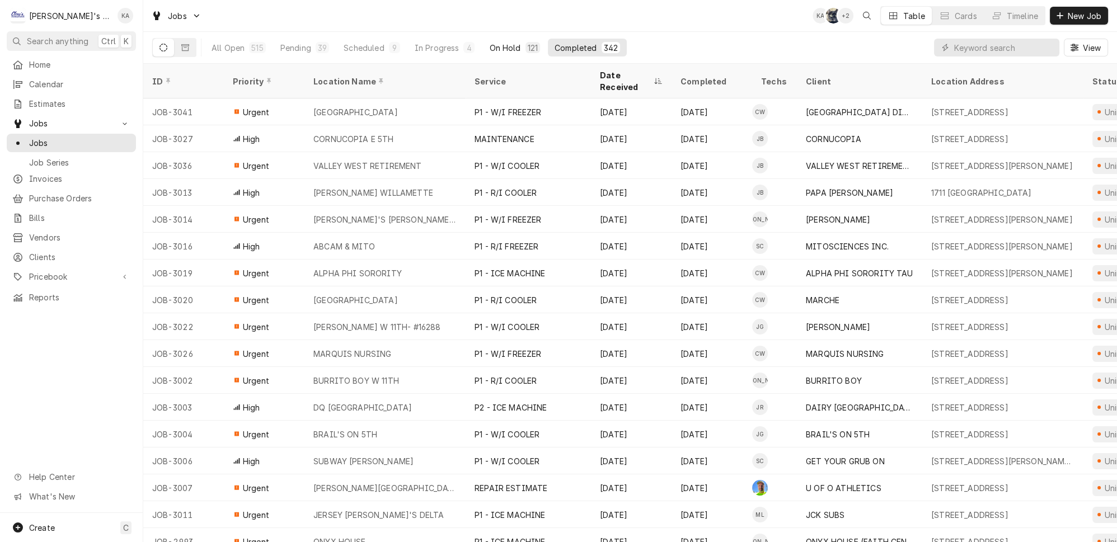
click at [482, 41] on button "On Hold 121" at bounding box center [514, 48] width 64 height 18
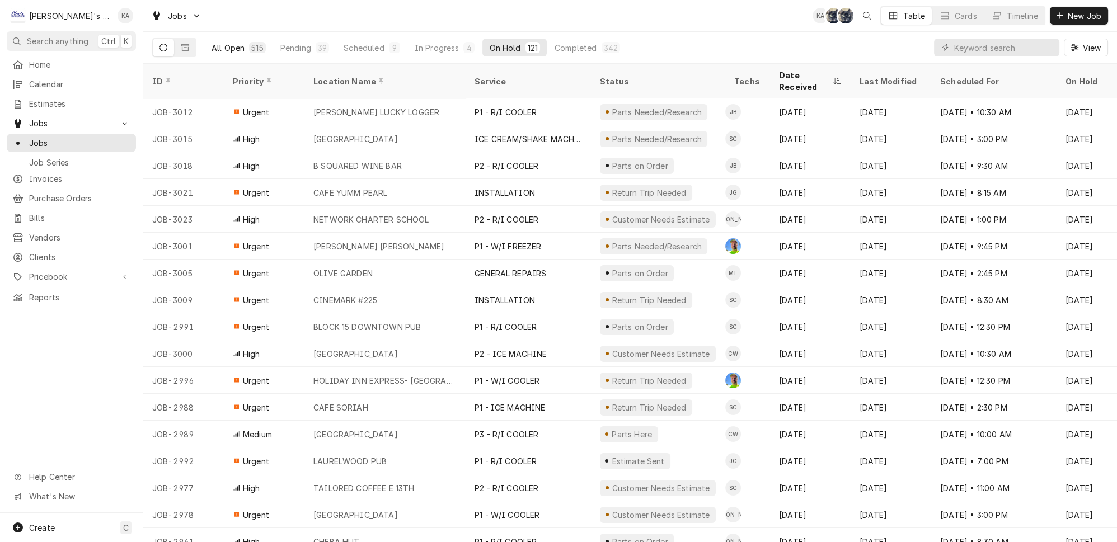
click at [246, 50] on button "All Open 515" at bounding box center [239, 48] width 68 height 18
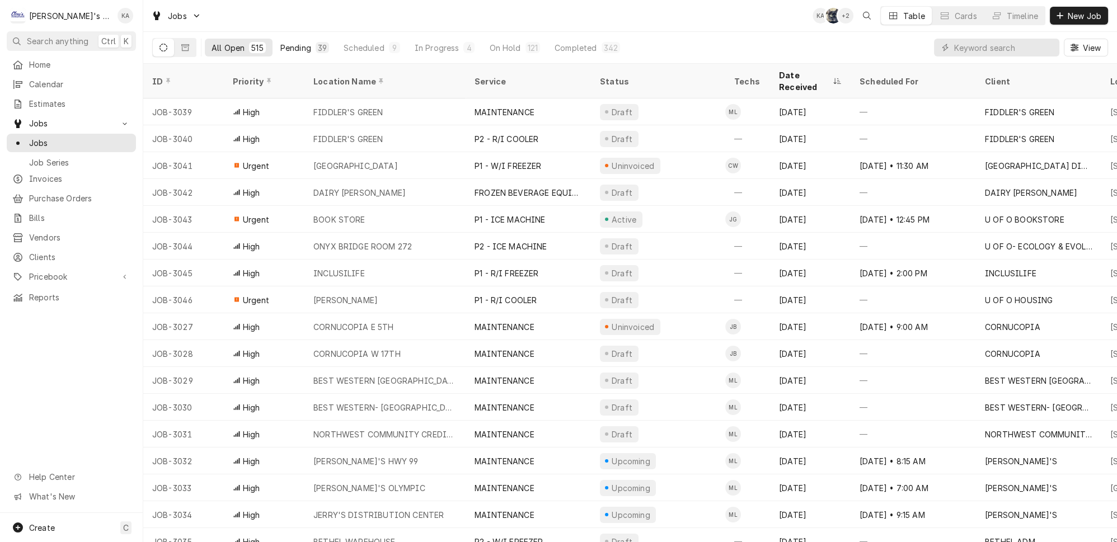
click at [291, 44] on div "Pending" at bounding box center [295, 48] width 31 height 12
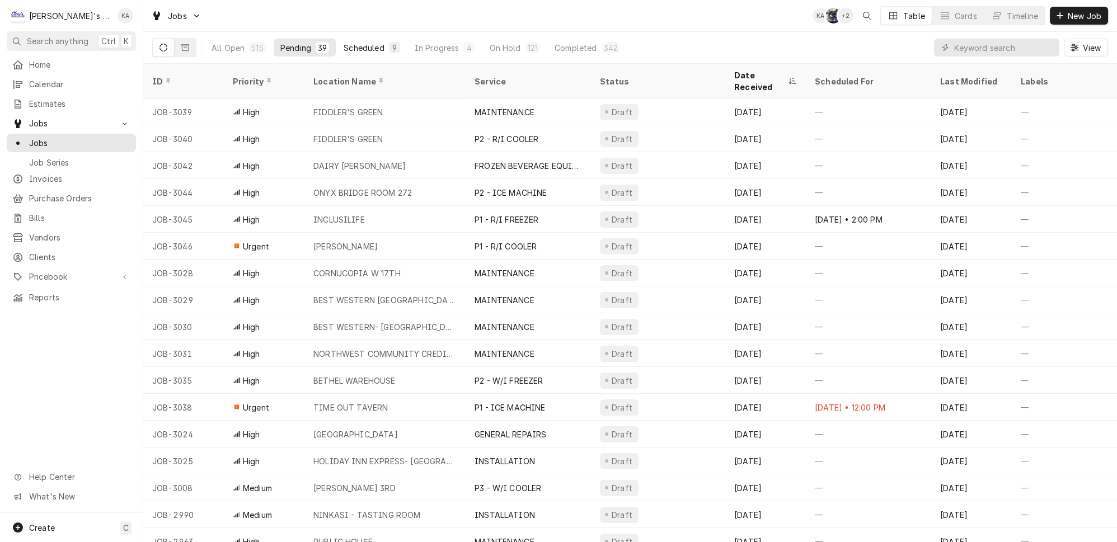
click at [350, 39] on button "Scheduled 9" at bounding box center [371, 48] width 69 height 18
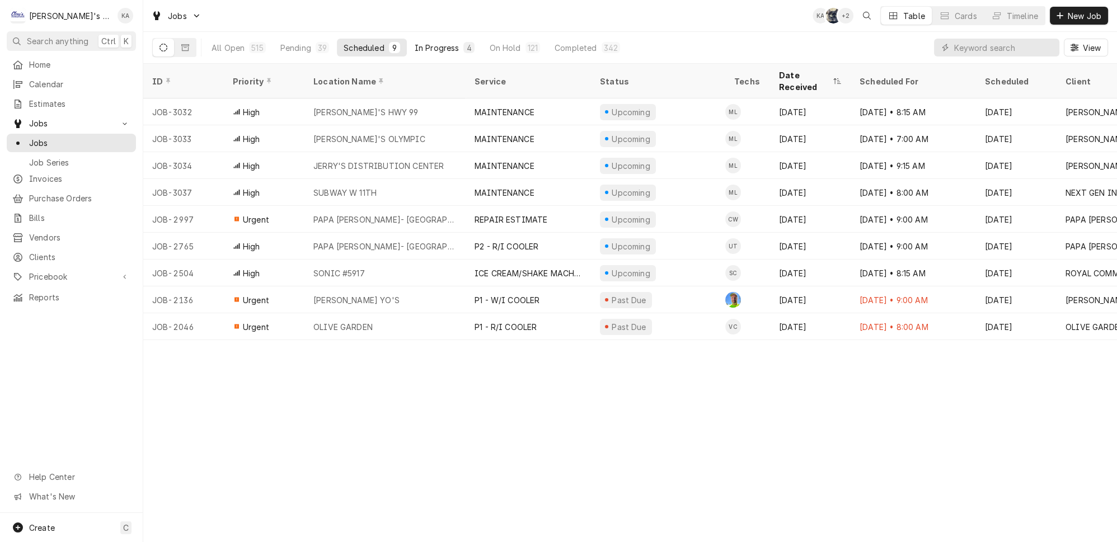
click at [415, 49] on div "In Progress" at bounding box center [437, 48] width 45 height 12
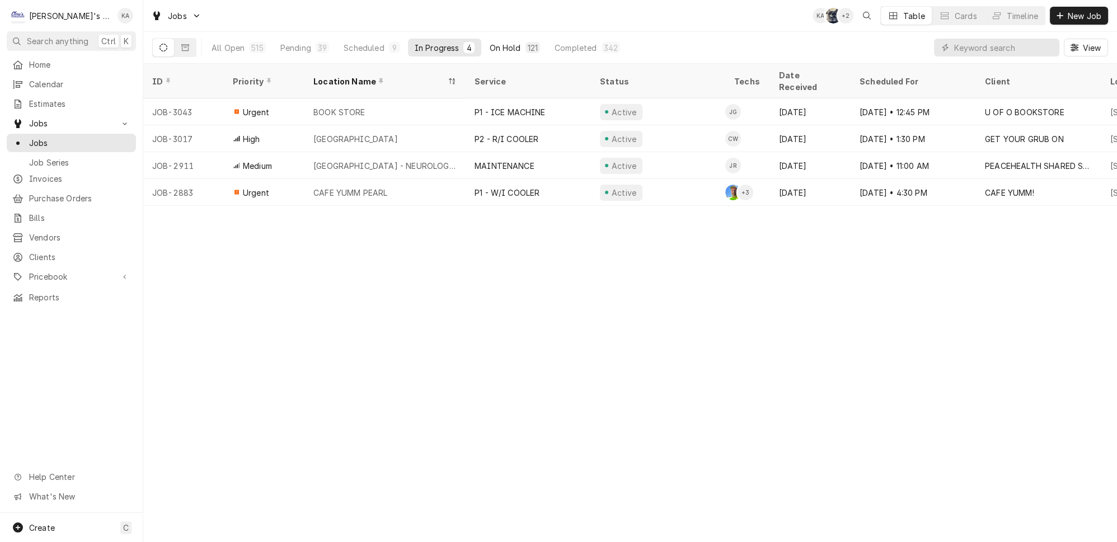
click at [489, 42] on div "On Hold" at bounding box center [504, 48] width 31 height 12
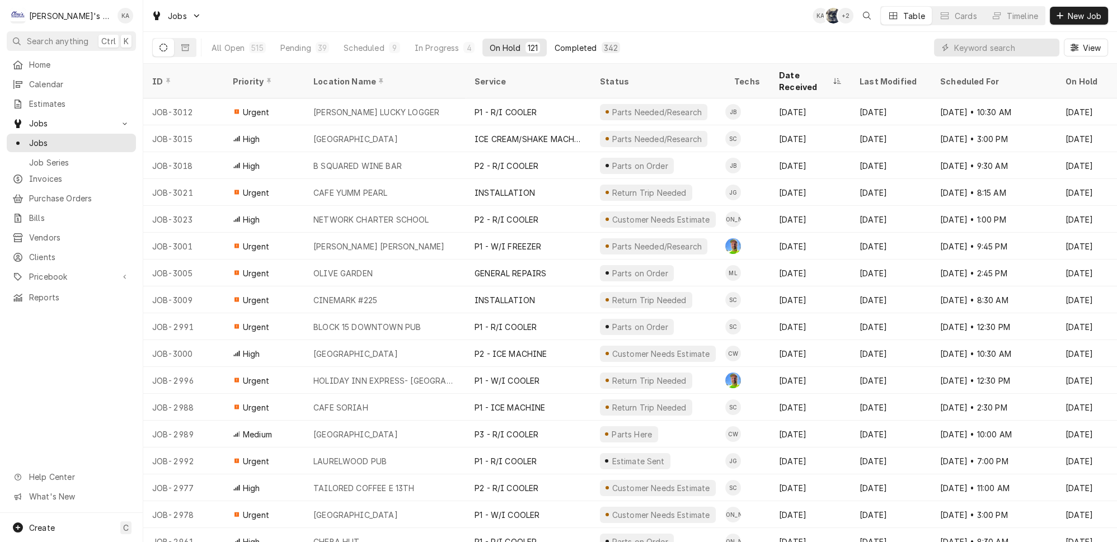
click at [555, 45] on div "Completed" at bounding box center [576, 48] width 42 height 12
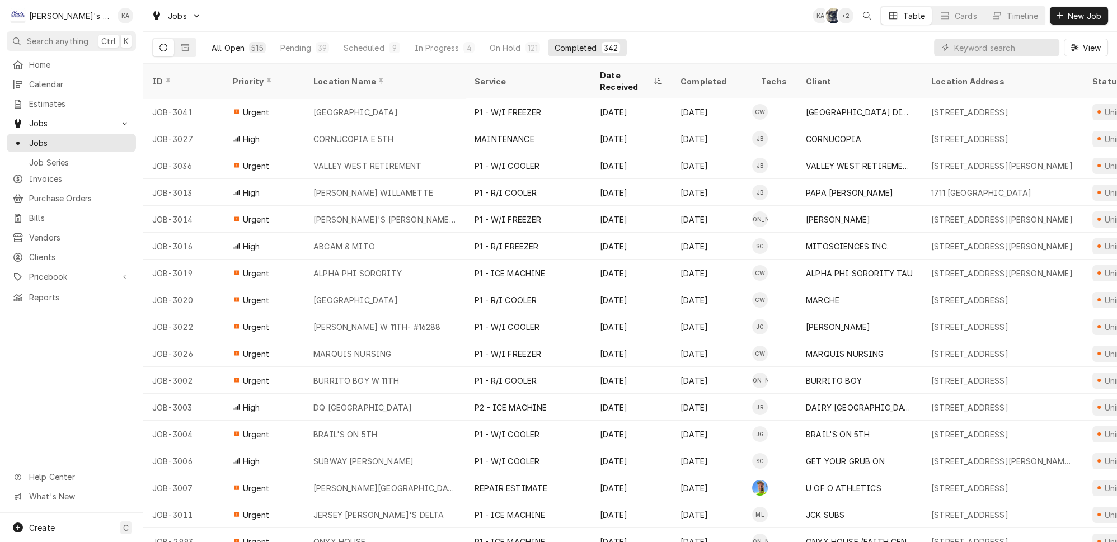
click at [231, 41] on button "All Open 515" at bounding box center [239, 48] width 68 height 18
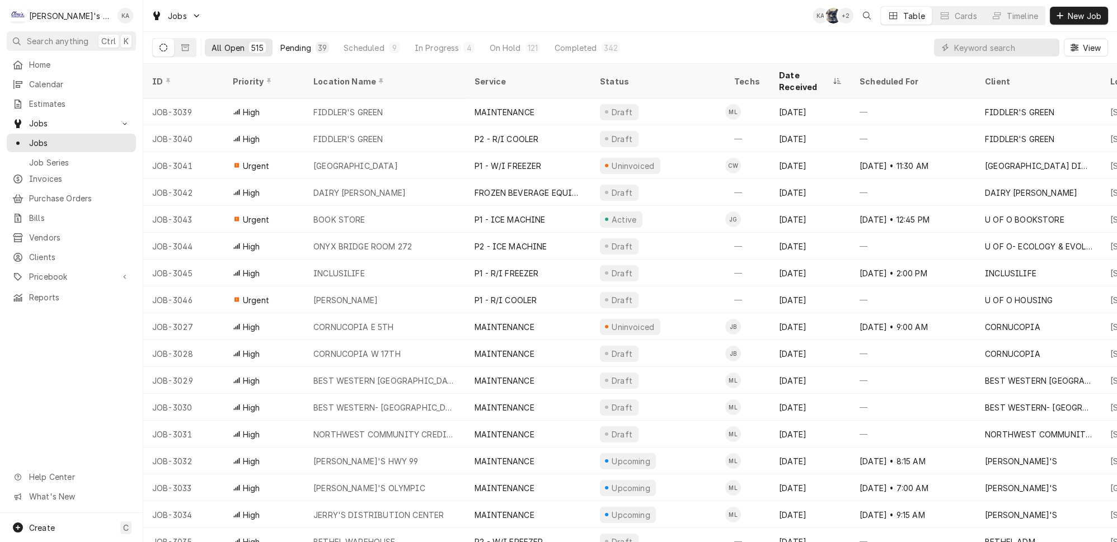
click at [274, 39] on button "Pending 39" at bounding box center [305, 48] width 62 height 18
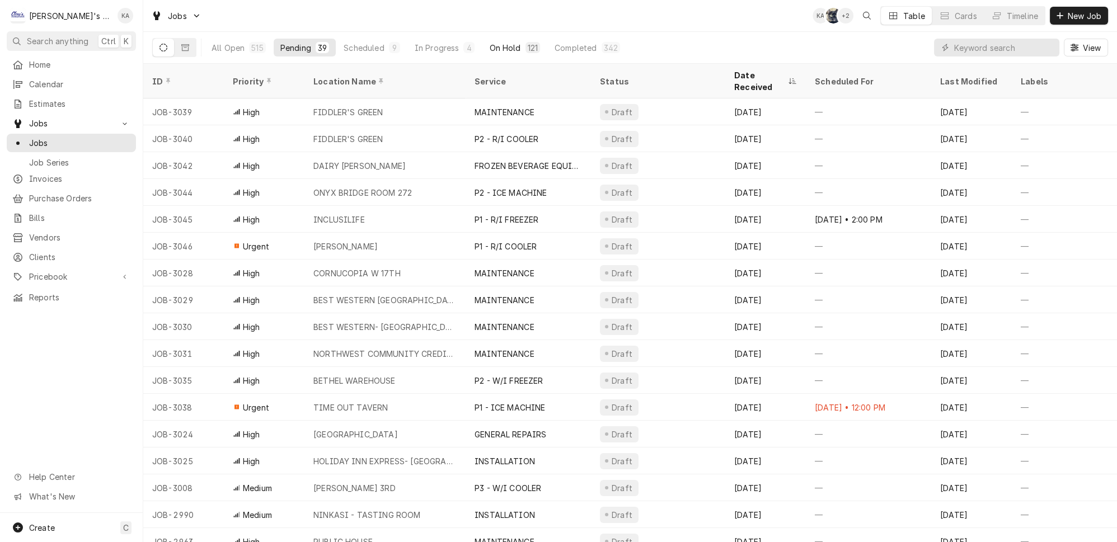
click at [489, 42] on div "On Hold" at bounding box center [504, 48] width 31 height 12
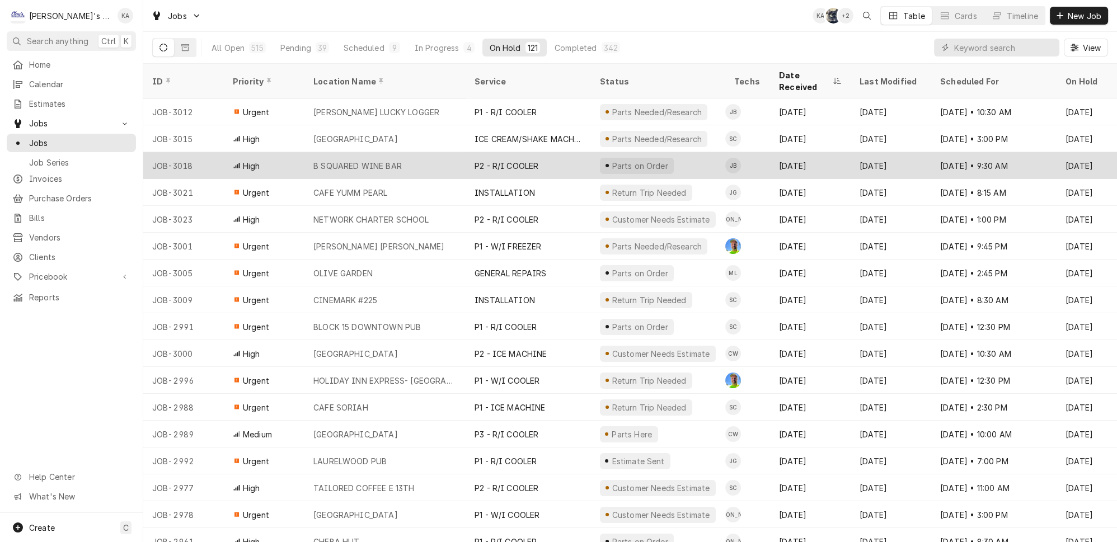
click at [466, 152] on div "P2 - R/I COOLER" at bounding box center [528, 165] width 125 height 27
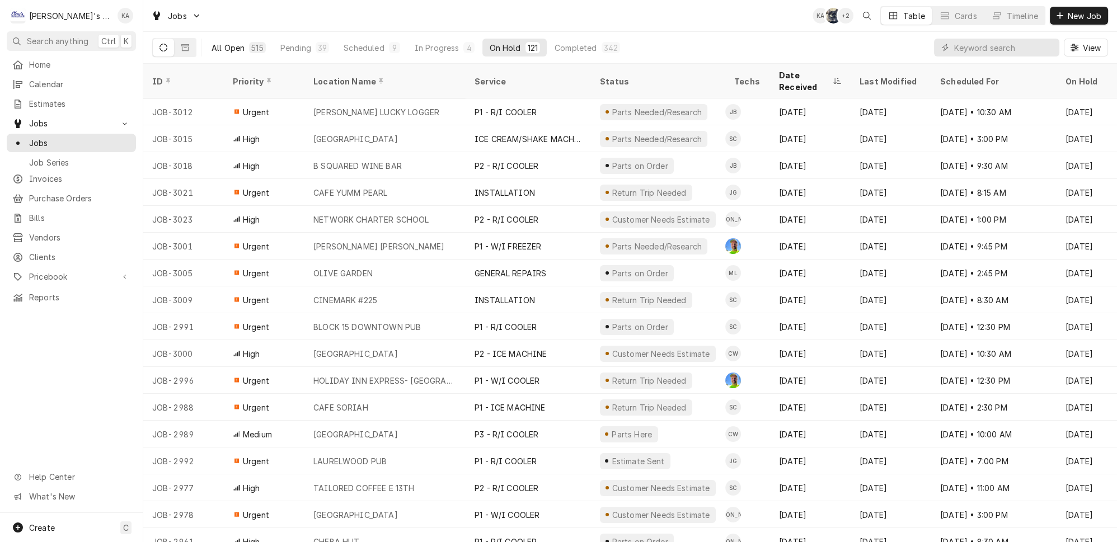
click at [214, 42] on div "All Open" at bounding box center [228, 48] width 33 height 12
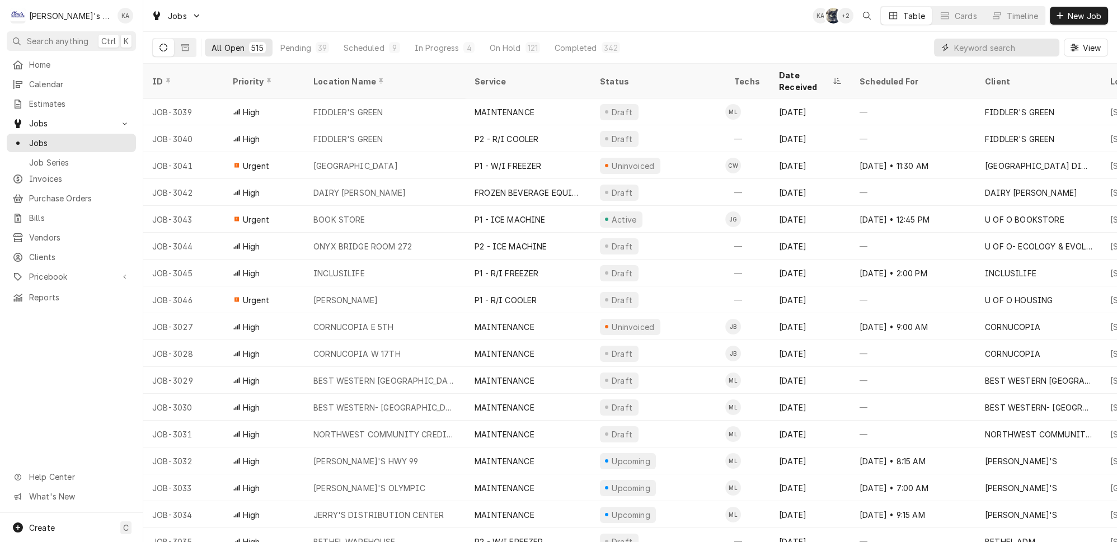
click at [1006, 46] on input "Dynamic Content Wrapper" at bounding box center [1004, 48] width 100 height 18
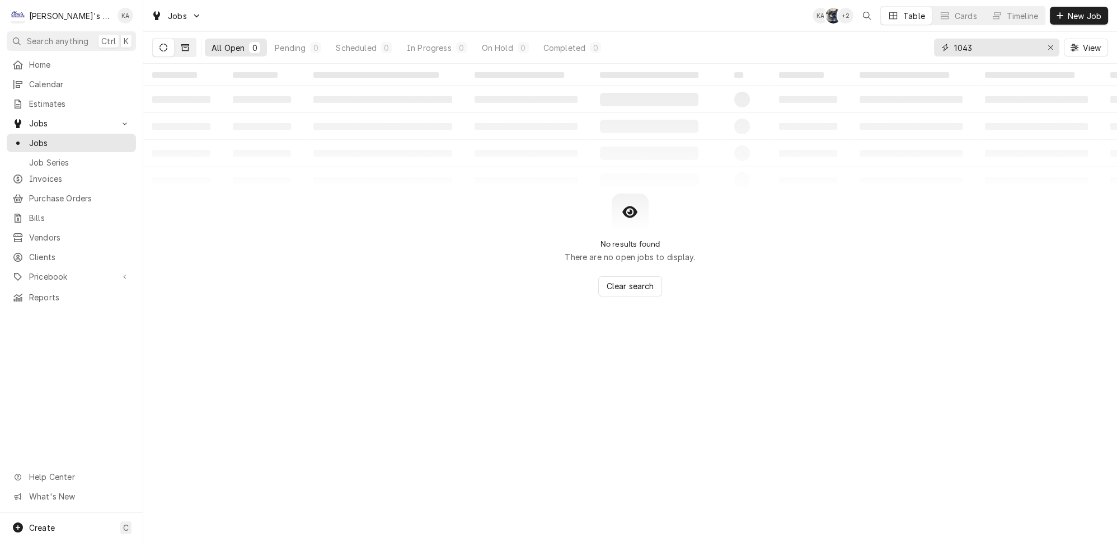
type input "1043"
click at [181, 45] on icon "Dynamic Content Wrapper" at bounding box center [185, 48] width 8 height 8
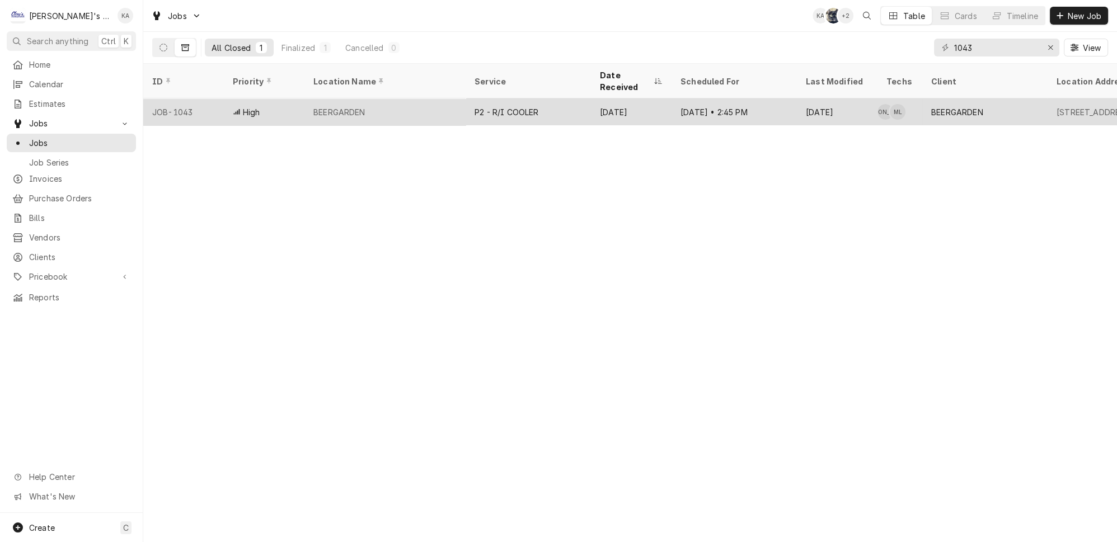
click at [366, 99] on div "BEERGARDEN" at bounding box center [384, 111] width 161 height 27
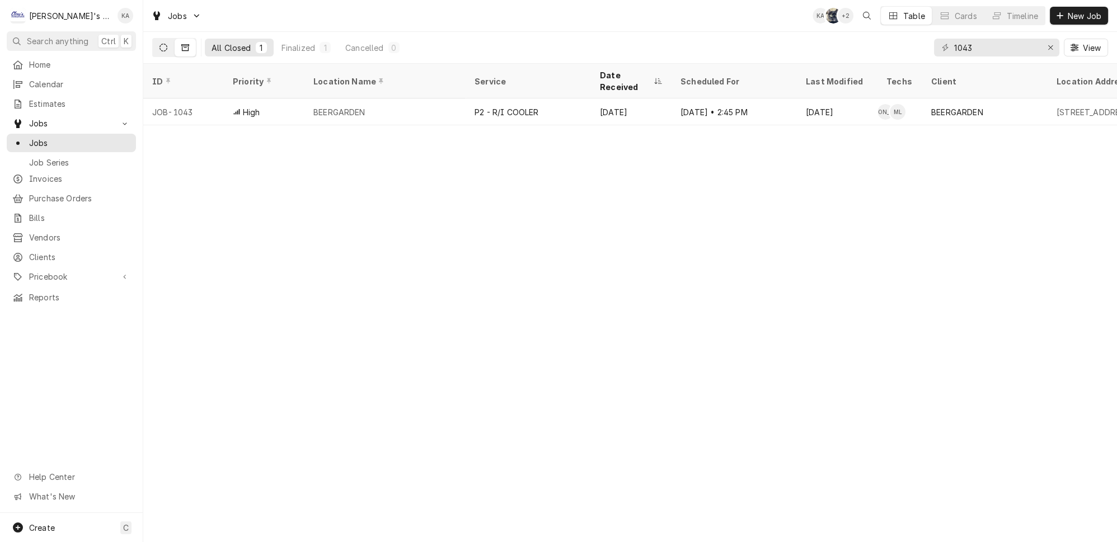
click at [159, 46] on button "Dynamic Content Wrapper" at bounding box center [163, 48] width 21 height 18
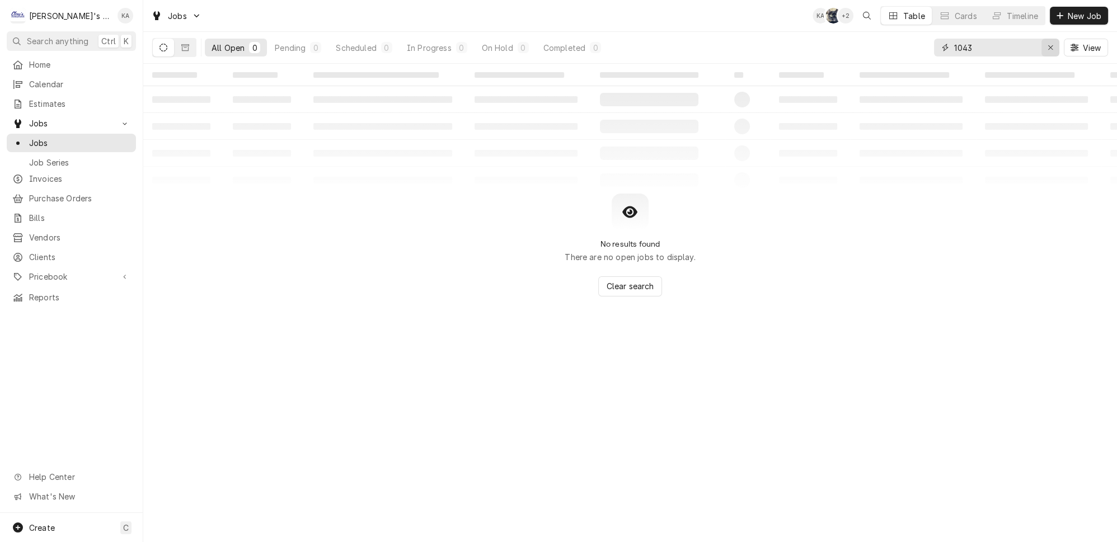
click at [1051, 45] on div "Erase input" at bounding box center [1050, 47] width 11 height 11
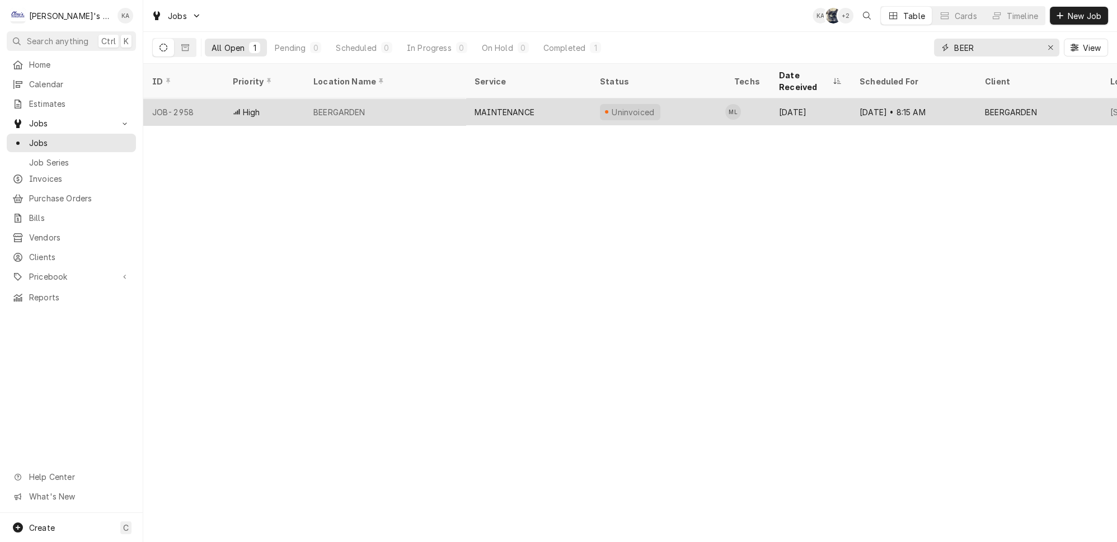
type input "BEER"
click at [420, 98] on div "BEERGARDEN" at bounding box center [384, 111] width 161 height 27
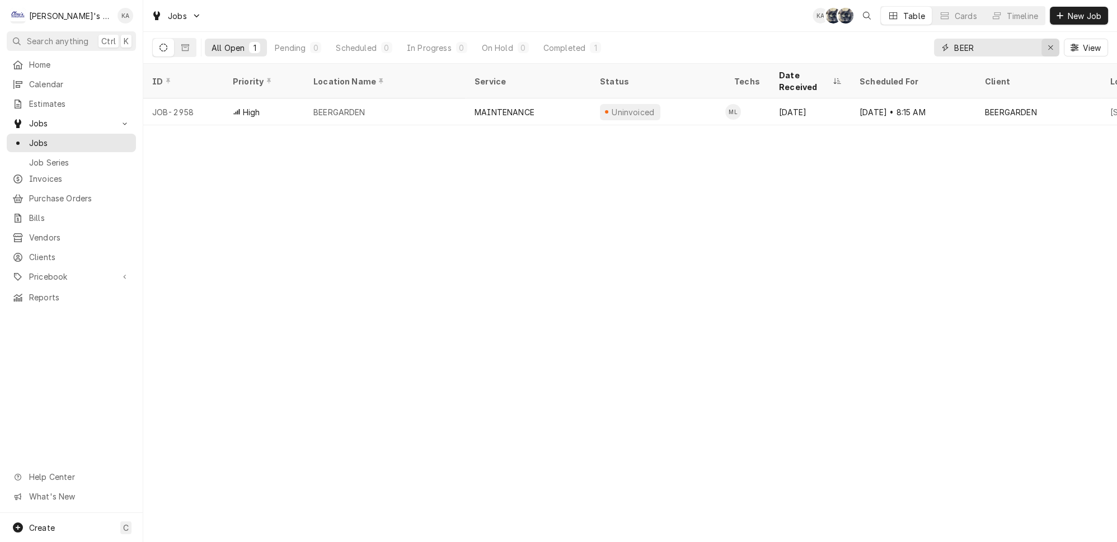
click at [1052, 44] on icon "Erase input" at bounding box center [1051, 48] width 6 height 8
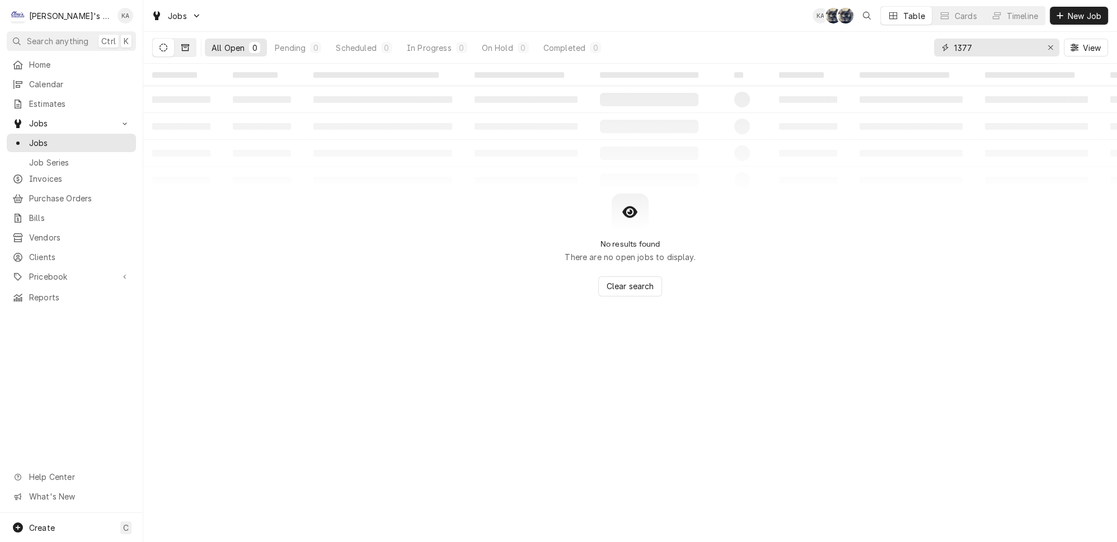
type input "1377"
click at [181, 44] on icon "Dynamic Content Wrapper" at bounding box center [185, 47] width 8 height 7
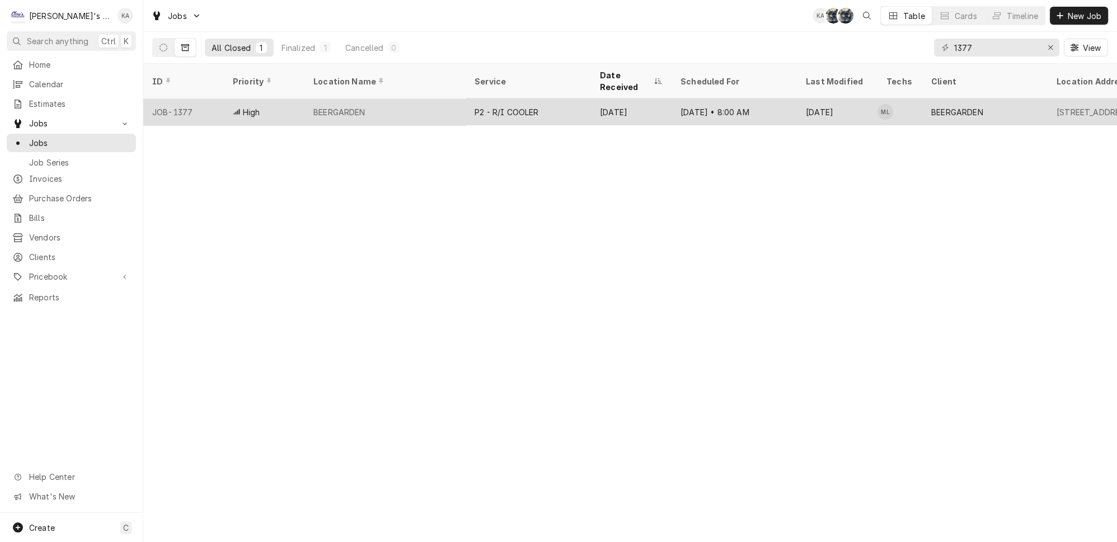
click at [436, 98] on div "BEERGARDEN" at bounding box center [384, 111] width 161 height 27
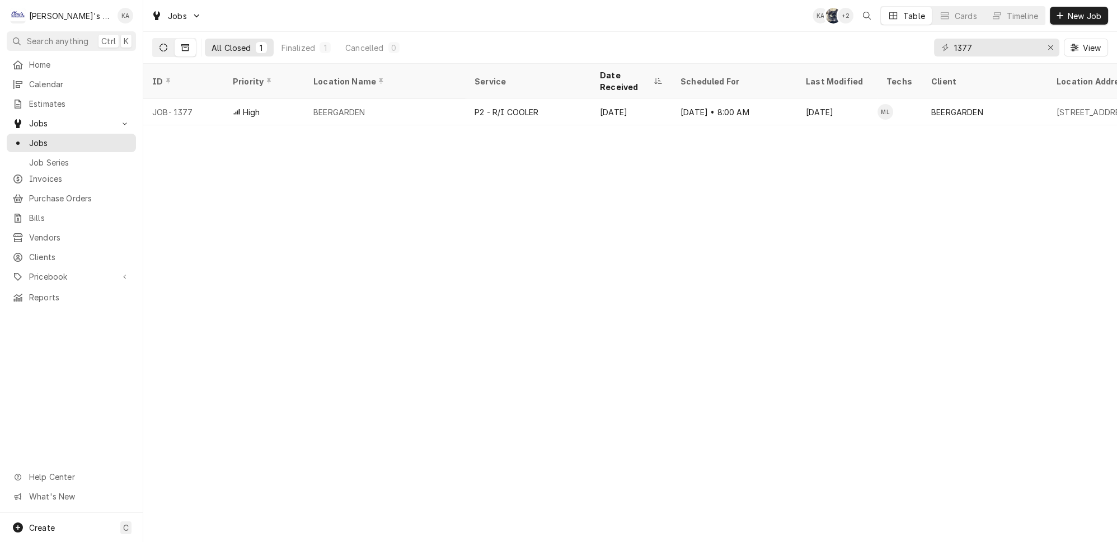
click at [153, 50] on button "Dynamic Content Wrapper" at bounding box center [163, 48] width 21 height 18
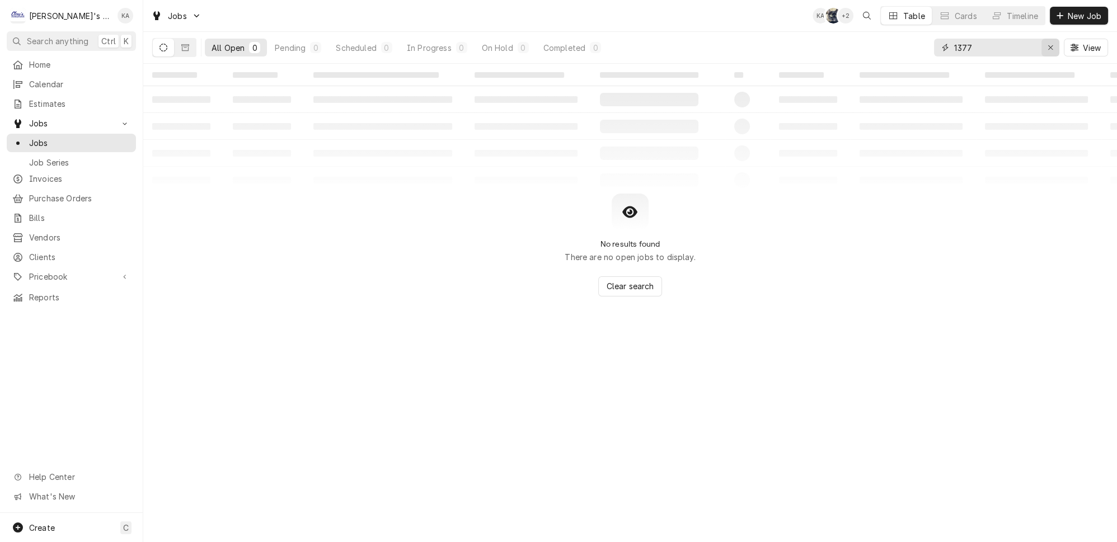
click at [1056, 46] on div "Erase input" at bounding box center [1050, 47] width 11 height 11
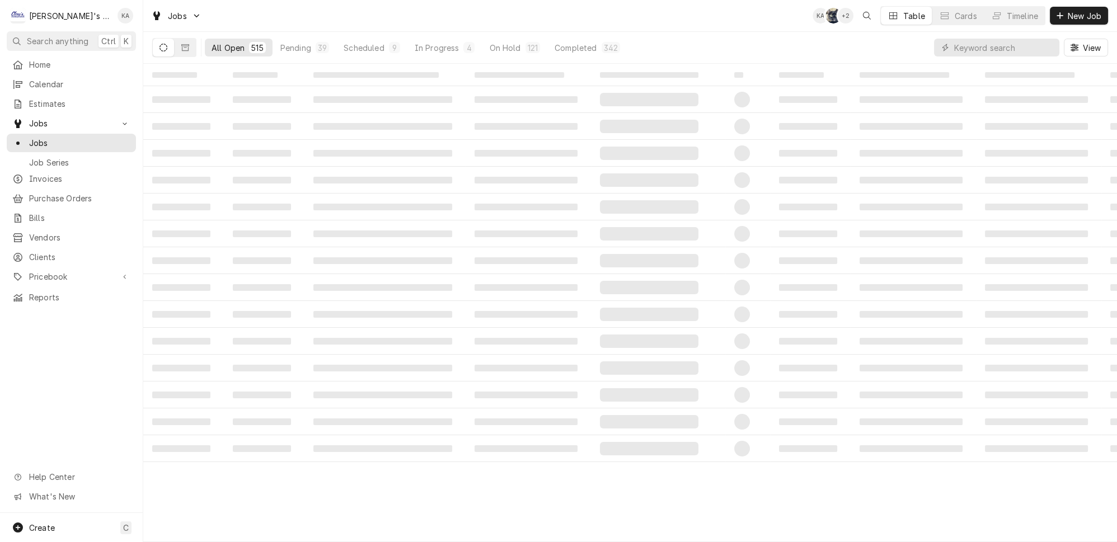
click at [916, 47] on div "All Open 515 Pending 39 Scheduled 9 In Progress 4 On Hold 121 Completed 342 View" at bounding box center [630, 47] width 956 height 31
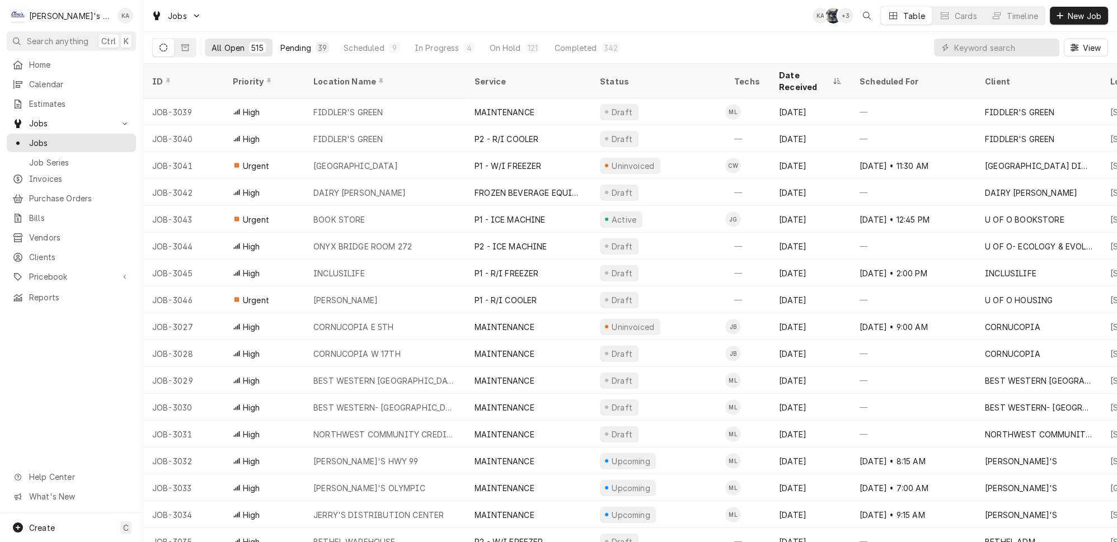
click at [316, 42] on div "39" at bounding box center [322, 47] width 13 height 11
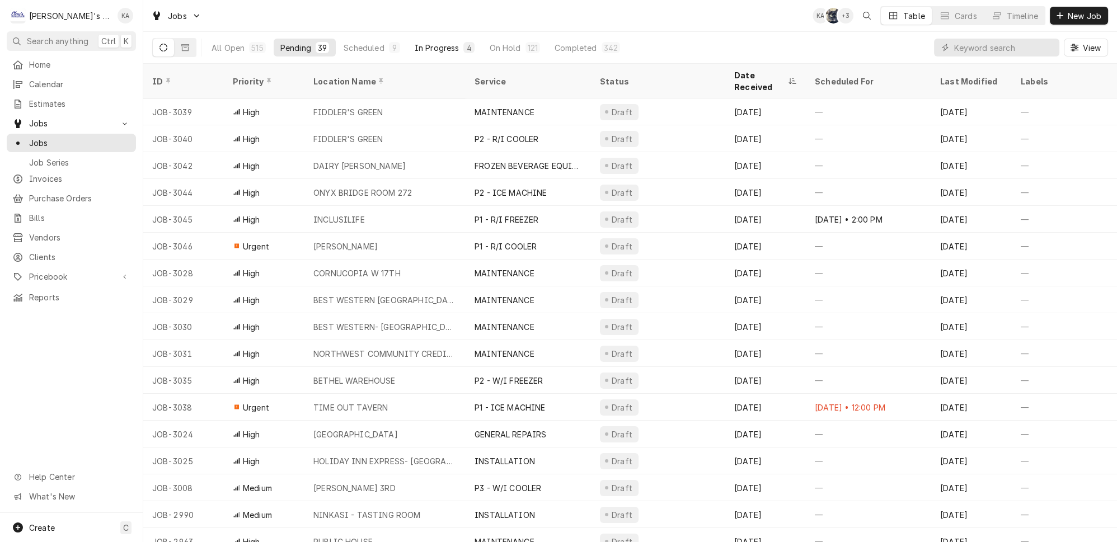
click at [433, 43] on button "In Progress 4" at bounding box center [445, 48] width 74 height 18
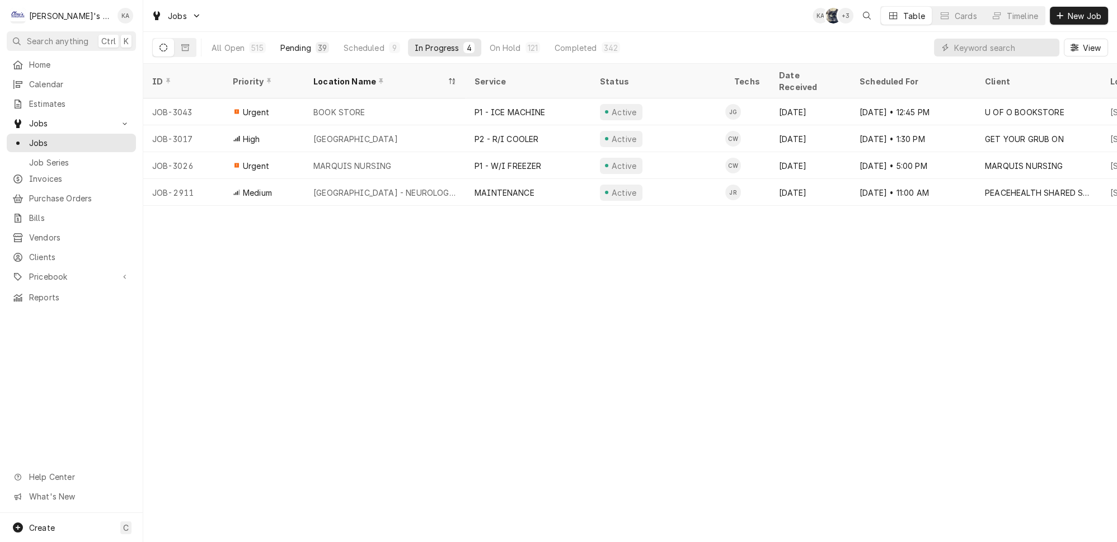
click at [286, 45] on div "Pending" at bounding box center [295, 48] width 31 height 12
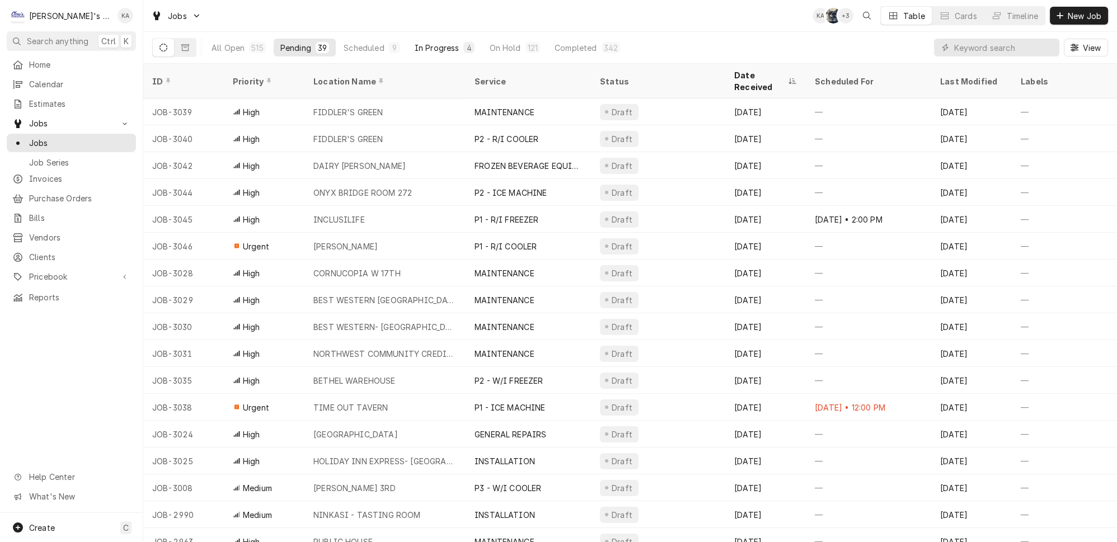
click at [426, 44] on div "In Progress" at bounding box center [437, 48] width 45 height 12
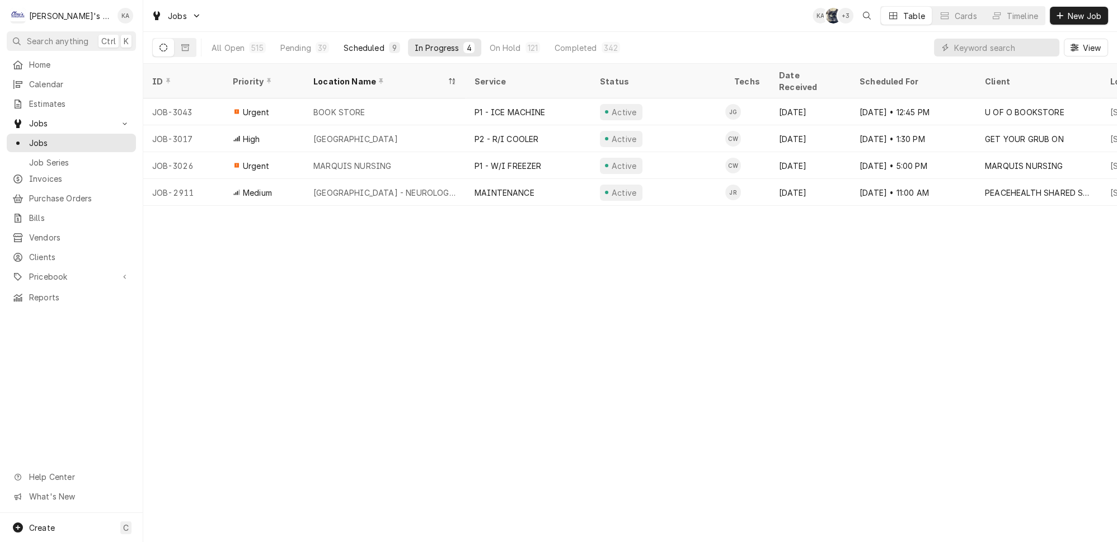
click at [344, 45] on div "Scheduled" at bounding box center [364, 48] width 40 height 12
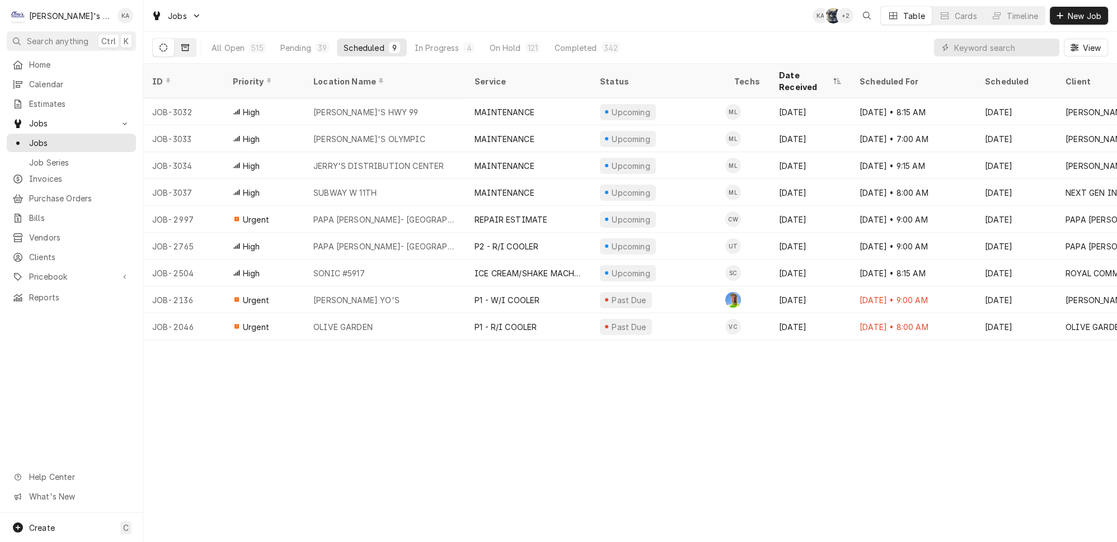
click at [175, 45] on button "Dynamic Content Wrapper" at bounding box center [185, 48] width 21 height 18
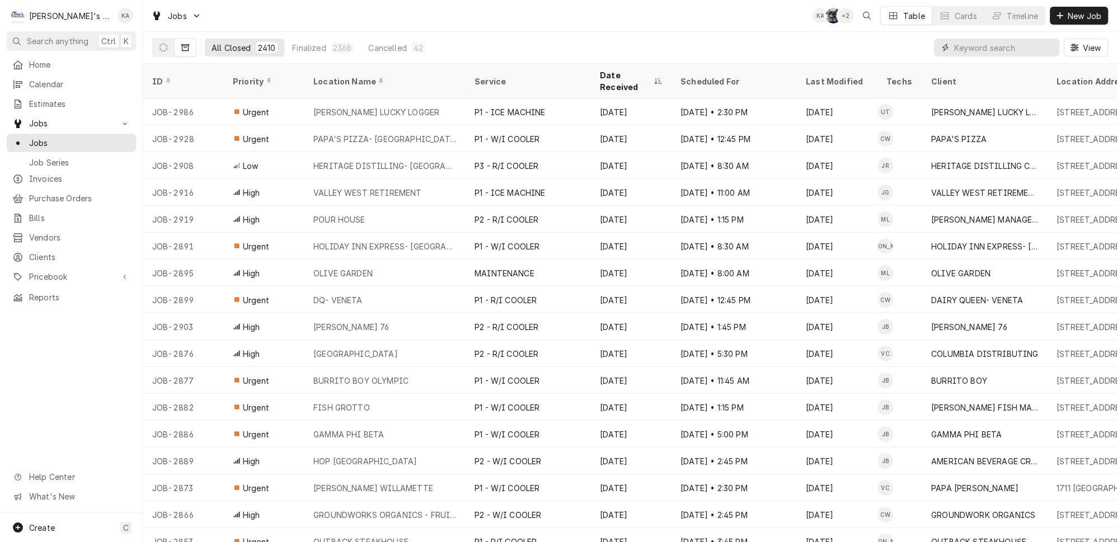
click at [980, 40] on input "Dynamic Content Wrapper" at bounding box center [1004, 48] width 100 height 18
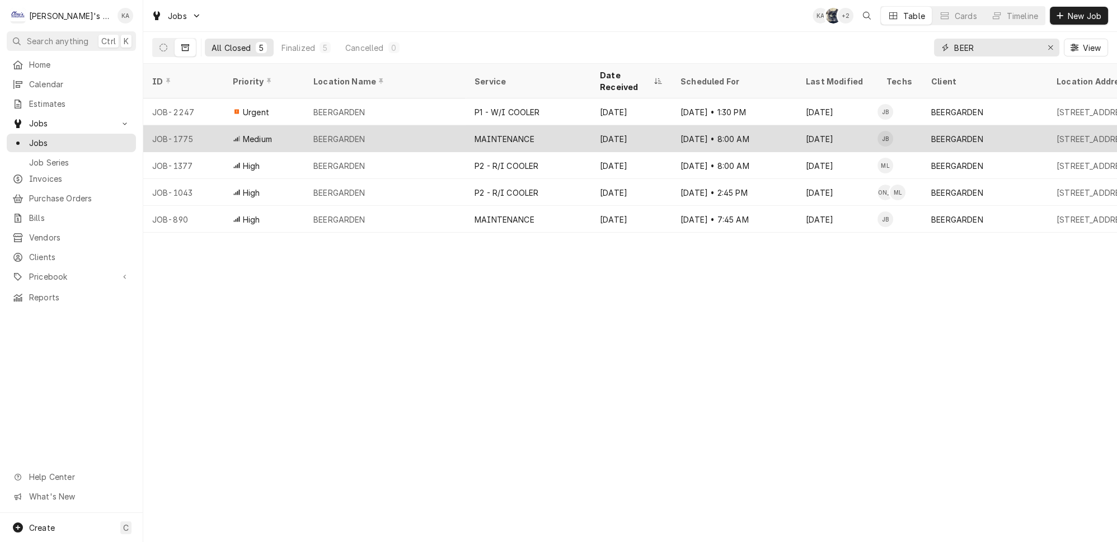
type input "BEER"
click at [428, 125] on div "BEERGARDEN" at bounding box center [384, 138] width 161 height 27
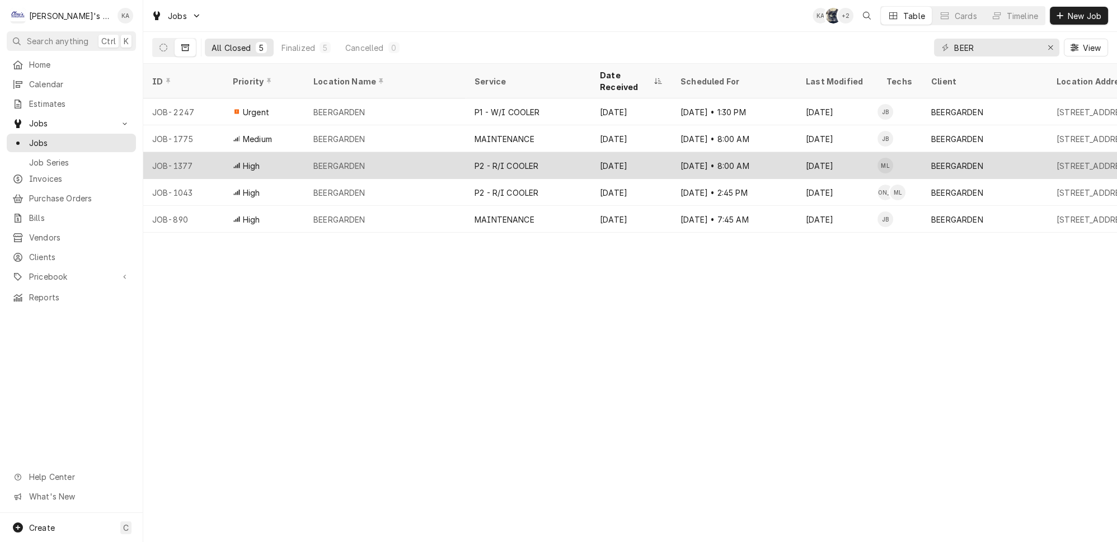
click at [427, 152] on div "BEERGARDEN" at bounding box center [384, 165] width 161 height 27
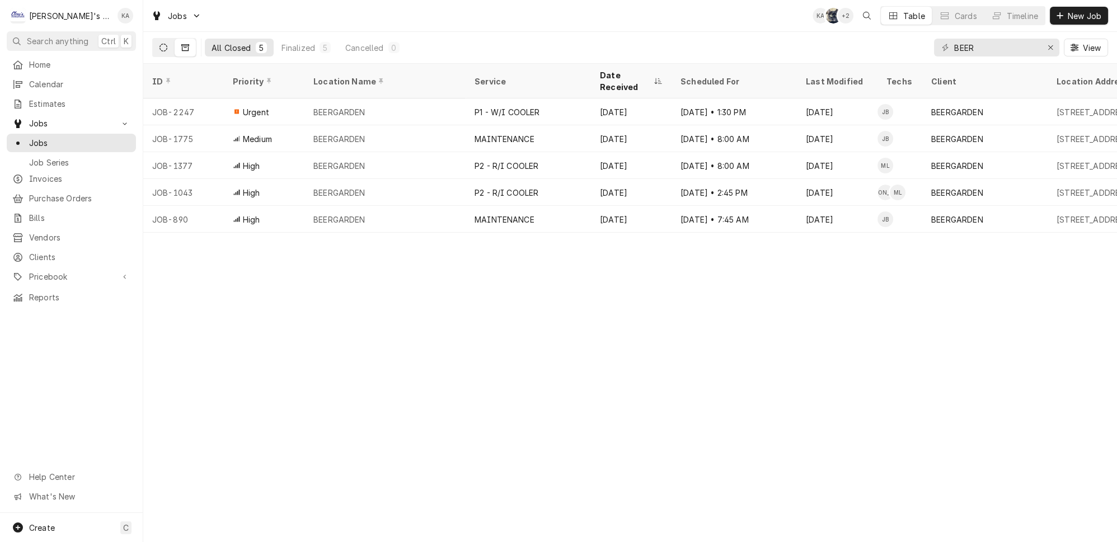
click at [159, 44] on icon "Dynamic Content Wrapper" at bounding box center [163, 48] width 8 height 8
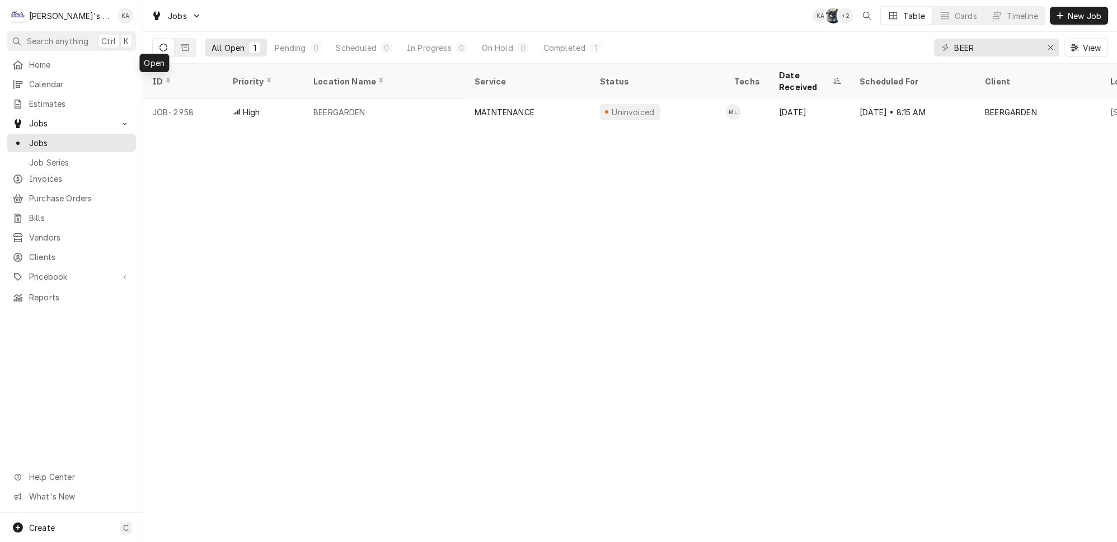
click at [274, 238] on div "ID Priority Location Name Service Status Techs Date Received Scheduled For Clie…" at bounding box center [630, 303] width 974 height 478
click at [1051, 45] on div "Erase input" at bounding box center [1050, 47] width 11 height 11
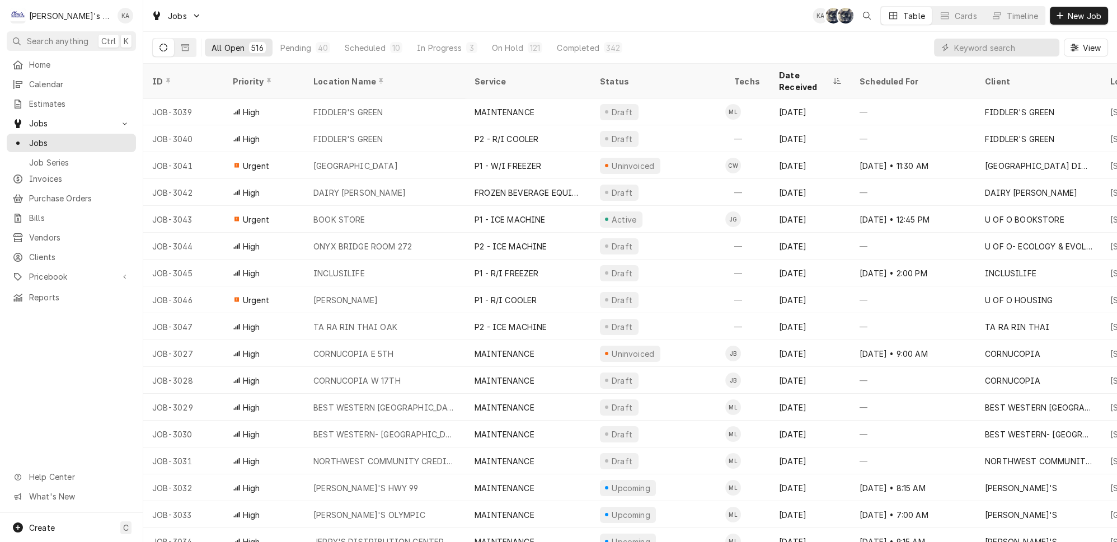
click at [901, 48] on div "All Open 516 Pending 40 Scheduled 10 In Progress 3 On Hold 121 Completed 342 Vi…" at bounding box center [630, 47] width 956 height 31
click at [293, 35] on div "All Open 516 Pending 40 Scheduled 10 In Progress 3 On Hold 121 Completed 342" at bounding box center [417, 47] width 424 height 31
click at [294, 44] on button "Pending 40" at bounding box center [305, 48] width 63 height 18
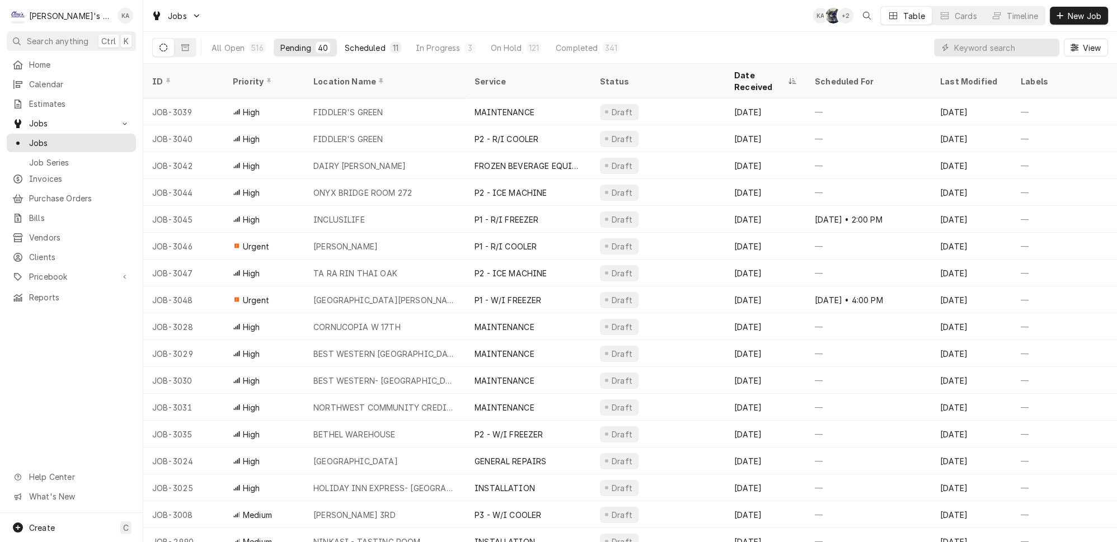
click at [339, 39] on button "Scheduled 11" at bounding box center [372, 48] width 69 height 18
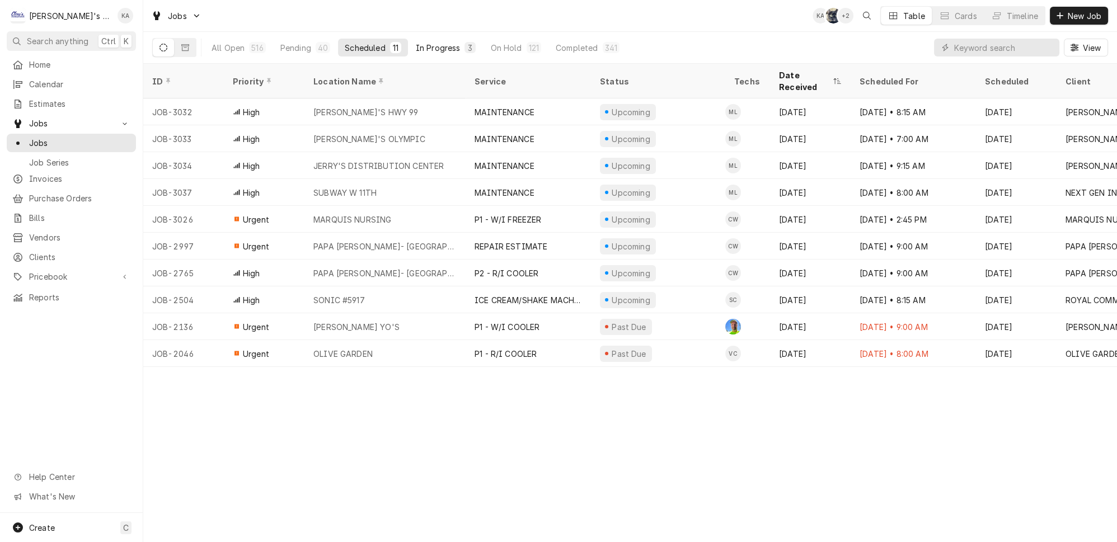
click at [432, 51] on button "In Progress 3" at bounding box center [446, 48] width 74 height 18
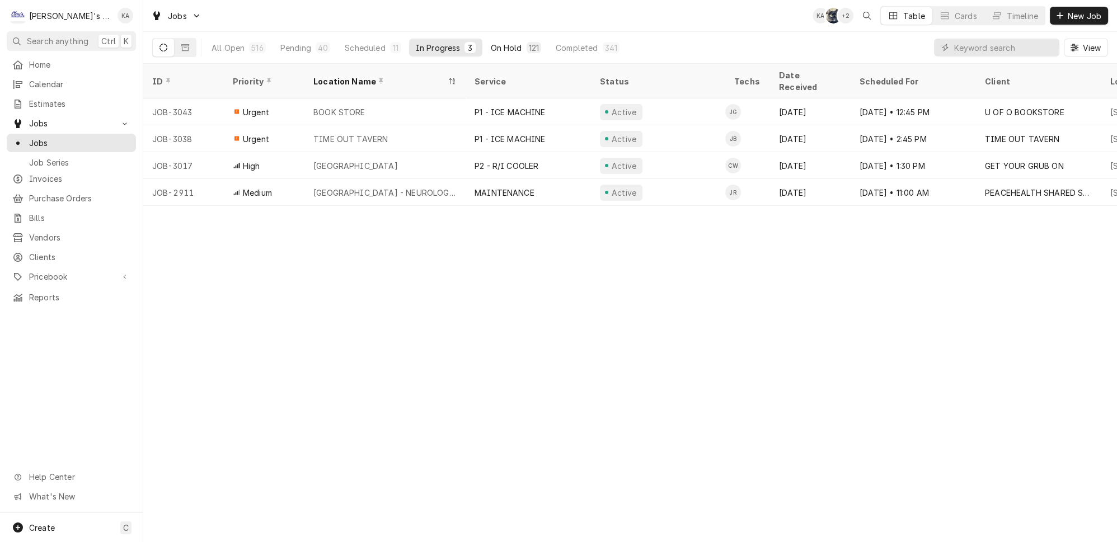
click at [490, 49] on div "On Hold" at bounding box center [505, 48] width 31 height 12
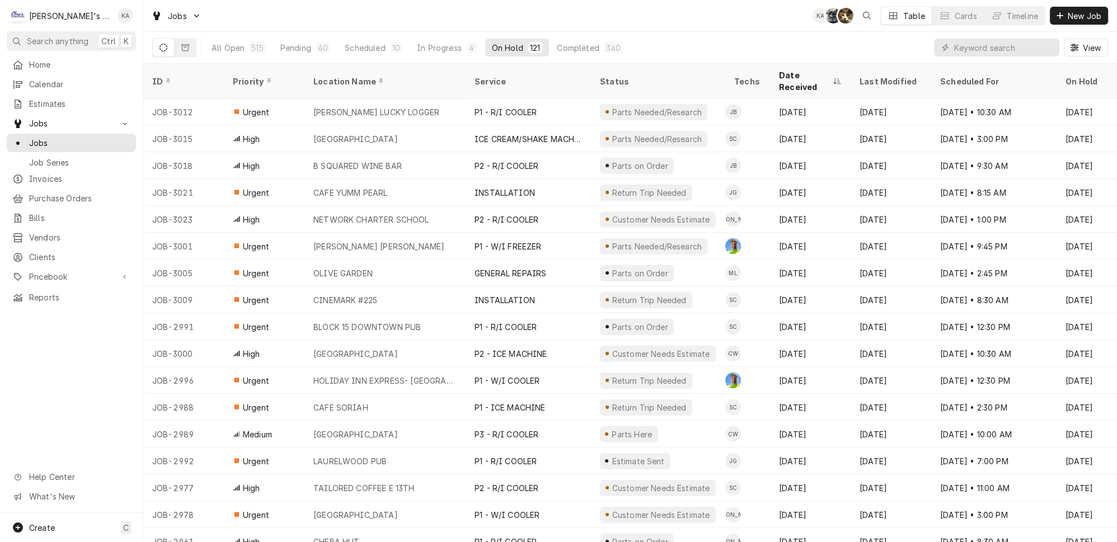
click at [253, 7] on div "Jobs KA SB KH Table Cards Timeline New Job" at bounding box center [630, 15] width 974 height 31
click at [251, 47] on div "515" at bounding box center [257, 48] width 12 height 12
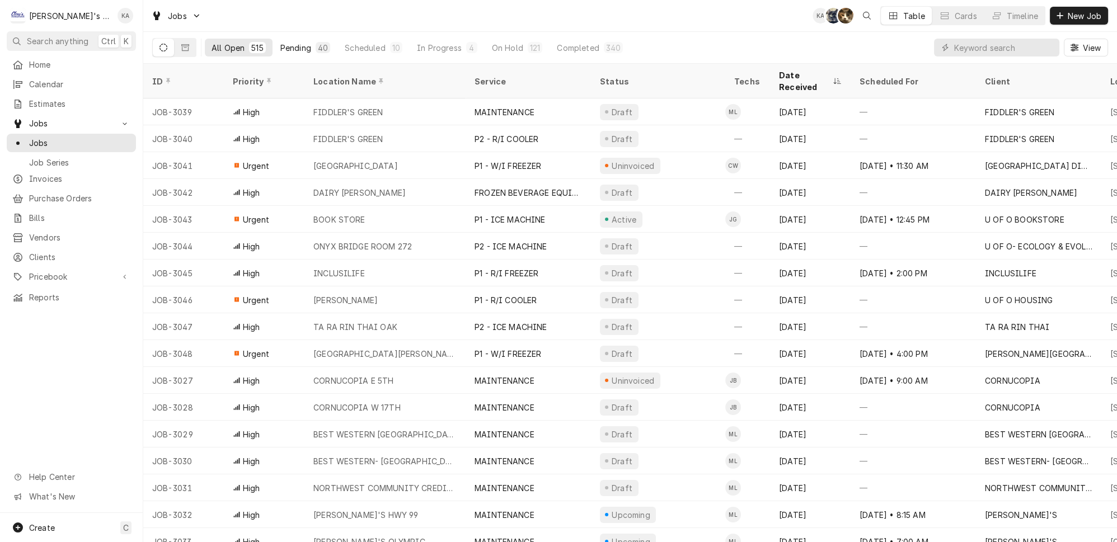
click at [280, 44] on div "Pending" at bounding box center [295, 48] width 31 height 12
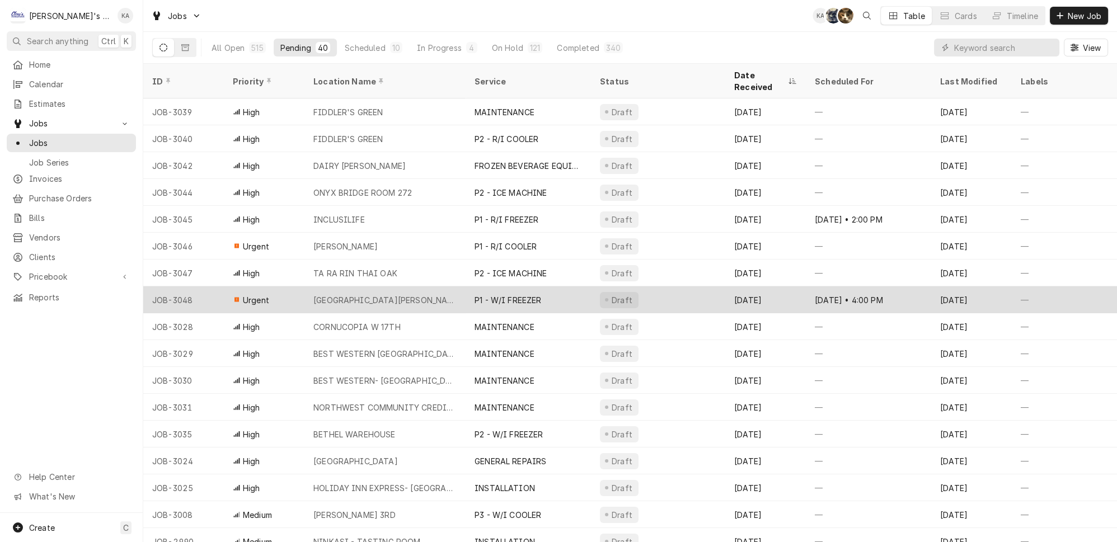
click at [421, 287] on div "NORTH EUGENE HIGH SCHOOL" at bounding box center [384, 300] width 161 height 27
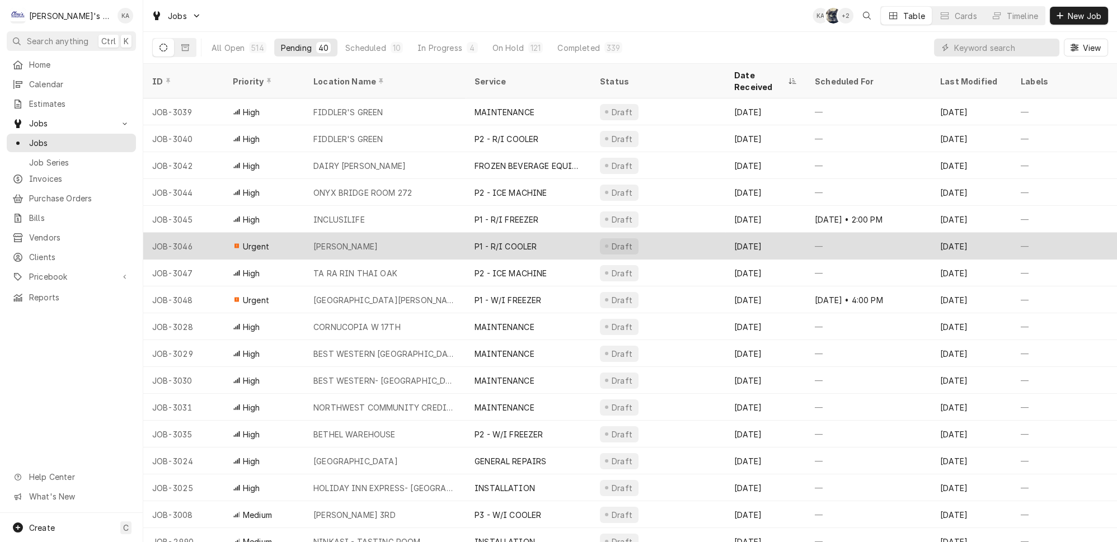
click at [376, 233] on div "CARSON KITCHEN" at bounding box center [384, 246] width 161 height 27
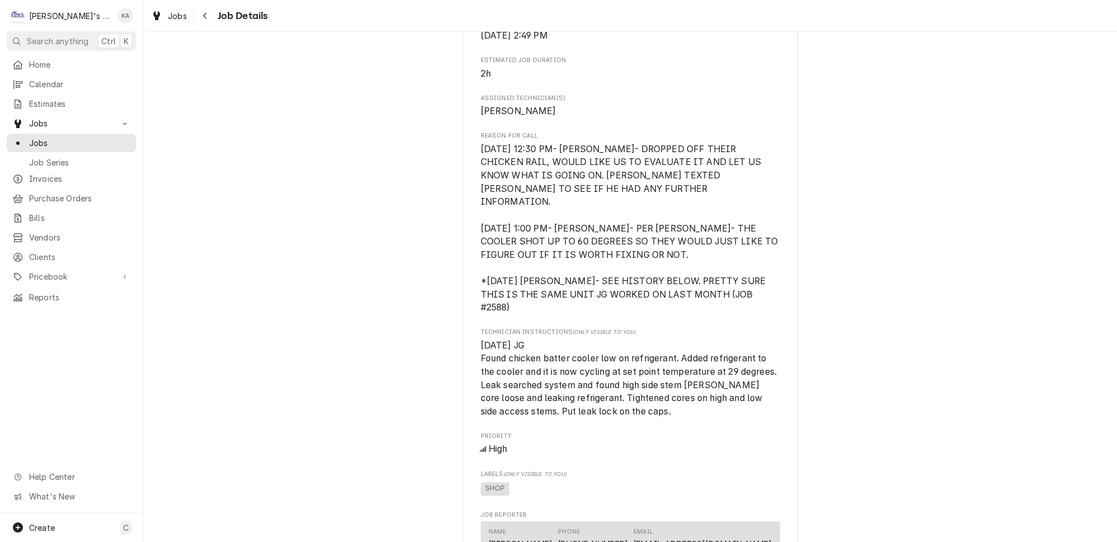
scroll to position [575, 0]
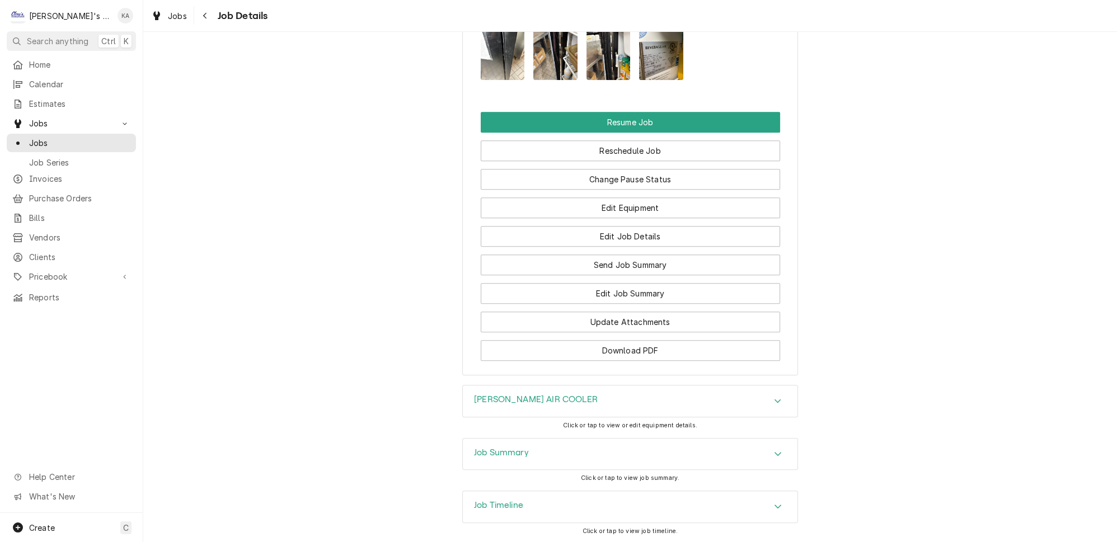
scroll to position [1344, 0]
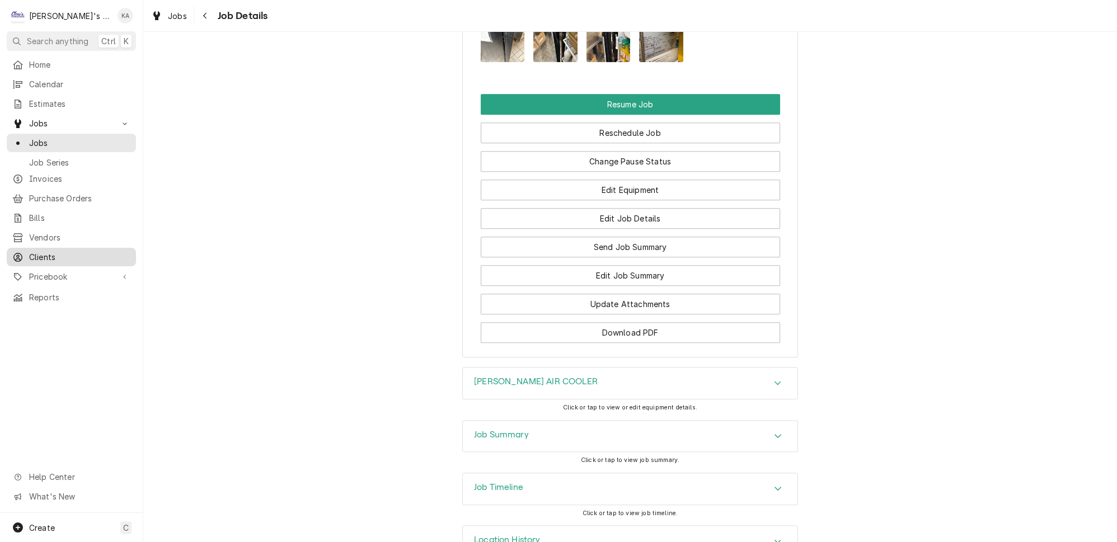
click at [74, 251] on span "Clients" at bounding box center [79, 257] width 101 height 12
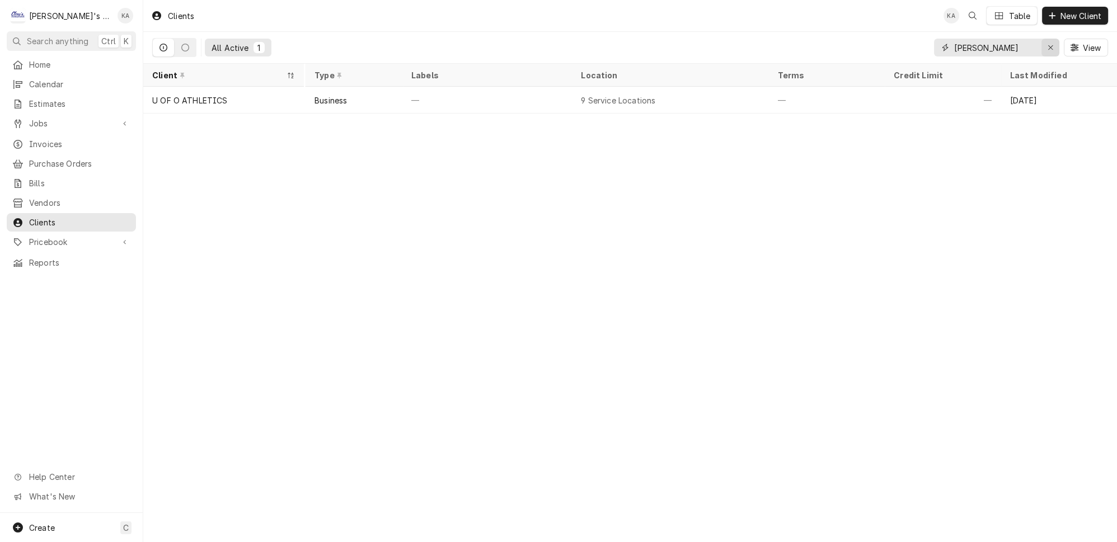
click at [1050, 44] on div "Erase input" at bounding box center [1050, 47] width 11 height 11
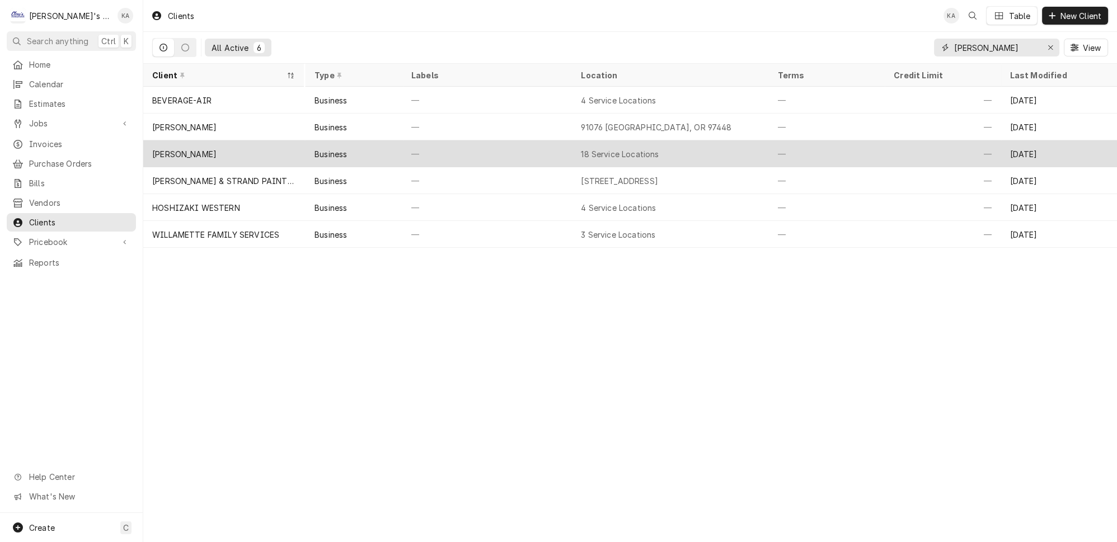
type input "[PERSON_NAME]"
click at [384, 150] on div "Business" at bounding box center [355, 153] width 98 height 27
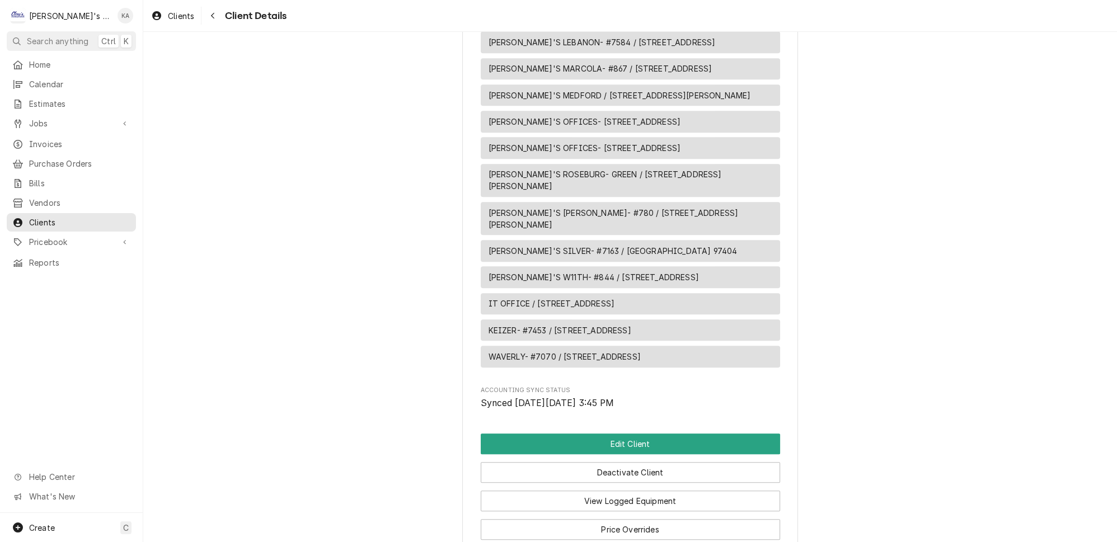
scroll to position [1016, 0]
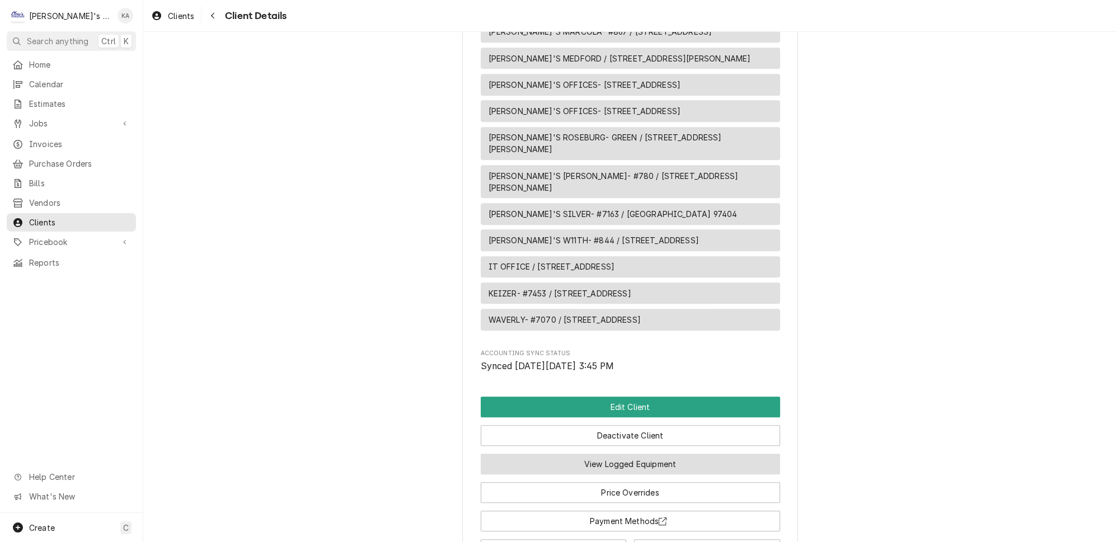
click at [669, 454] on button "View Logged Equipment" at bounding box center [630, 464] width 299 height 21
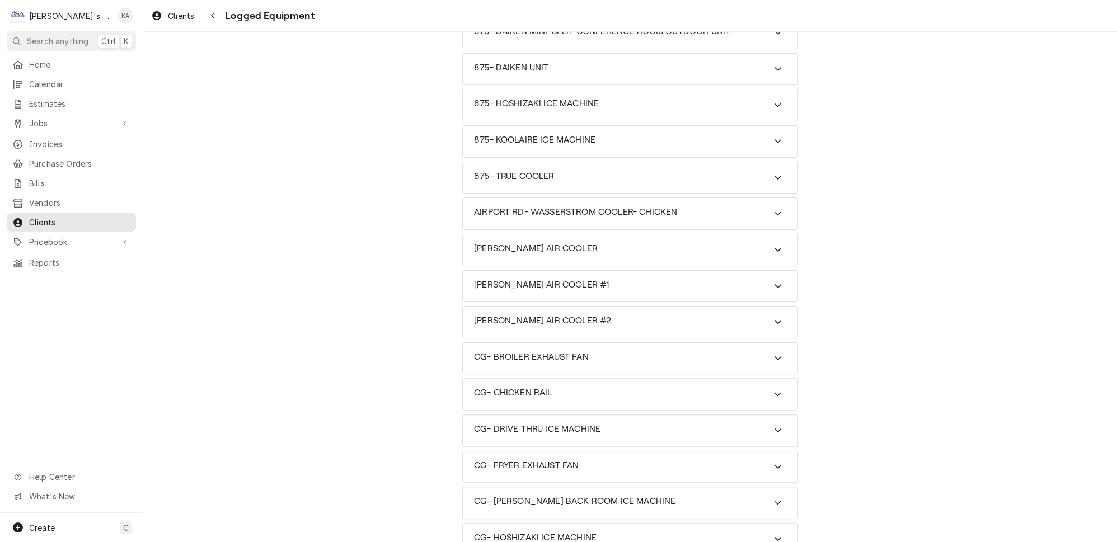
scroll to position [712, 0]
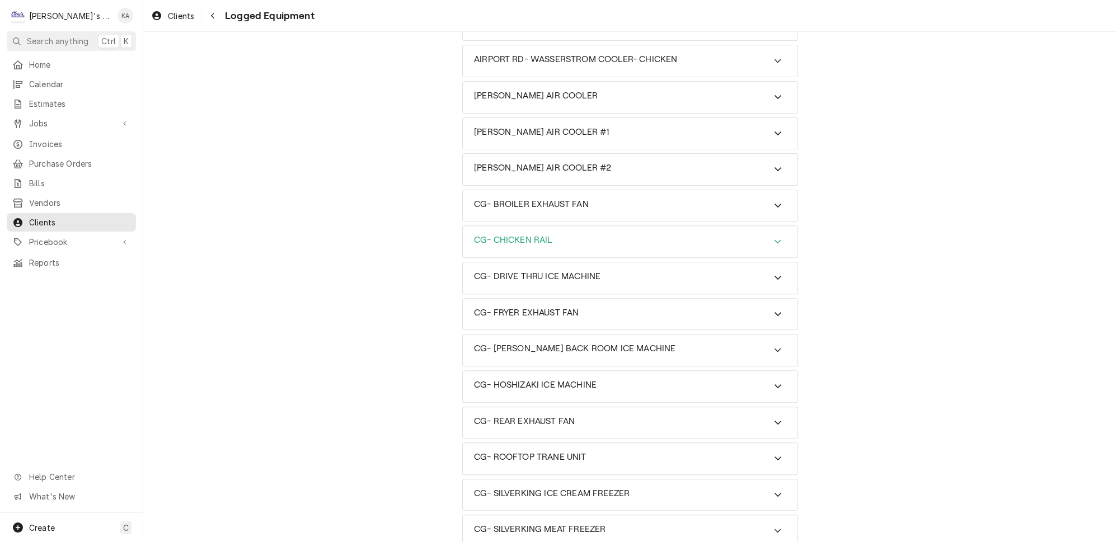
click at [598, 226] on div "CG- CHICKEN RAIL" at bounding box center [630, 241] width 335 height 31
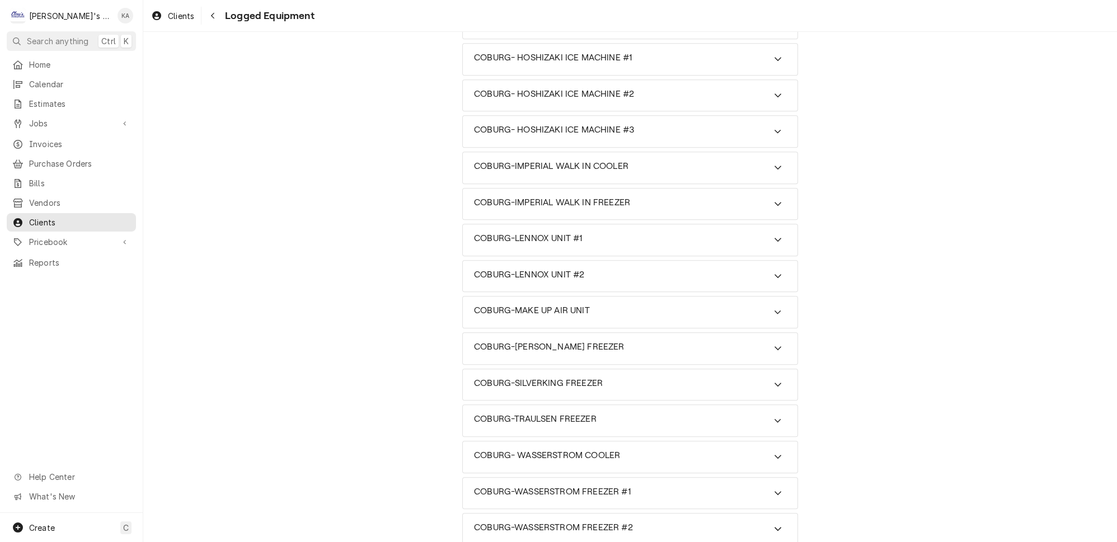
scroll to position [1984, 0]
click at [635, 441] on div "COBURG- WASSERSTROM COOLER" at bounding box center [630, 456] width 335 height 31
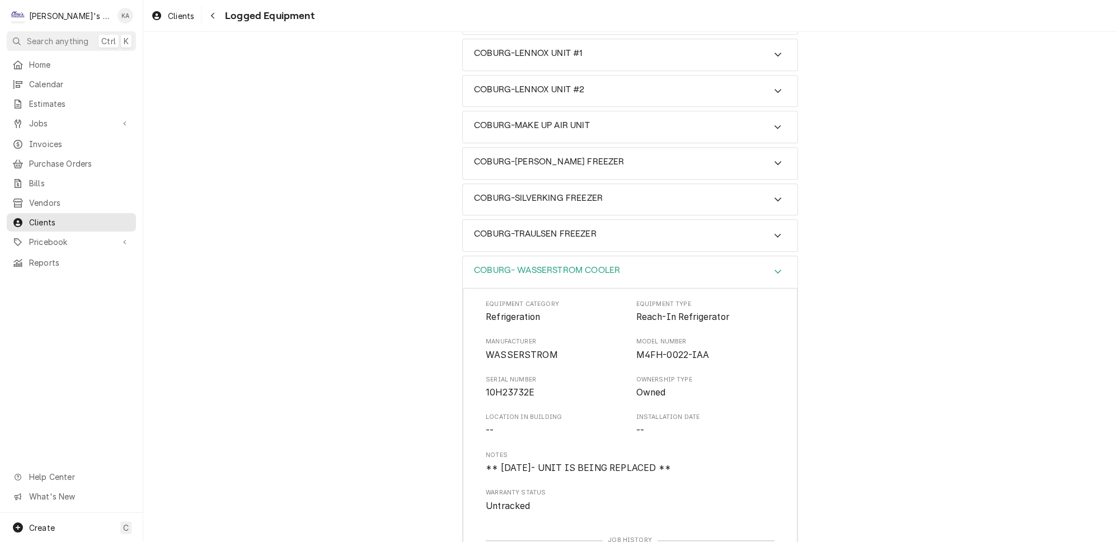
scroll to position [2187, 0]
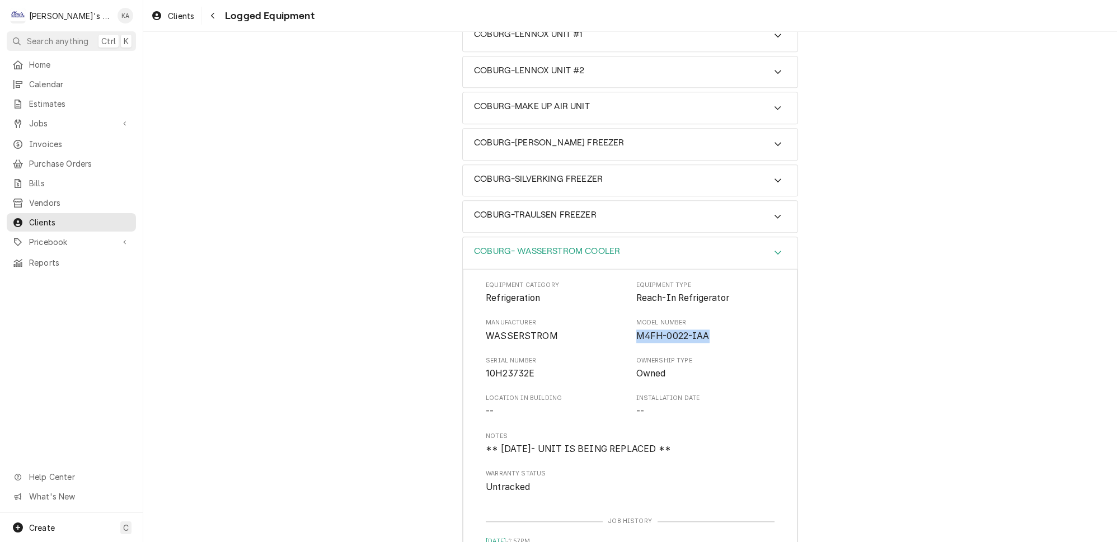
drag, startPoint x: 630, startPoint y: 175, endPoint x: 697, endPoint y: 176, distance: 67.2
click at [697, 330] on span "M4FH-0022-IAA" at bounding box center [705, 336] width 139 height 13
copy span "M4FH-0022-IAA"
click at [673, 237] on div "COBURG- WASSERSTROM COOLER" at bounding box center [630, 253] width 335 height 32
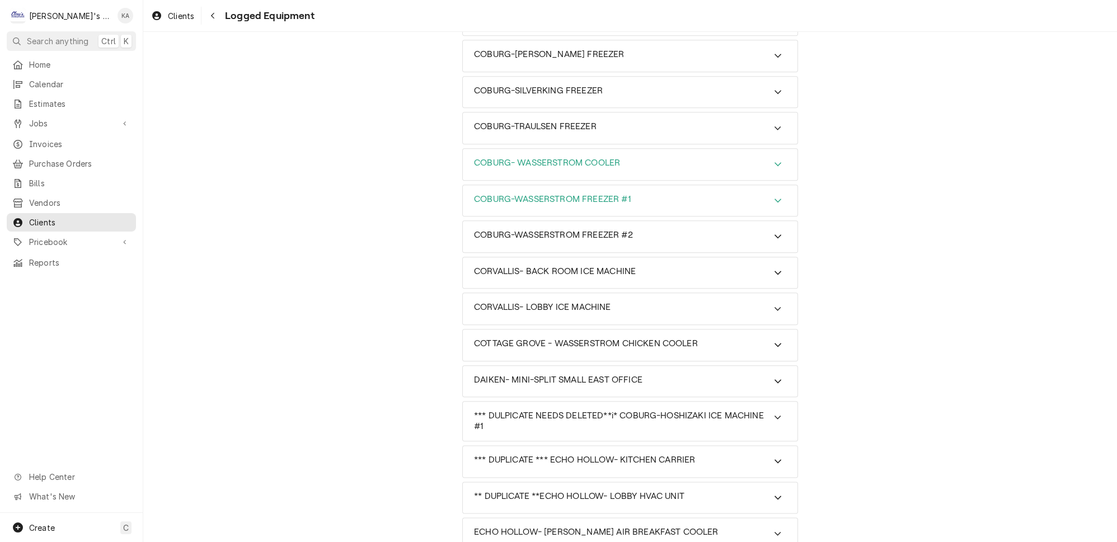
scroll to position [2289, 0]
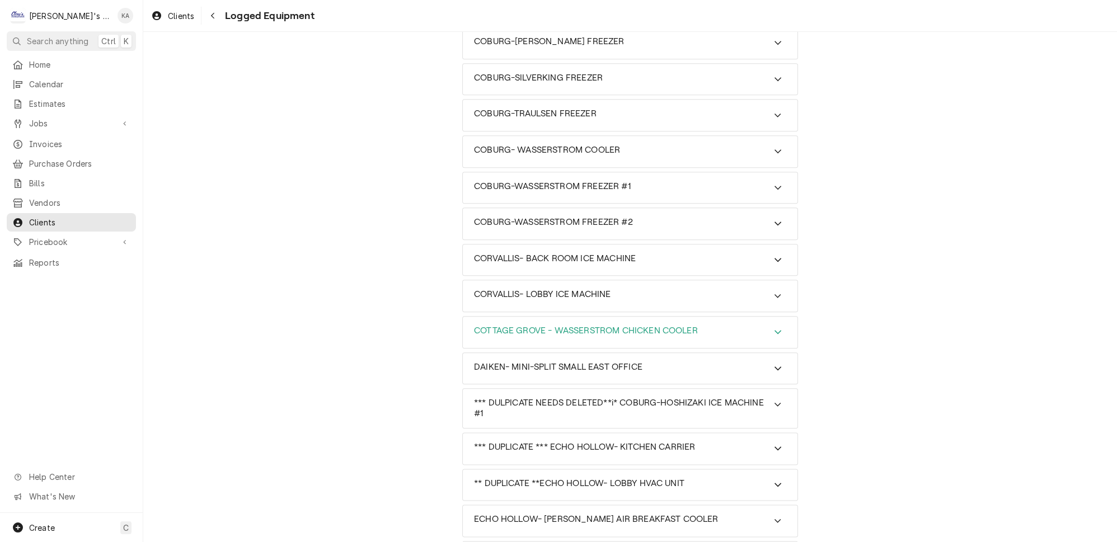
click at [666, 326] on h3 "COTTAGE GROVE - WASSERSTROM CHICKEN COOLER" at bounding box center [586, 331] width 224 height 11
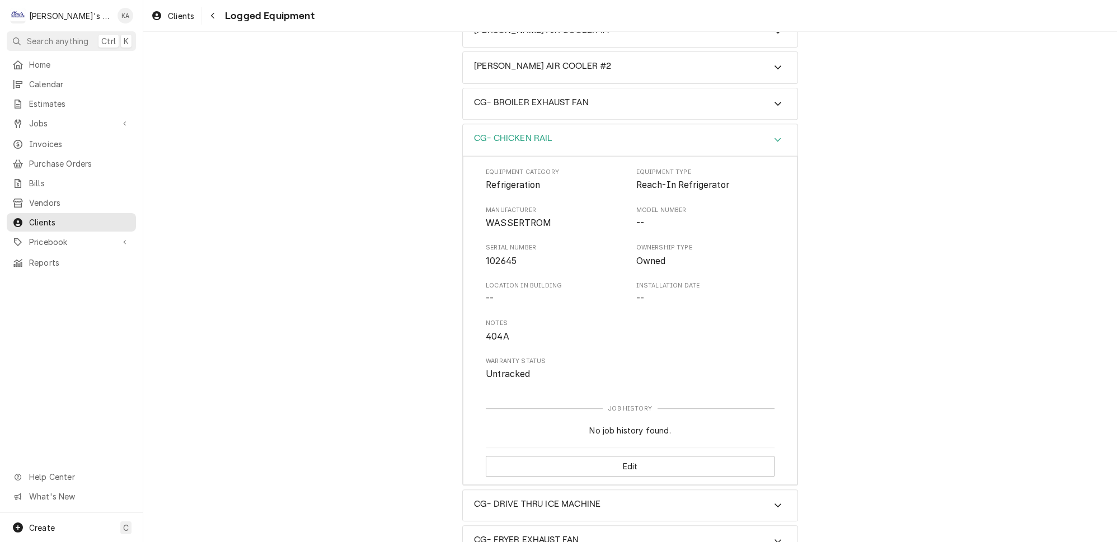
scroll to position [712, 0]
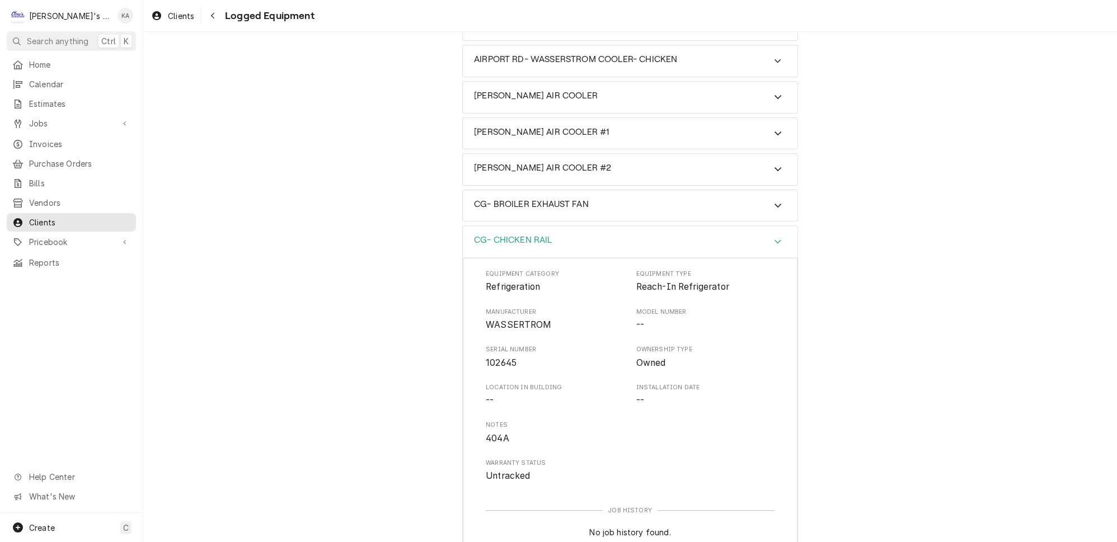
click at [570, 226] on div "CG- CHICKEN RAIL" at bounding box center [630, 242] width 335 height 32
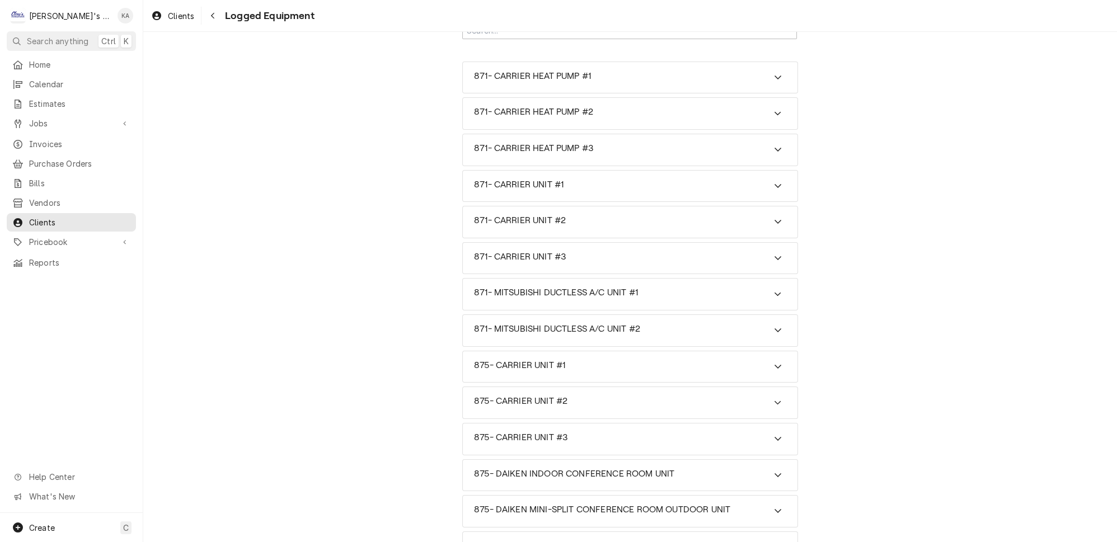
scroll to position [0, 0]
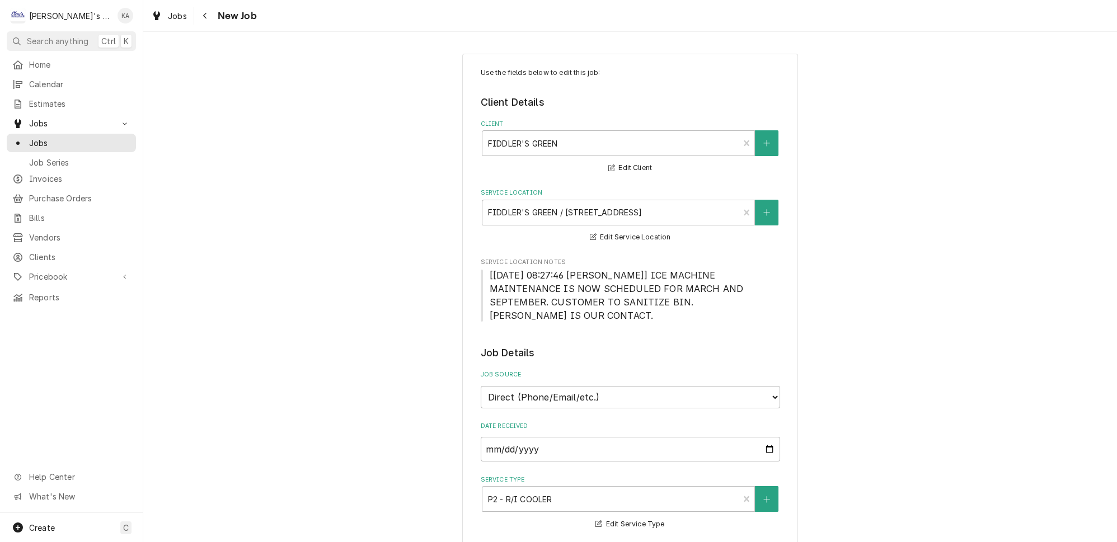
type textarea "x"
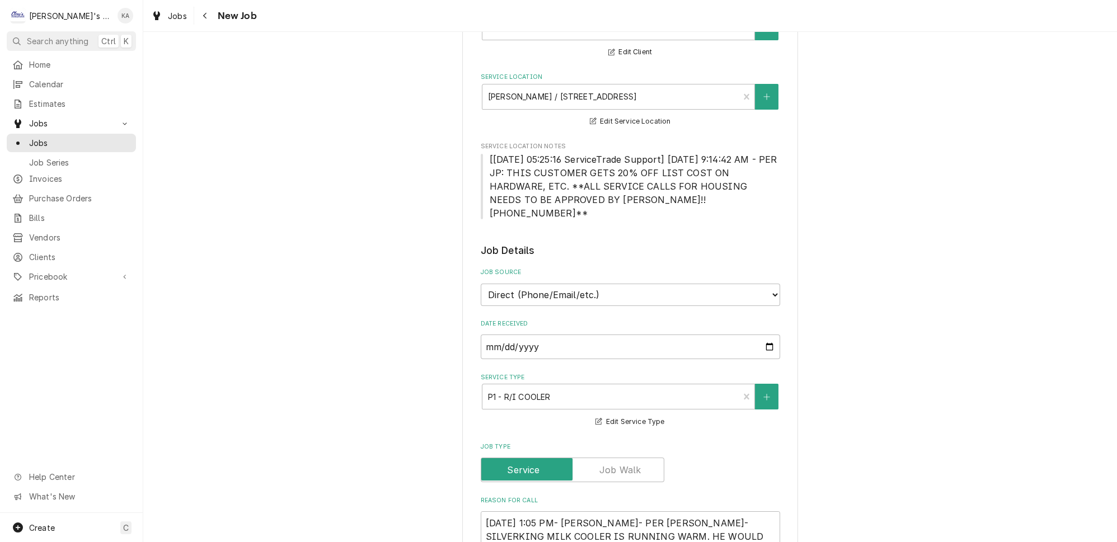
type textarea "x"
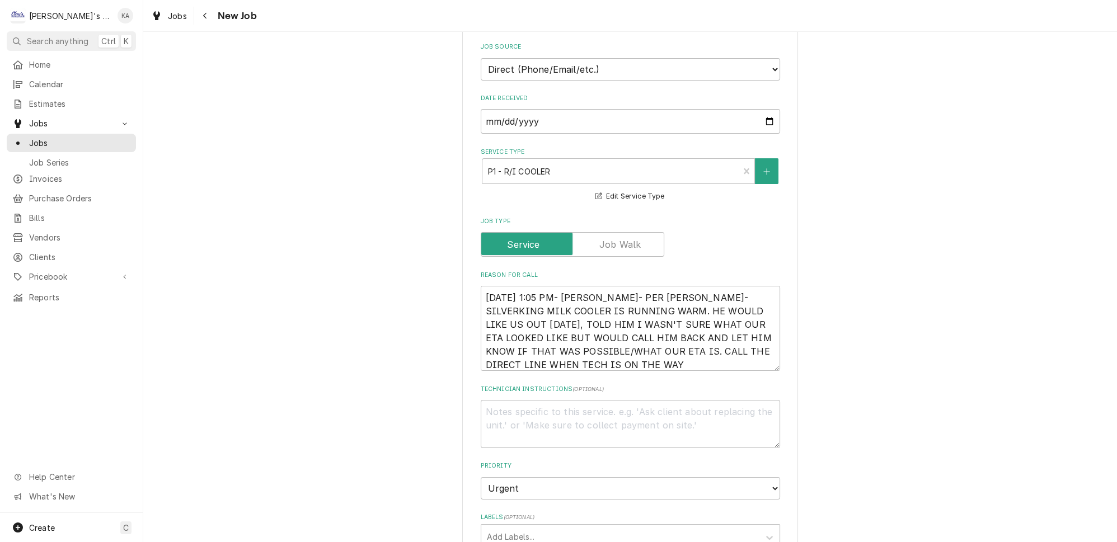
scroll to position [356, 0]
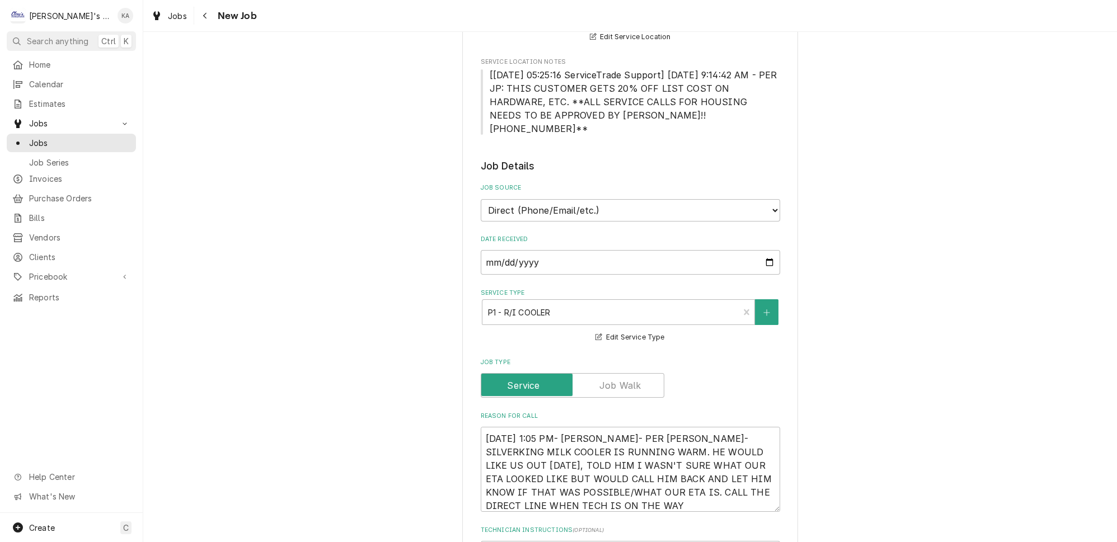
scroll to position [203, 0]
click at [689, 469] on textarea "9/26/2025 1:05 PM- BECKETT- PER ARIEL- SILVERKING MILK COOLER IS RUNNING WARM. …" at bounding box center [630, 466] width 299 height 85
type textarea "x"
type textarea "9/26/2025 1:05 PM- BECKETT- PER ARIEL- SILVERKING MILK COOLER IS RUNNING WARM. …"
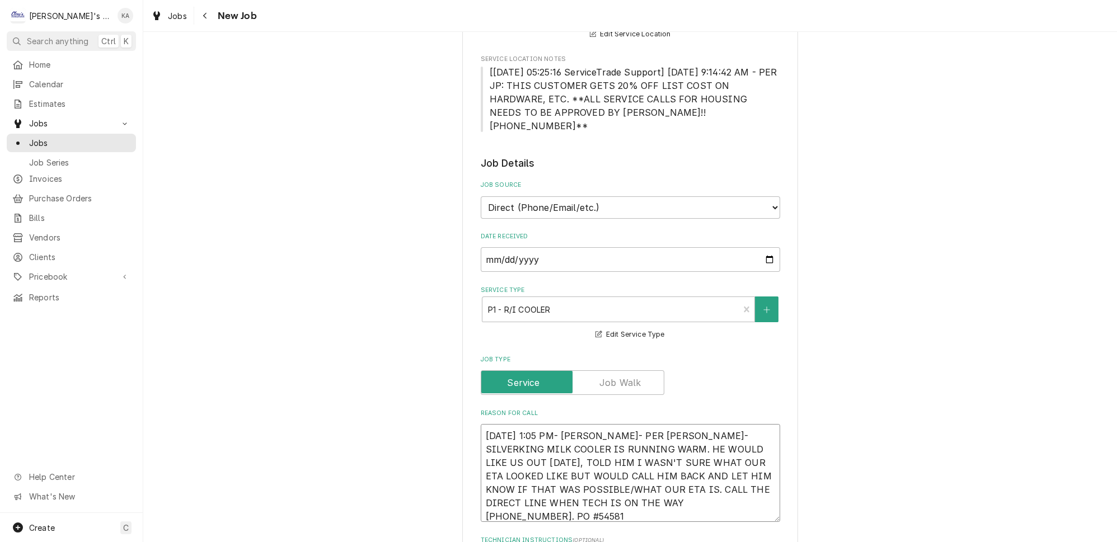
type textarea "x"
type textarea "9/26/2025 1:05 PM- BECKETT- PER ARIEL- SILVERKING MILK COOLER IS RUNNING WARM. …"
type textarea "x"
type textarea "9/26/2025 1:05 PM- BECKETT- PER ARIEL- SILVERKING MILK COOLER IS RUNNING WARM. …"
type textarea "x"
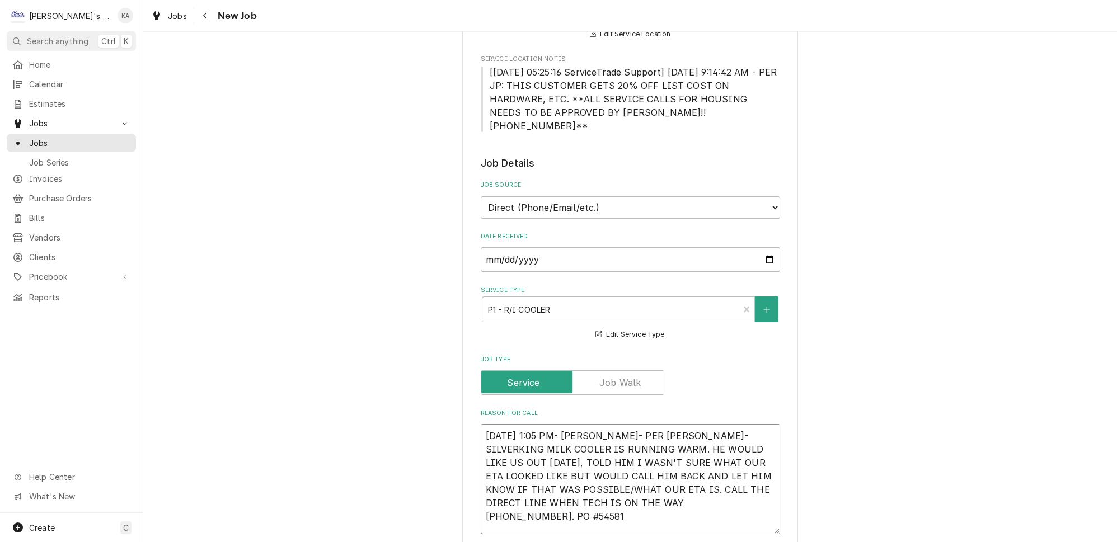
type textarea "9/26/2025 1:05 PM- BECKETT- PER ARIEL- SILVERKING MILK COOLER IS RUNNING WARM. …"
type textarea "x"
type textarea "9/26/2025 1:05 PM- BECKETT- PER ARIEL- SILVERKING MILK COOLER IS RUNNING WARM. …"
type textarea "x"
type textarea "9/26/2025 1:05 PM- BECKETT- PER ARIEL- SILVERKING MILK COOLER IS RUNNING WARM. …"
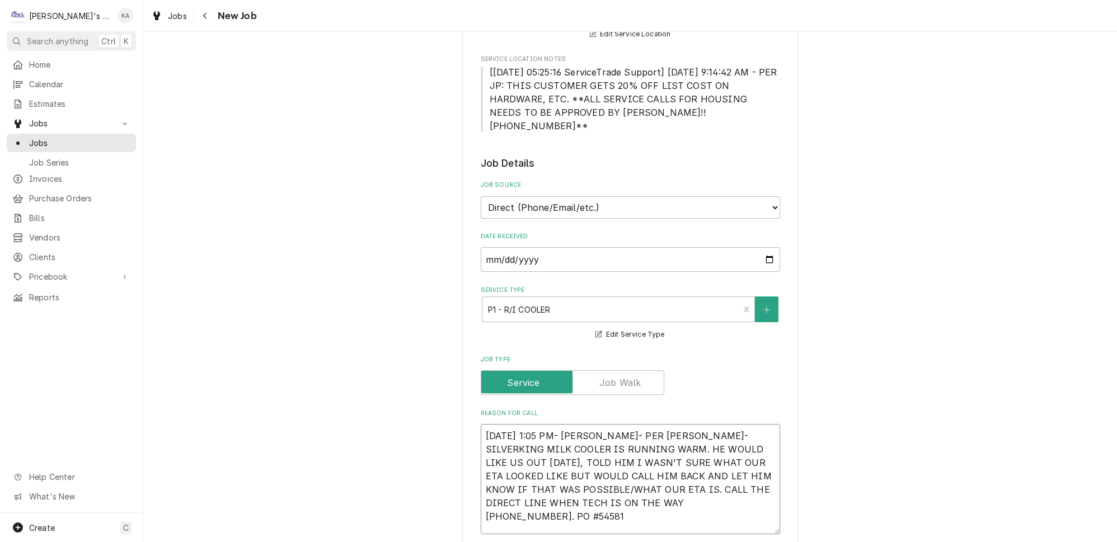
type textarea "x"
type textarea "9/26/2025 1:05 PM- BECKETT- PER ARIEL- SILVERKING MILK COOLER IS RUNNING WARM. …"
type textarea "x"
type textarea "9/26/2025 1:05 PM- BECKETT- PER ARIEL- SILVERKING MILK COOLER IS RUNNING WARM. …"
type textarea "x"
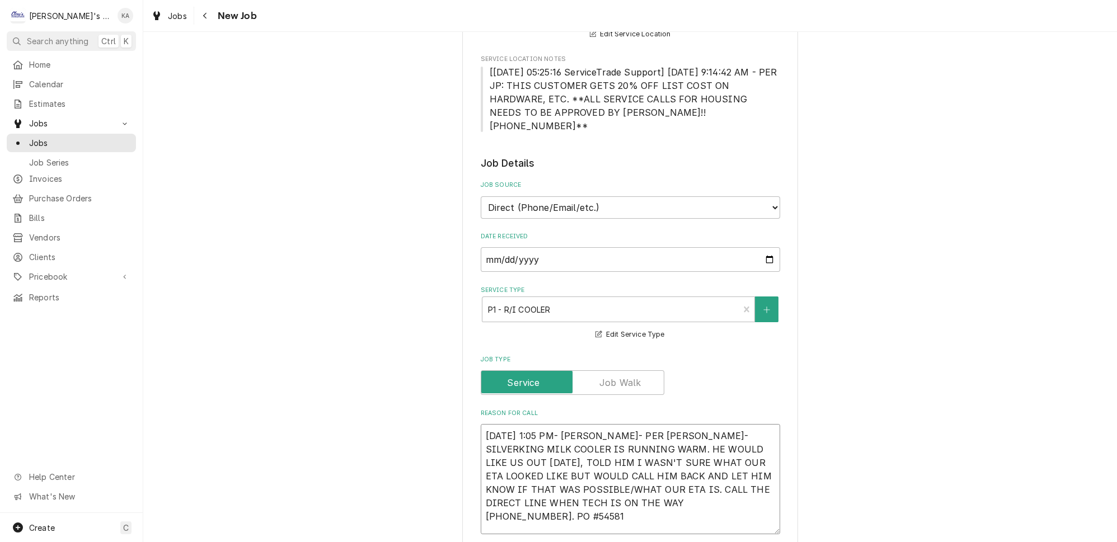
type textarea "9/26/2025 1:05 PM- BECKETT- PER ARIEL- SILVERKING MILK COOLER IS RUNNING WARM. …"
type textarea "x"
type textarea "9/26/2025 1:05 PM- BECKETT- PER ARIEL- SILVERKING MILK COOLER IS RUNNING WARM. …"
type textarea "x"
type textarea "9/26/2025 1:05 PM- BECKETT- PER ARIEL- SILVERKING MILK COOLER IS RUNNING WARM. …"
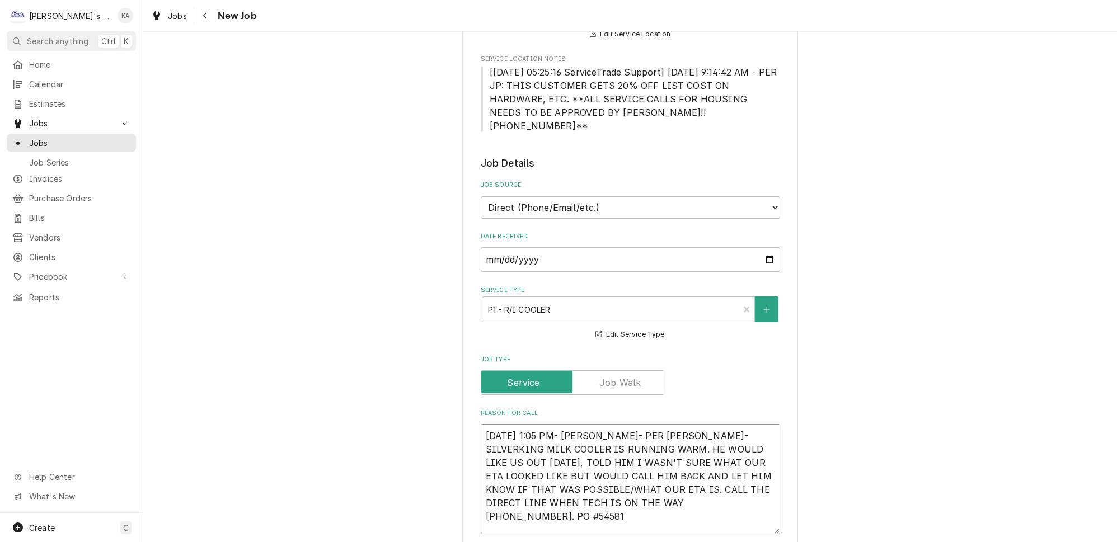
type textarea "x"
type textarea "9/26/2025 1:05 PM- BECKETT- PER ARIEL- SILVERKING MILK COOLER IS RUNNING WARM. …"
type textarea "x"
type textarea "9/26/2025 1:05 PM- BECKETT- PER ARIEL- SILVERKING MILK COOLER IS RUNNING WARM. …"
type textarea "x"
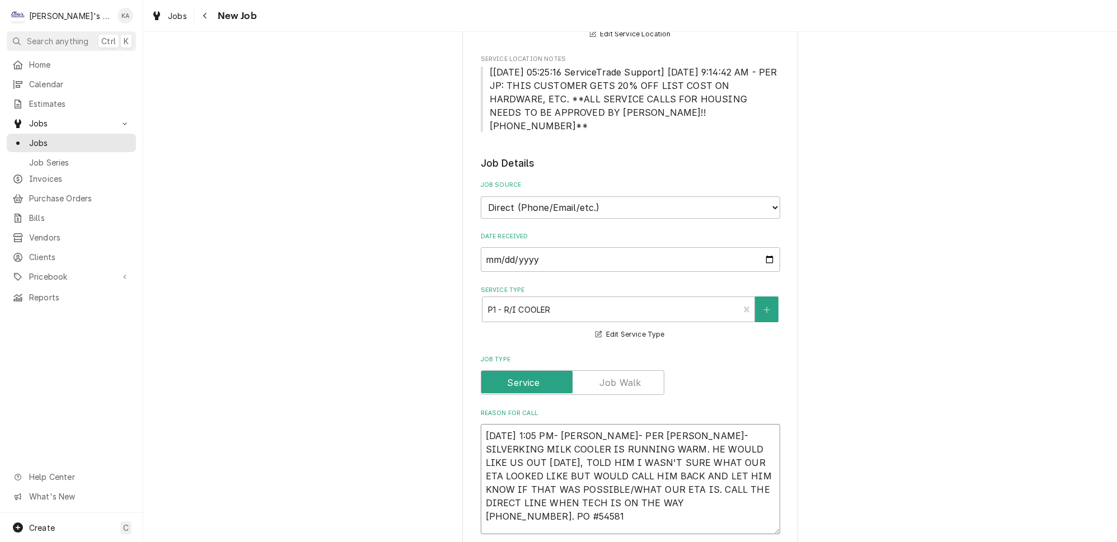
type textarea "9/26/2025 1:05 PM- BECKETT- PER ARIEL- SILVERKING MILK COOLER IS RUNNING WARM. …"
type textarea "x"
type textarea "9/26/2025 1:05 PM- BECKETT- PER ARIEL- SILVERKING MILK COOLER IS RUNNING WARM. …"
type textarea "x"
type textarea "9/26/2025 1:05 PM- BECKETT- PER ARIEL- SILVERKING MILK COOLER IS RUNNING WARM. …"
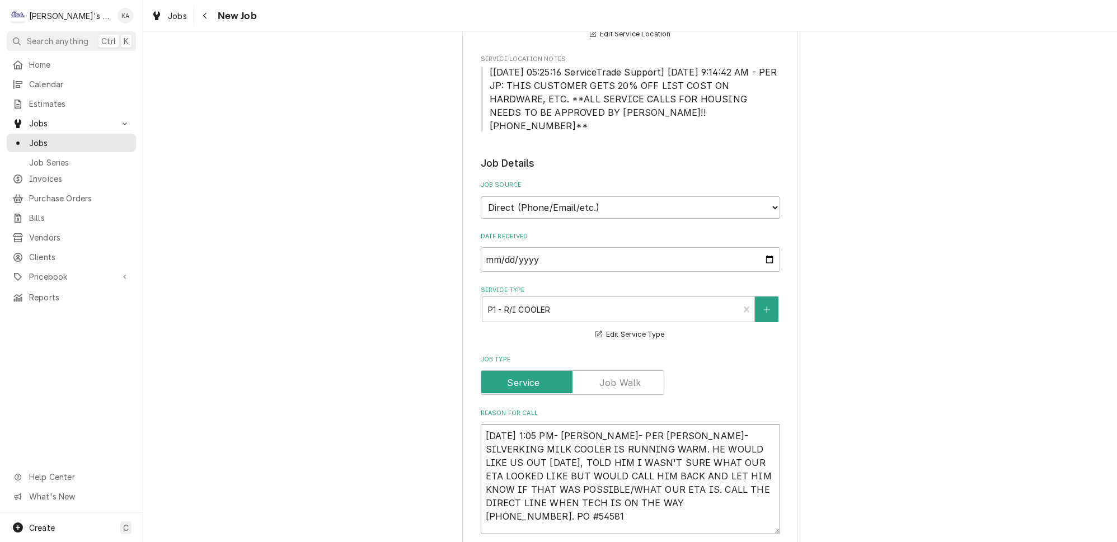
type textarea "x"
type textarea "9/26/2025 1:05 PM- BECKETT- PER ARIEL- SILVERKING MILK COOLER IS RUNNING WARM. …"
type textarea "x"
type textarea "9/26/2025 1:05 PM- BECKETT- PER ARIEL- SILVERKING MILK COOLER IS RUNNING WARM. …"
type textarea "x"
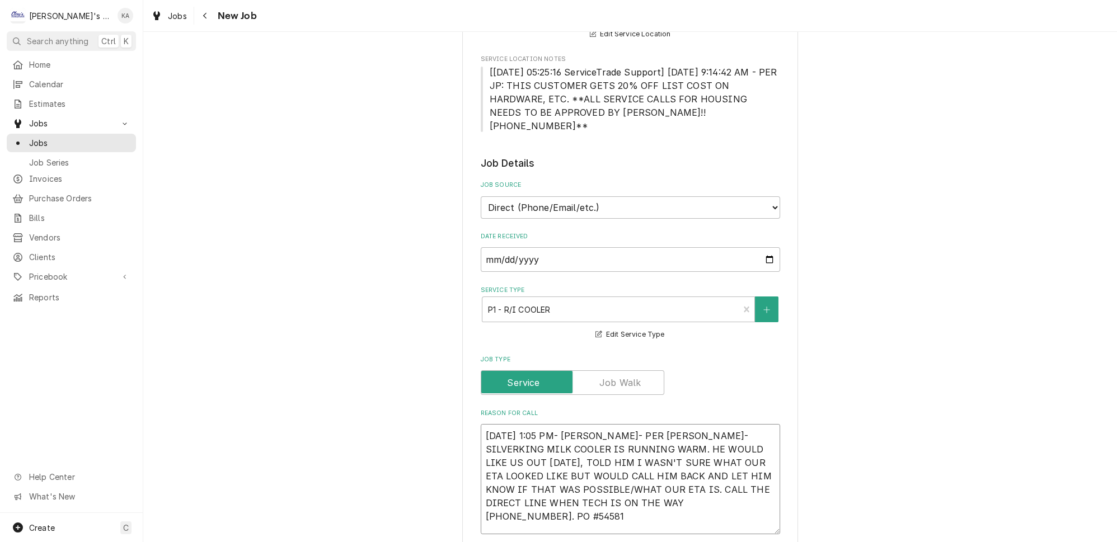
type textarea "9/26/2025 1:05 PM- BECKETT- PER ARIEL- SILVERKING MILK COOLER IS RUNNING WARM. …"
type textarea "x"
type textarea "9/26/2025 1:05 PM- BECKETT- PER ARIEL- SILVERKING MILK COOLER IS RUNNING WARM. …"
type textarea "x"
type textarea "9/26/2025 1:05 PM- BECKETT- PER ARIEL- SILVERKING MILK COOLER IS RUNNING WARM. …"
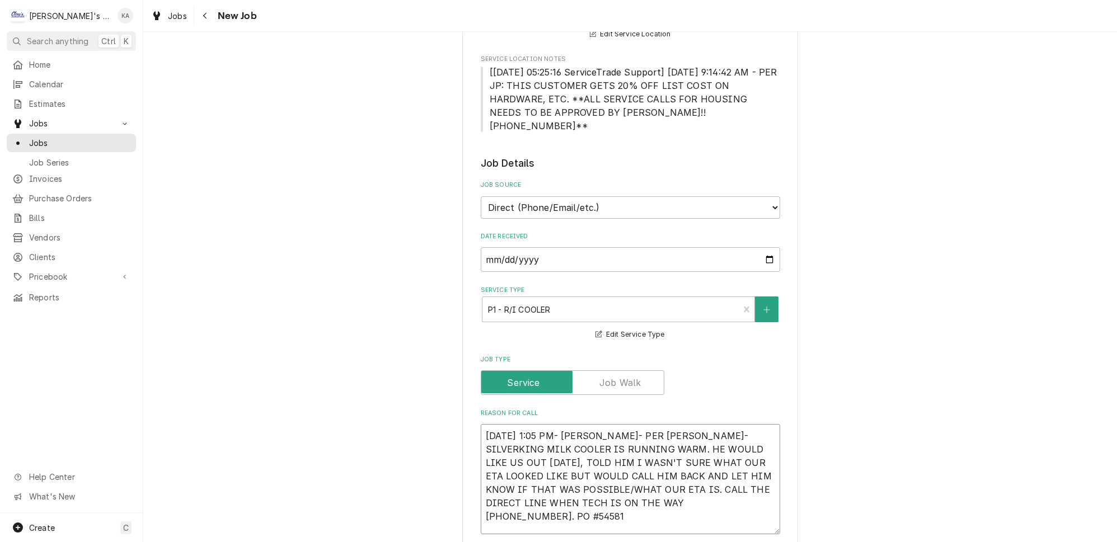
type textarea "x"
type textarea "9/26/2025 1:05 PM- BECKETT- PER ARIEL- SILVERKING MILK COOLER IS RUNNING WARM. …"
type textarea "x"
type textarea "9/26/2025 1:05 PM- BECKETT- PER ARIEL- SILVERKING MILK COOLER IS RUNNING WARM. …"
type textarea "x"
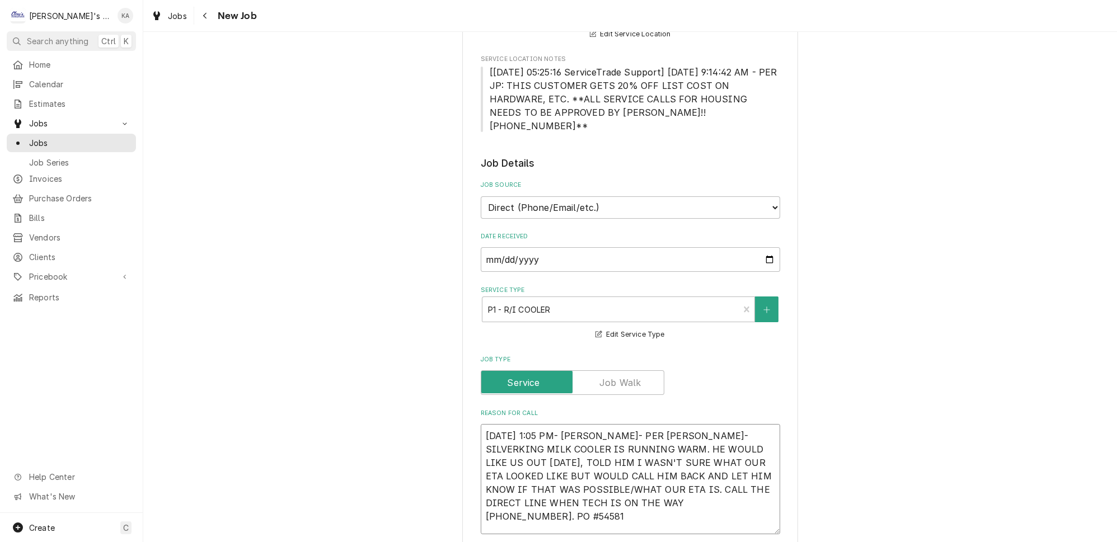
type textarea "9/26/2025 1:05 PM- BECKETT- PER ARIEL- SILVERKING MILK COOLER IS RUNNING WARM. …"
type textarea "x"
type textarea "9/26/2025 1:05 PM- BECKETT- PER ARIEL- SILVERKING MILK COOLER IS RUNNING WARM. …"
type textarea "x"
type textarea "9/26/2025 1:05 PM- BECKETT- PER ARIEL- SILVERKING MILK COOLER IS RUNNING WARM. …"
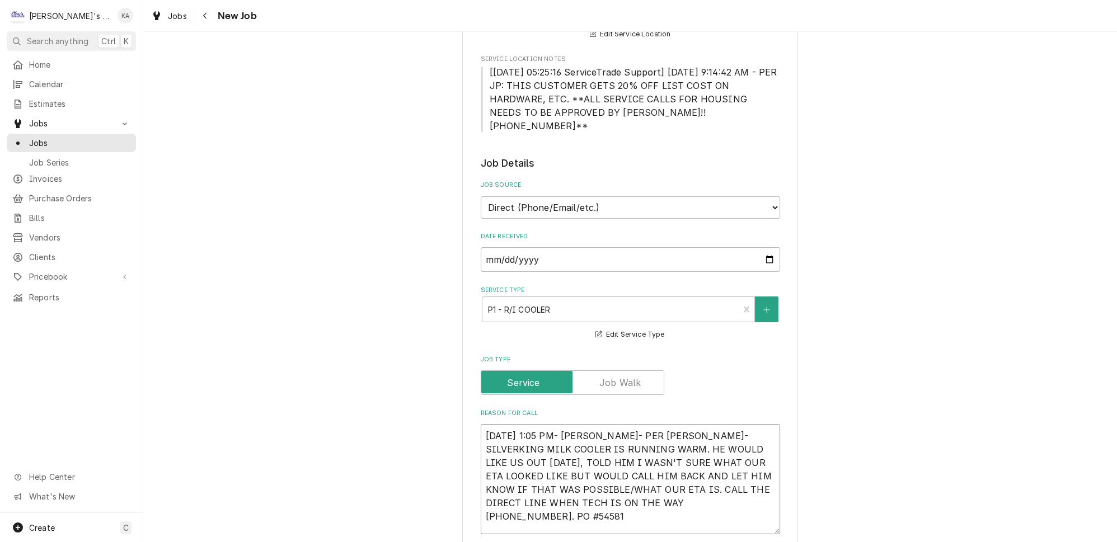
type textarea "x"
type textarea "9/26/2025 1:05 PM- BECKETT- PER ARIEL- SILVERKING MILK COOLER IS RUNNING WARM. …"
type textarea "x"
type textarea "9/26/2025 1:05 PM- BECKETT- PER ARIEL- SILVERKING MILK COOLER IS RUNNING WARM. …"
type textarea "x"
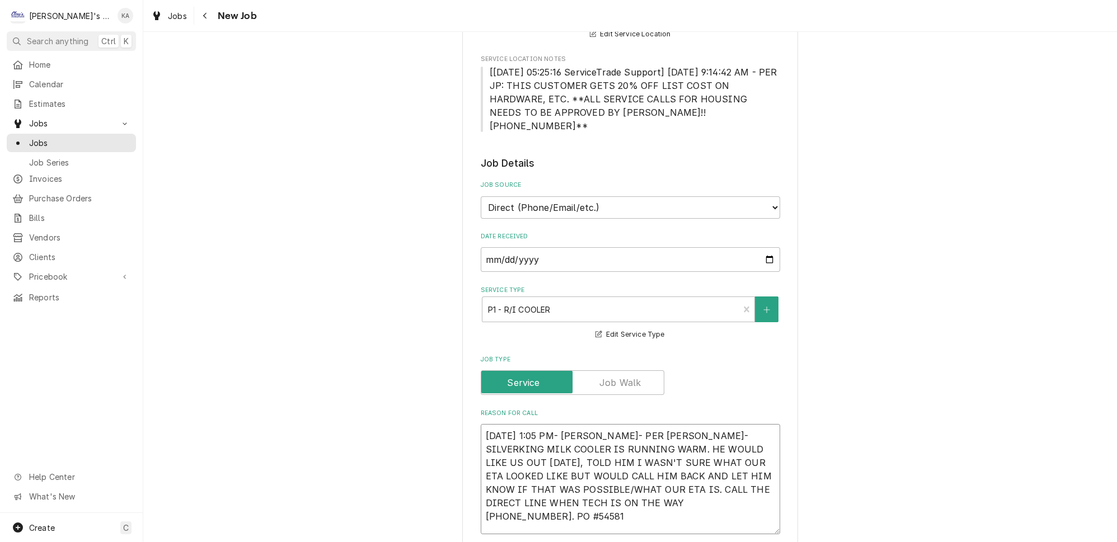
type textarea "9/26/2025 1:05 PM- BECKETT- PER ARIEL- SILVERKING MILK COOLER IS RUNNING WARM. …"
type textarea "x"
type textarea "9/26/2025 1:05 PM- BECKETT- PER ARIEL- SILVERKING MILK COOLER IS RUNNING WARM. …"
type textarea "x"
type textarea "9/26/2025 1:05 PM- BECKETT- PER ARIEL- SILVERKING MILK COOLER IS RUNNING WARM. …"
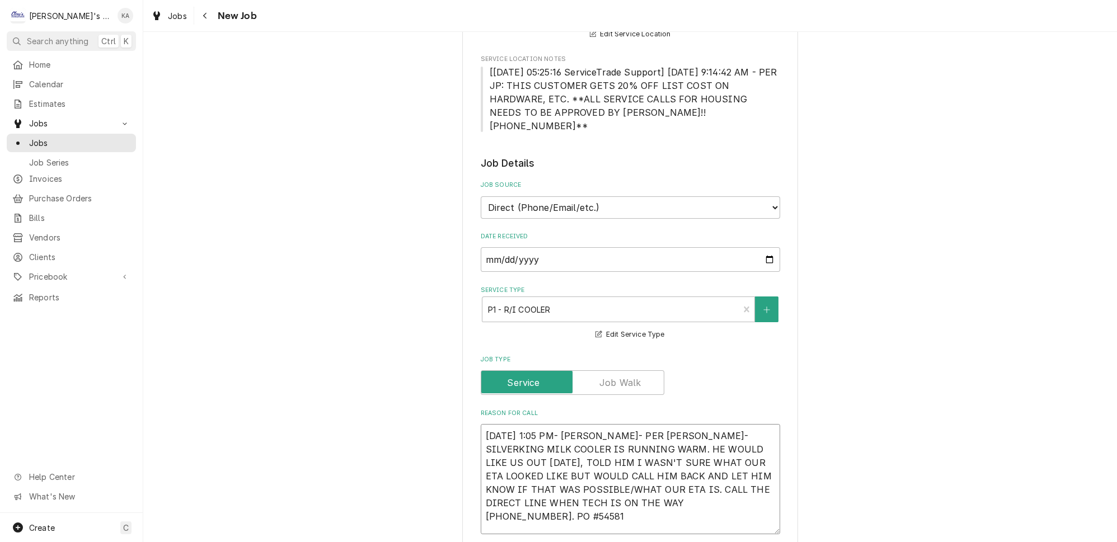
type textarea "x"
type textarea "9/26/2025 1:05 PM- BECKETT- PER ARIEL- SILVERKING MILK COOLER IS RUNNING WARM. …"
type textarea "x"
type textarea "9/26/2025 1:05 PM- BECKETT- PER ARIEL- SILVERKING MILK COOLER IS RUNNING WARM. …"
type textarea "x"
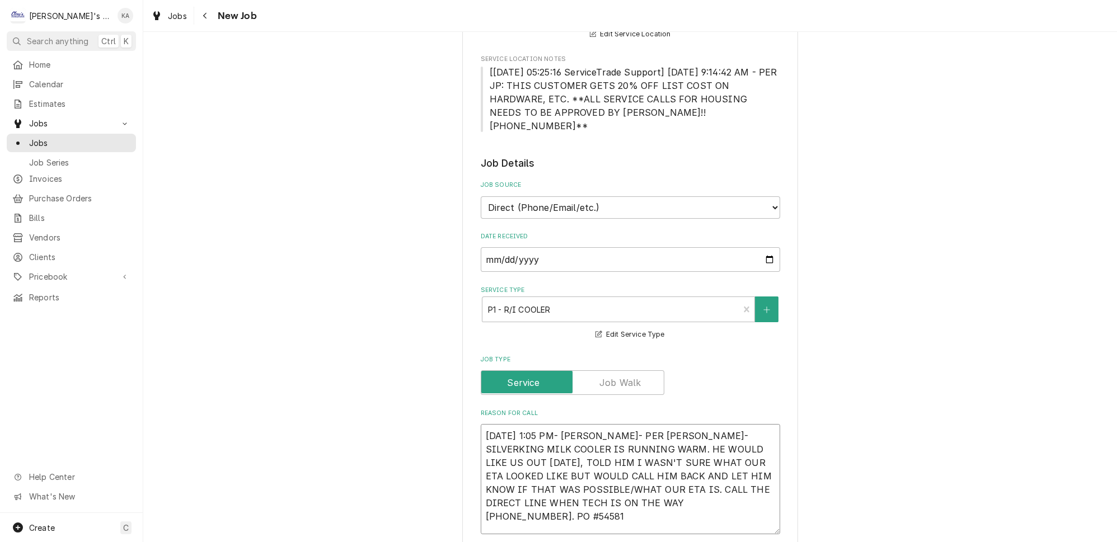
type textarea "9/26/2025 1:05 PM- BECKETT- PER ARIEL- SILVERKING MILK COOLER IS RUNNING WARM. …"
type textarea "x"
type textarea "9/26/2025 1:05 PM- BECKETT- PER ARIEL- SILVERKING MILK COOLER IS RUNNING WARM. …"
type textarea "x"
type textarea "9/26/2025 1:05 PM- BECKETT- PER ARIEL- SILVERKING MILK COOLER IS RUNNING WARM. …"
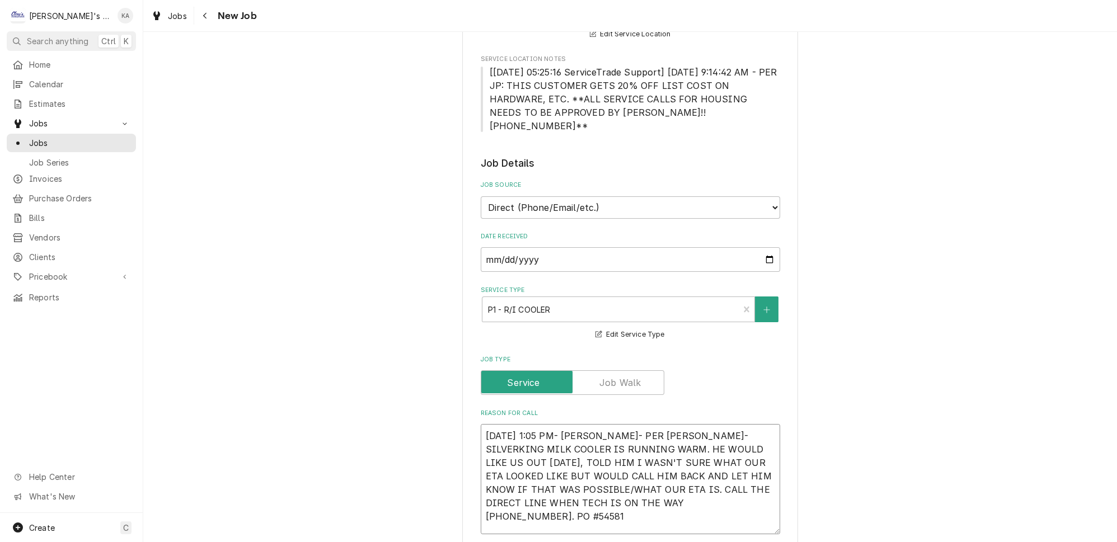
type textarea "x"
type textarea "9/26/2025 1:05 PM- BECKETT- PER ARIEL- SILVERKING MILK COOLER IS RUNNING WARM. …"
type textarea "x"
type textarea "9/26/2025 1:05 PM- BECKETT- PER ARIEL- SILVERKING MILK COOLER IS RUNNING WARM. …"
type textarea "x"
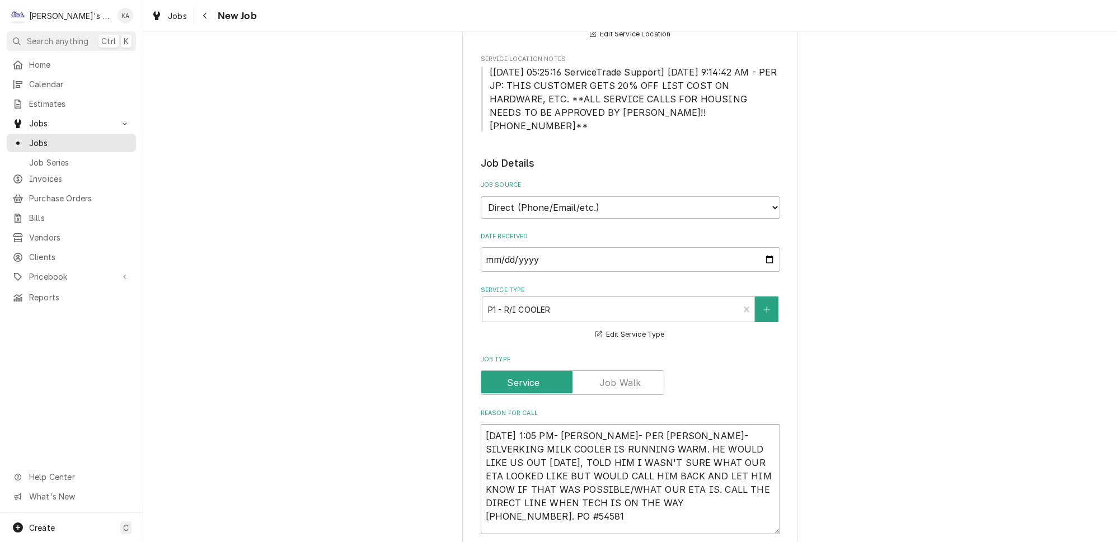
type textarea "9/26/2025 1:05 PM- BECKETT- PER ARIEL- SILVERKING MILK COOLER IS RUNNING WARM. …"
type textarea "x"
type textarea "9/26/2025 1:05 PM- BECKETT- PER ARIEL- SILVERKING MILK COOLER IS RUNNING WARM. …"
type textarea "x"
type textarea "9/26/2025 1:05 PM- BECKETT- PER ARIEL- SILVERKING MILK COOLER IS RUNNING WARM. …"
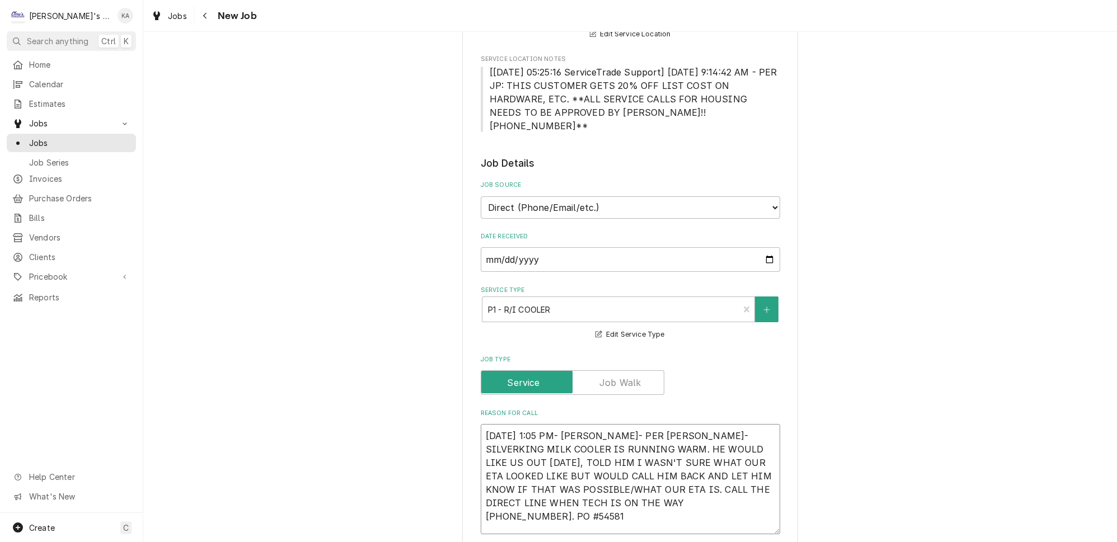
type textarea "x"
type textarea "9/26/2025 1:05 PM- BECKETT- PER ARIEL- SILVERKING MILK COOLER IS RUNNING WARM. …"
type textarea "x"
type textarea "9/26/2025 1:05 PM- BECKETT- PER ARIEL- SILVERKING MILK COOLER IS RUNNING WARM. …"
type textarea "x"
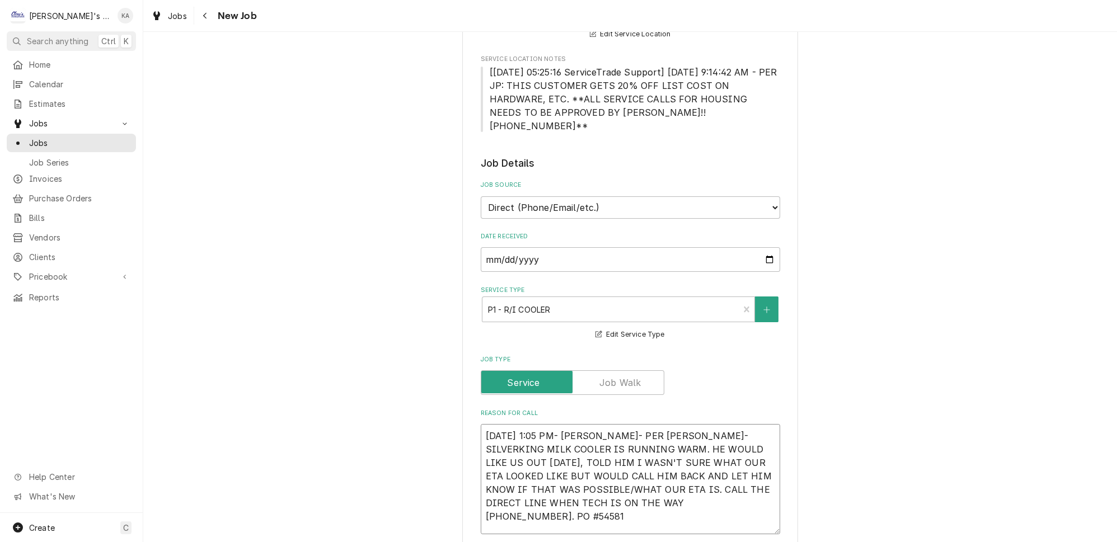
type textarea "9/26/2025 1:05 PM- BECKETT- PER ARIEL- SILVERKING MILK COOLER IS RUNNING WARM. …"
type textarea "x"
type textarea "9/26/2025 1:05 PM- BECKETT- PER ARIEL- SILVERKING MILK COOLER IS RUNNING WARM. …"
type textarea "x"
type textarea "9/26/2025 1:05 PM- BECKETT- PER ARIEL- SILVERKING MILK COOLER IS RUNNING WARM. …"
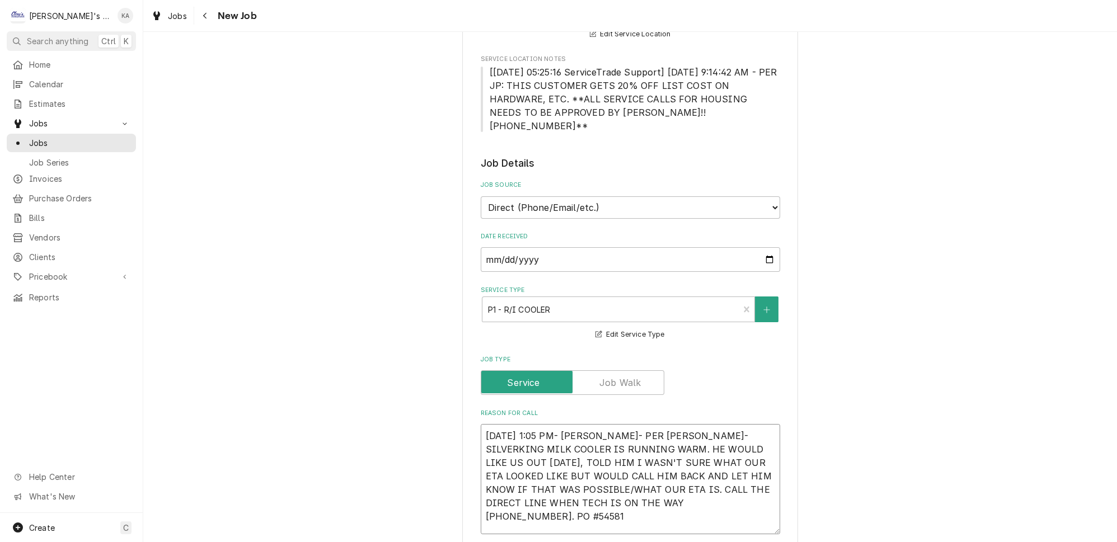
type textarea "x"
type textarea "9/26/2025 1:05 PM- BECKETT- PER ARIEL- SILVERKING MILK COOLER IS RUNNING WARM. …"
type textarea "x"
type textarea "9/26/2025 1:05 PM- BECKETT- PER ARIEL- SILVERKING MILK COOLER IS RUNNING WARM. …"
type textarea "x"
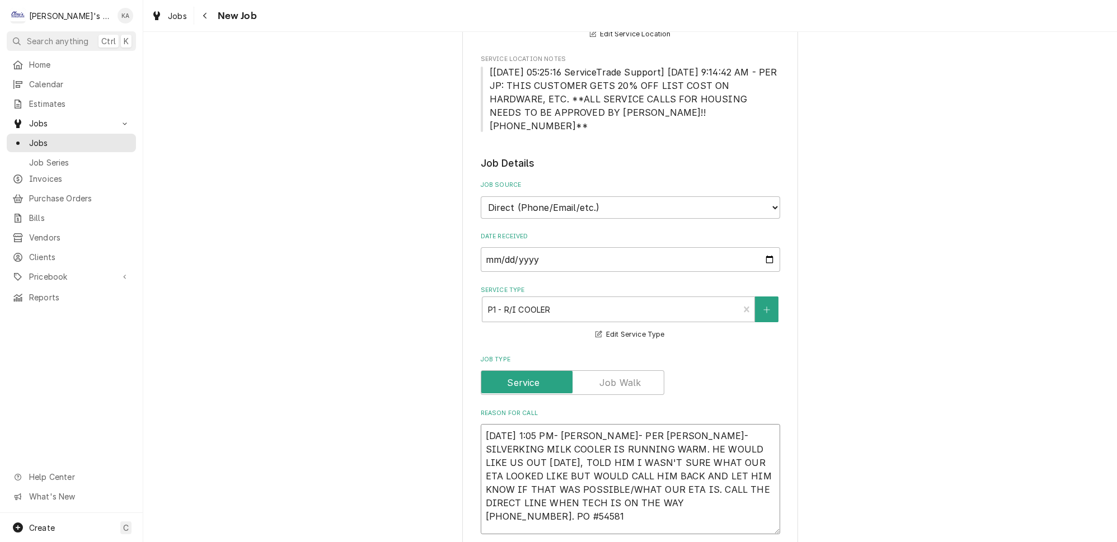
type textarea "9/26/2025 1:05 PM- BECKETT- PER ARIEL- SILVERKING MILK COOLER IS RUNNING WARM. …"
type textarea "x"
type textarea "9/26/2025 1:05 PM- BECKETT- PER ARIEL- SILVERKING MILK COOLER IS RUNNING WARM. …"
type textarea "x"
type textarea "9/26/2025 1:05 PM- BECKETT- PER ARIEL- SILVERKING MILK COOLER IS RUNNING WARM. …"
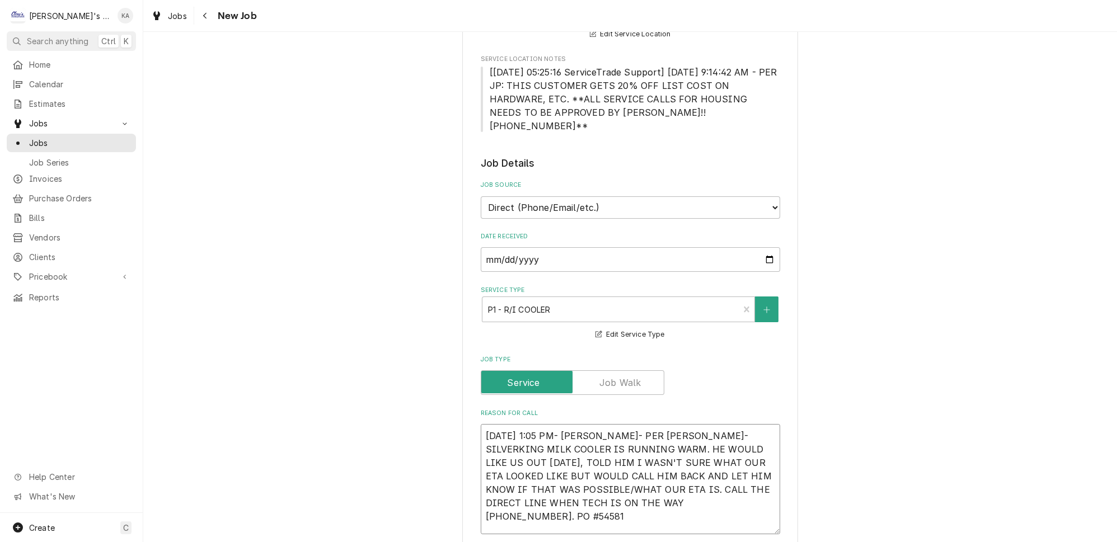
type textarea "x"
type textarea "9/26/2025 1:05 PM- BECKETT- PER ARIEL- SILVERKING MILK COOLER IS RUNNING WARM. …"
type textarea "x"
type textarea "9/26/2025 1:05 PM- BECKETT- PER ARIEL- SILVERKING MILK COOLER IS RUNNING WARM. …"
type textarea "x"
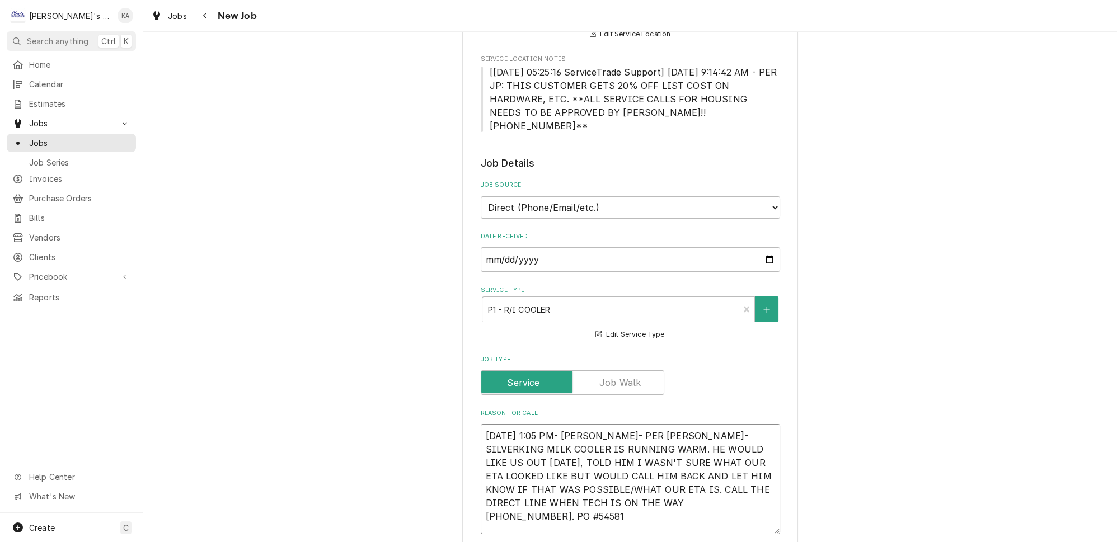
type textarea "9/26/2025 1:05 PM- BECKETT- PER ARIEL- SILVERKING MILK COOLER IS RUNNING WARM. …"
type textarea "x"
type textarea "9/26/2025 1:05 PM- BECKETT- PER ARIEL- SILVERKING MILK COOLER IS RUNNING WARM. …"
type textarea "x"
type textarea "9/26/2025 1:05 PM- BECKETT- PER ARIEL- SILVERKING MILK COOLER IS RUNNING WARM. …"
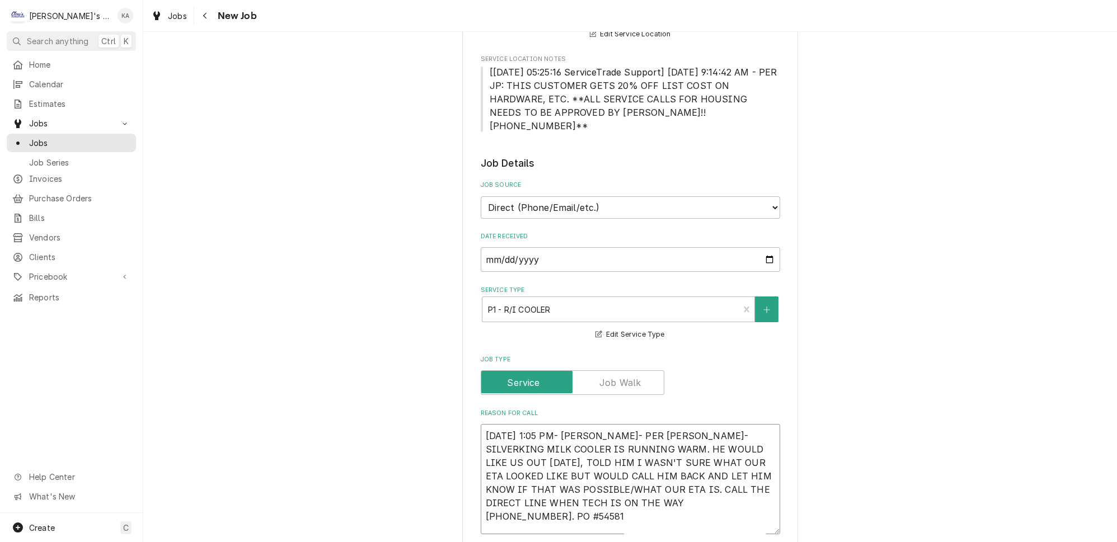
type textarea "x"
type textarea "9/26/2025 1:05 PM- BECKETT- PER ARIEL- SILVERKING MILK COOLER IS RUNNING WARM. …"
type textarea "x"
type textarea "9/26/2025 1:05 PM- BECKETT- PER ARIEL- SILVERKING MILK COOLER IS RUNNING WARM. …"
type textarea "x"
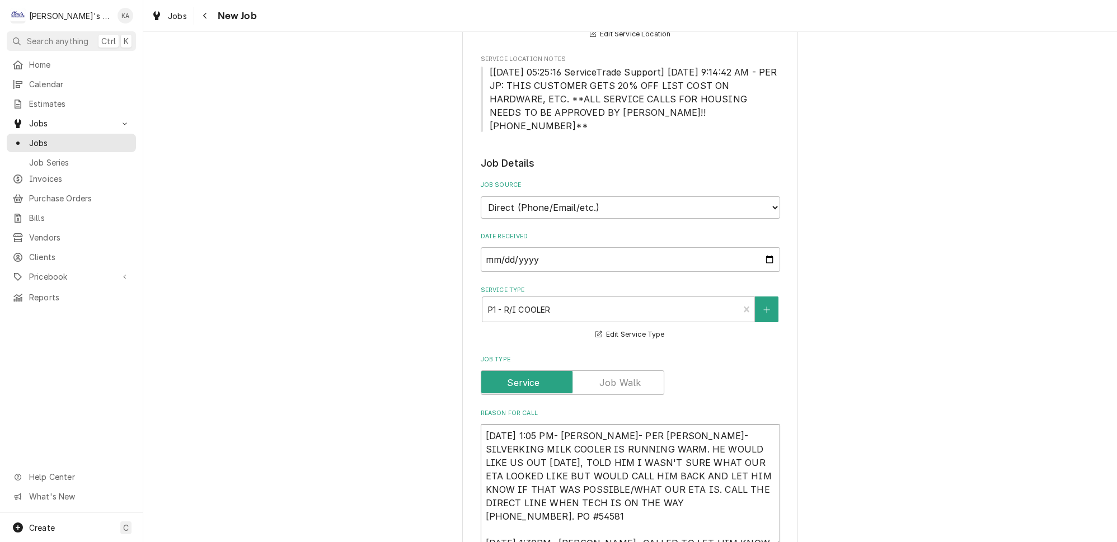
type textarea "9/26/2025 1:05 PM- BECKETT- PER ARIEL- SILVERKING MILK COOLER IS RUNNING WARM. …"
type textarea "x"
type textarea "9/26/2025 1:05 PM- BECKETT- PER ARIEL- SILVERKING MILK COOLER IS RUNNING WARM. …"
type textarea "x"
type textarea "9/26/2025 1:05 PM- BECKETT- PER ARIEL- SILVERKING MILK COOLER IS RUNNING WARM. …"
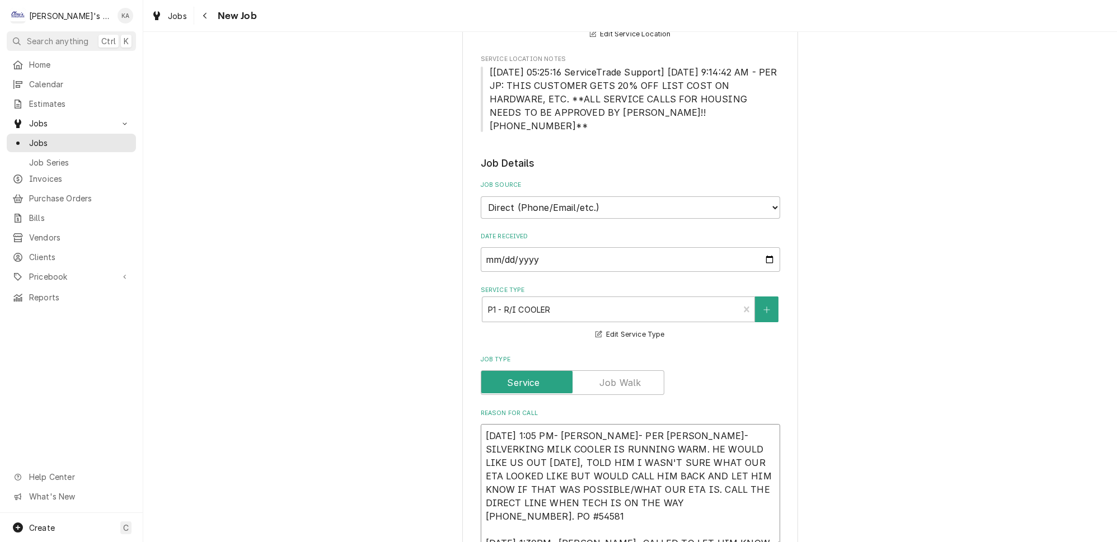
type textarea "x"
type textarea "9/26/2025 1:05 PM- BECKETT- PER ARIEL- SILVERKING MILK COOLER IS RUNNING WARM. …"
type textarea "x"
type textarea "9/26/2025 1:05 PM- BECKETT- PER ARIEL- SILVERKING MILK COOLER IS RUNNING WARM. …"
type textarea "x"
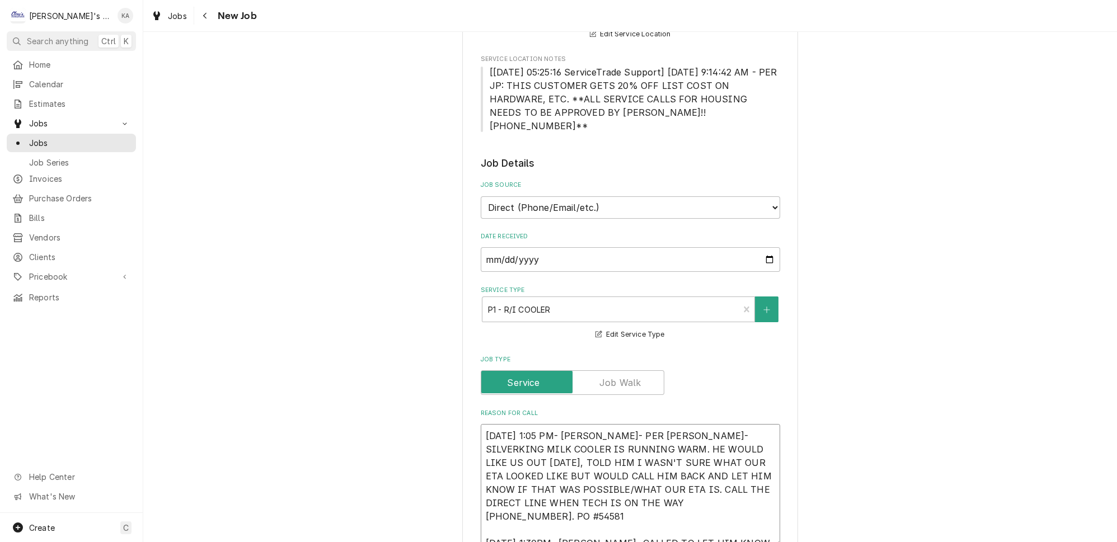
type textarea "9/26/2025 1:05 PM- BECKETT- PER ARIEL- SILVERKING MILK COOLER IS RUNNING WARM. …"
type textarea "x"
type textarea "9/26/2025 1:05 PM- BECKETT- PER ARIEL- SILVERKING MILK COOLER IS RUNNING WARM. …"
type textarea "x"
type textarea "9/26/2025 1:05 PM- BECKETT- PER ARIEL- SILVERKING MILK COOLER IS RUNNING WARM. …"
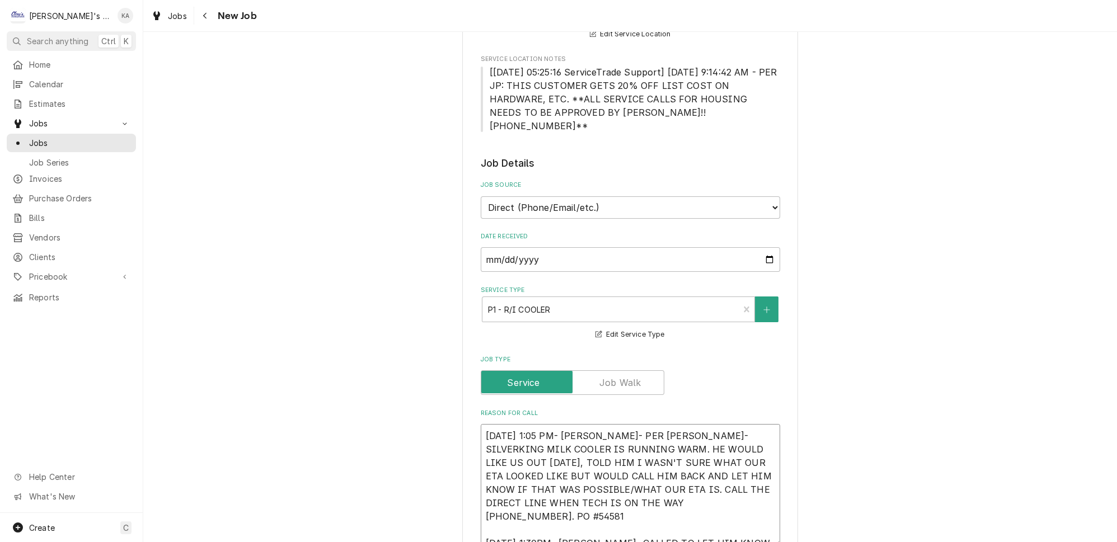
type textarea "x"
type textarea "9/26/2025 1:05 PM- BECKETT- PER ARIEL- SILVERKING MILK COOLER IS RUNNING WARM. …"
type textarea "x"
type textarea "9/26/2025 1:05 PM- BECKETT- PER ARIEL- SILVERKING MILK COOLER IS RUNNING WARM. …"
type textarea "x"
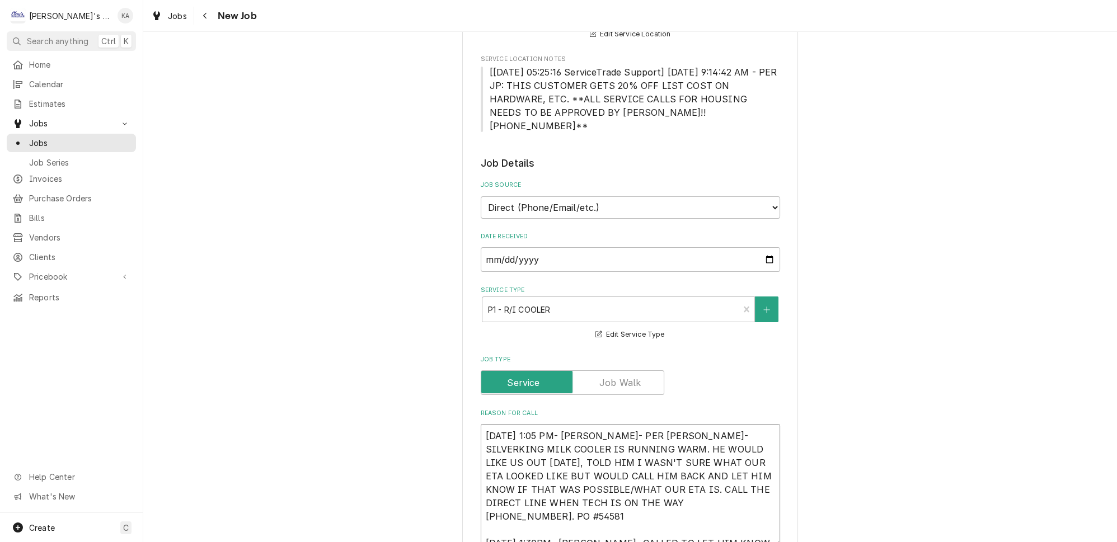
type textarea "9/26/2025 1:05 PM- BECKETT- PER ARIEL- SILVERKING MILK COOLER IS RUNNING WARM. …"
type textarea "x"
type textarea "9/26/2025 1:05 PM- BECKETT- PER ARIEL- SILVERKING MILK COOLER IS RUNNING WARM. …"
type textarea "x"
type textarea "9/26/2025 1:05 PM- BECKETT- PER ARIEL- SILVERKING MILK COOLER IS RUNNING WARM. …"
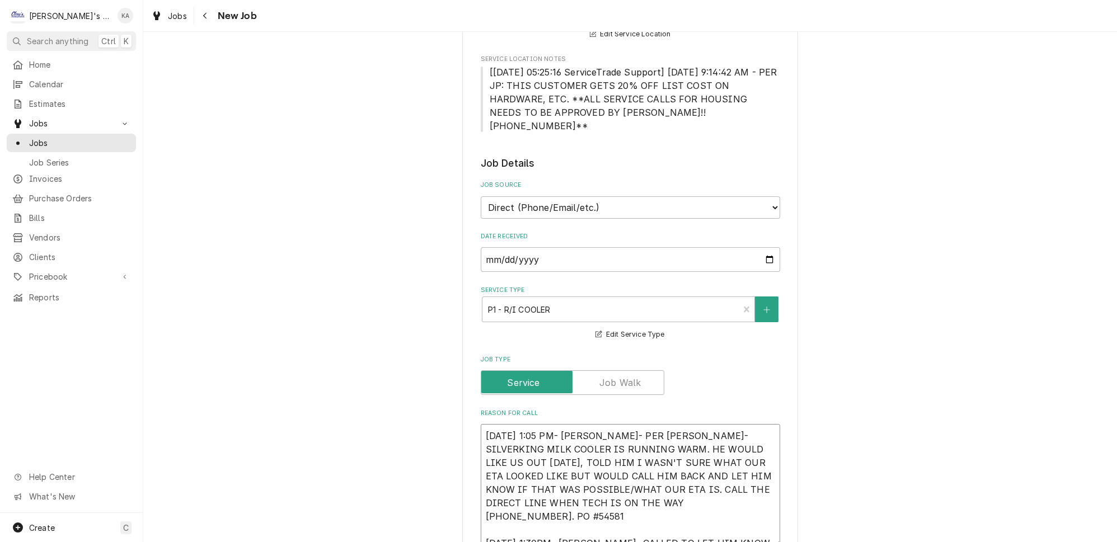
type textarea "x"
type textarea "9/26/2025 1:05 PM- BECKETT- PER ARIEL- SILVERKING MILK COOLER IS RUNNING WARM. …"
type textarea "x"
type textarea "9/26/2025 1:05 PM- BECKETT- PER ARIEL- SILVERKING MILK COOLER IS RUNNING WARM. …"
type textarea "x"
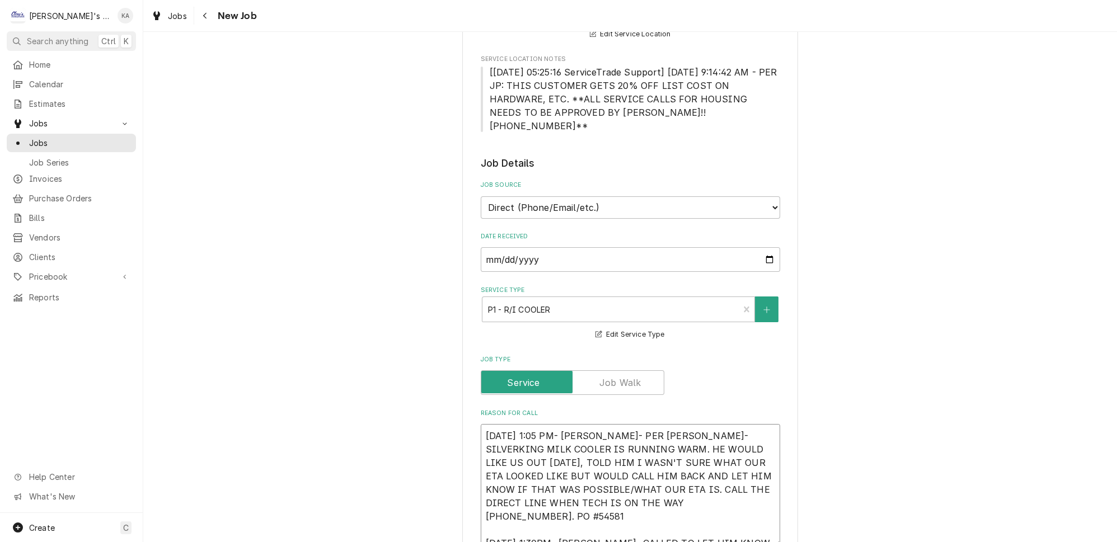
type textarea "9/26/2025 1:05 PM- BECKETT- PER ARIEL- SILVERKING MILK COOLER IS RUNNING WARM. …"
type textarea "x"
type textarea "9/26/2025 1:05 PM- BECKETT- PER ARIEL- SILVERKING MILK COOLER IS RUNNING WARM. …"
type textarea "x"
type textarea "9/26/2025 1:05 PM- BECKETT- PER ARIEL- SILVERKING MILK COOLER IS RUNNING WARM. …"
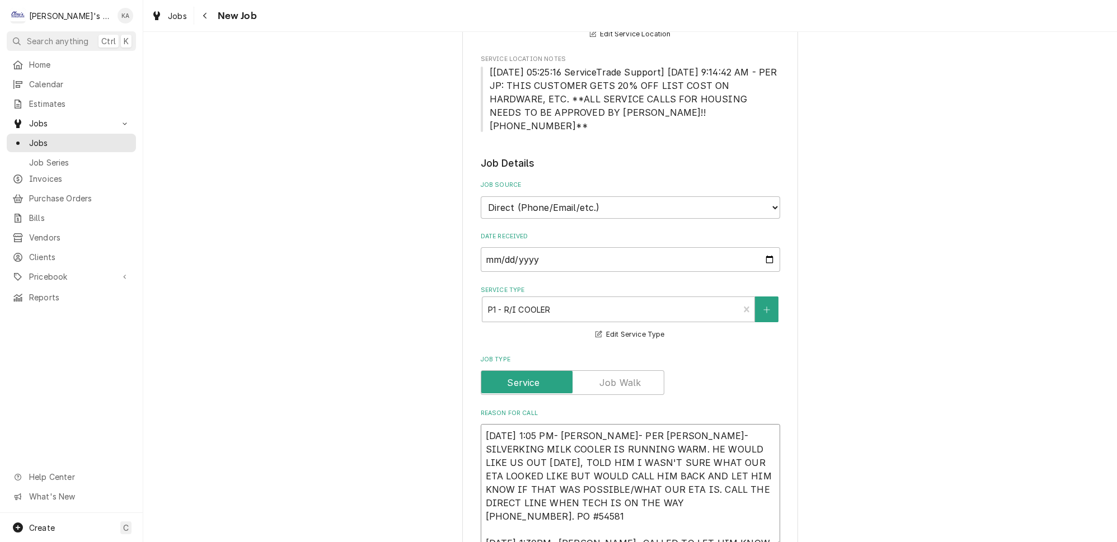
type textarea "x"
type textarea "9/26/2025 1:05 PM- BECKETT- PER ARIEL- SILVERKING MILK COOLER IS RUNNING WARM. …"
type textarea "x"
type textarea "9/26/2025 1:05 PM- BECKETT- PER ARIEL- SILVERKING MILK COOLER IS RUNNING WARM. …"
type textarea "x"
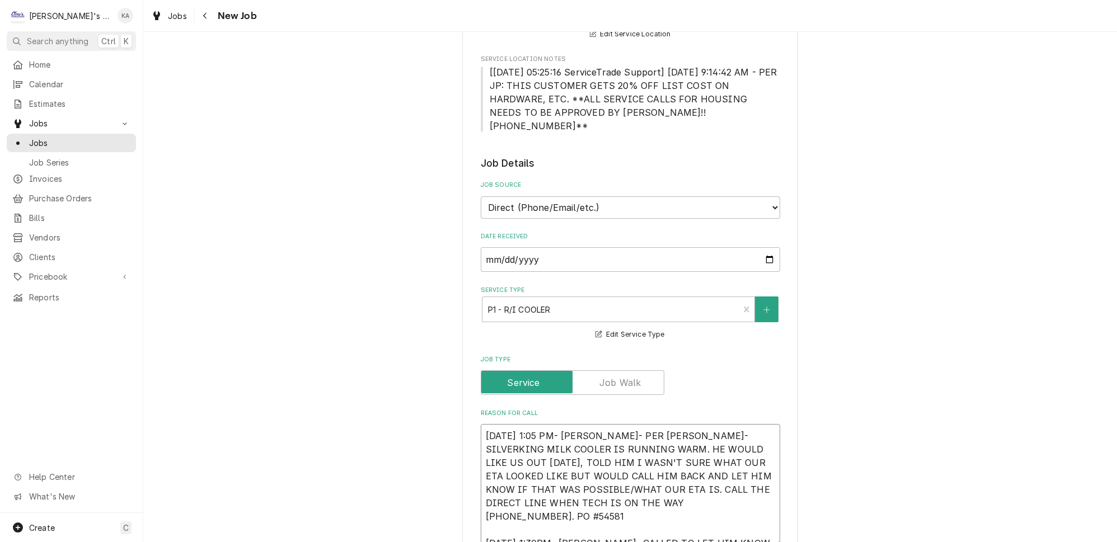
type textarea "9/26/2025 1:05 PM- BECKETT- PER ARIEL- SILVERKING MILK COOLER IS RUNNING WARM. …"
type textarea "x"
type textarea "9/26/2025 1:05 PM- BECKETT- PER ARIEL- SILVERKING MILK COOLER IS RUNNING WARM. …"
type textarea "x"
type textarea "9/26/2025 1:05 PM- BECKETT- PER ARIEL- SILVERKING MILK COOLER IS RUNNING WARM. …"
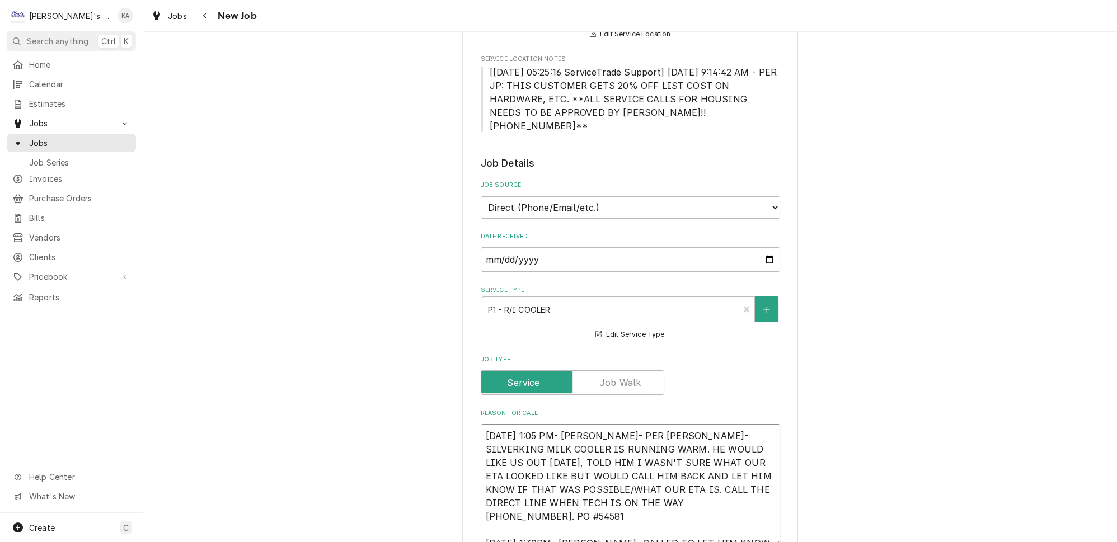
type textarea "x"
type textarea "9/26/2025 1:05 PM- BECKETT- PER ARIEL- SILVERKING MILK COOLER IS RUNNING WARM. …"
type textarea "x"
type textarea "9/26/2025 1:05 PM- BECKETT- PER ARIEL- SILVERKING MILK COOLER IS RUNNING WARM. …"
type textarea "x"
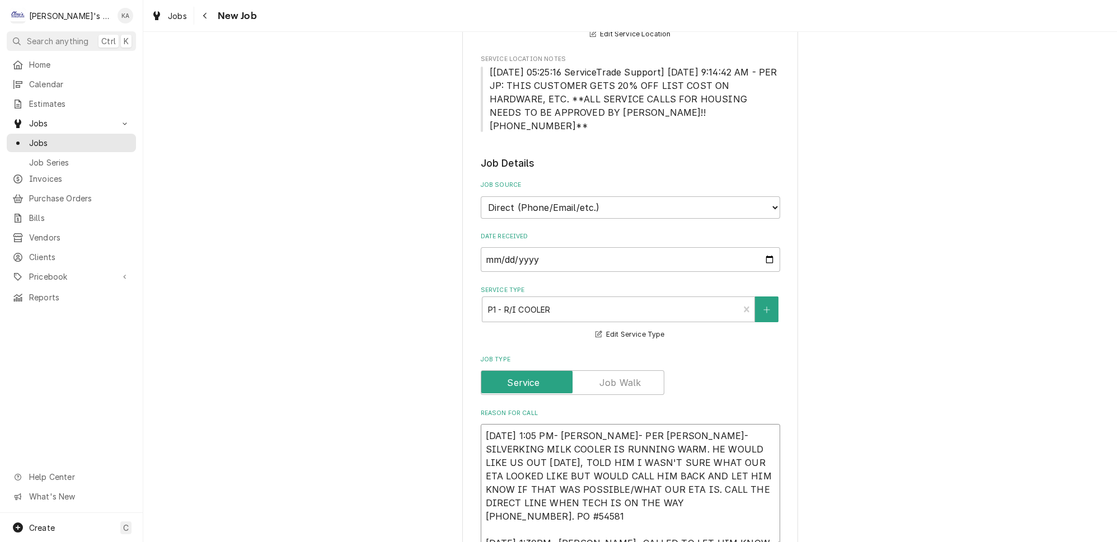
type textarea "9/26/2025 1:05 PM- BECKETT- PER ARIEL- SILVERKING MILK COOLER IS RUNNING WARM. …"
type textarea "x"
type textarea "9/26/2025 1:05 PM- BECKETT- PER ARIEL- SILVERKING MILK COOLER IS RUNNING WARM. …"
type textarea "x"
type textarea "9/26/2025 1:05 PM- BECKETT- PER ARIEL- SILVERKING MILK COOLER IS RUNNING WARM. …"
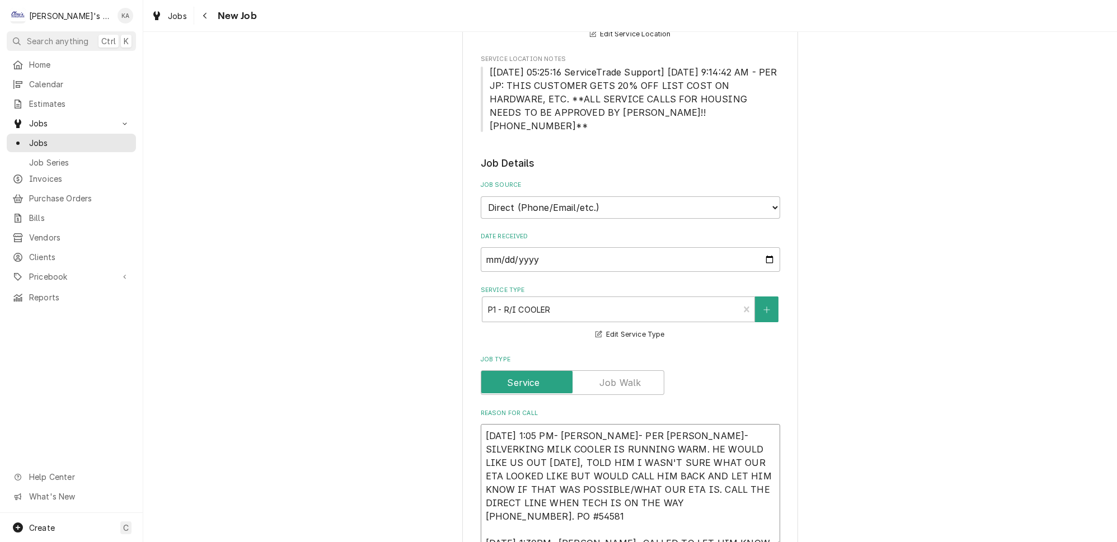
type textarea "x"
type textarea "9/26/2025 1:05 PM- BECKETT- PER ARIEL- SILVERKING MILK COOLER IS RUNNING WARM. …"
type textarea "x"
type textarea "9/26/2025 1:05 PM- BECKETT- PER ARIEL- SILVERKING MILK COOLER IS RUNNING WARM. …"
type textarea "x"
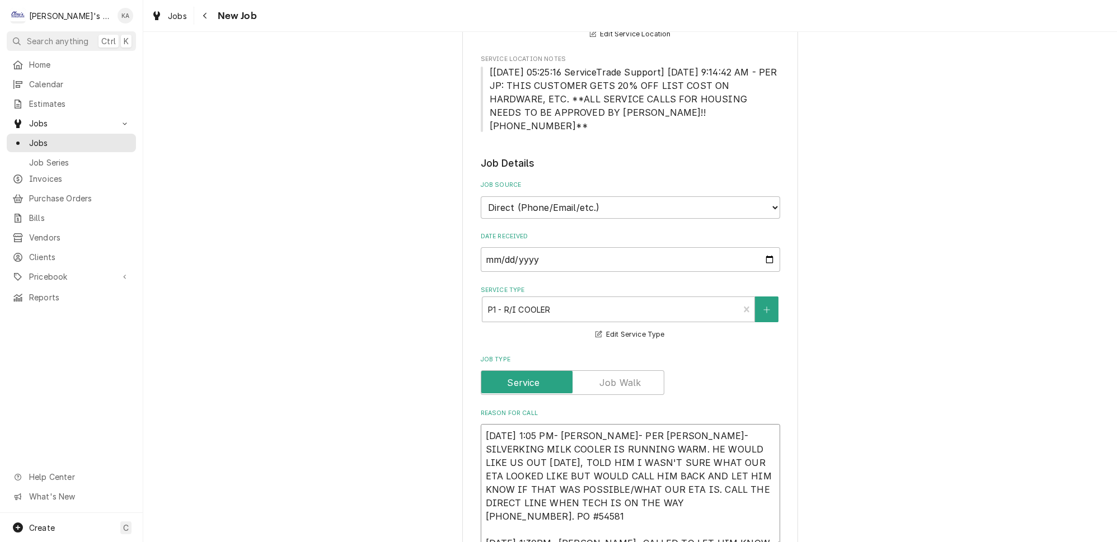
type textarea "9/26/2025 1:05 PM- BECKETT- PER ARIEL- SILVERKING MILK COOLER IS RUNNING WARM. …"
type textarea "x"
type textarea "9/26/2025 1:05 PM- BECKETT- PER ARIEL- SILVERKING MILK COOLER IS RUNNING WARM. …"
type textarea "x"
type textarea "9/26/2025 1:05 PM- BECKETT- PER ARIEL- SILVERKING MILK COOLER IS RUNNING WARM. …"
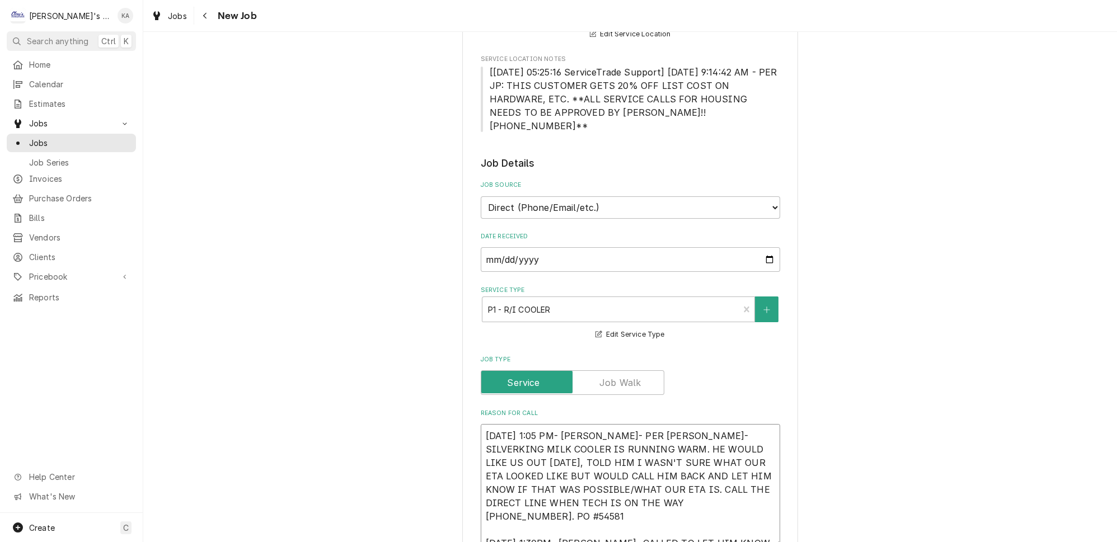
type textarea "x"
type textarea "9/26/2025 1:05 PM- BECKETT- PER ARIEL- SILVERKING MILK COOLER IS RUNNING WARM. …"
type textarea "x"
type textarea "9/26/2025 1:05 PM- BECKETT- PER ARIEL- SILVERKING MILK COOLER IS RUNNING WARM. …"
type textarea "x"
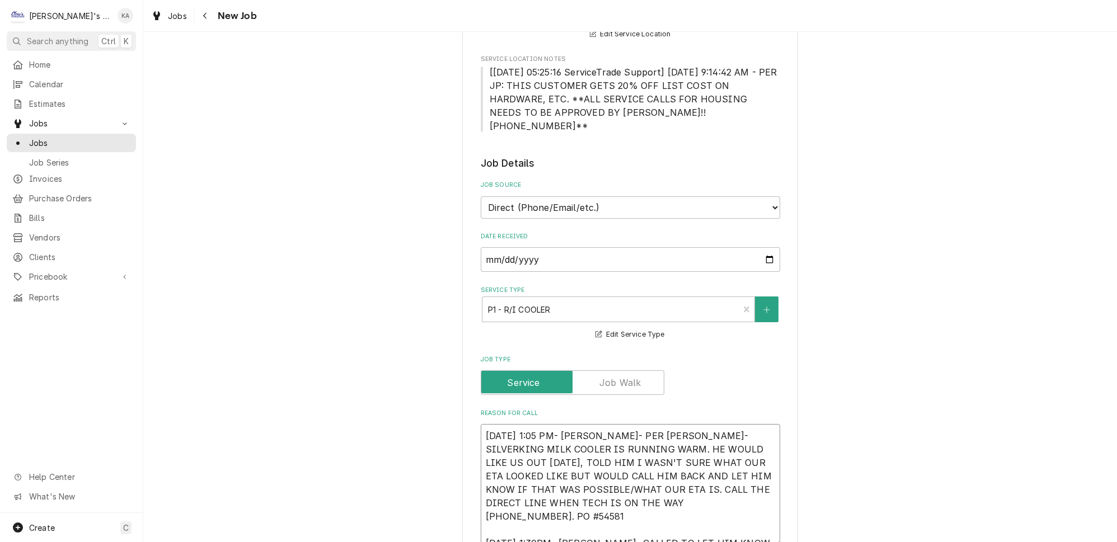
type textarea "9/26/2025 1:05 PM- BECKETT- PER ARIEL- SILVERKING MILK COOLER IS RUNNING WARM. …"
type textarea "x"
type textarea "9/26/2025 1:05 PM- BECKETT- PER ARIEL- SILVERKING MILK COOLER IS RUNNING WARM. …"
type textarea "x"
type textarea "9/26/2025 1:05 PM- BECKETT- PER ARIEL- SILVERKING MILK COOLER IS RUNNING WARM. …"
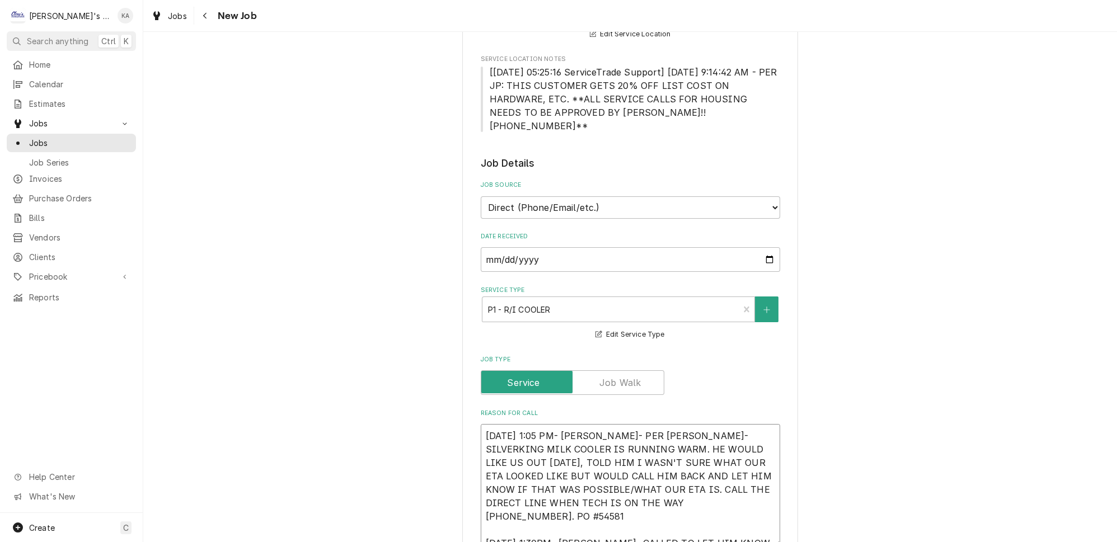
type textarea "x"
type textarea "9/26/2025 1:05 PM- BECKETT- PER ARIEL- SILVERKING MILK COOLER IS RUNNING WARM. …"
type textarea "x"
type textarea "9/26/2025 1:05 PM- BECKETT- PER ARIEL- SILVERKING MILK COOLER IS RUNNING WARM. …"
type textarea "x"
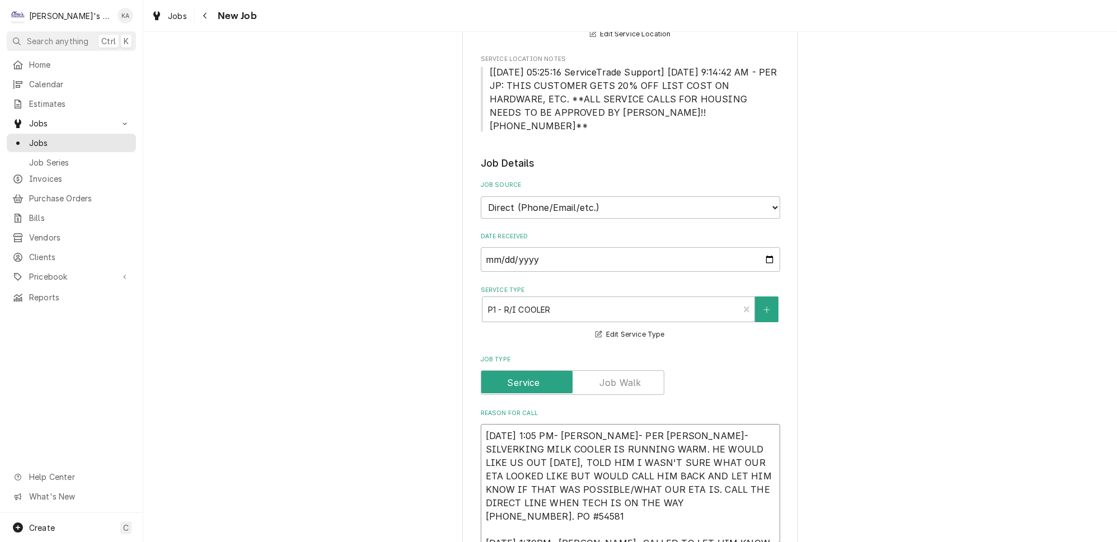
type textarea "9/26/2025 1:05 PM- BECKETT- PER ARIEL- SILVERKING MILK COOLER IS RUNNING WARM. …"
type textarea "x"
type textarea "9/26/2025 1:05 PM- BECKETT- PER ARIEL- SILVERKING MILK COOLER IS RUNNING WARM. …"
click at [698, 496] on textarea "9/26/2025 1:05 PM- BECKETT- PER ARIEL- SILVERKING MILK COOLER IS RUNNING WARM. …" at bounding box center [630, 485] width 299 height 123
click at [718, 509] on textarea "9/26/2025 1:05 PM- BECKETT- PER ARIEL- SILVERKING MILK COOLER IS RUNNING WARM. …" at bounding box center [630, 485] width 299 height 123
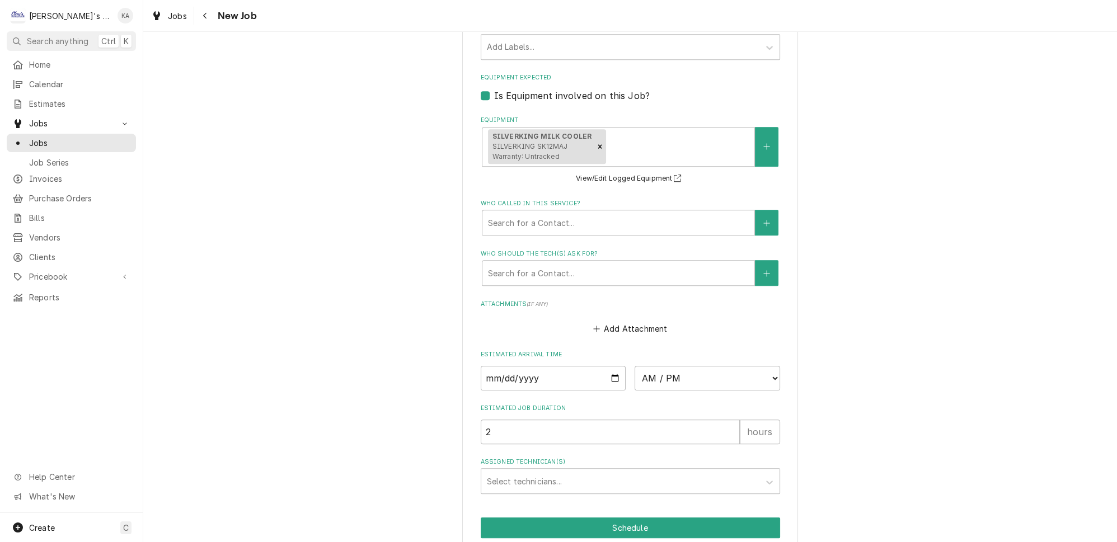
scroll to position [941, 0]
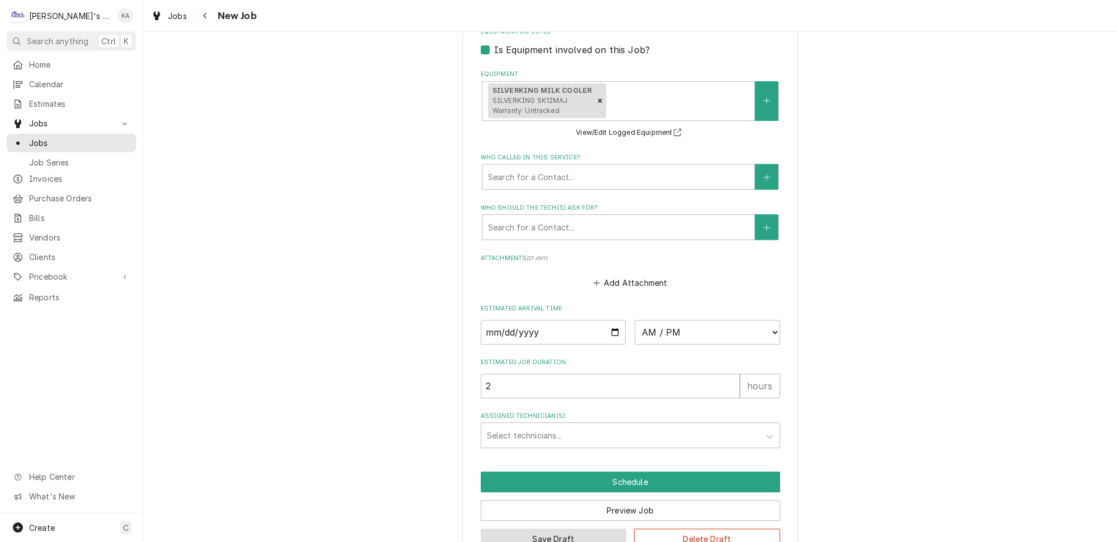
click at [545, 529] on button "Save Draft" at bounding box center [554, 539] width 146 height 21
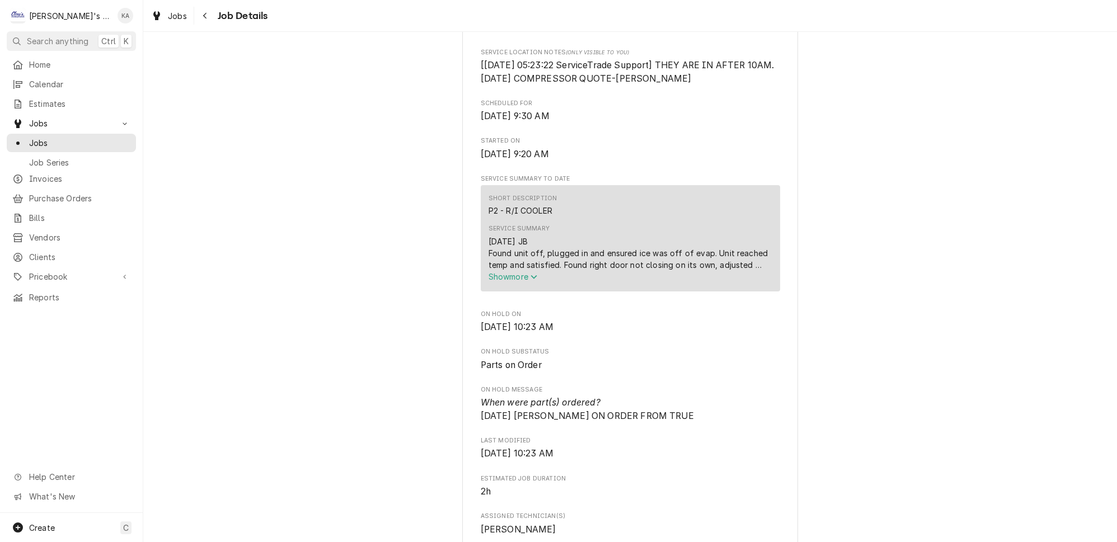
scroll to position [407, 0]
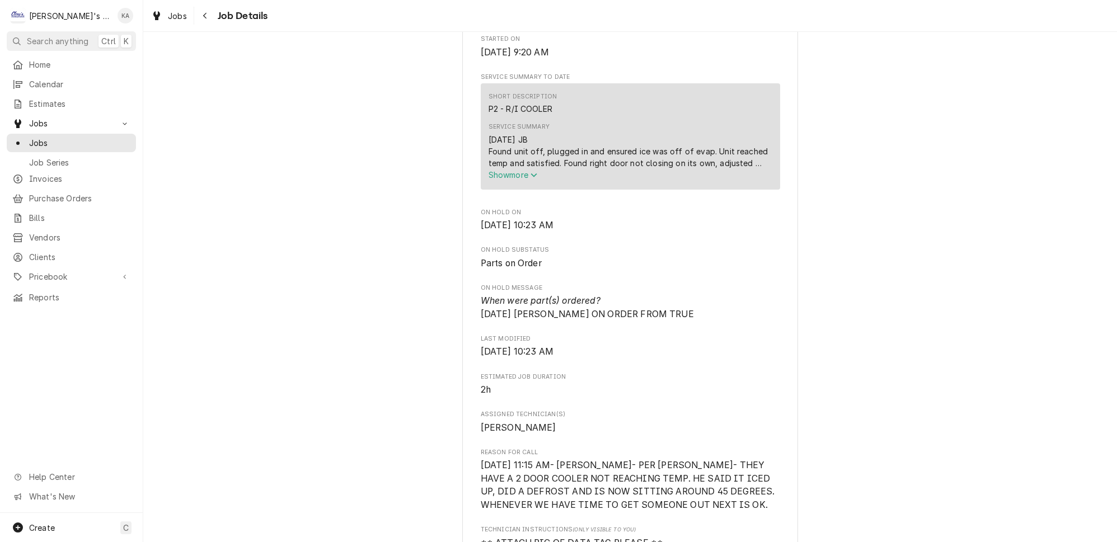
click at [510, 180] on span "Show more" at bounding box center [513, 175] width 49 height 10
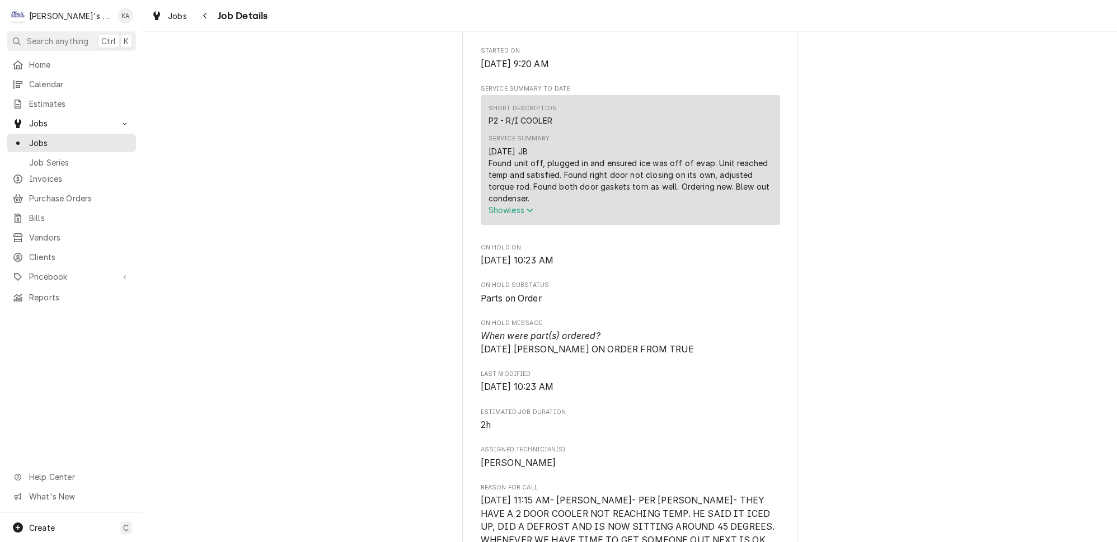
scroll to position [610, 0]
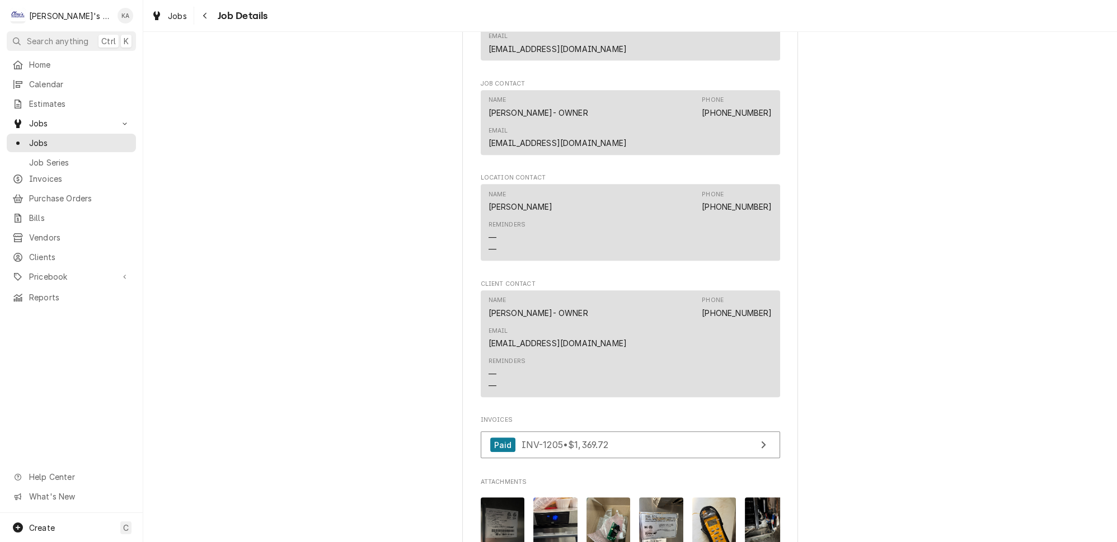
scroll to position [1495, 0]
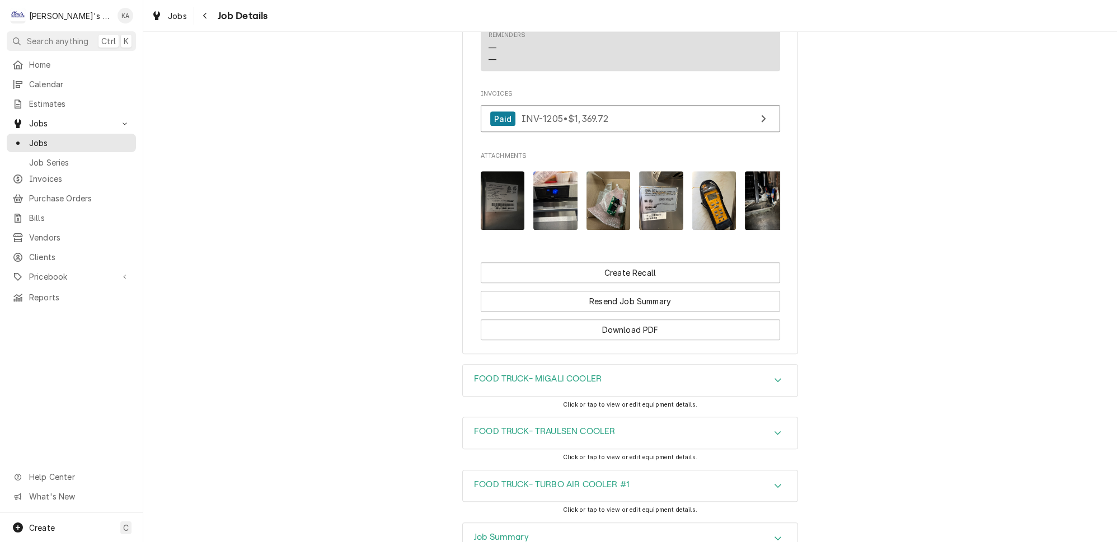
click at [582, 523] on div "Job Summary" at bounding box center [630, 538] width 335 height 31
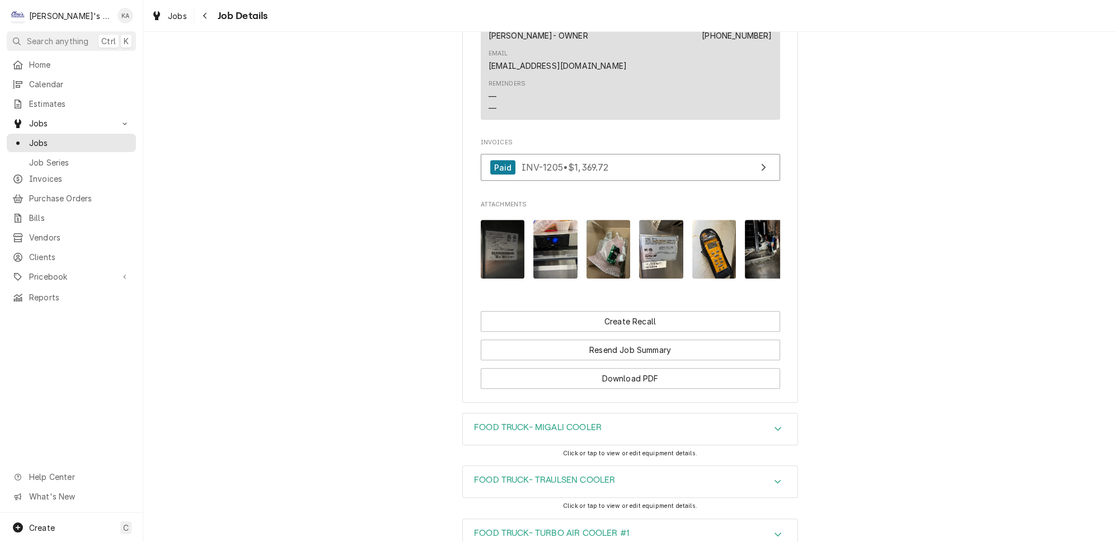
scroll to position [1444, 0]
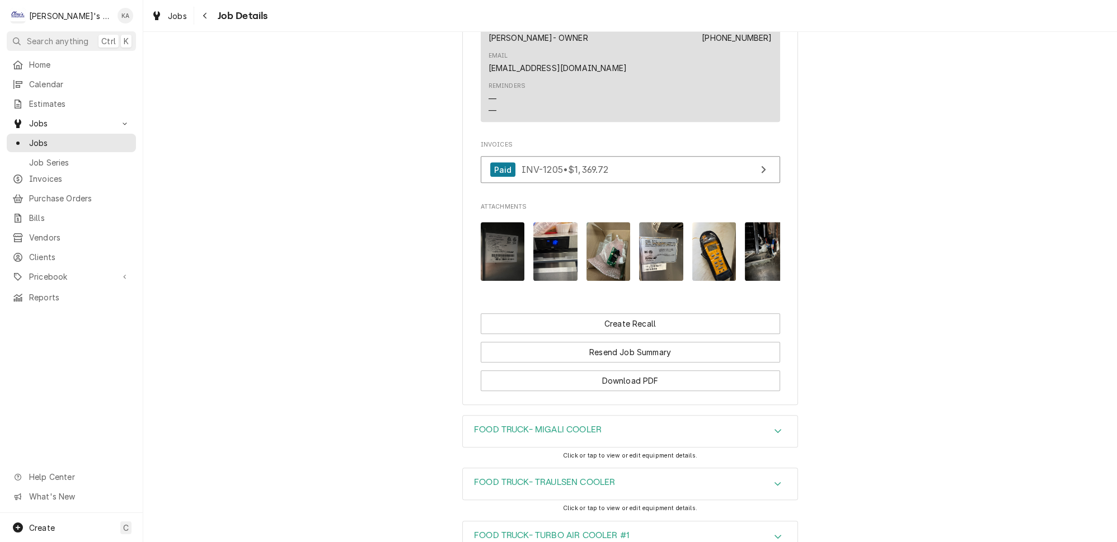
click at [573, 416] on div "FOOD TRUCK- MIGALI COOLER" at bounding box center [630, 431] width 335 height 31
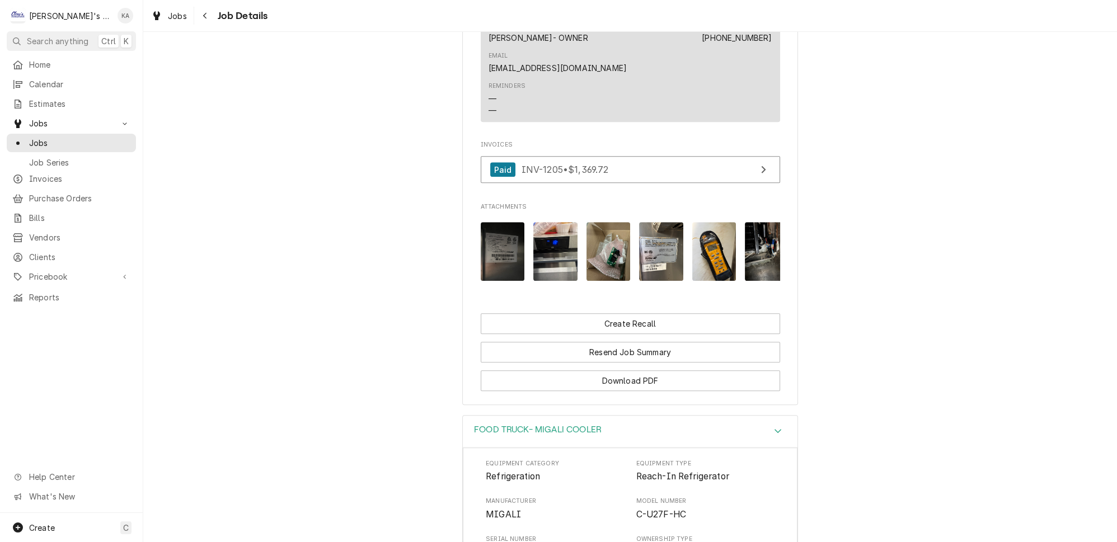
click at [573, 416] on div "FOOD TRUCK- MIGALI COOLER" at bounding box center [630, 432] width 335 height 32
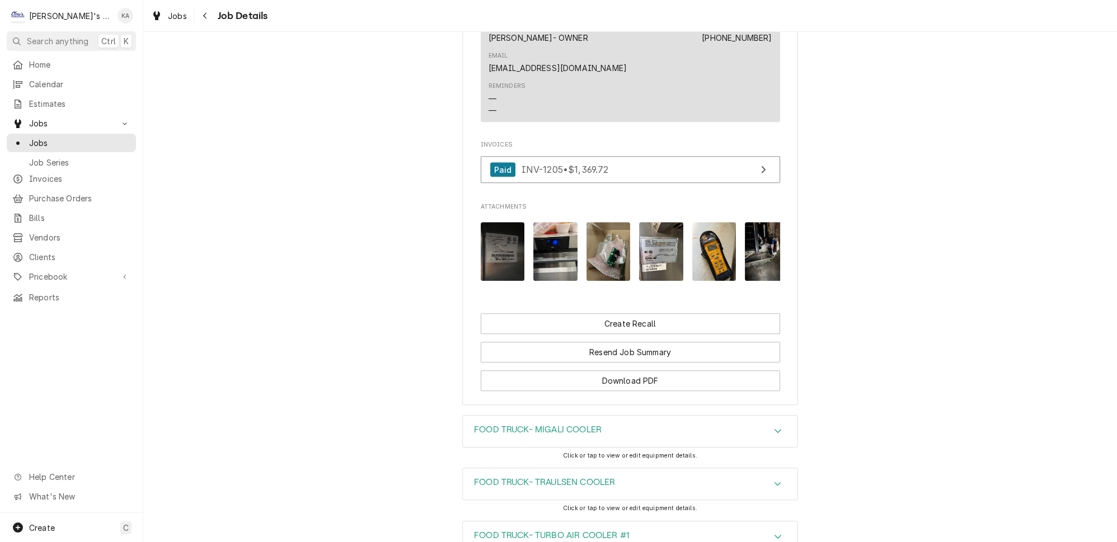
click at [622, 468] on div "FOOD TRUCK- TRAULSEN COOLER" at bounding box center [630, 483] width 335 height 31
click at [627, 468] on div "FOOD TRUCK- TRAULSEN COOLER" at bounding box center [630, 484] width 335 height 32
click at [607, 530] on h3 "FOOD TRUCK- TURBO AIR COOLER #1" at bounding box center [551, 535] width 155 height 11
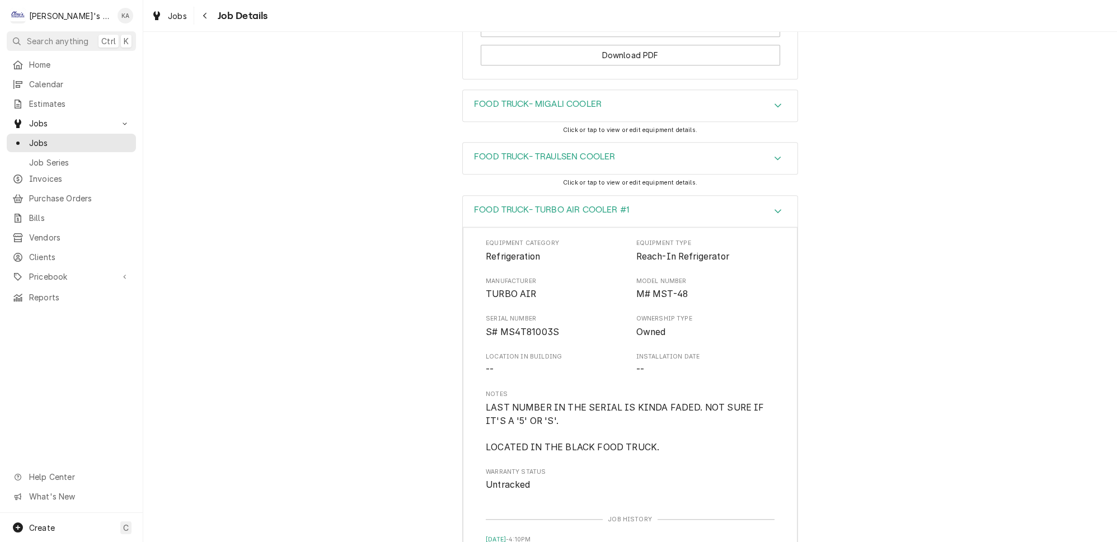
scroll to position [1749, 0]
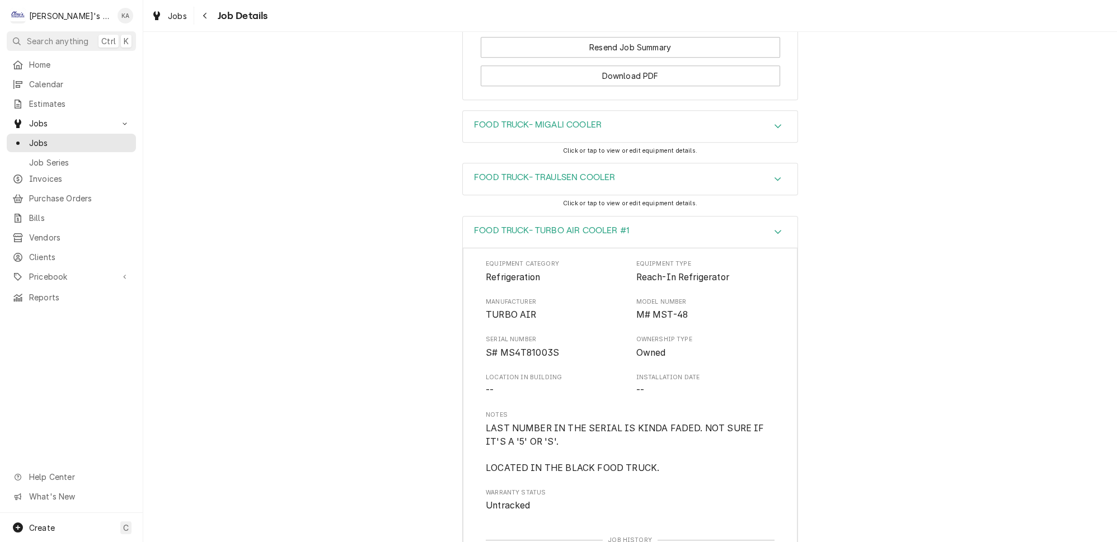
click at [588, 226] on h3 "FOOD TRUCK- TURBO AIR COOLER #1" at bounding box center [551, 231] width 155 height 11
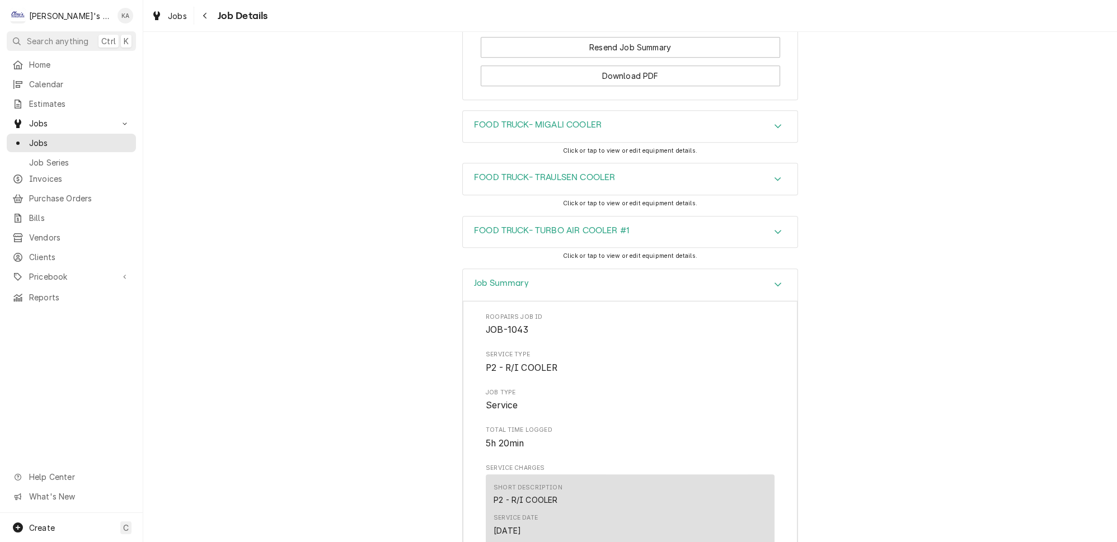
click at [613, 269] on div "Job Summary" at bounding box center [630, 285] width 335 height 32
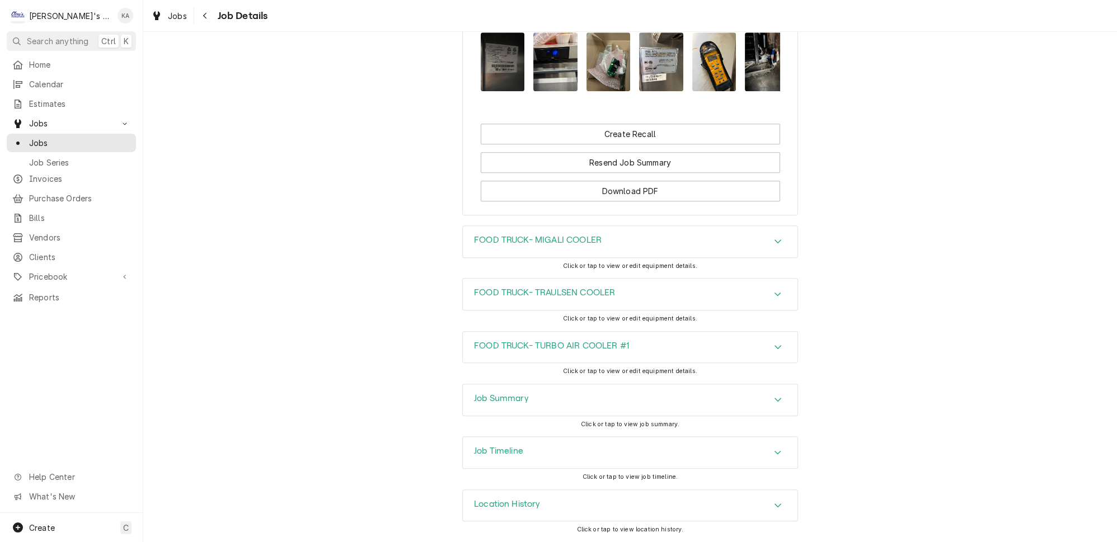
scroll to position [1495, 0]
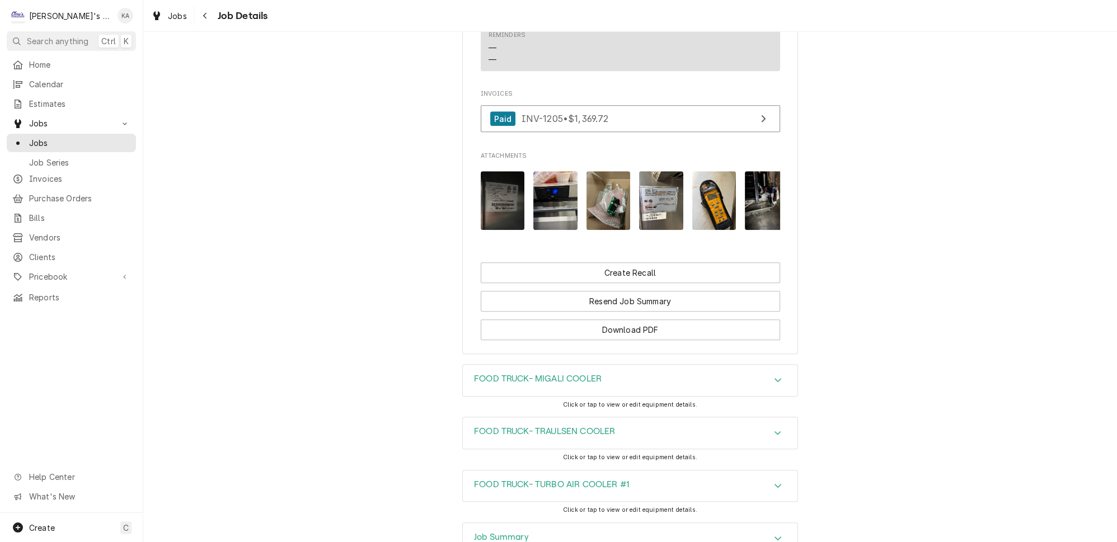
click at [762, 365] on div "FOOD TRUCK- MIGALI COOLER" at bounding box center [630, 380] width 335 height 31
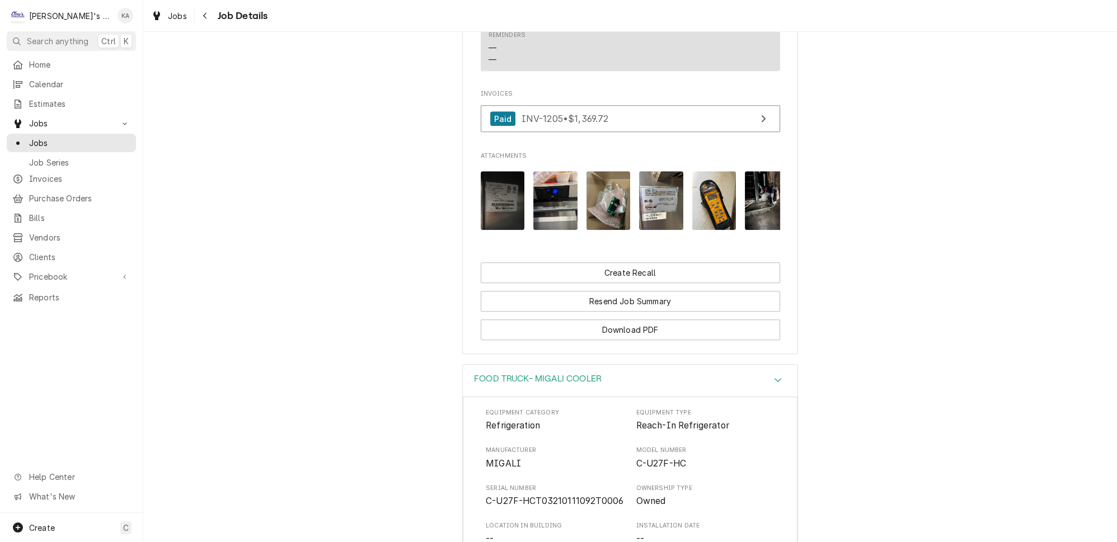
click at [666, 365] on div "FOOD TRUCK- MIGALI COOLER" at bounding box center [630, 381] width 335 height 32
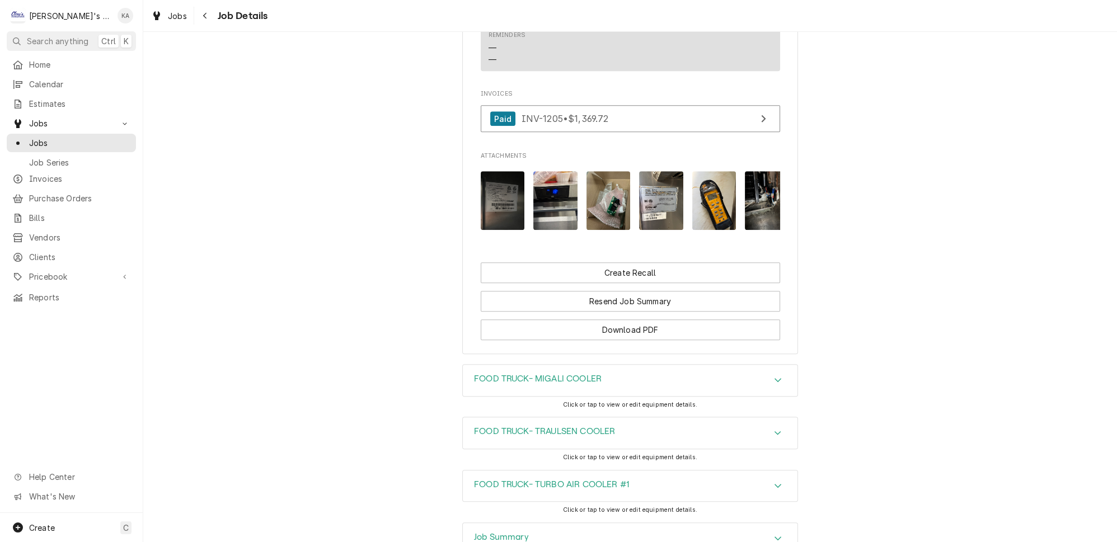
click at [659, 417] on div "FOOD TRUCK- TRAULSEN COOLER" at bounding box center [630, 432] width 335 height 31
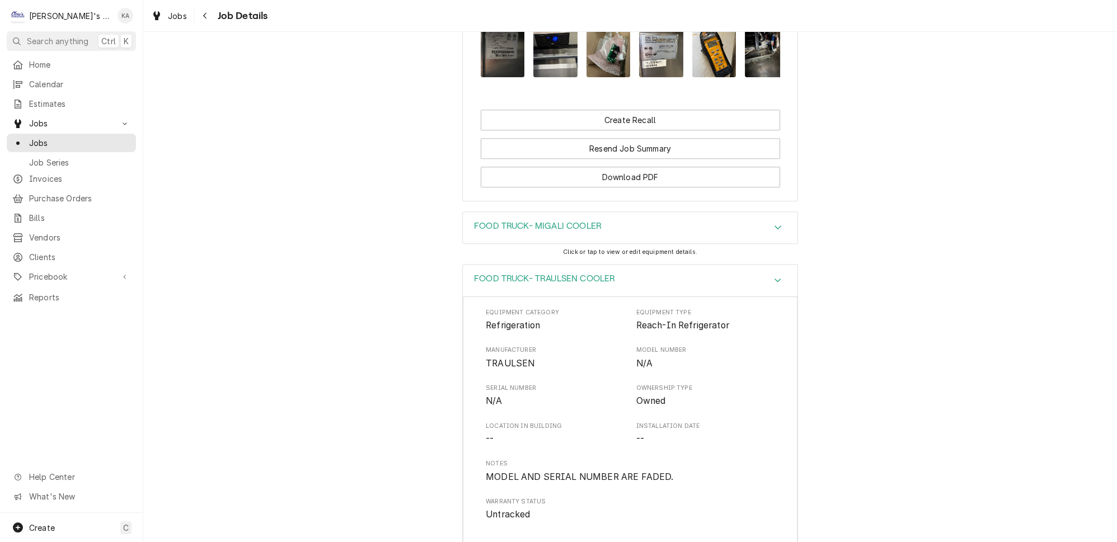
scroll to position [1647, 0]
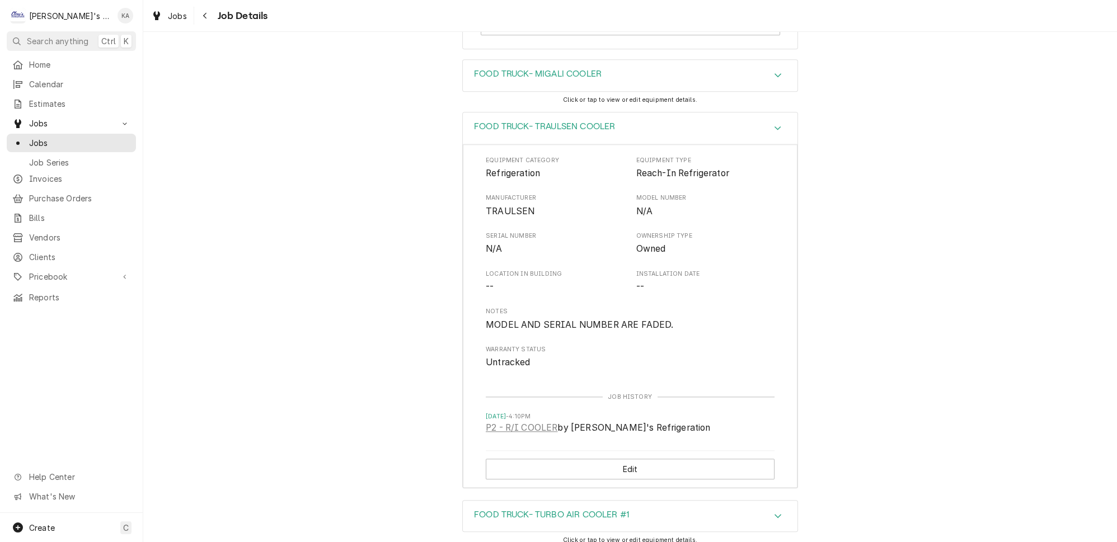
click at [637, 501] on div "FOOD TRUCK- TURBO AIR COOLER #1" at bounding box center [630, 516] width 335 height 31
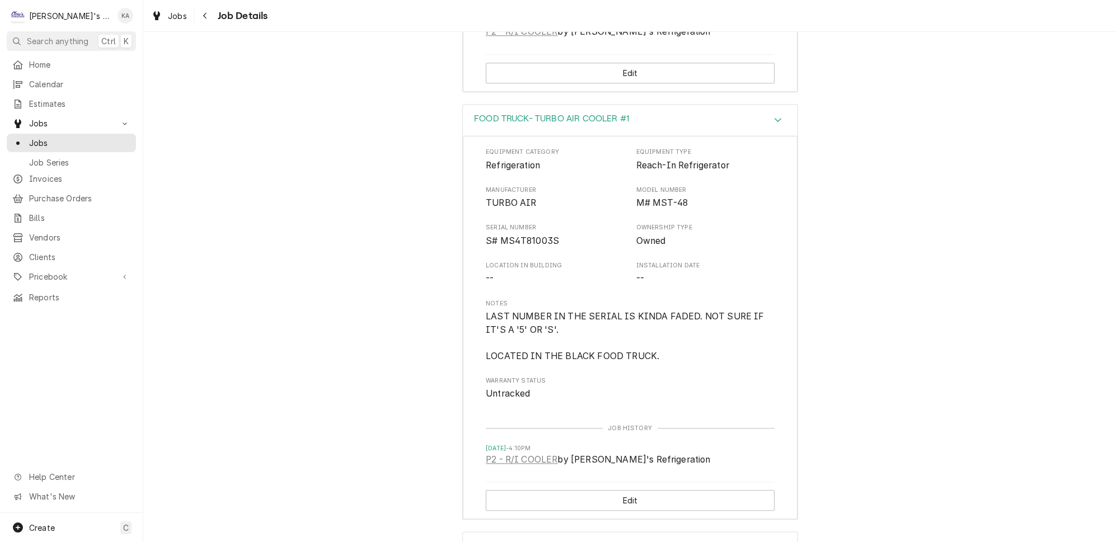
scroll to position [2095, 0]
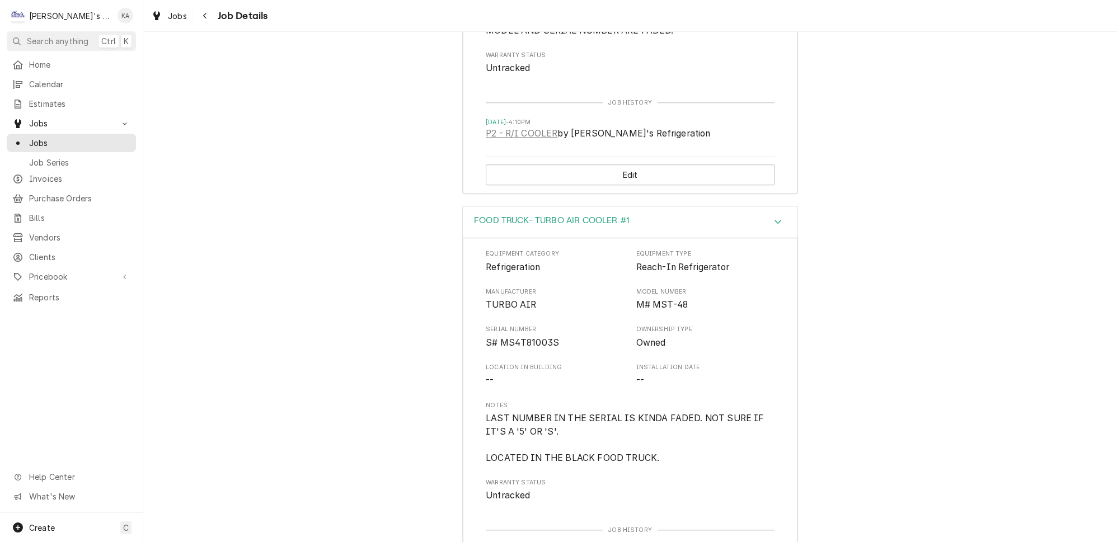
click at [580, 206] on div "FOOD TRUCK- TURBO AIR COOLER #1" at bounding box center [630, 222] width 335 height 32
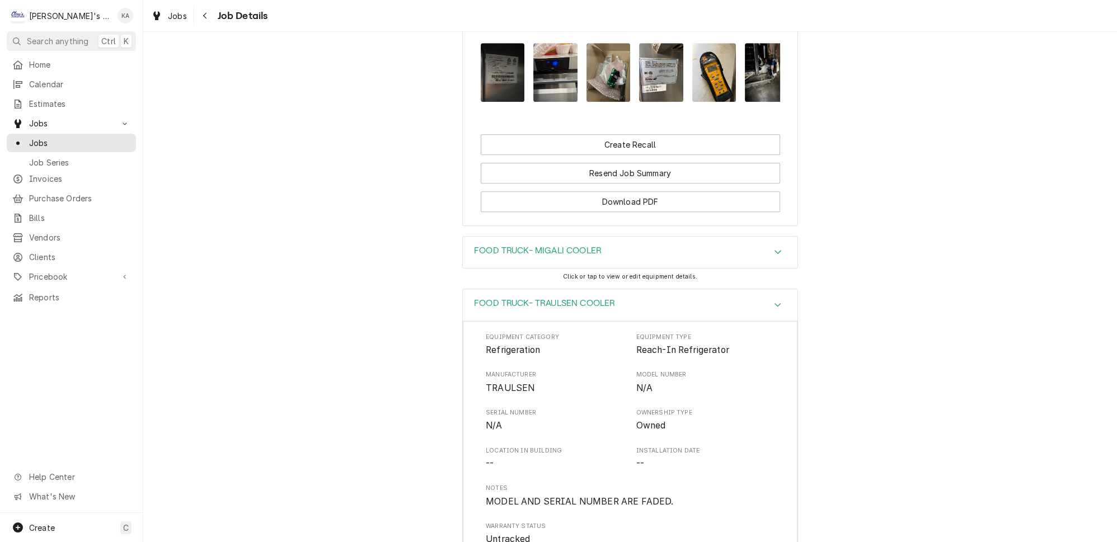
click at [580, 298] on div "FOOD TRUCK- TRAULSEN COOLER" at bounding box center [544, 304] width 141 height 13
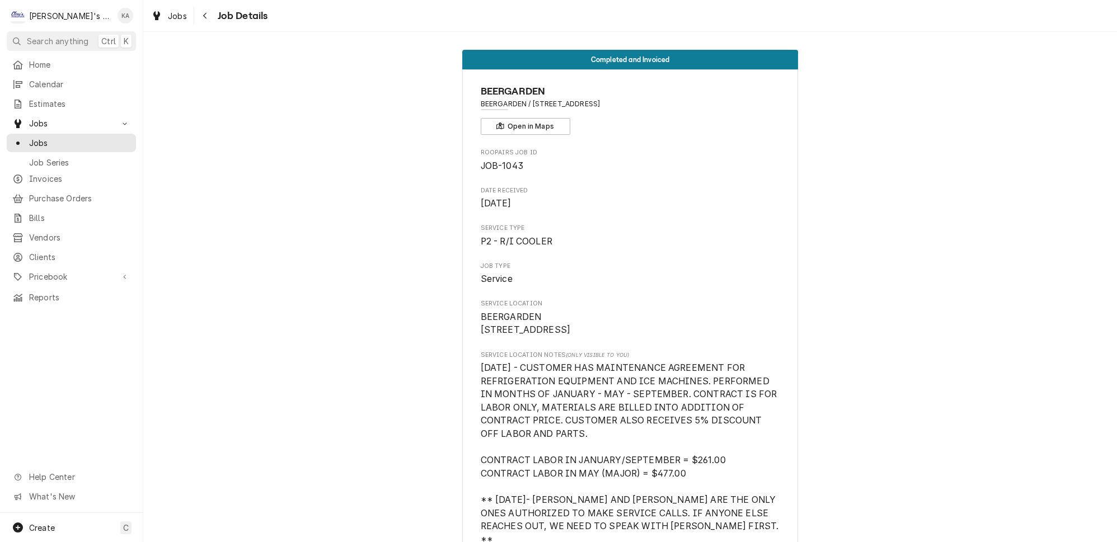
scroll to position [0, 0]
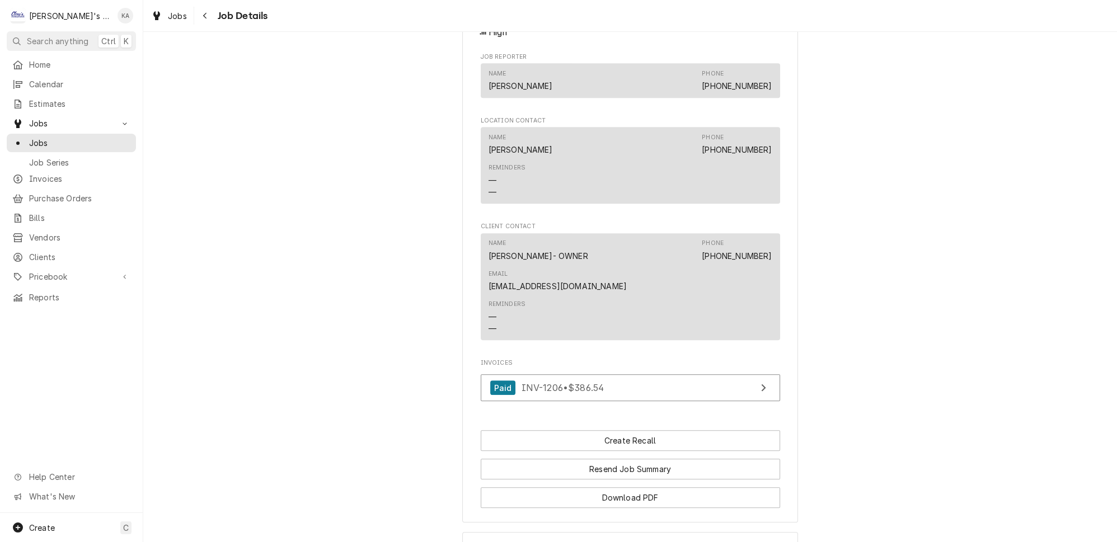
scroll to position [1236, 0]
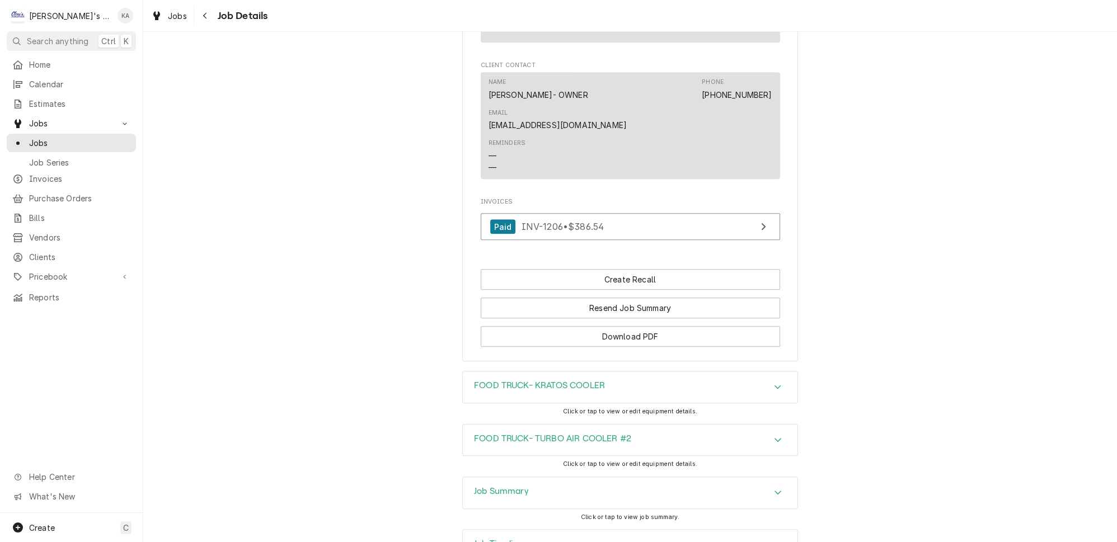
click at [600, 477] on div "Job Summary" at bounding box center [630, 492] width 335 height 31
click at [600, 477] on div "Job Summary" at bounding box center [630, 493] width 335 height 32
click at [733, 372] on div "FOOD TRUCK- KRATOS COOLER" at bounding box center [630, 387] width 335 height 31
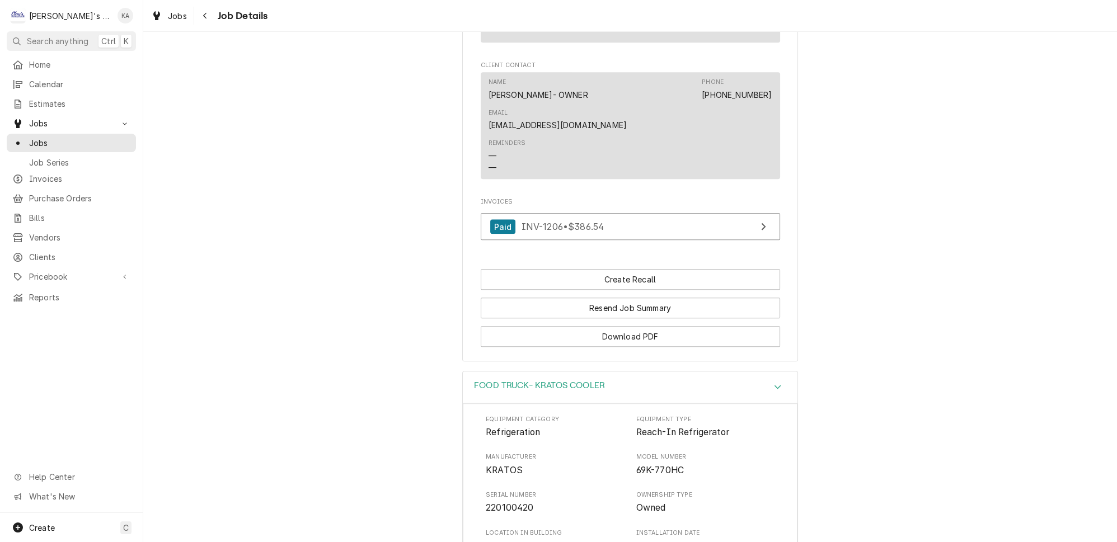
click at [748, 372] on div "FOOD TRUCK- KRATOS COOLER" at bounding box center [630, 388] width 335 height 32
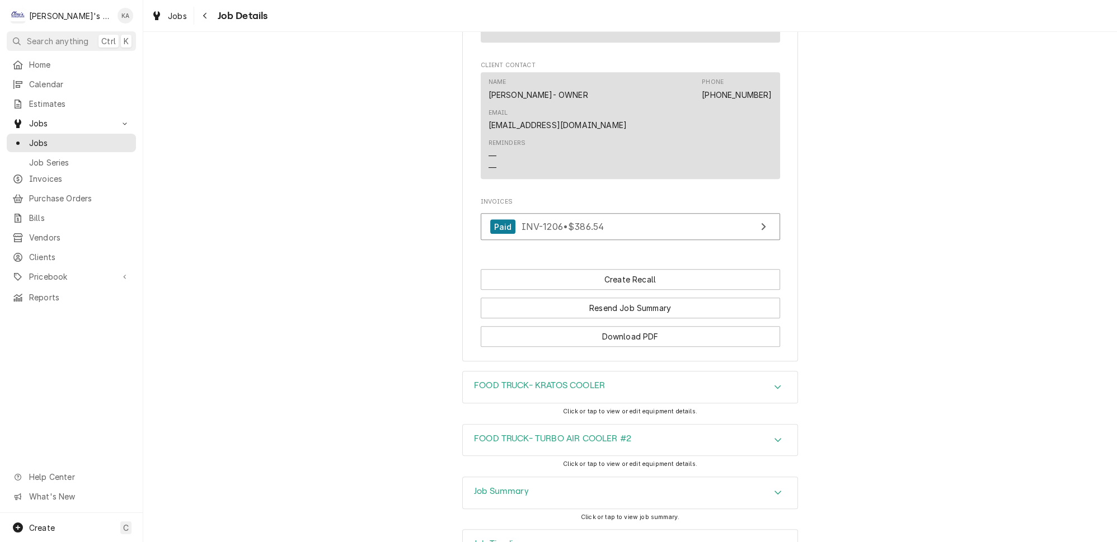
click at [592, 425] on div "FOOD TRUCK- TURBO AIR COOLER #2" at bounding box center [630, 440] width 335 height 31
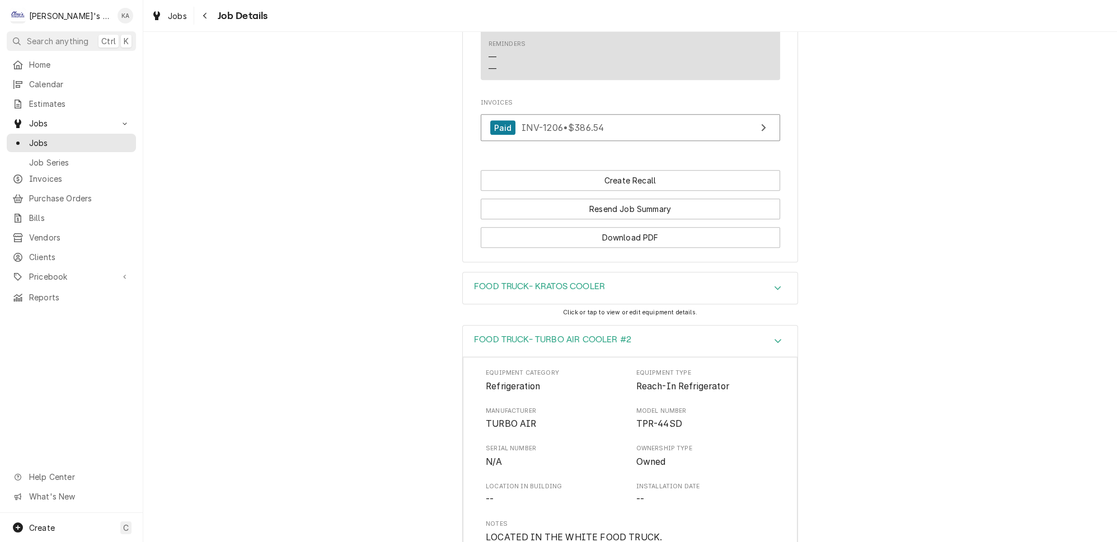
scroll to position [1338, 0]
click at [678, 323] on div "FOOD TRUCK- TURBO AIR COOLER #2" at bounding box center [630, 339] width 335 height 32
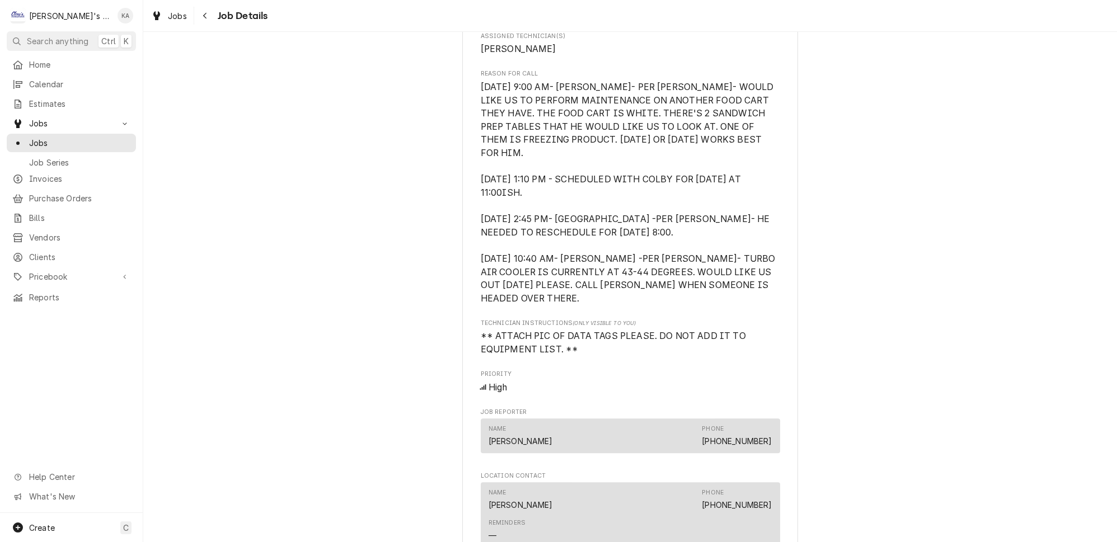
scroll to position [524, 0]
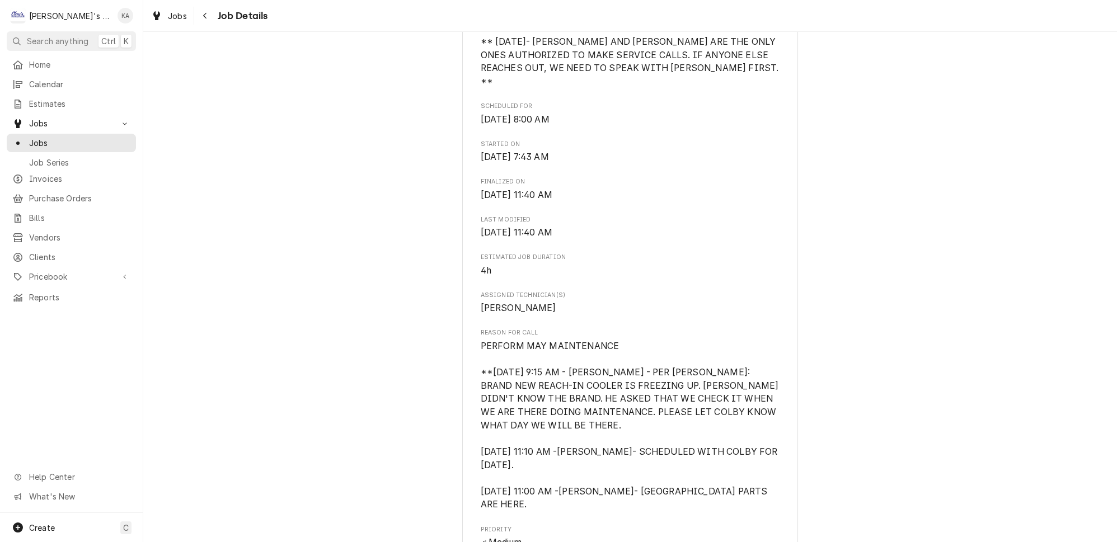
scroll to position [610, 0]
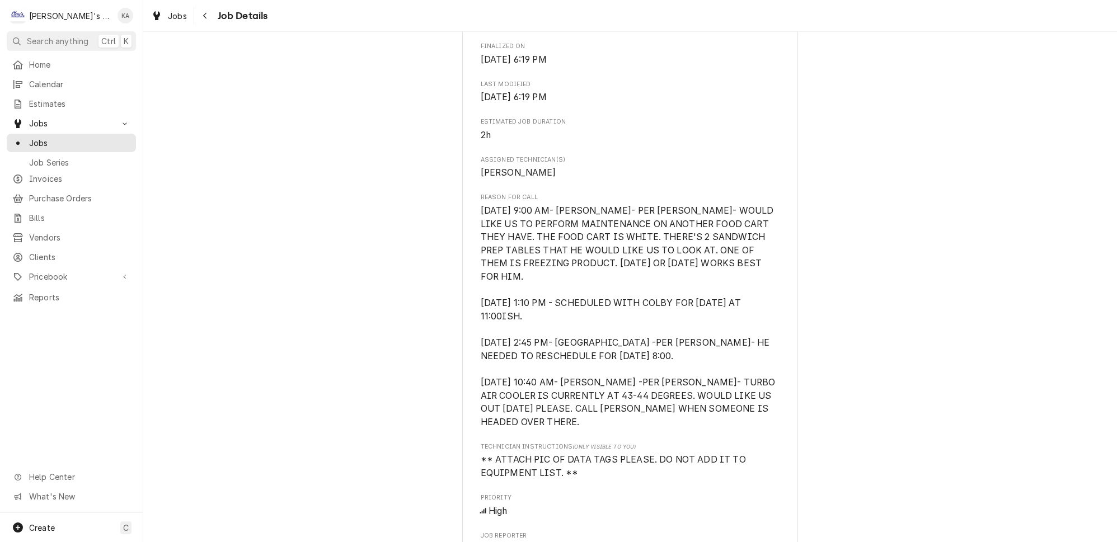
scroll to position [610, 0]
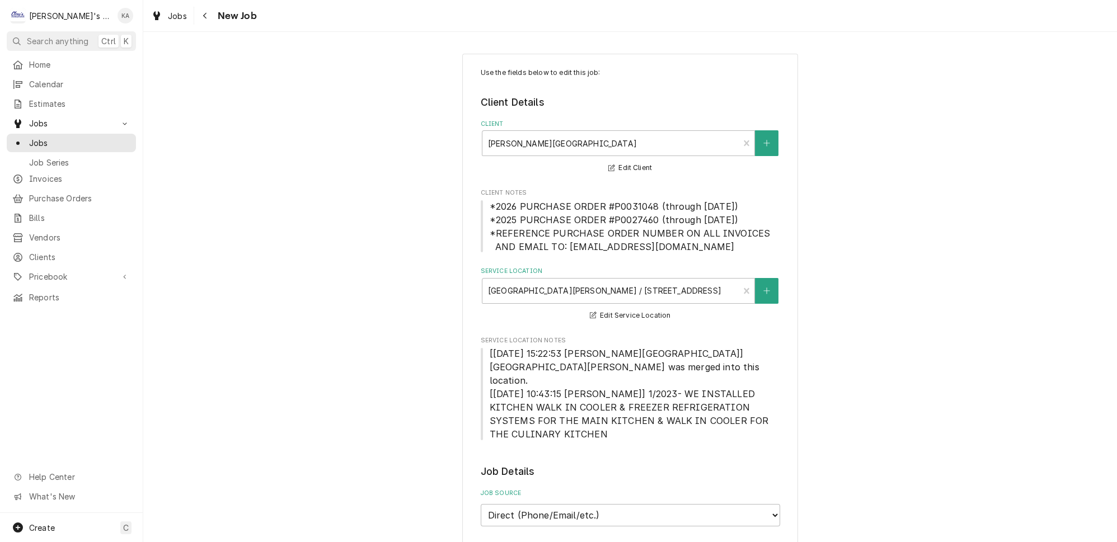
type textarea "x"
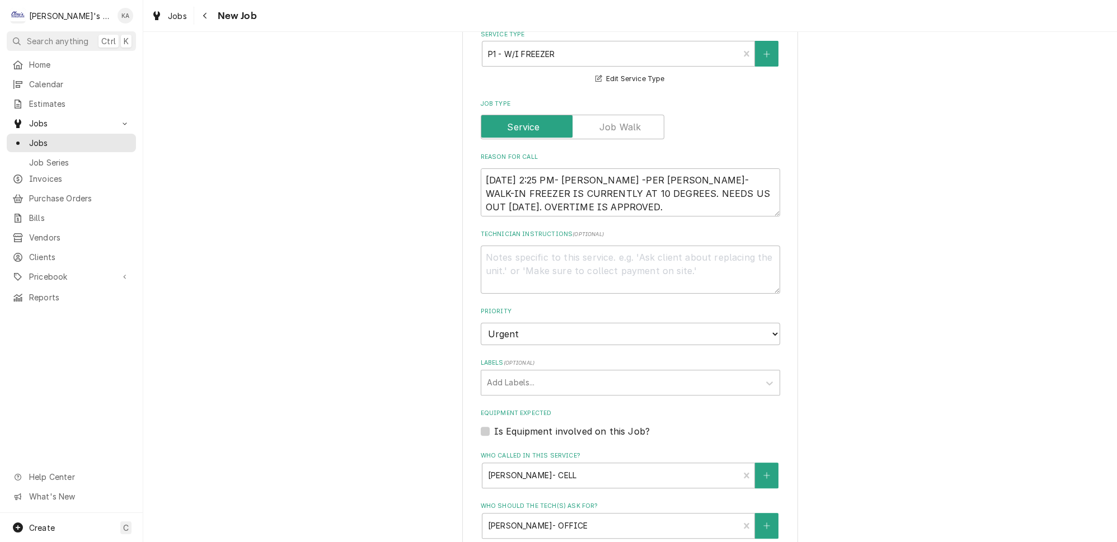
scroll to position [407, 0]
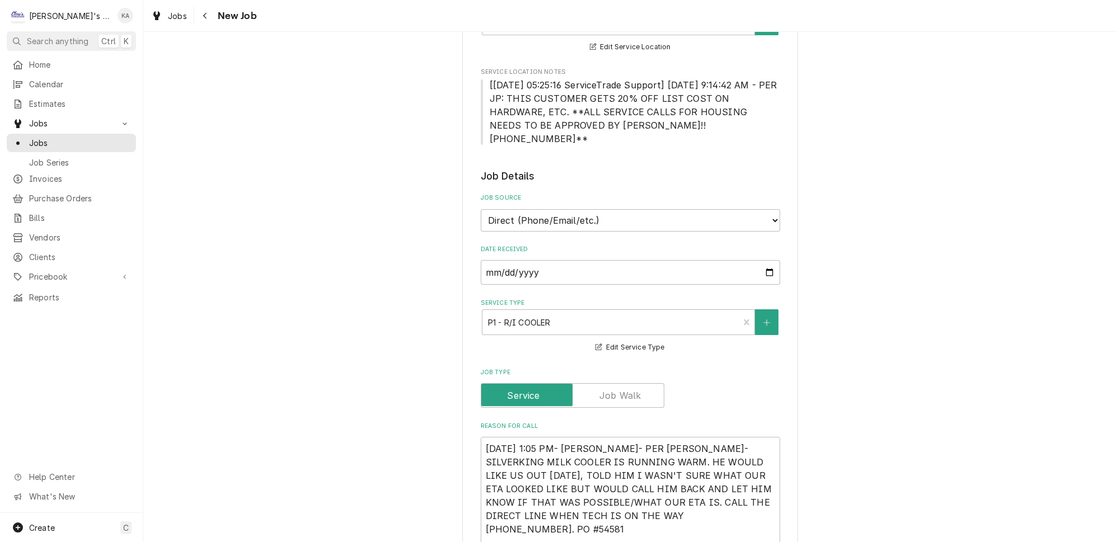
type textarea "x"
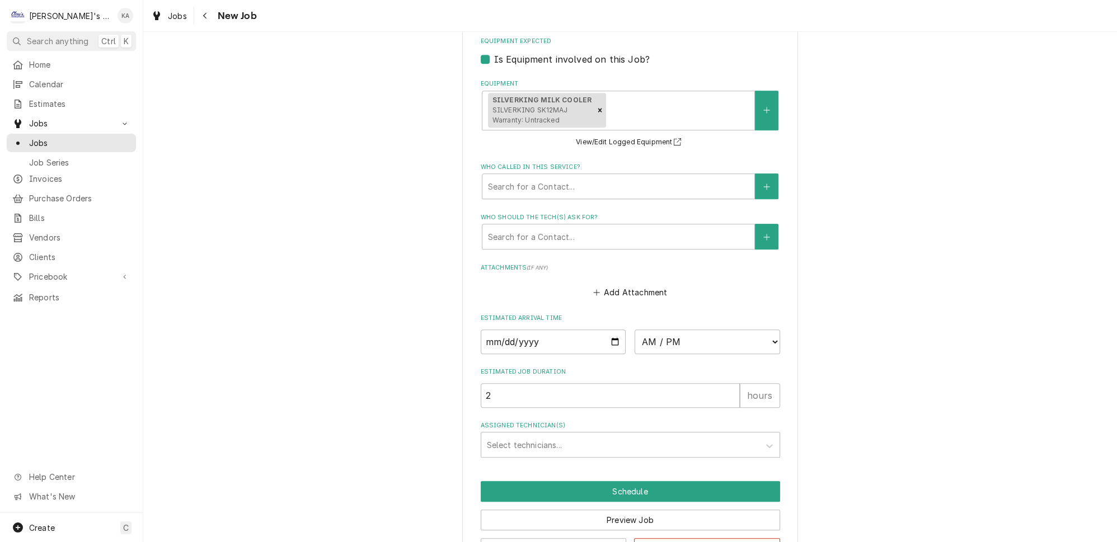
scroll to position [941, 0]
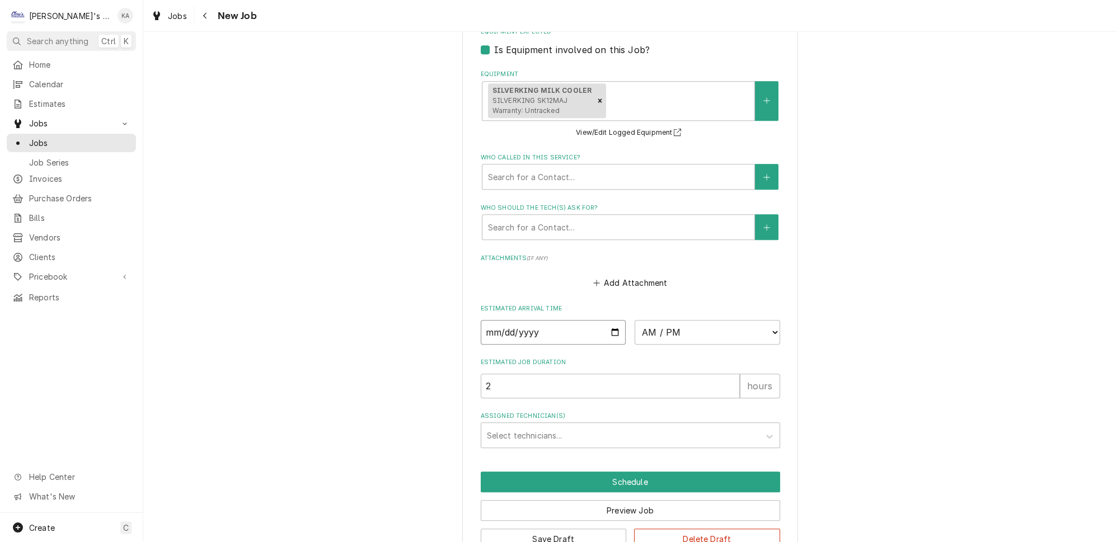
click at [609, 320] on input "Date" at bounding box center [553, 332] width 145 height 25
type input "[DATE]"
type textarea "x"
click at [663, 320] on select "AM / PM 6:00 AM 6:15 AM 6:30 AM 6:45 AM 7:00 AM 7:15 AM 7:30 AM 7:45 AM 8:00 AM…" at bounding box center [707, 332] width 145 height 25
select select "16:00:00"
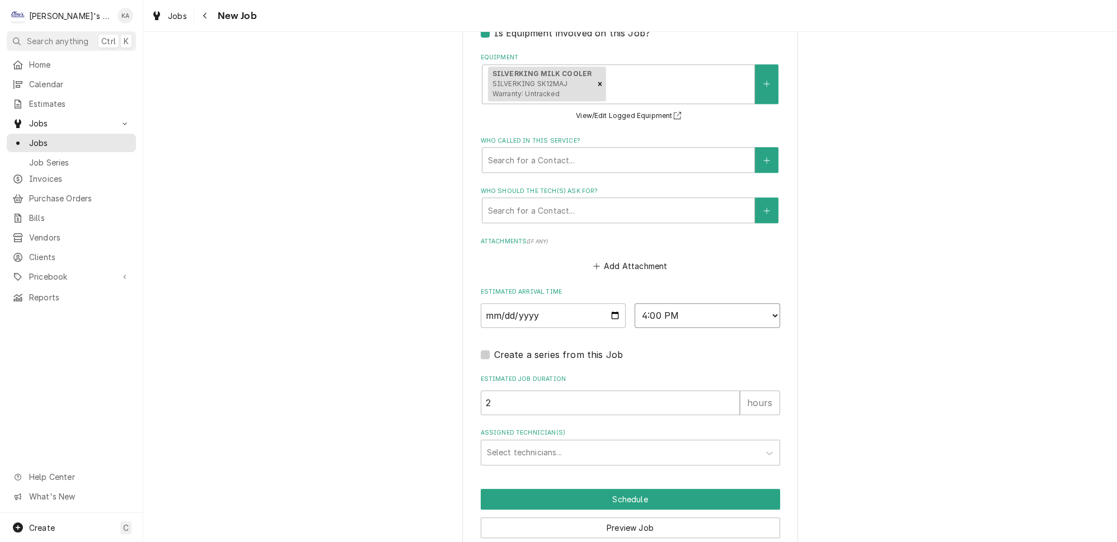
scroll to position [972, 0]
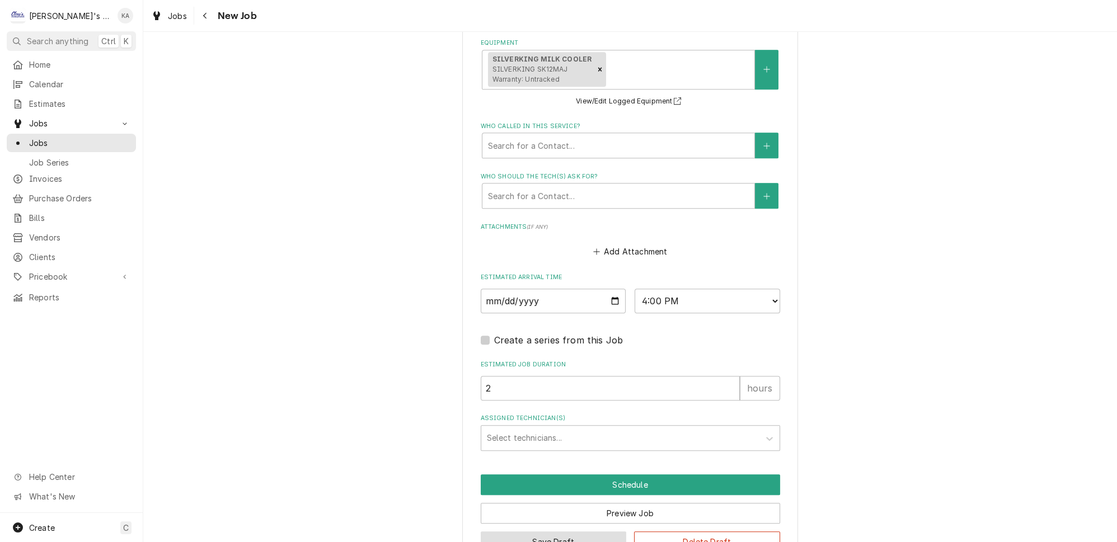
click at [574, 532] on button "Save Draft" at bounding box center [554, 542] width 146 height 21
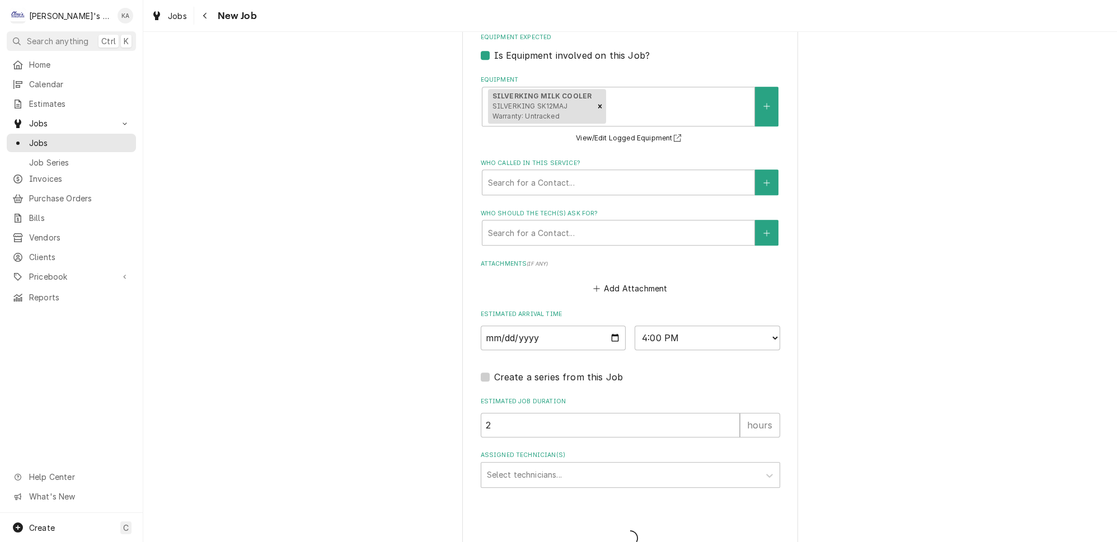
type textarea "x"
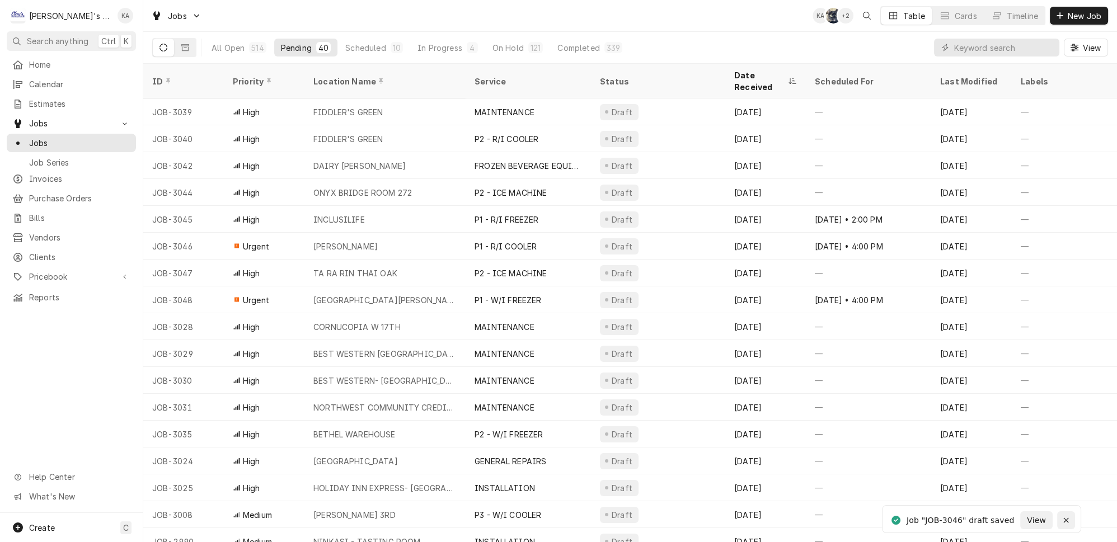
click at [1069, 517] on icon "Notifications alt+T" at bounding box center [1066, 521] width 8 height 8
click at [424, 42] on div "In Progress" at bounding box center [439, 48] width 45 height 12
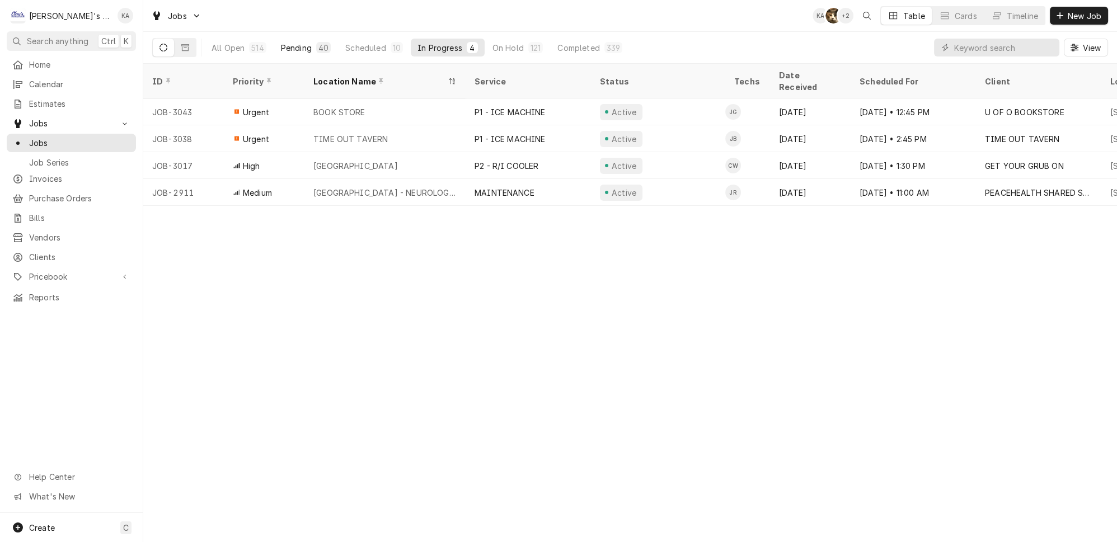
click at [318, 47] on div "40" at bounding box center [323, 48] width 10 height 12
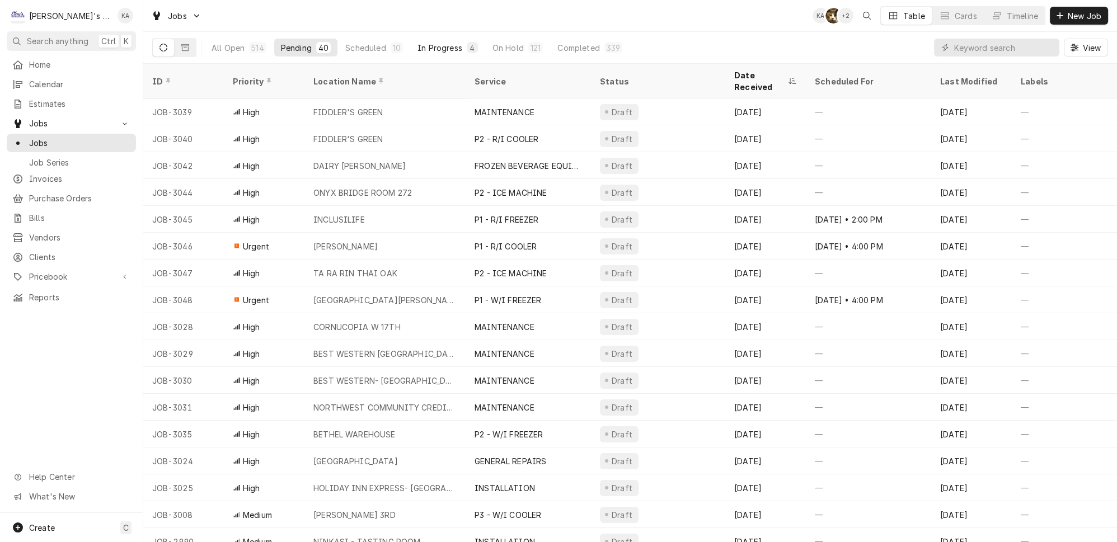
click at [411, 39] on button "In Progress 4" at bounding box center [448, 48] width 74 height 18
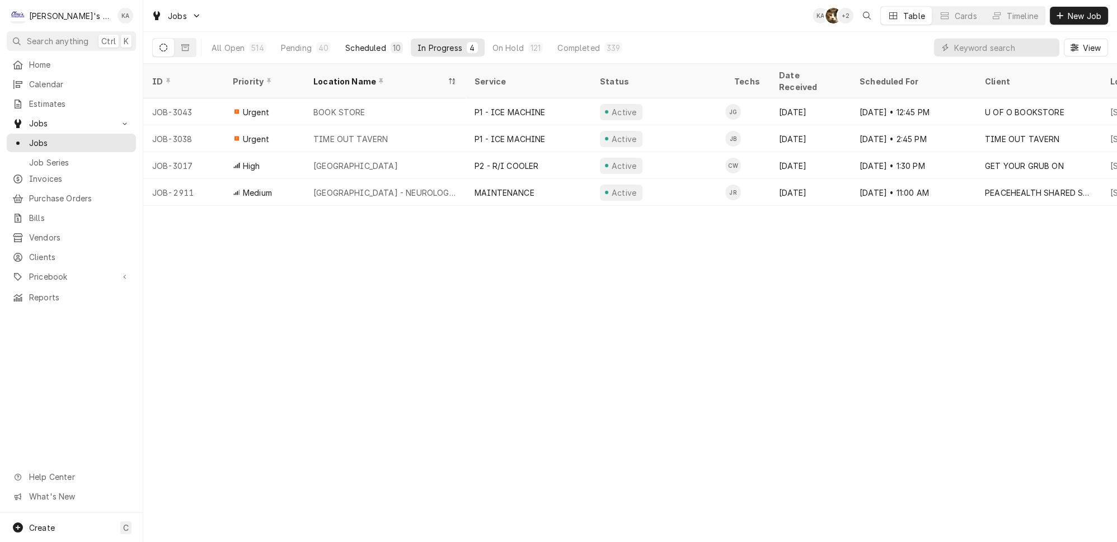
click at [360, 42] on div "Scheduled" at bounding box center [365, 48] width 40 height 12
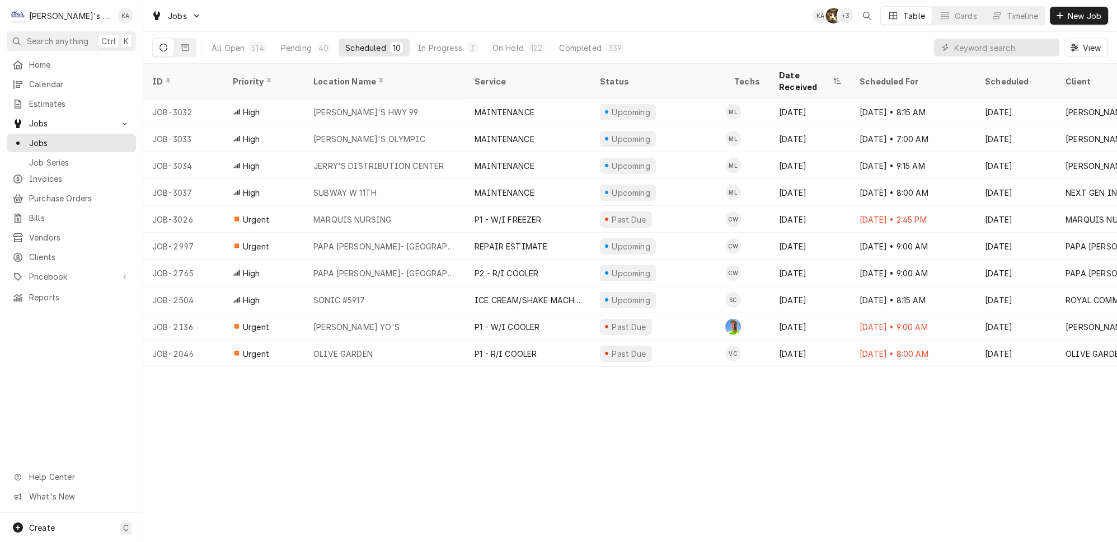
click at [285, 35] on div "All Open 514 Pending 40 Scheduled 10 In Progress 3 On Hold 122 Completed 339" at bounding box center [418, 47] width 426 height 31
click at [285, 42] on div "Pending" at bounding box center [296, 48] width 31 height 12
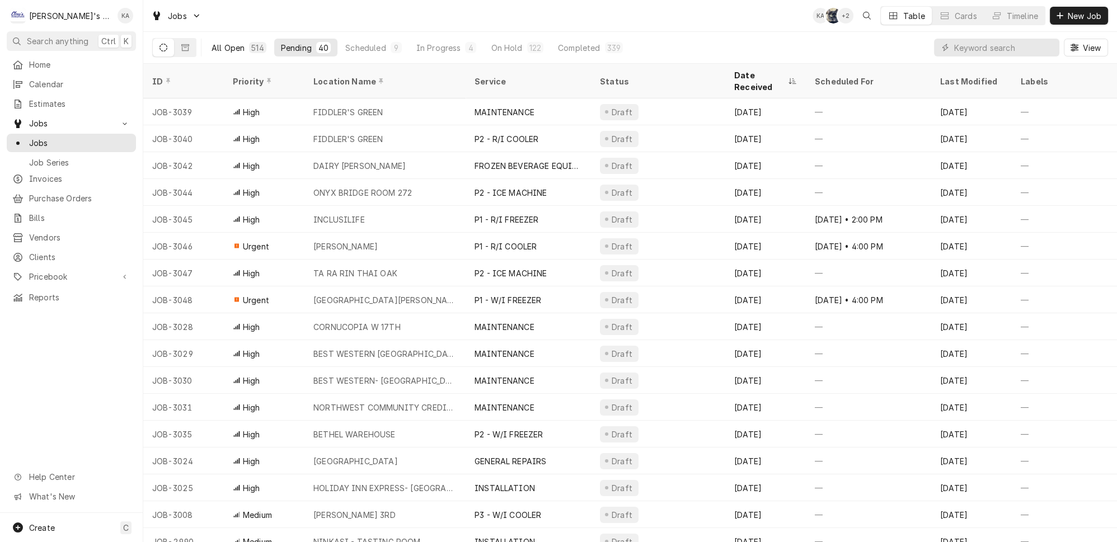
click at [251, 48] on div "514" at bounding box center [257, 48] width 12 height 12
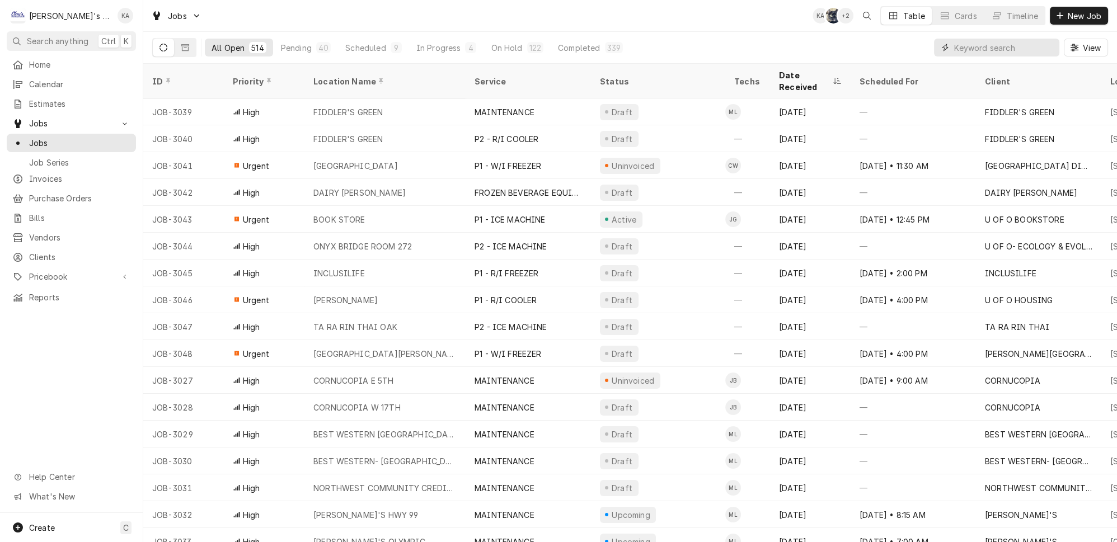
click at [1017, 45] on input "Dynamic Content Wrapper" at bounding box center [1004, 48] width 100 height 18
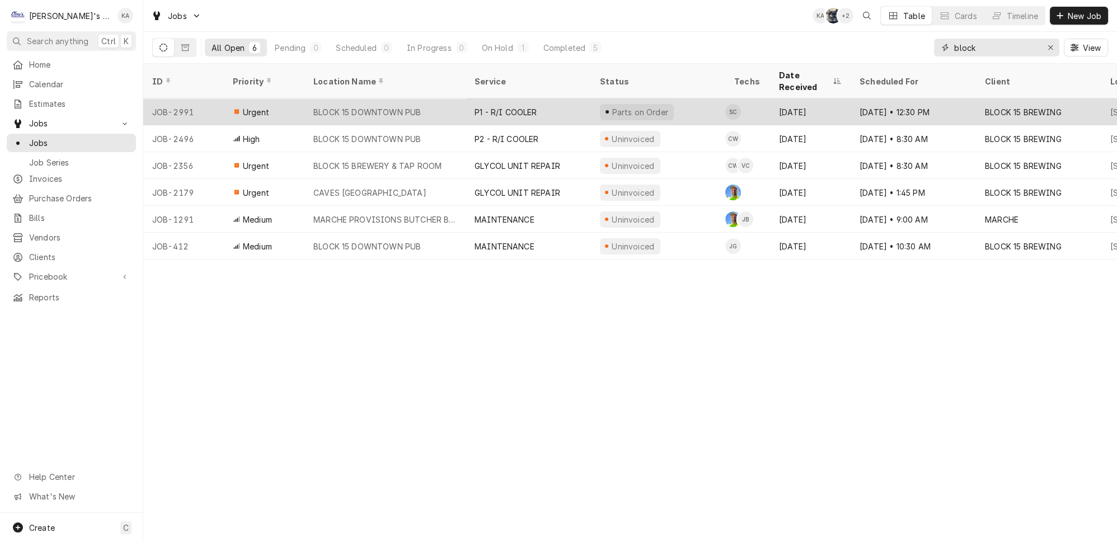
type input "block"
click at [468, 101] on div "P1 - R/I COOLER" at bounding box center [528, 111] width 125 height 27
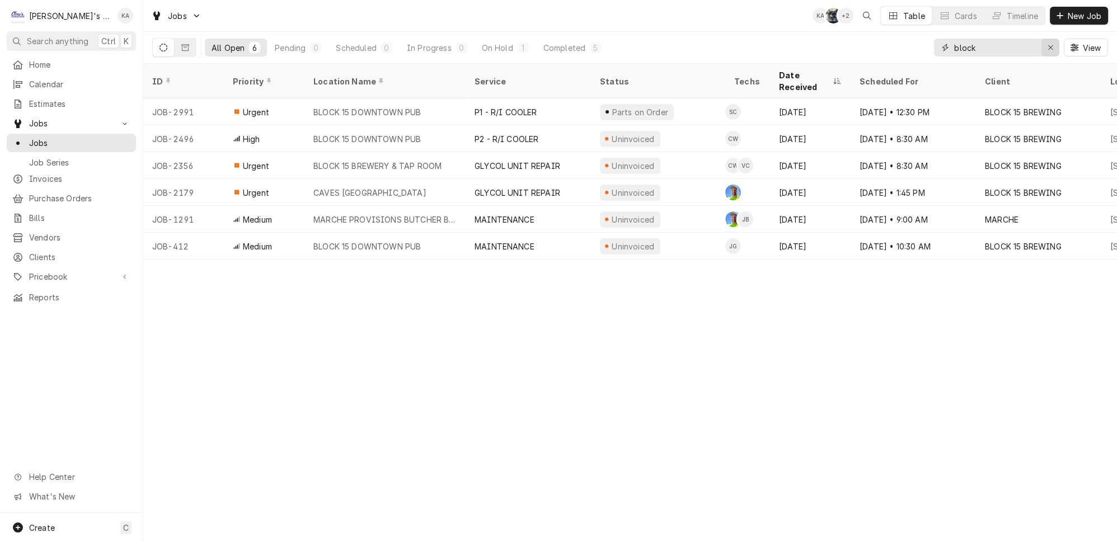
click at [1054, 44] on icon "Erase input" at bounding box center [1051, 48] width 6 height 8
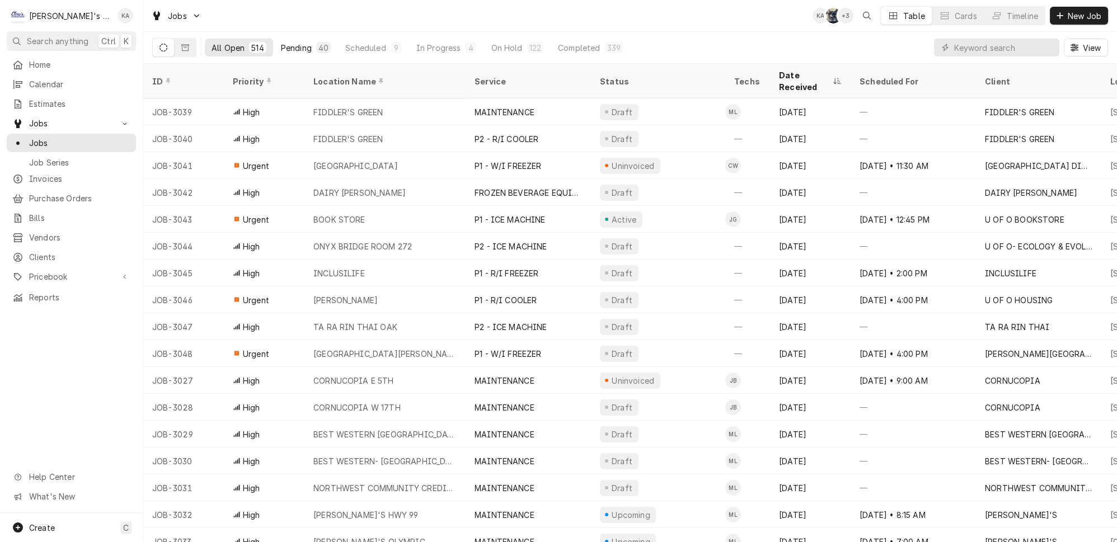
click at [296, 40] on button "Pending 40" at bounding box center [305, 48] width 63 height 18
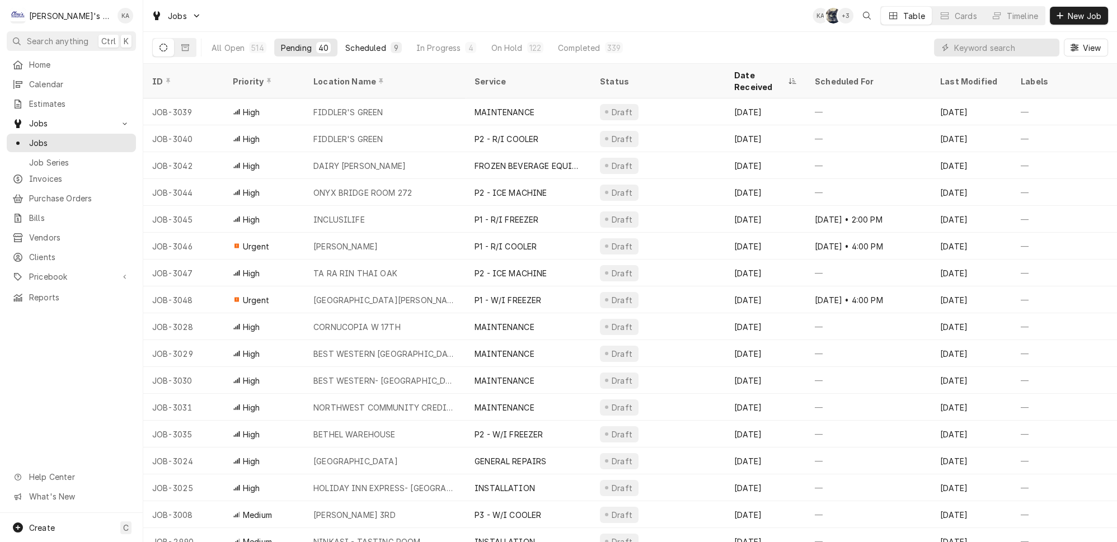
click at [345, 42] on div "Scheduled" at bounding box center [365, 48] width 40 height 12
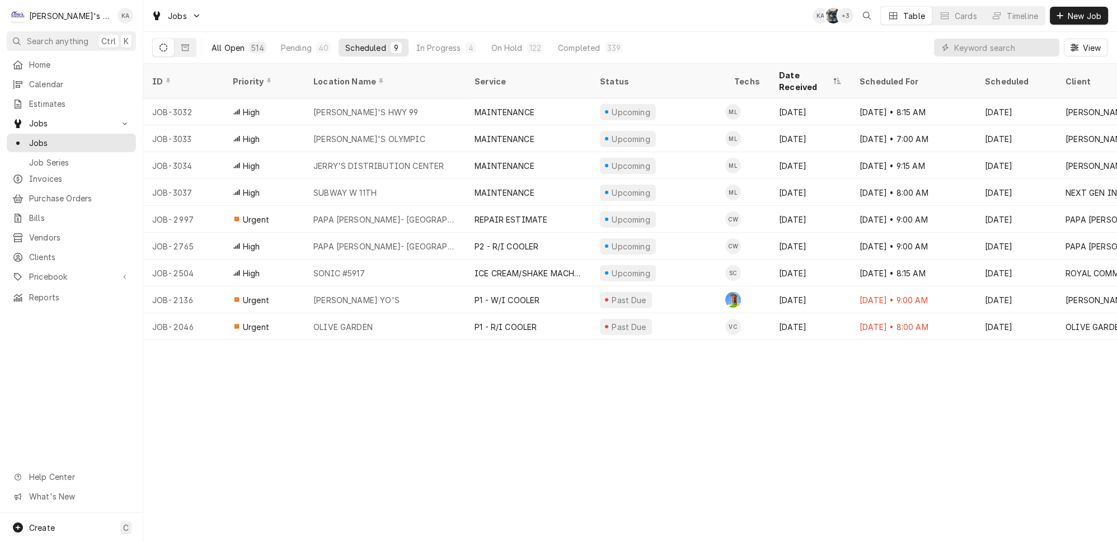
click at [251, 42] on div "514" at bounding box center [257, 48] width 12 height 12
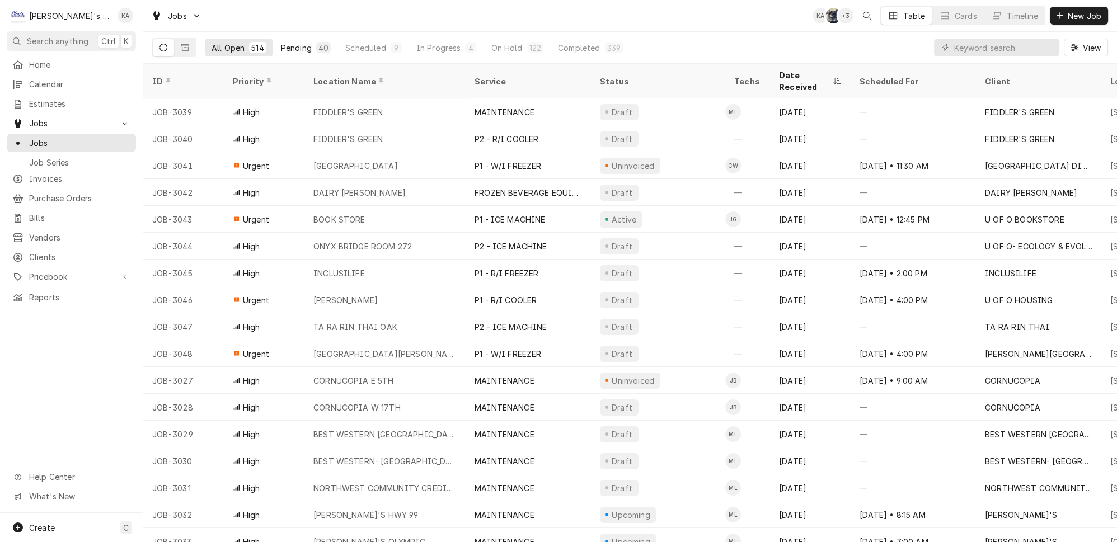
click at [293, 46] on button "Pending 40" at bounding box center [305, 48] width 63 height 18
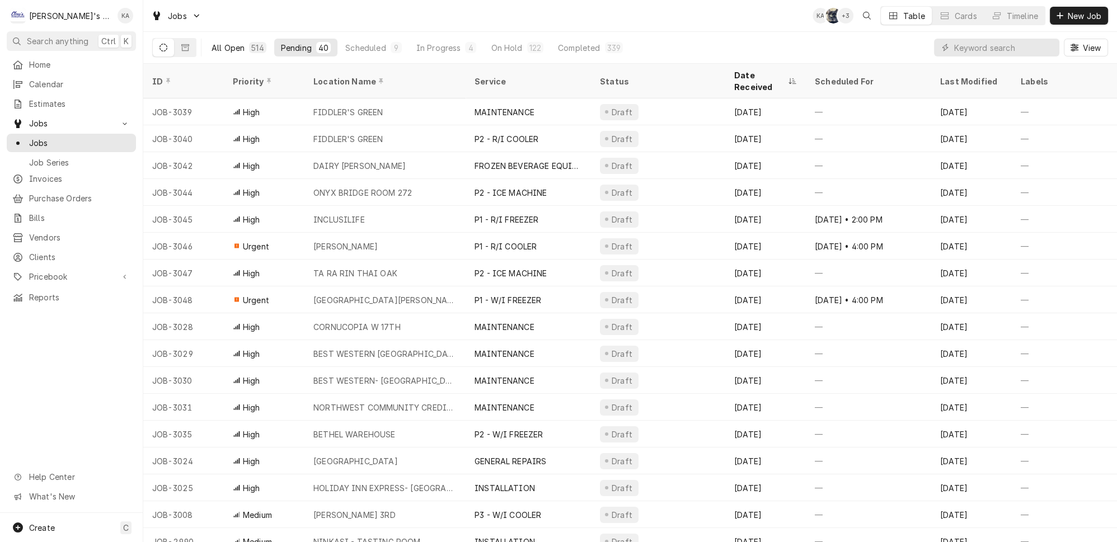
click at [227, 51] on button "All Open 514" at bounding box center [239, 48] width 68 height 18
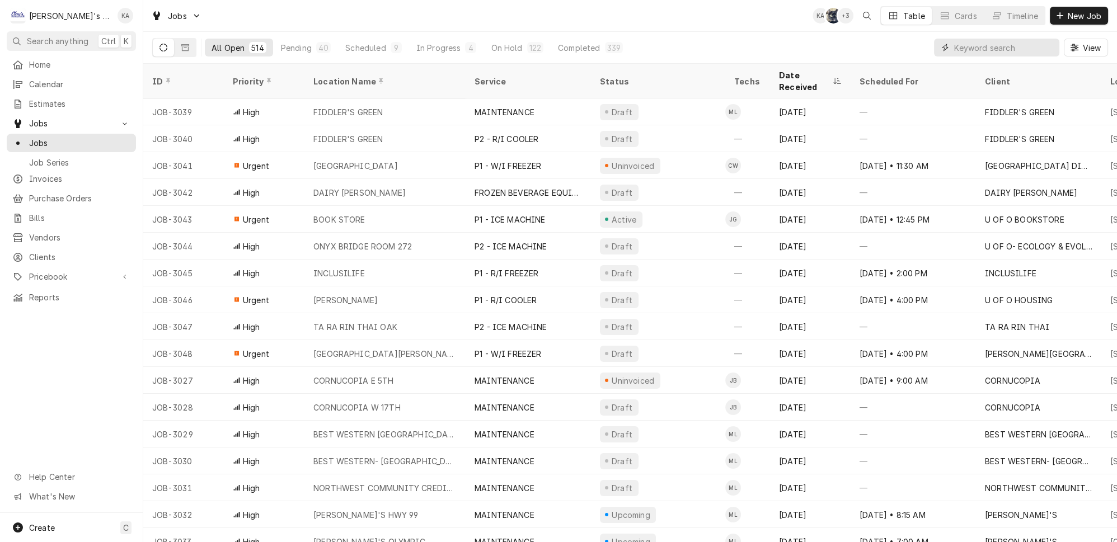
click at [987, 42] on input "Dynamic Content Wrapper" at bounding box center [1004, 48] width 100 height 18
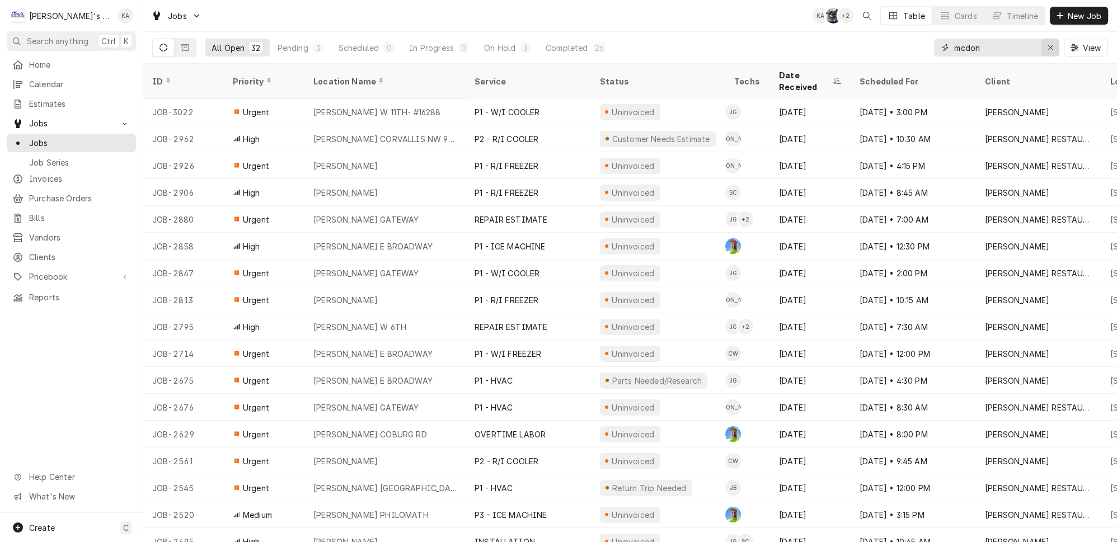
type input "mcdon"
click at [1052, 48] on div "Erase input" at bounding box center [1050, 47] width 11 height 11
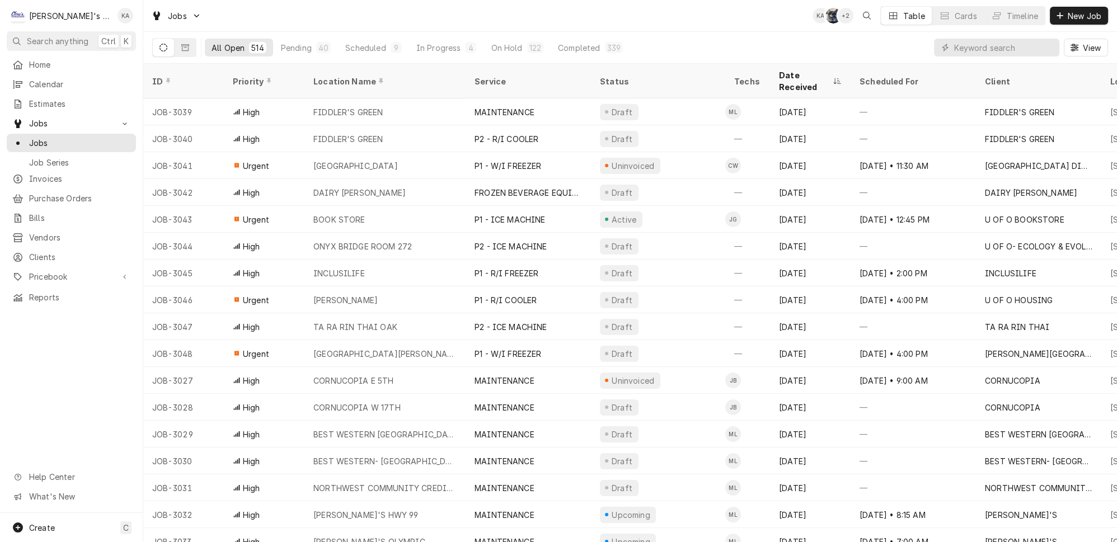
click at [889, 48] on div "All Open 514 Pending 40 Scheduled 9 In Progress 4 On Hold 122 Completed 339 View" at bounding box center [630, 47] width 956 height 31
click at [281, 45] on div "Pending" at bounding box center [296, 48] width 31 height 12
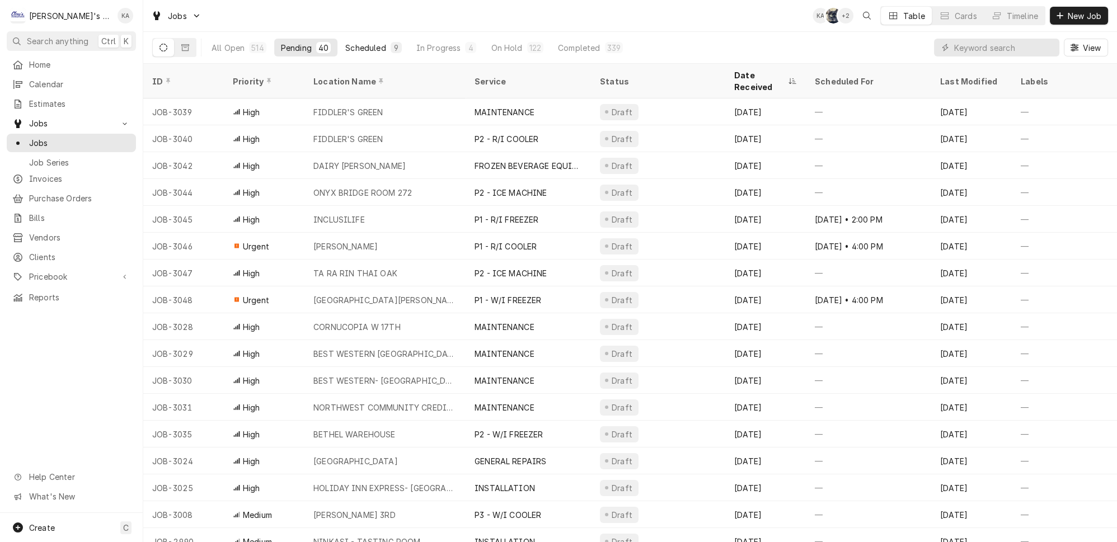
click at [353, 42] on div "Scheduled" at bounding box center [365, 48] width 40 height 12
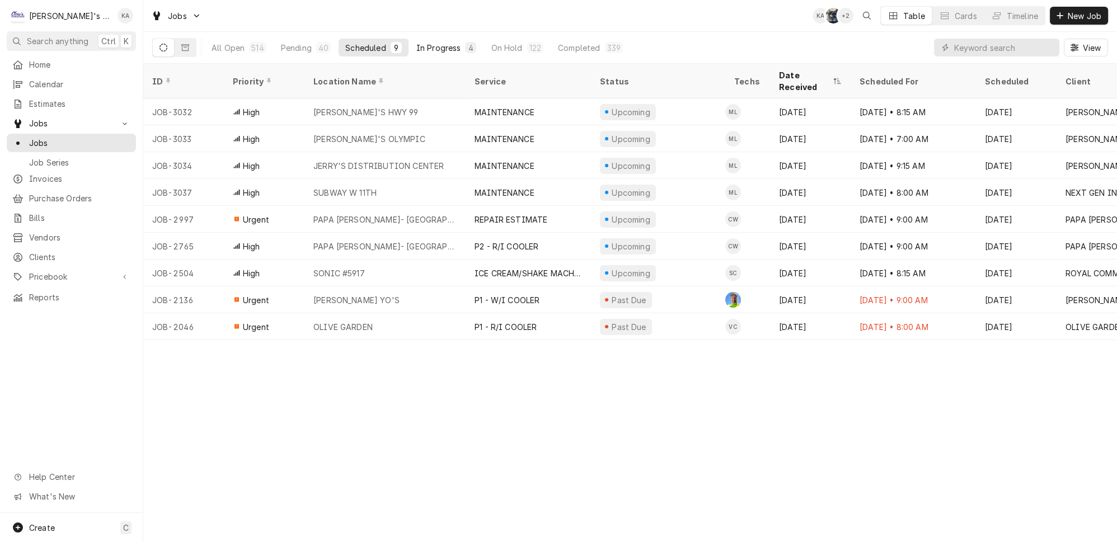
click at [416, 42] on div "In Progress" at bounding box center [438, 48] width 45 height 12
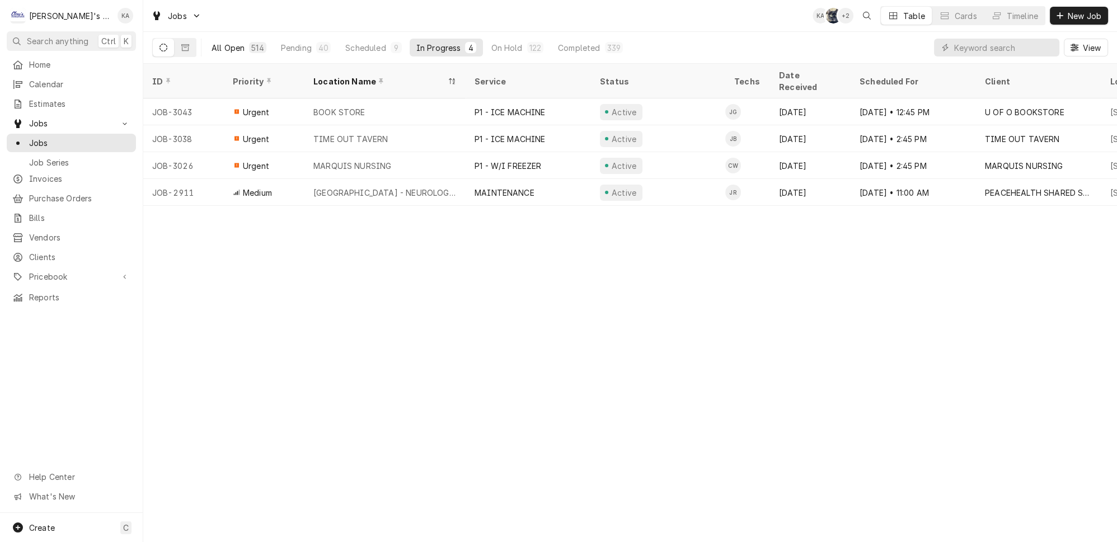
click at [228, 42] on div "All Open" at bounding box center [228, 48] width 33 height 12
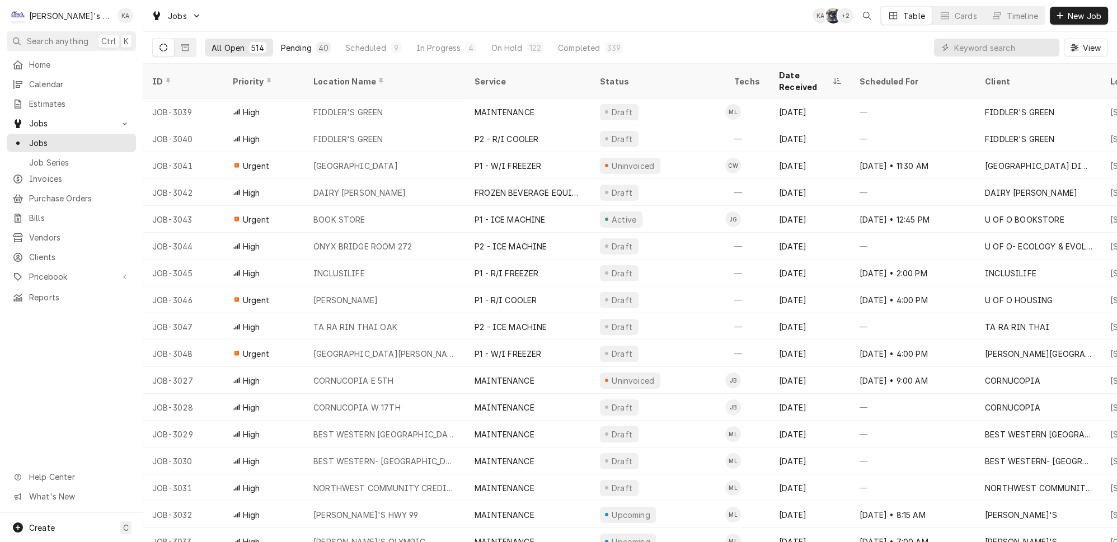
click at [281, 42] on div "Pending" at bounding box center [296, 48] width 31 height 12
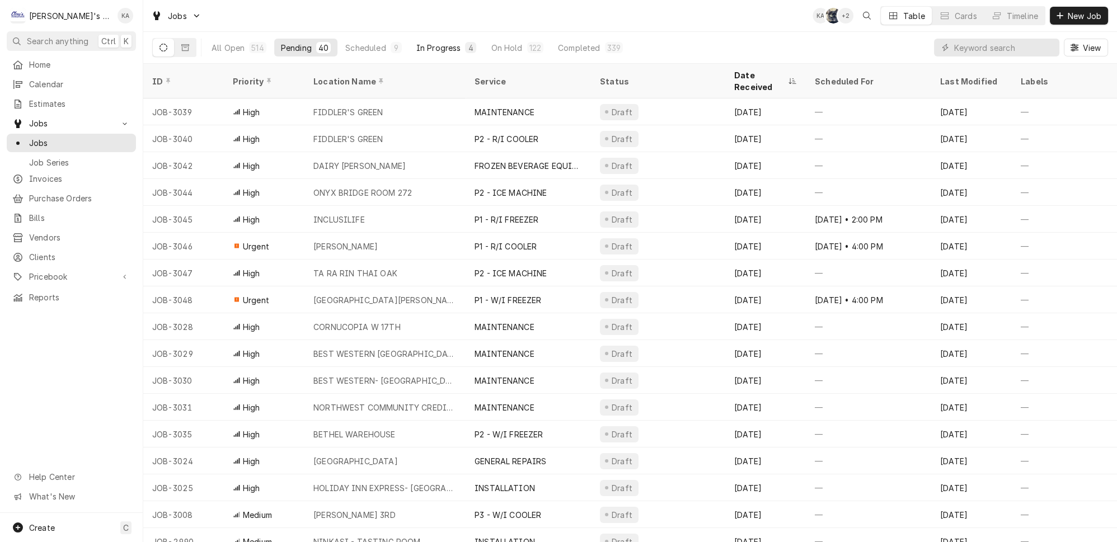
click at [421, 39] on button "In Progress 4" at bounding box center [447, 48] width 74 height 18
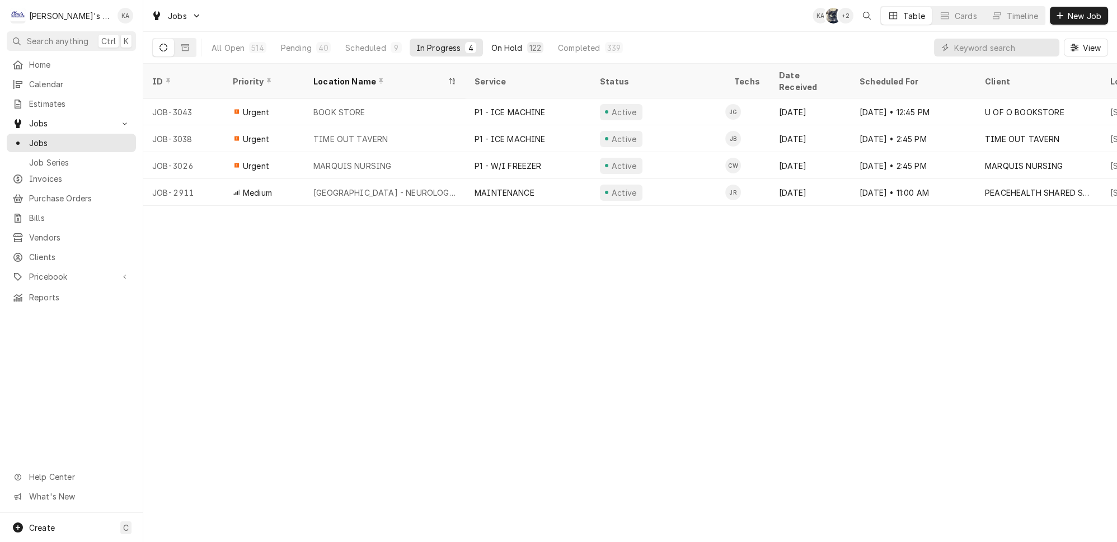
click at [529, 45] on div "122" at bounding box center [535, 48] width 12 height 12
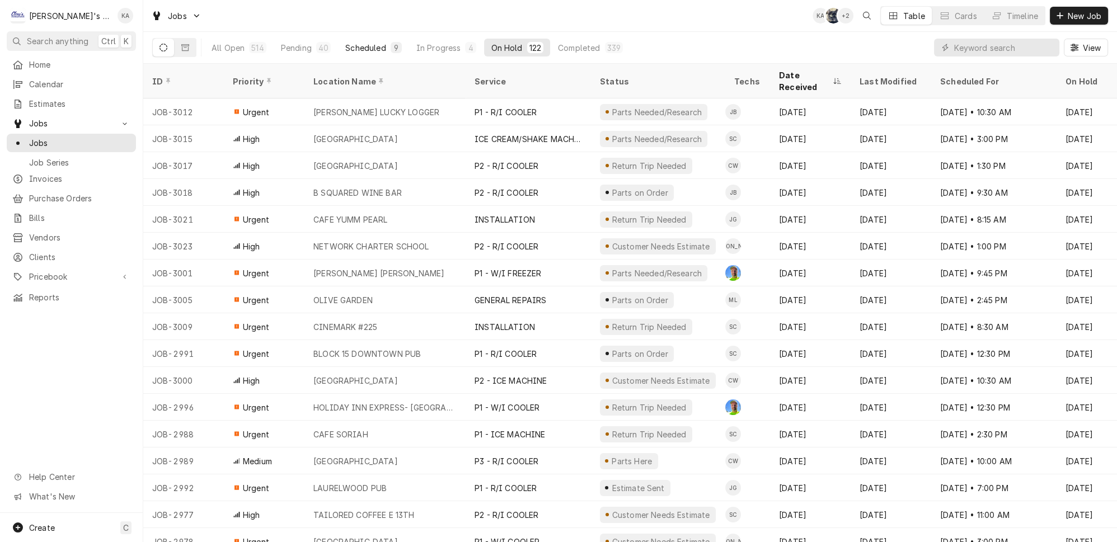
click at [345, 42] on div "Scheduled" at bounding box center [365, 48] width 40 height 12
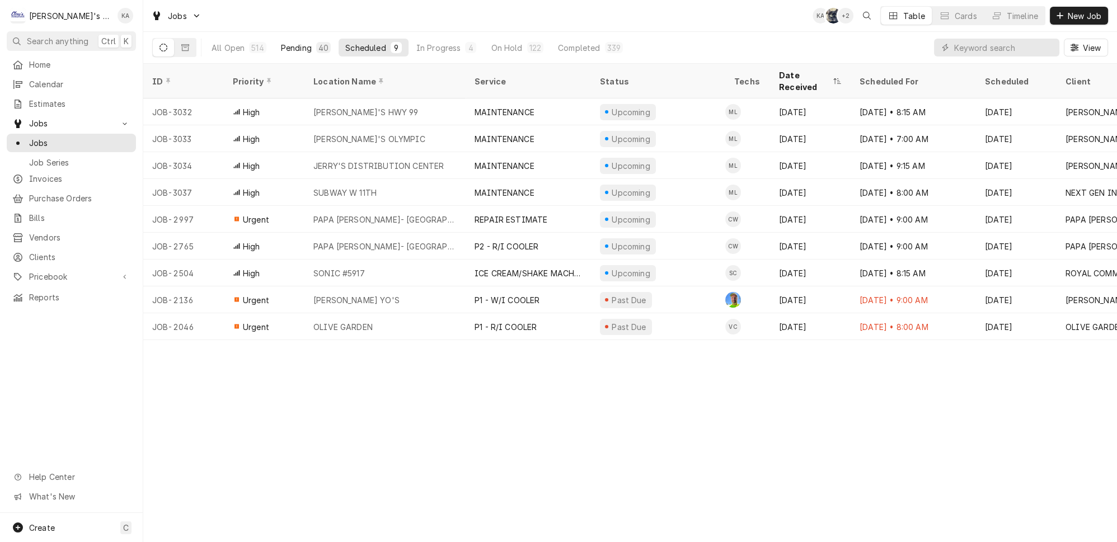
click at [281, 44] on div "Pending" at bounding box center [296, 48] width 31 height 12
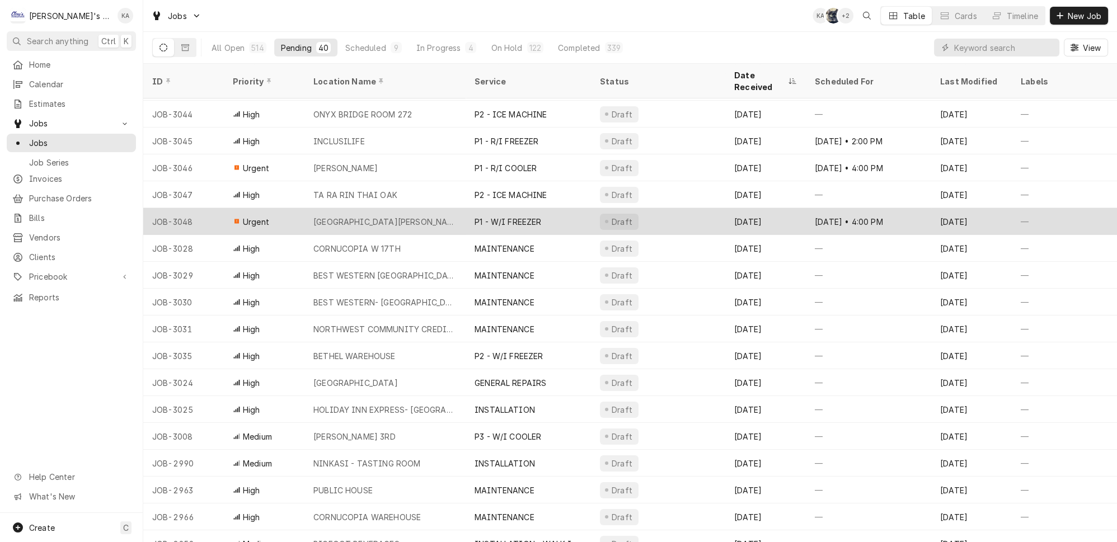
scroll to position [81, 0]
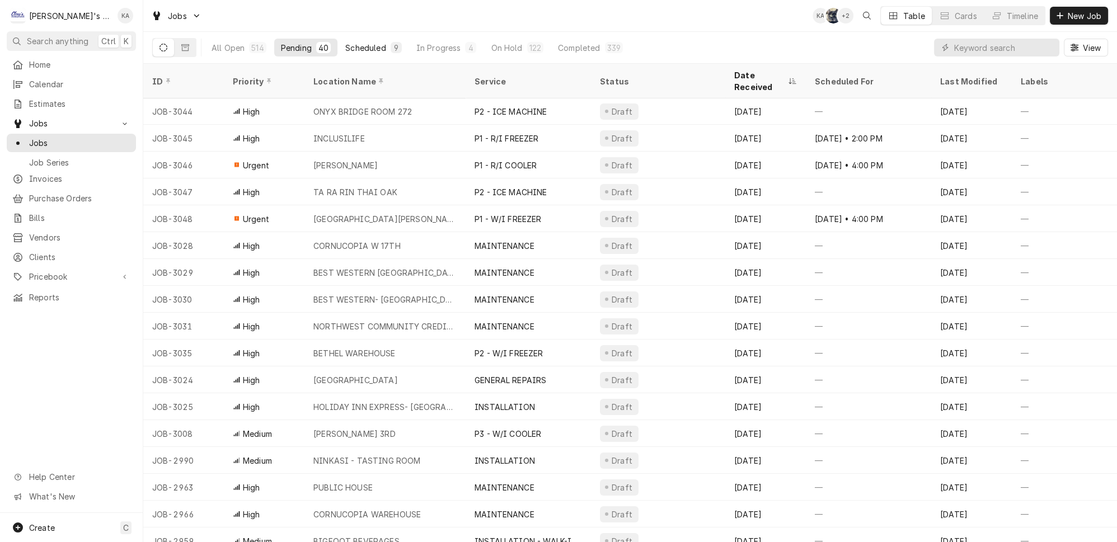
click at [349, 42] on div "Scheduled" at bounding box center [365, 48] width 40 height 12
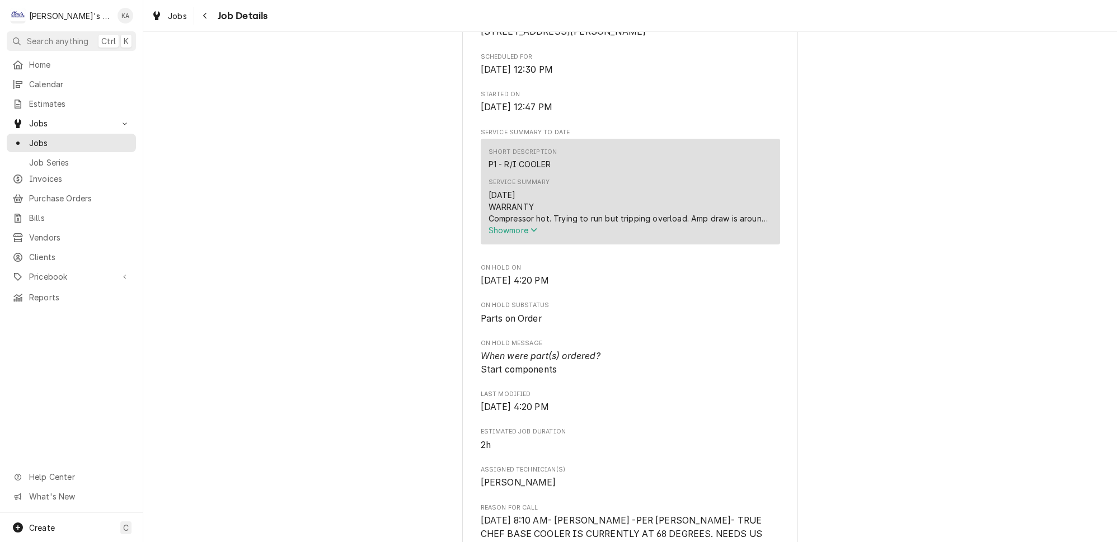
scroll to position [305, 0]
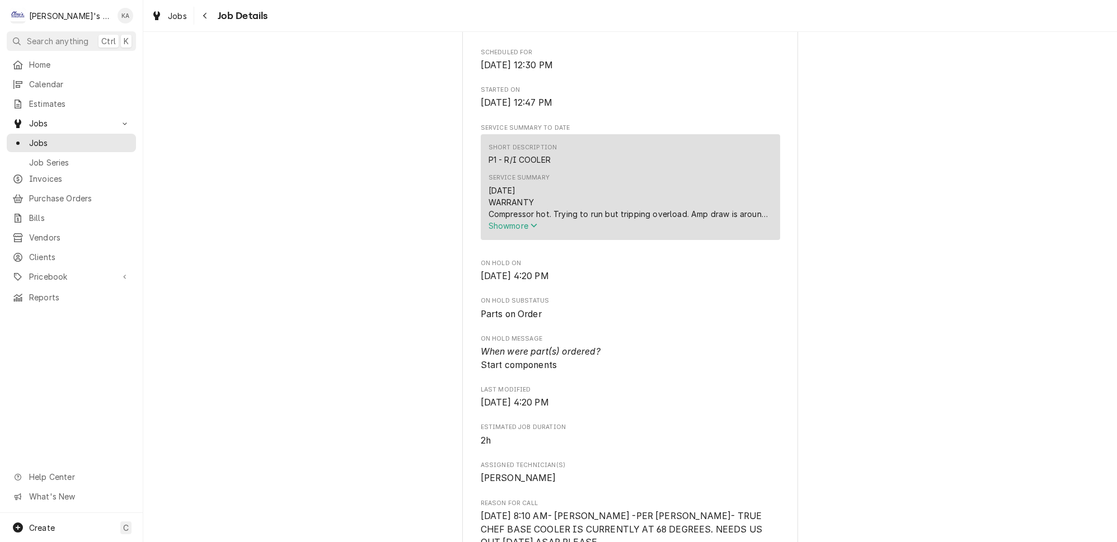
click at [506, 231] on span "Show more" at bounding box center [513, 226] width 49 height 10
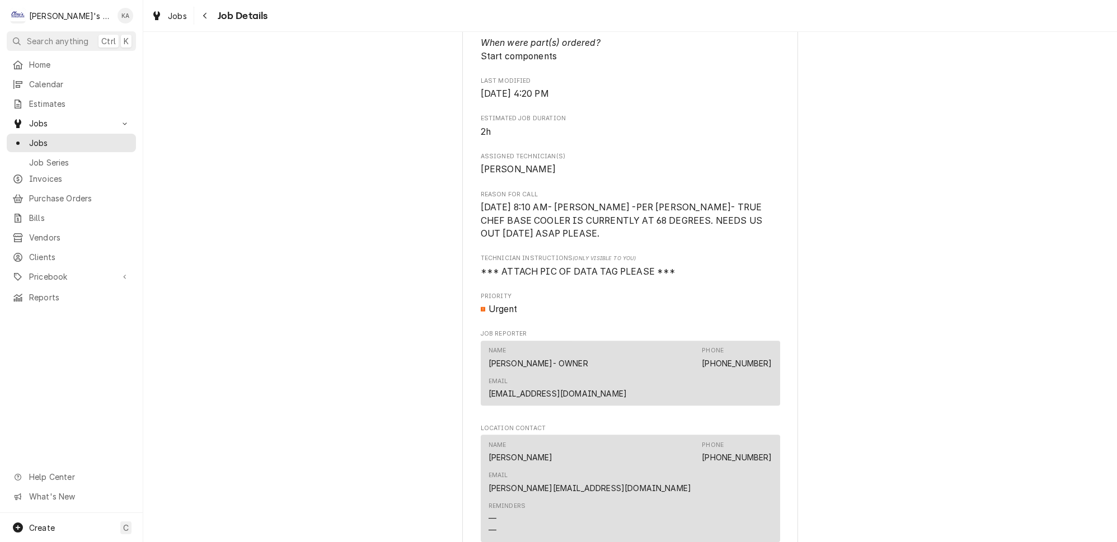
scroll to position [610, 0]
